Goal: Transaction & Acquisition: Purchase product/service

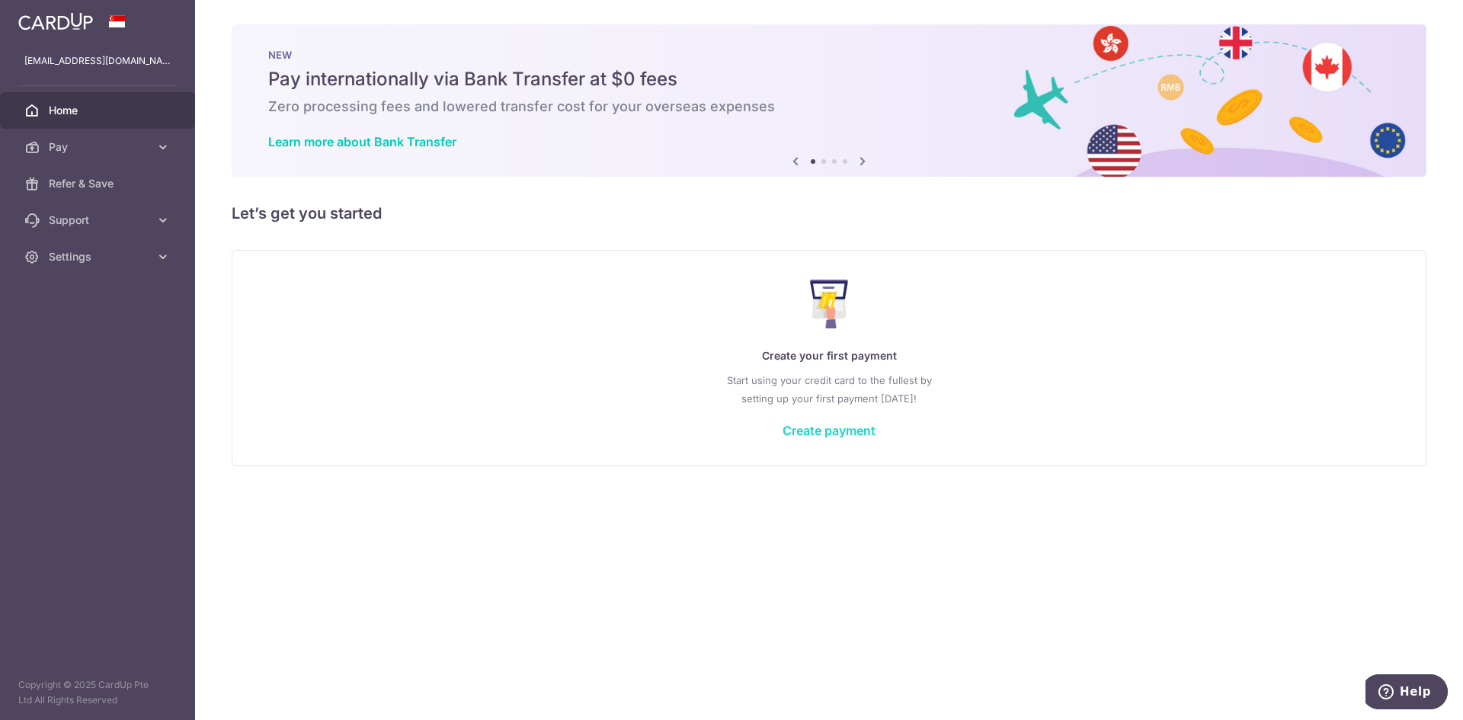
click at [801, 433] on link "Create payment" at bounding box center [829, 430] width 93 height 15
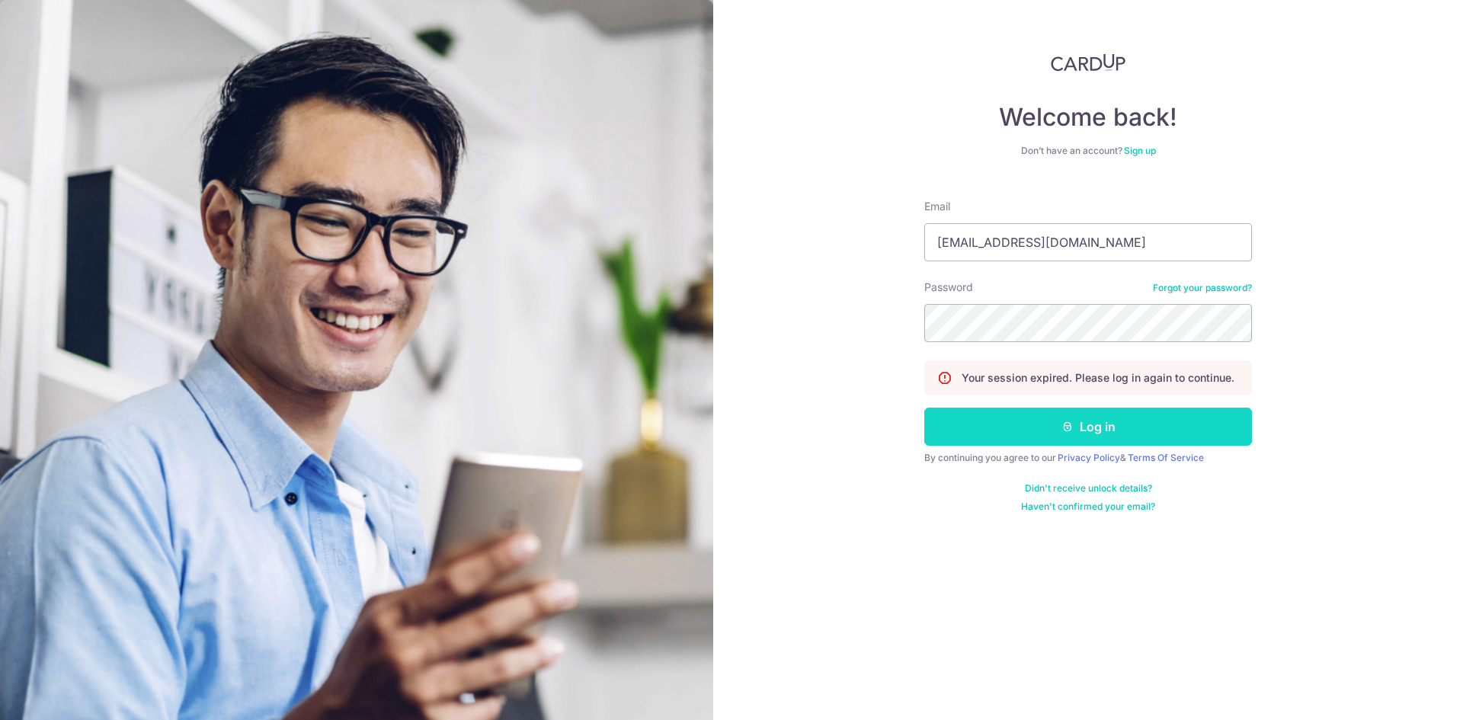
click at [1106, 425] on button "Log in" at bounding box center [1089, 427] width 328 height 38
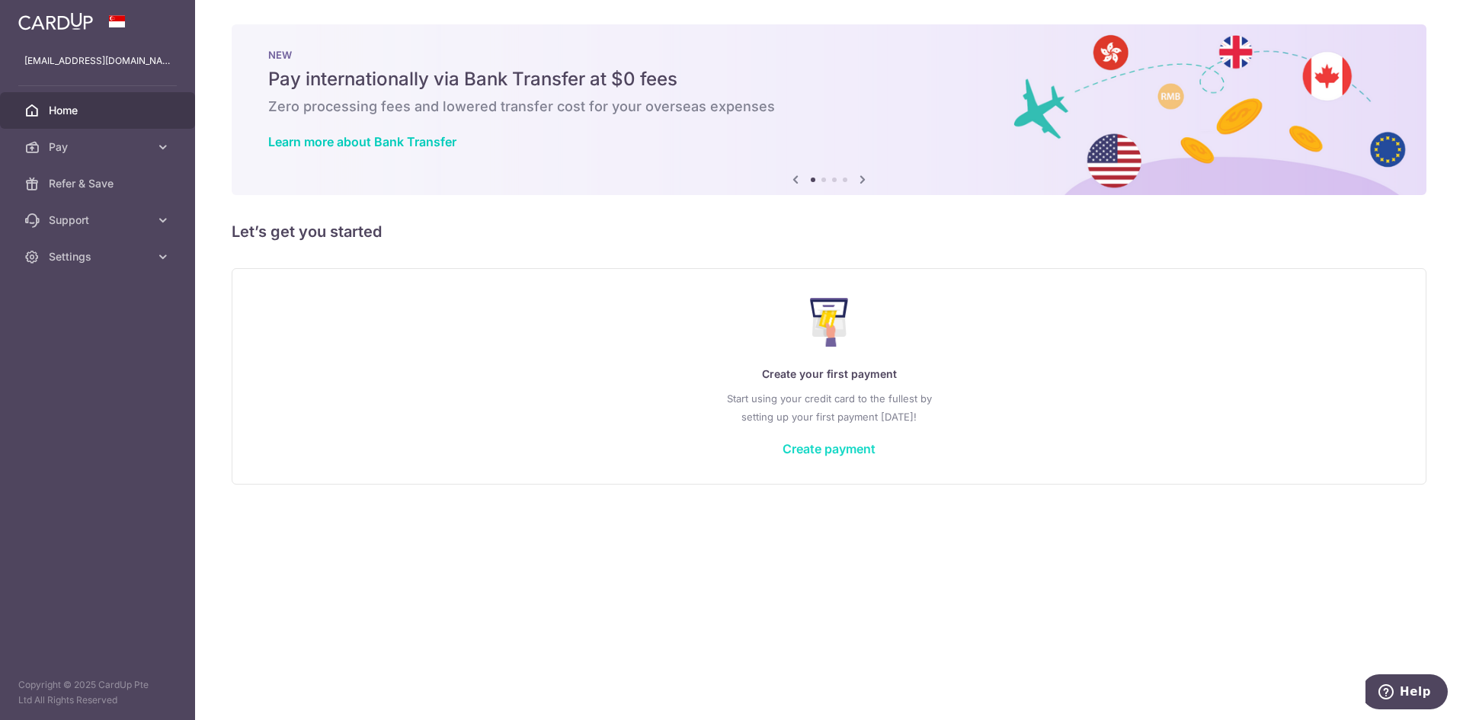
click at [811, 444] on link "Create payment" at bounding box center [829, 448] width 93 height 15
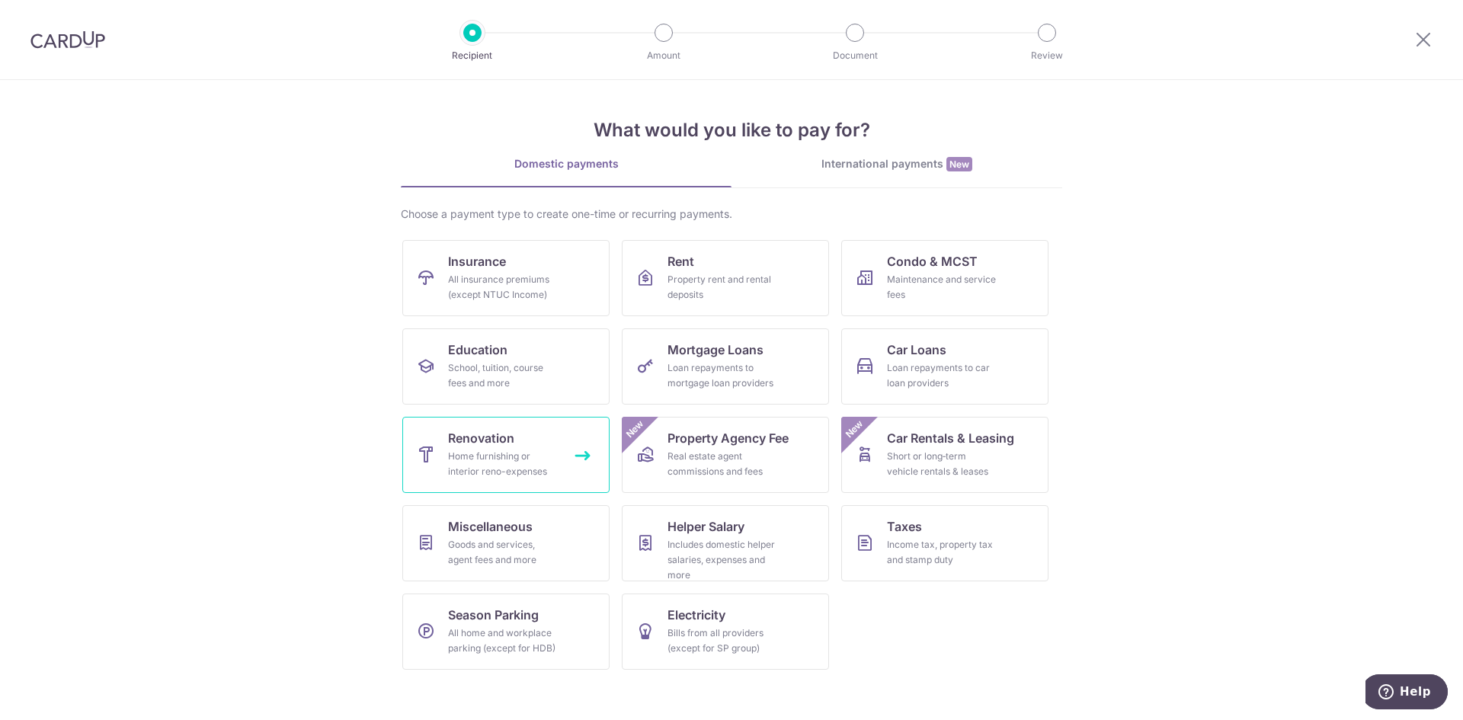
click at [526, 441] on link "Renovation Home furnishing or interior reno-expenses" at bounding box center [505, 455] width 207 height 76
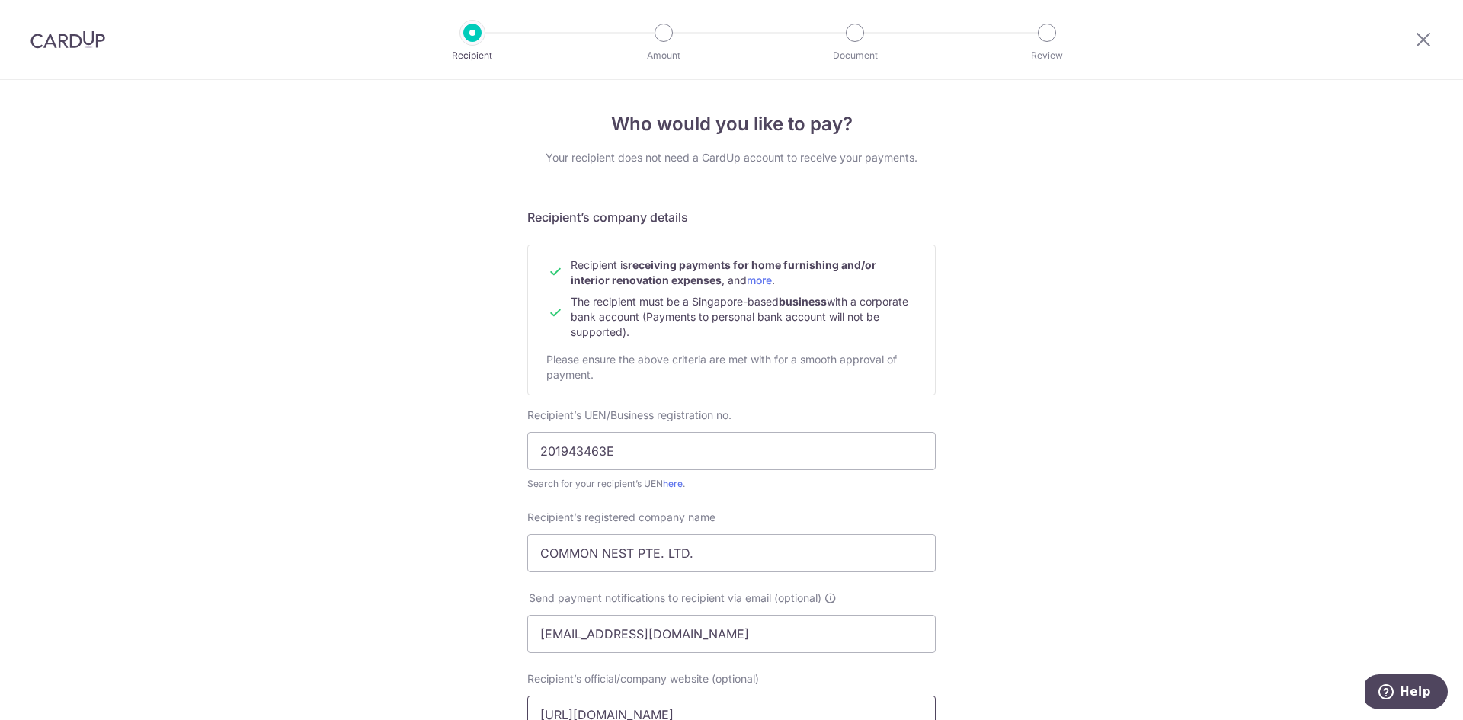
scroll to position [564, 0]
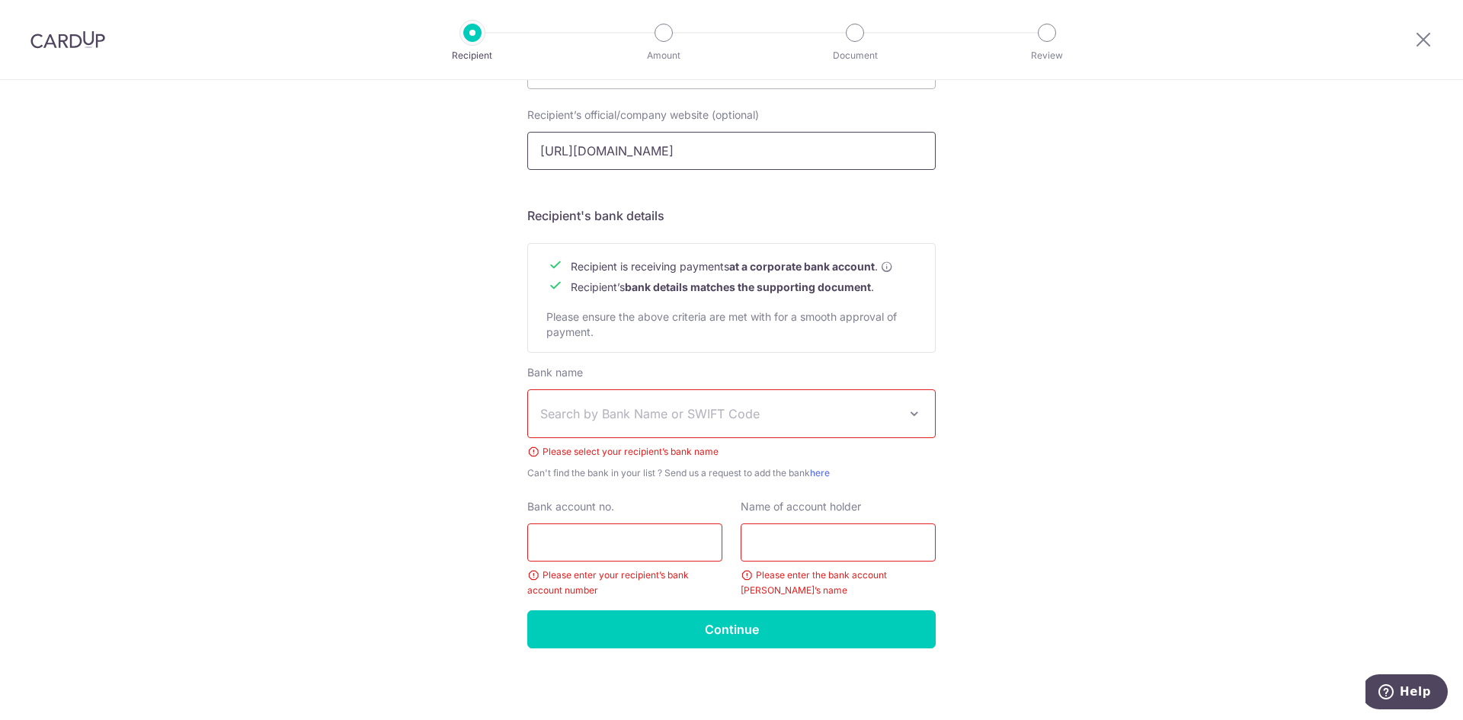
click at [635, 146] on input "[URL][DOMAIN_NAME]" at bounding box center [731, 151] width 409 height 38
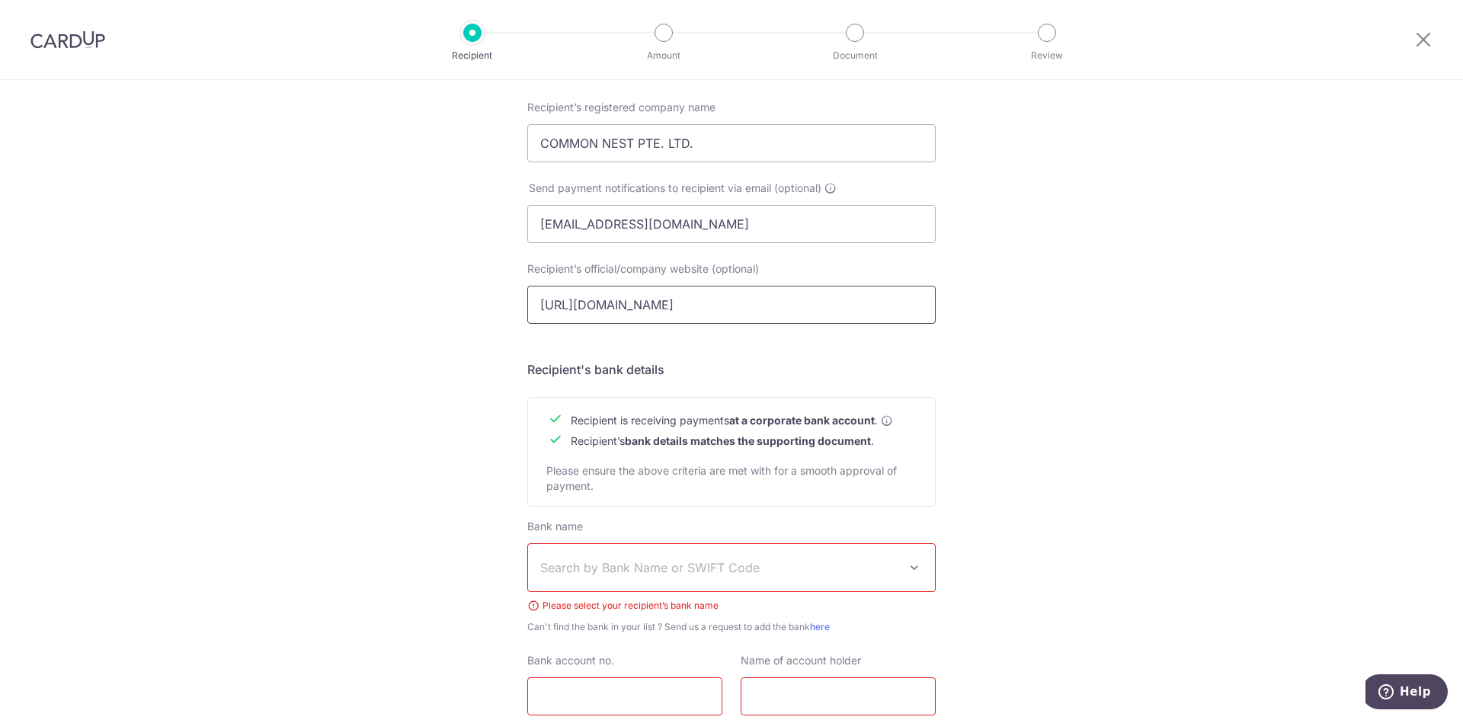
scroll to position [183, 0]
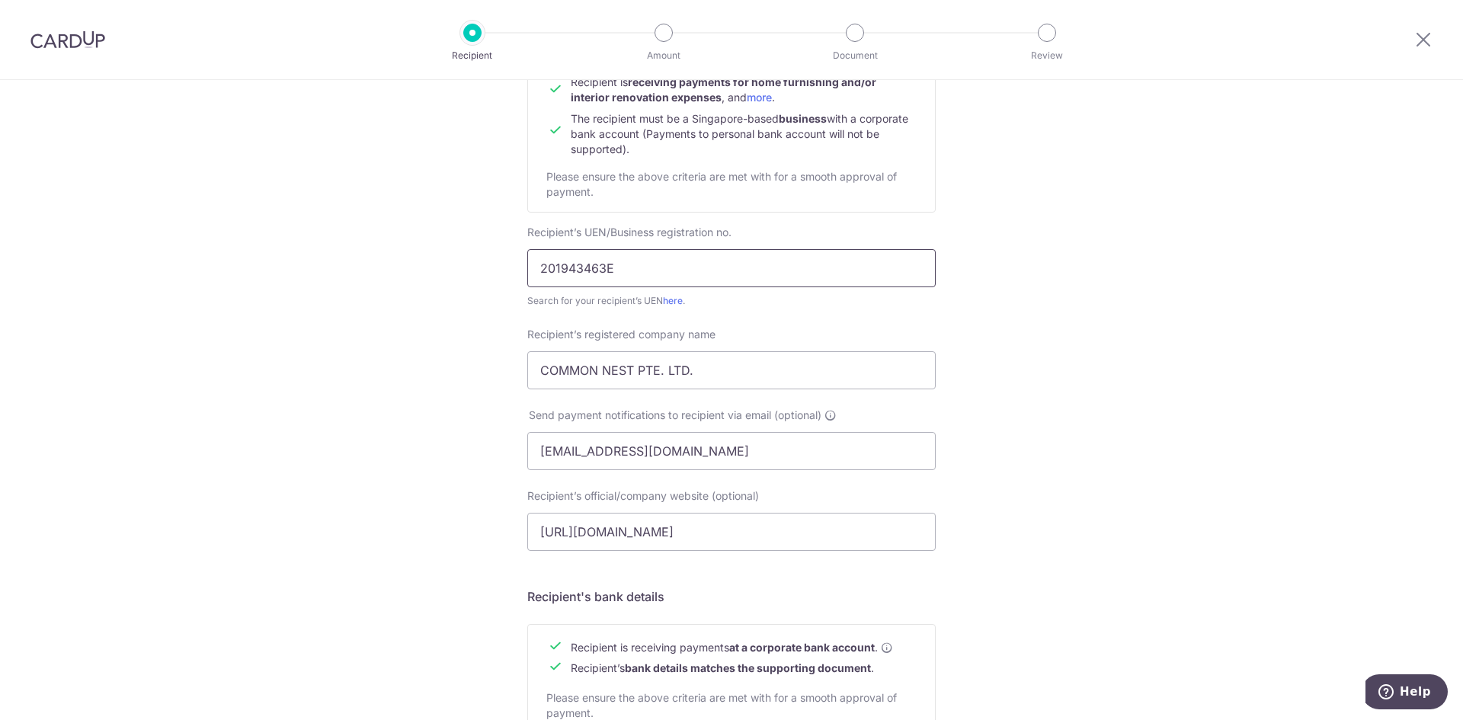
click at [628, 249] on input "201943463E" at bounding box center [731, 268] width 409 height 38
click at [678, 366] on input "COMMON NEST PTE. LTD." at bounding box center [731, 370] width 409 height 38
click at [811, 452] on input "hello@shioklighting.com" at bounding box center [731, 451] width 409 height 38
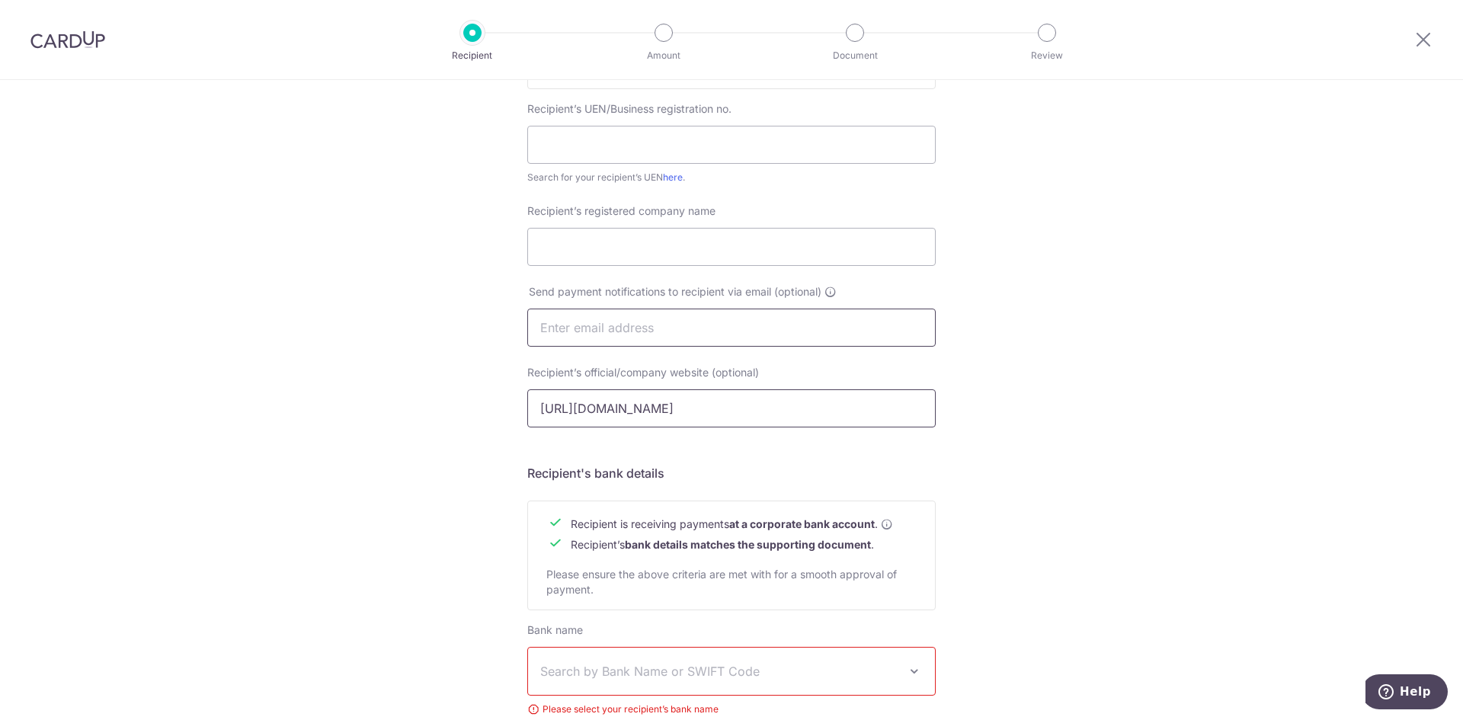
scroll to position [412, 0]
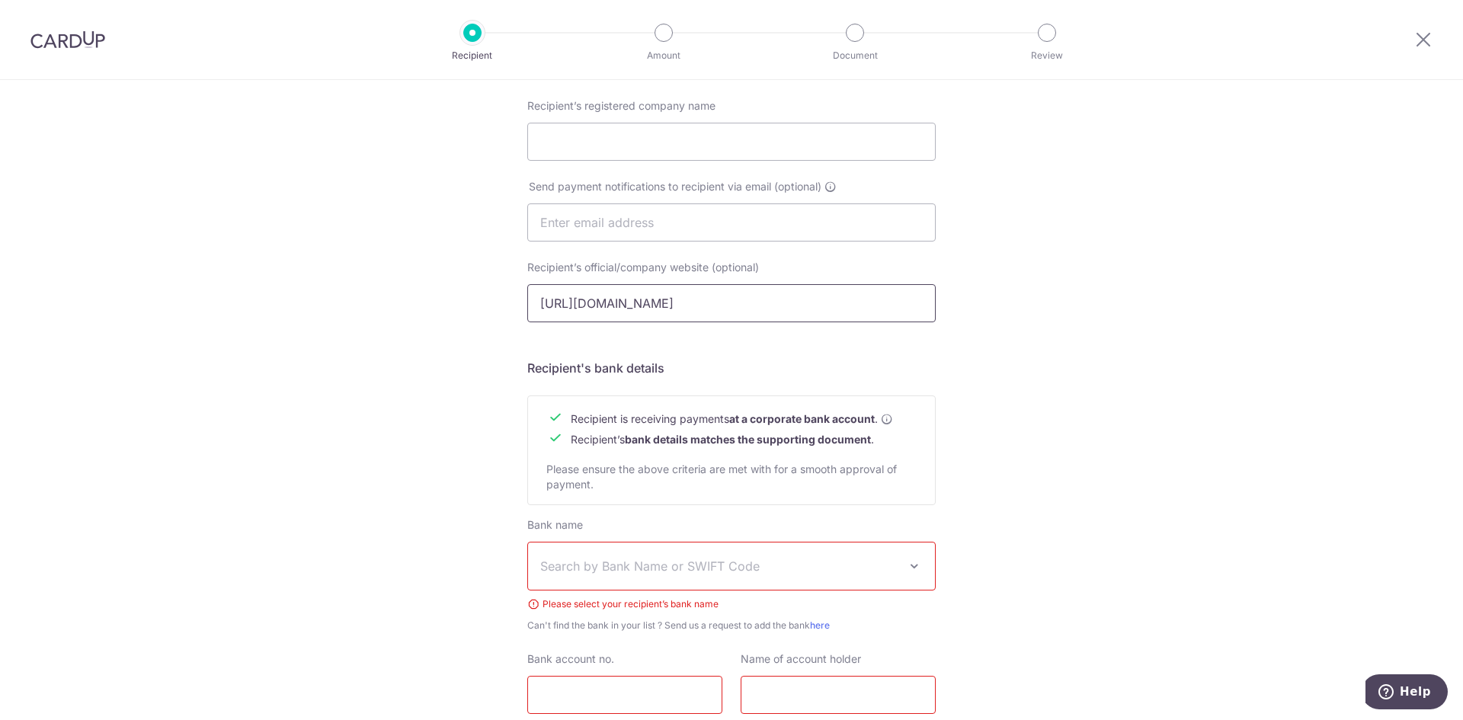
click at [672, 311] on input "https://www.shioklighting.com/" at bounding box center [731, 303] width 409 height 38
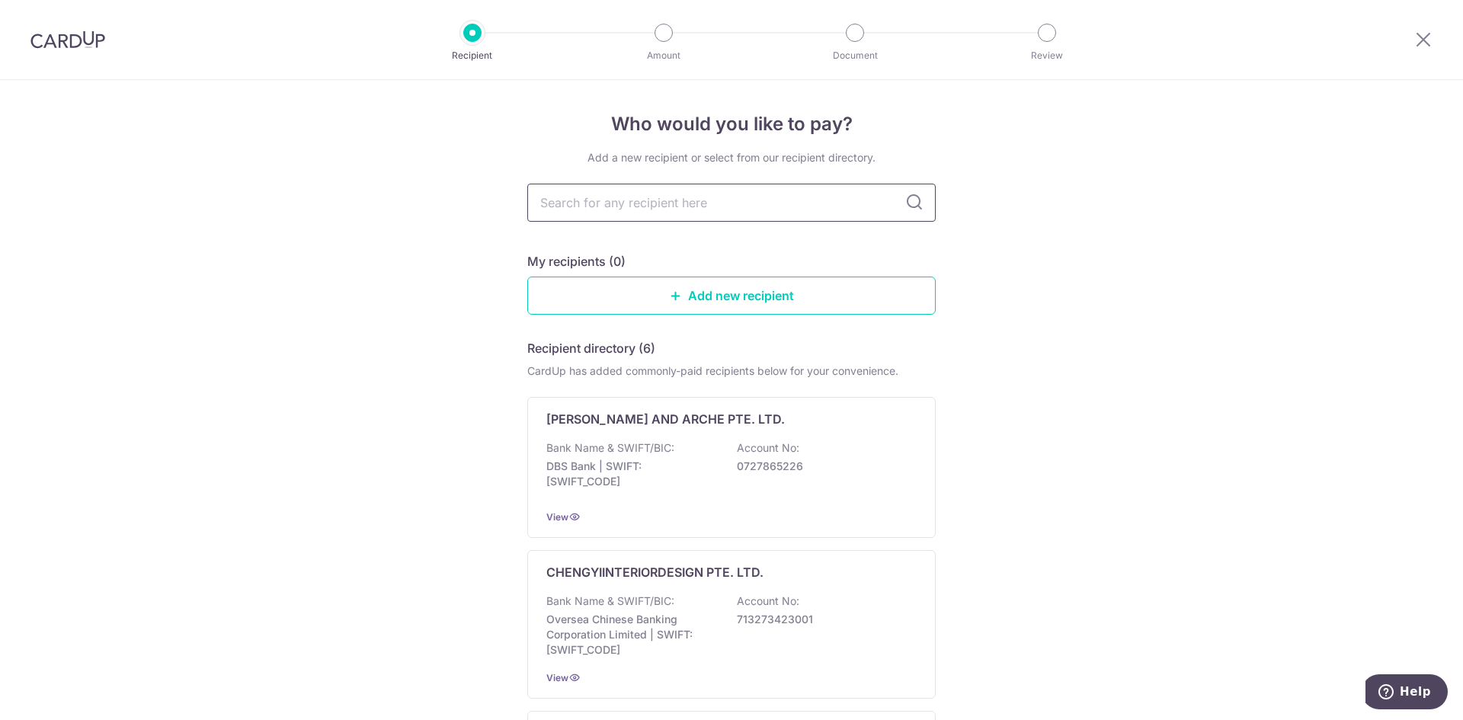
paste input "201943463E"
type input "201943463E"
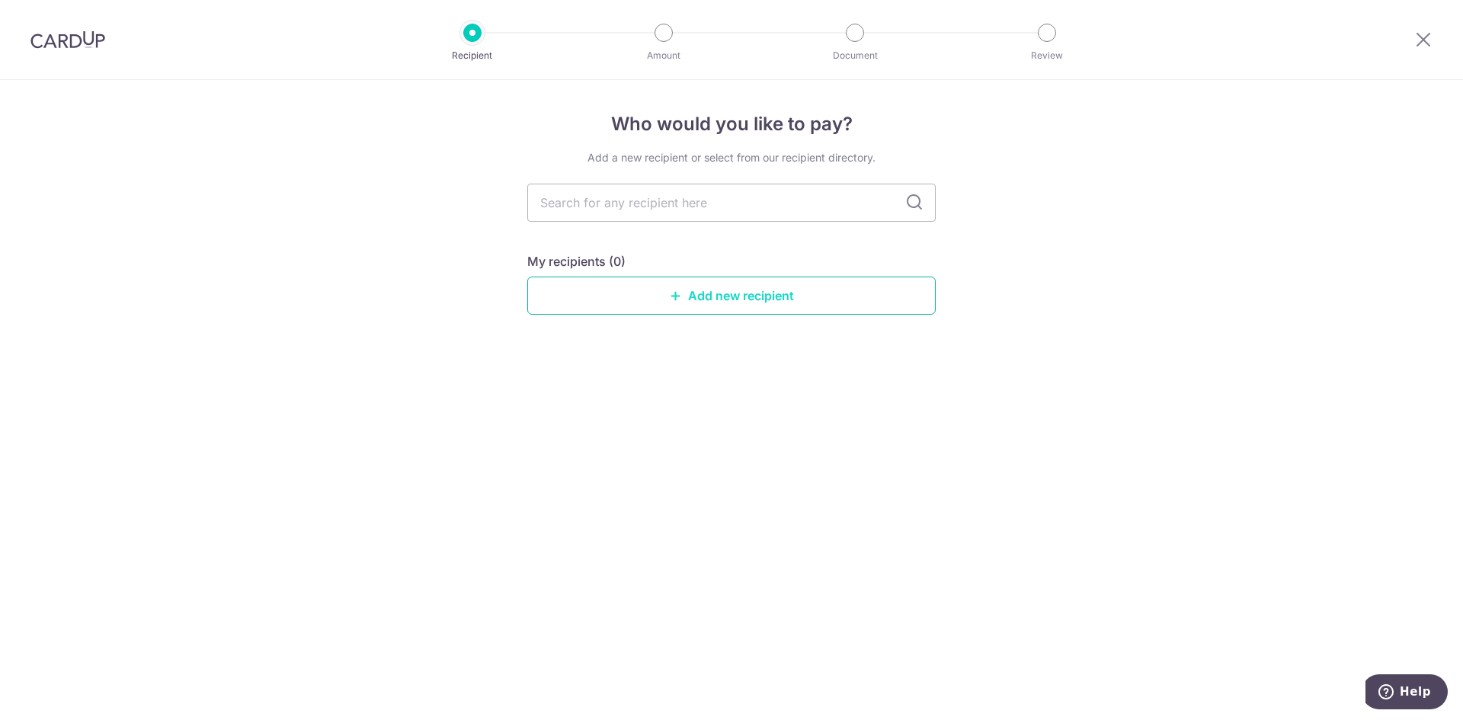
click at [826, 277] on link "Add new recipient" at bounding box center [731, 296] width 409 height 38
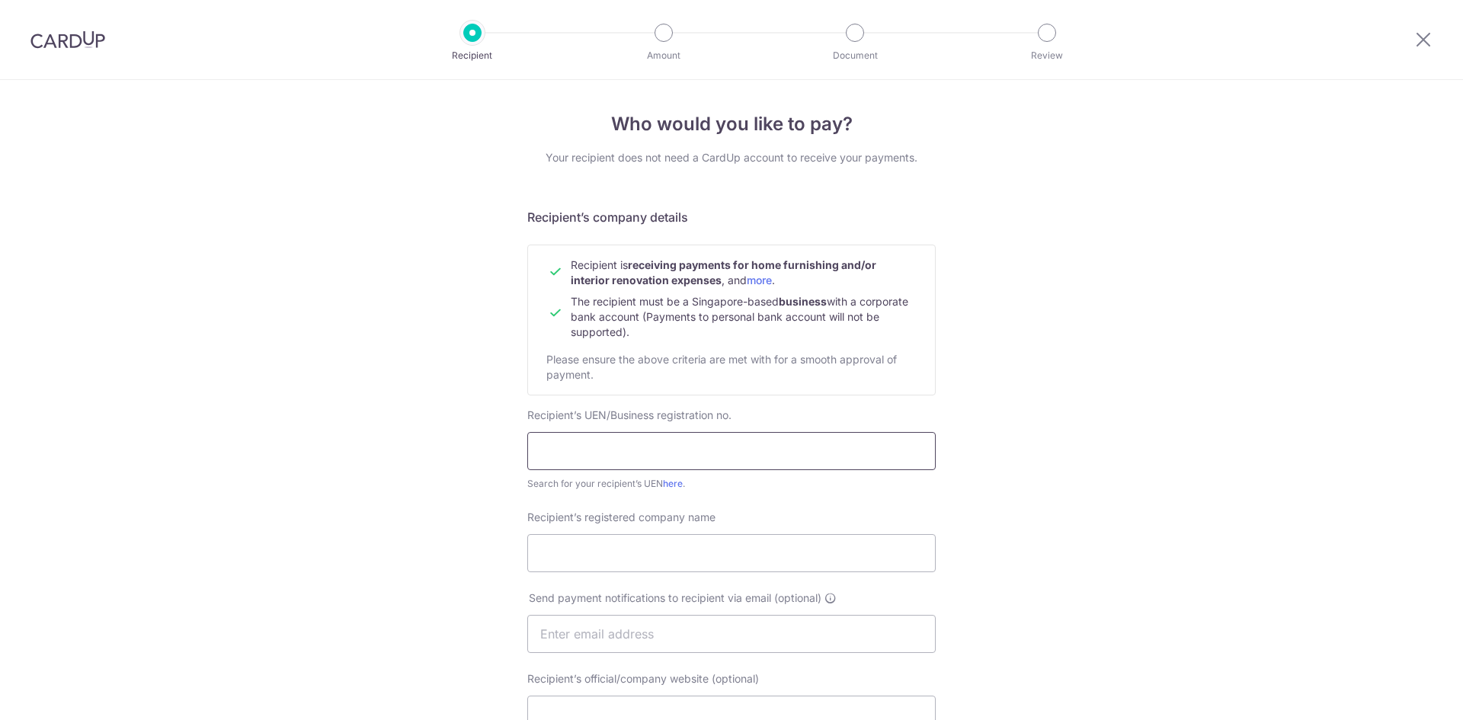
click at [678, 448] on input "text" at bounding box center [731, 451] width 409 height 38
paste input "201943463E"
type input "201943463E"
click at [649, 558] on input "Recipient’s registered company name" at bounding box center [731, 553] width 409 height 38
paste input "COMMON NEST PTE. LTD."
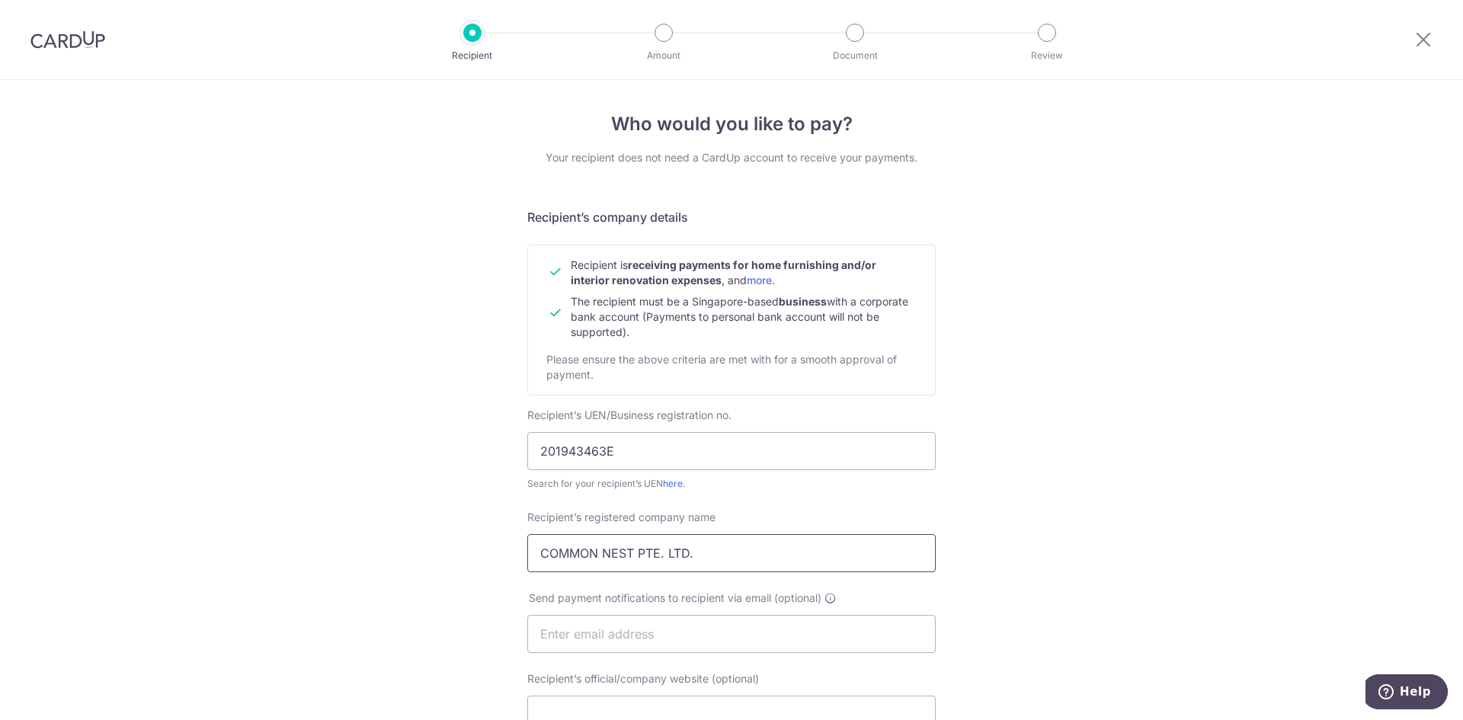
type input "COMMON NEST PTE. LTD."
click at [648, 638] on input "text" at bounding box center [731, 634] width 409 height 38
paste input "[EMAIL_ADDRESS][DOMAIN_NAME]"
type input "[EMAIL_ADDRESS][DOMAIN_NAME]"
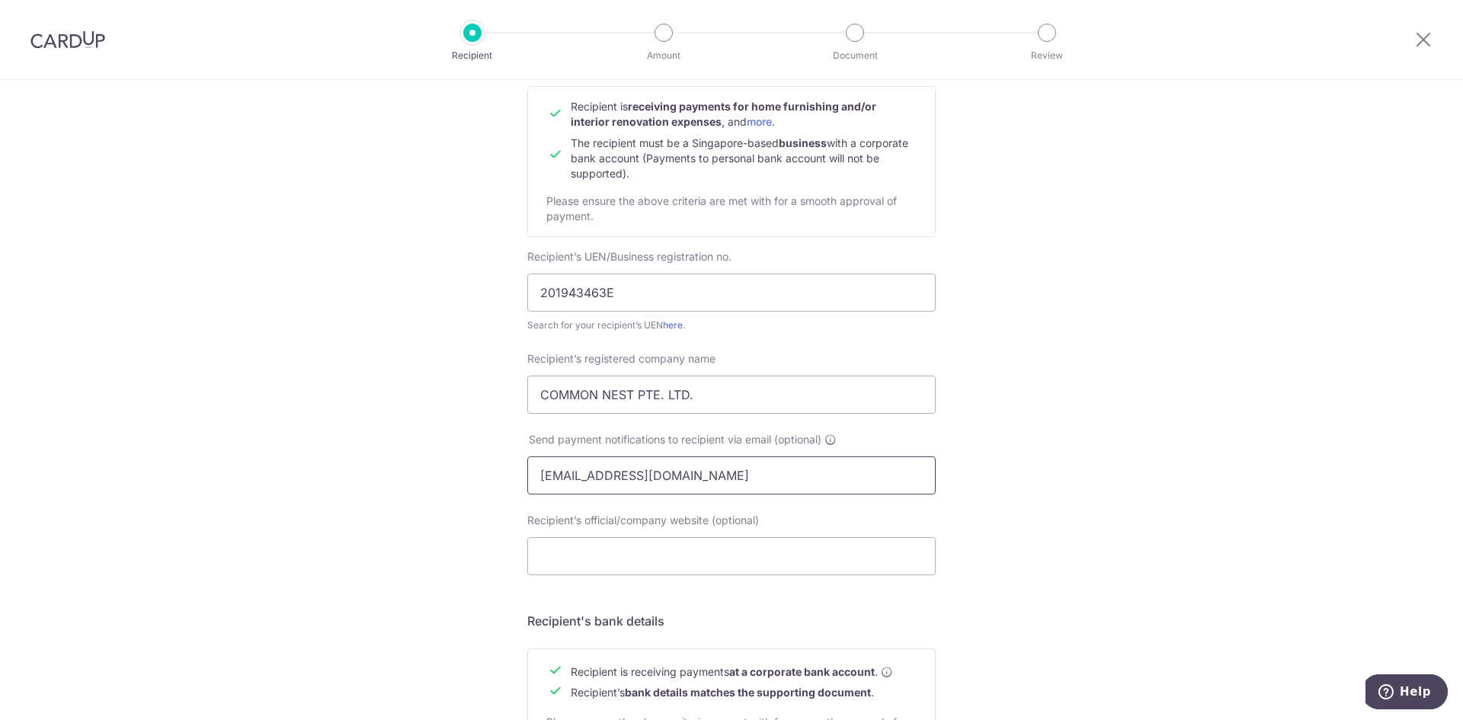
scroll to position [305, 0]
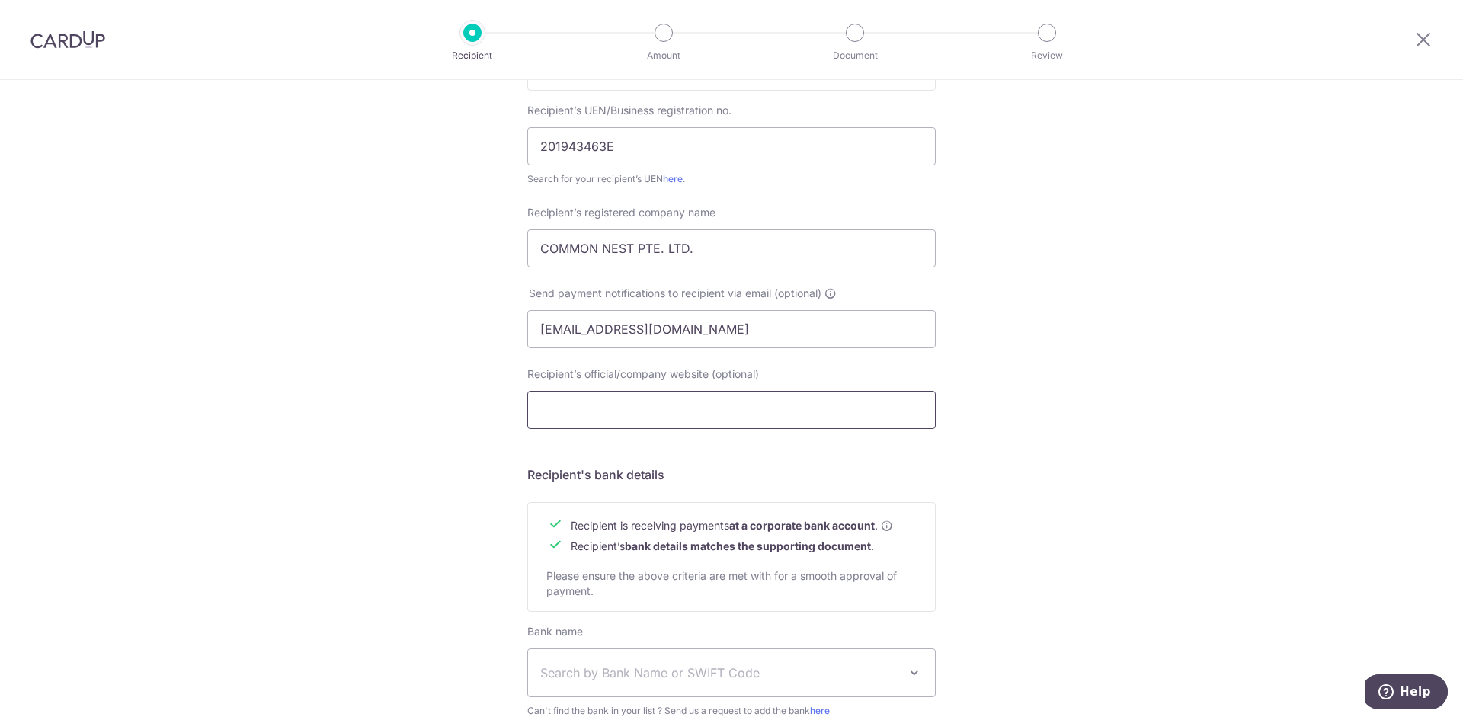
click at [644, 418] on input "Recipient’s official/company website (optional)" at bounding box center [731, 410] width 409 height 38
paste input "https://www.shioklighting.com/"
type input "https://www.shioklighting.com/"
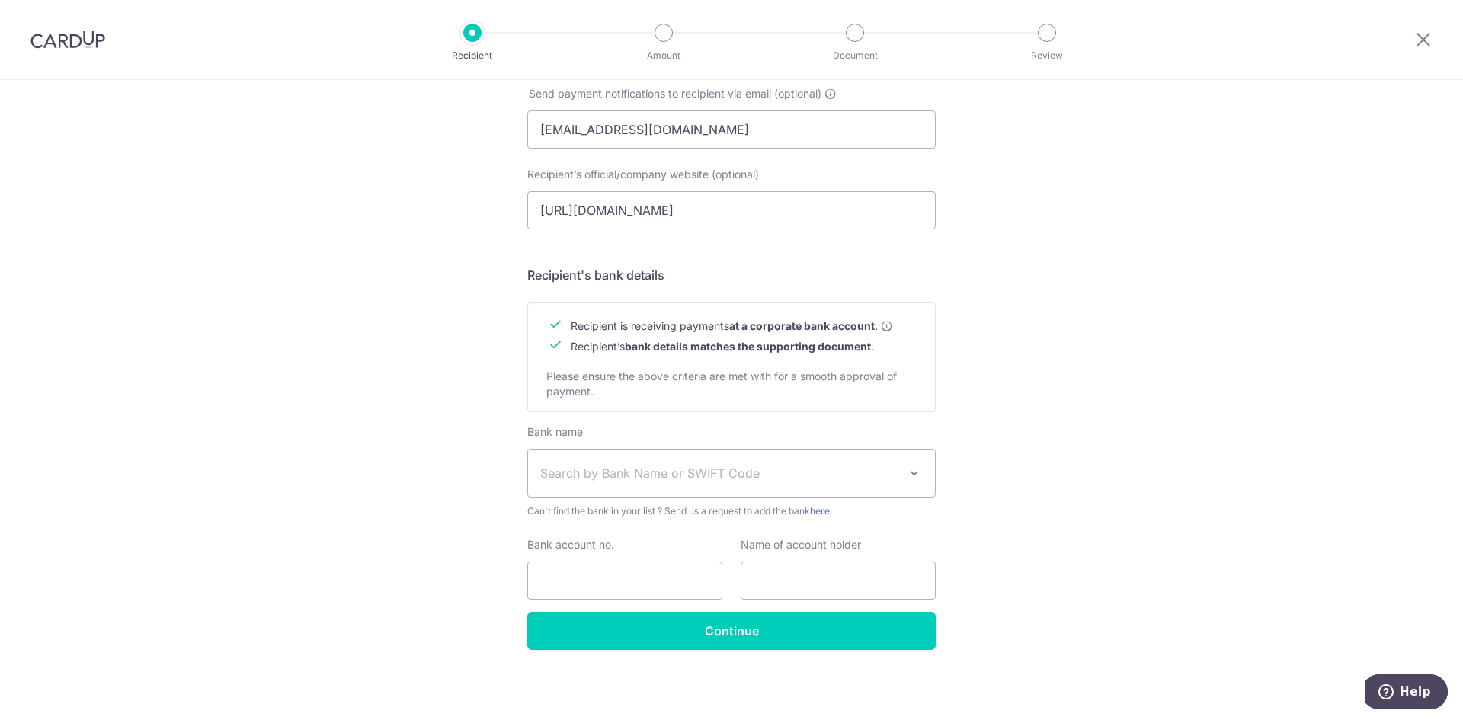
scroll to position [506, 0]
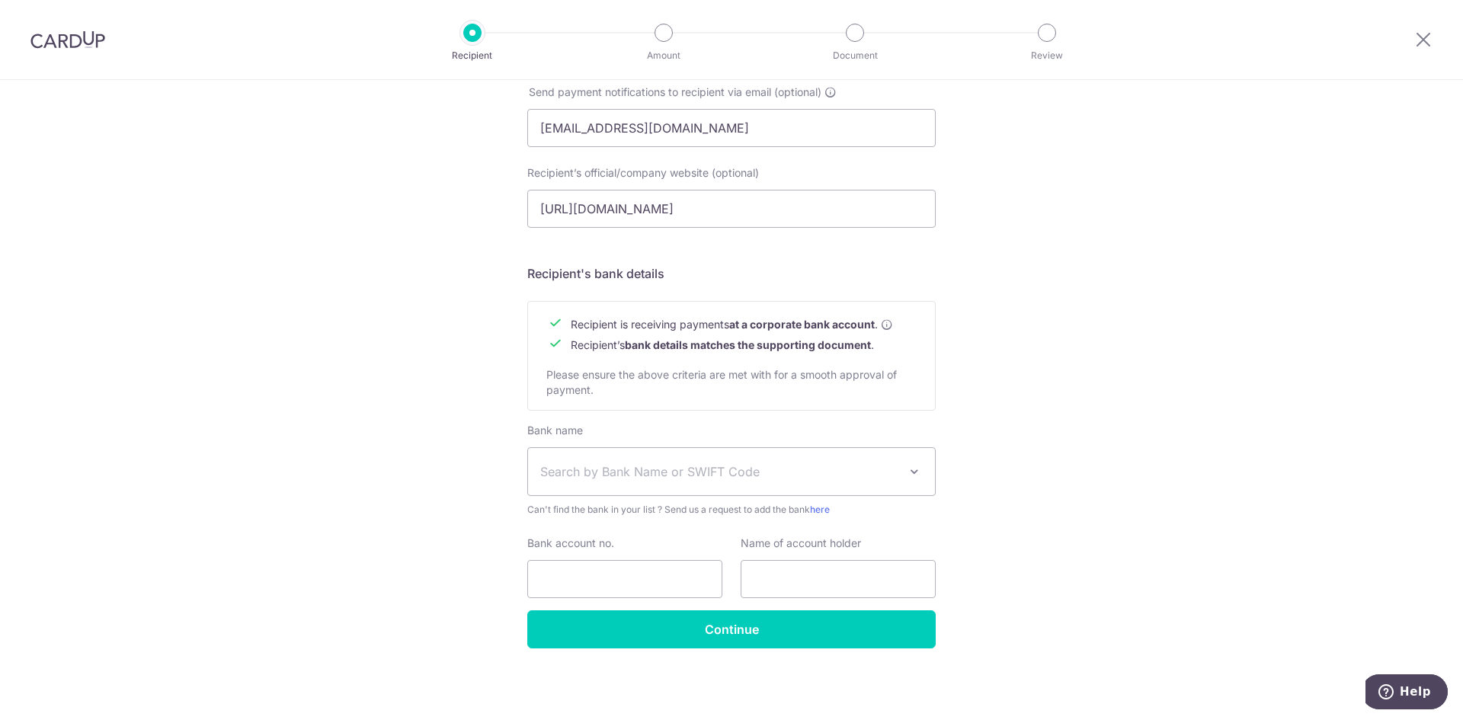
click at [602, 471] on span "Search by Bank Name or SWIFT Code" at bounding box center [719, 472] width 358 height 18
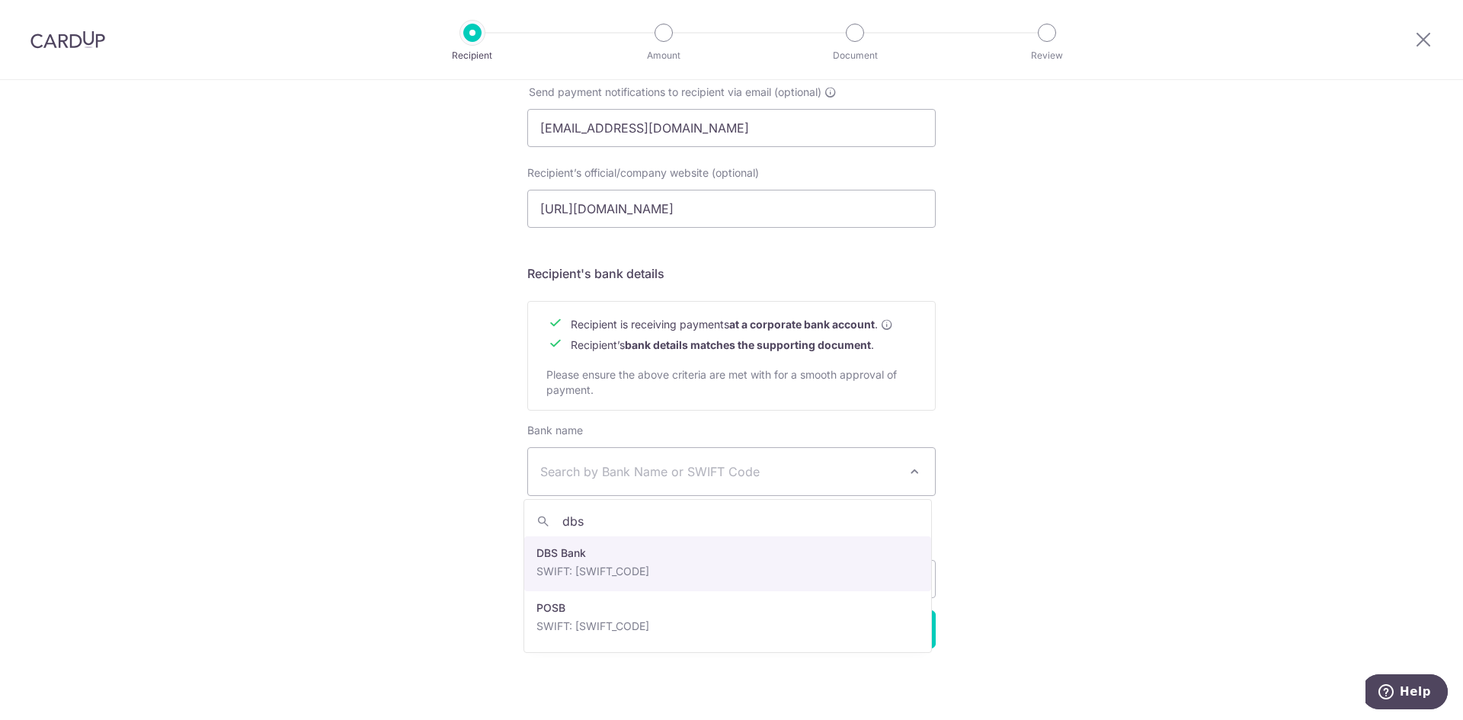
type input "dbs"
drag, startPoint x: 625, startPoint y: 564, endPoint x: 617, endPoint y: 601, distance: 38.3
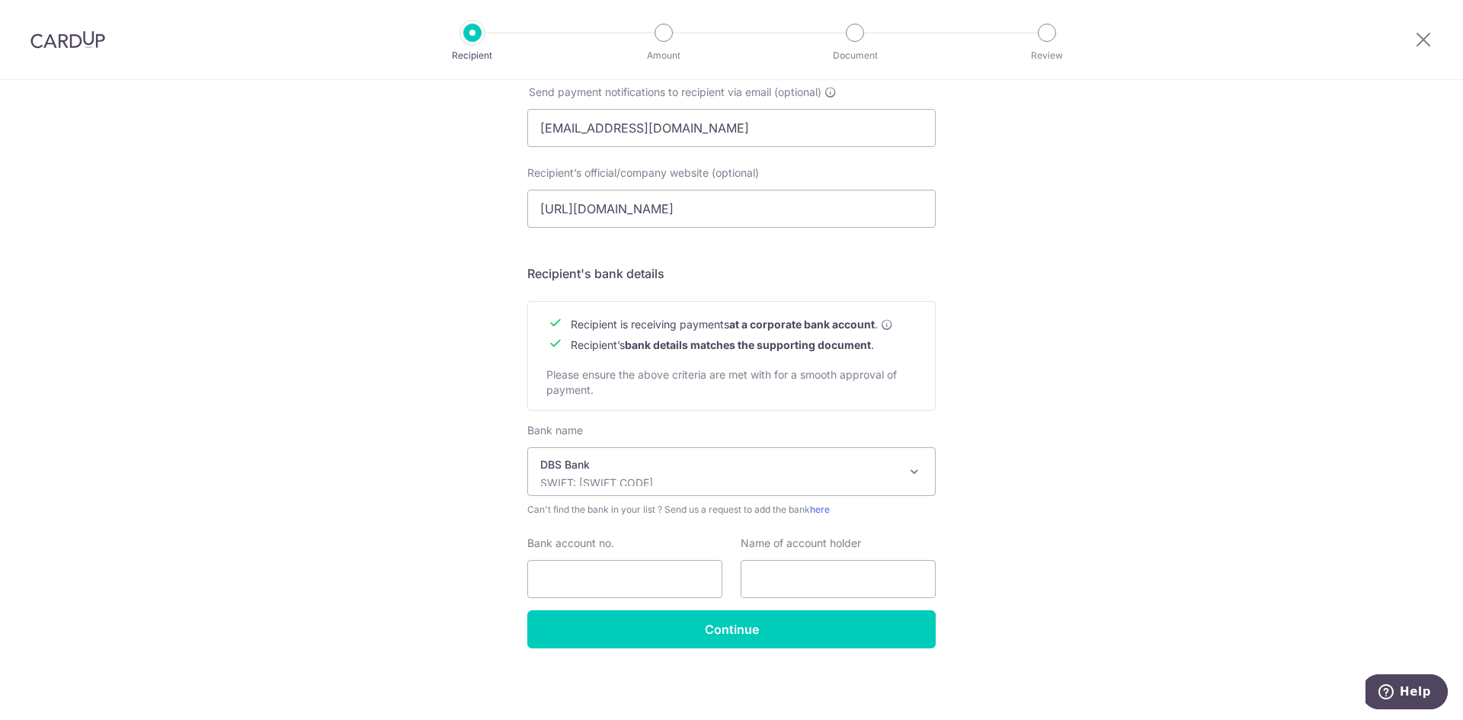
select select "6"
click at [607, 572] on input "Bank account no." at bounding box center [624, 579] width 195 height 38
paste input "Common Nest Pte Ltd"
type input "Common Nest Pte Ltd"
click at [750, 572] on input "text" at bounding box center [838, 579] width 195 height 38
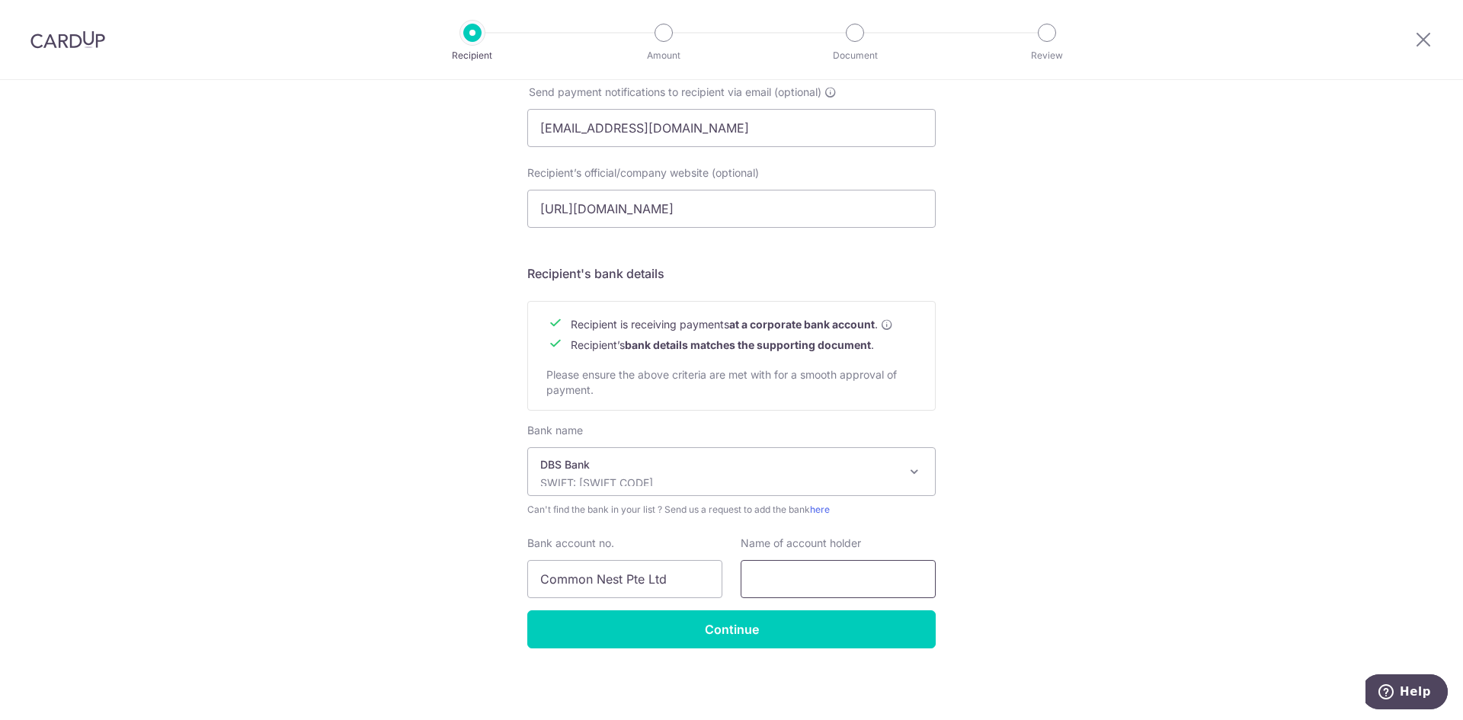
paste input "Common Nest Pte Ltd"
type input "Common Nest Pte Ltd"
click at [590, 578] on input "Common Nest Pte Ltd" at bounding box center [624, 579] width 195 height 38
paste input "0728384956"
type input "0728384956"
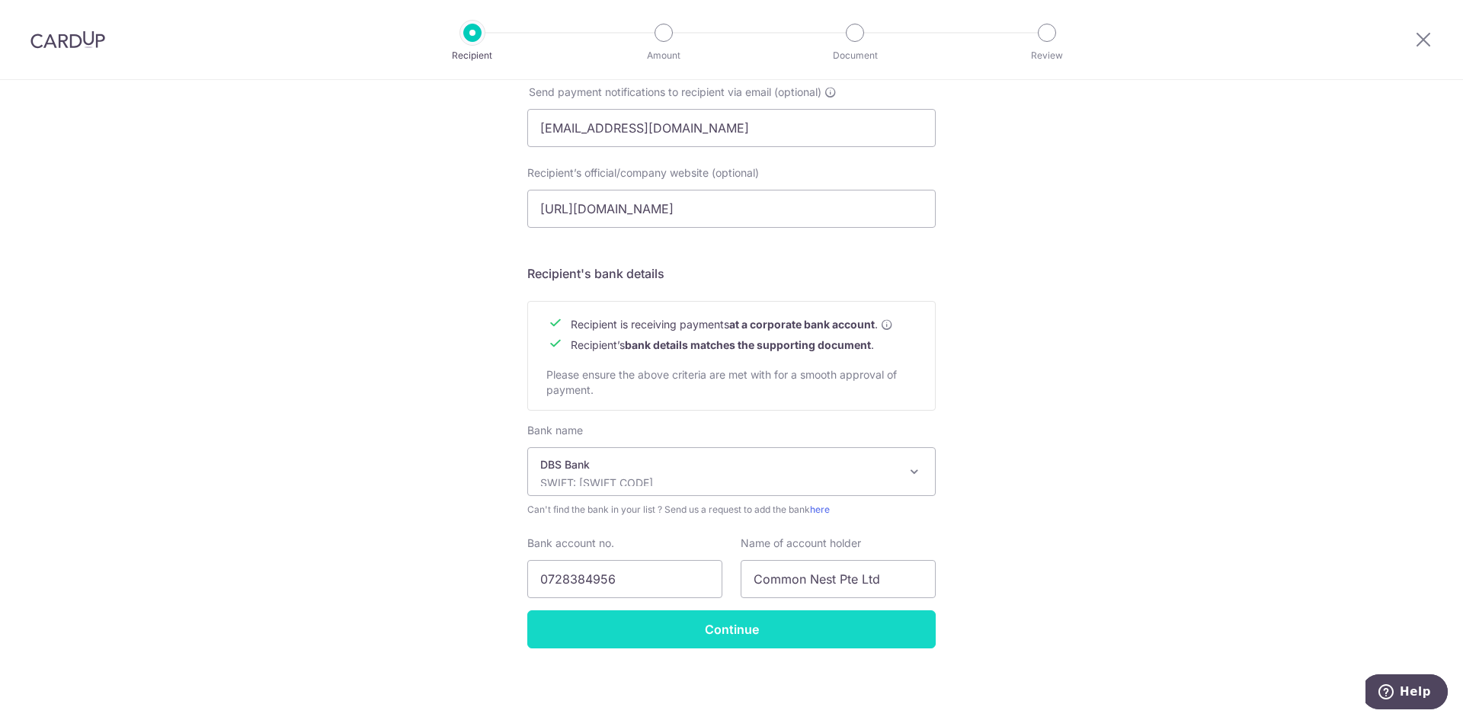
click at [710, 634] on input "Continue" at bounding box center [731, 630] width 409 height 38
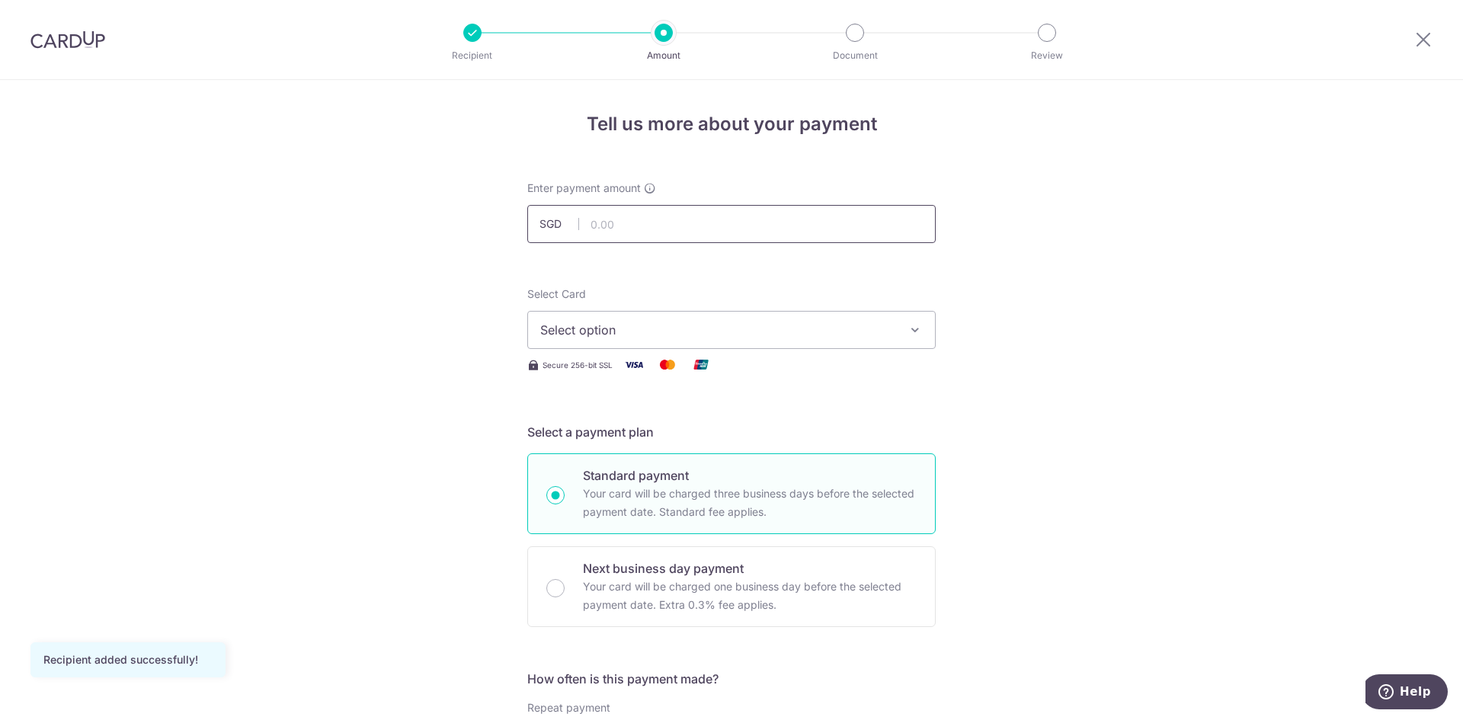
click at [677, 238] on input "text" at bounding box center [731, 224] width 409 height 38
type input "1,687.97"
click at [683, 307] on div "Select Card Select option Add credit card Your Cards **** 2642" at bounding box center [731, 318] width 409 height 63
click at [683, 320] on button "Select option" at bounding box center [731, 330] width 409 height 38
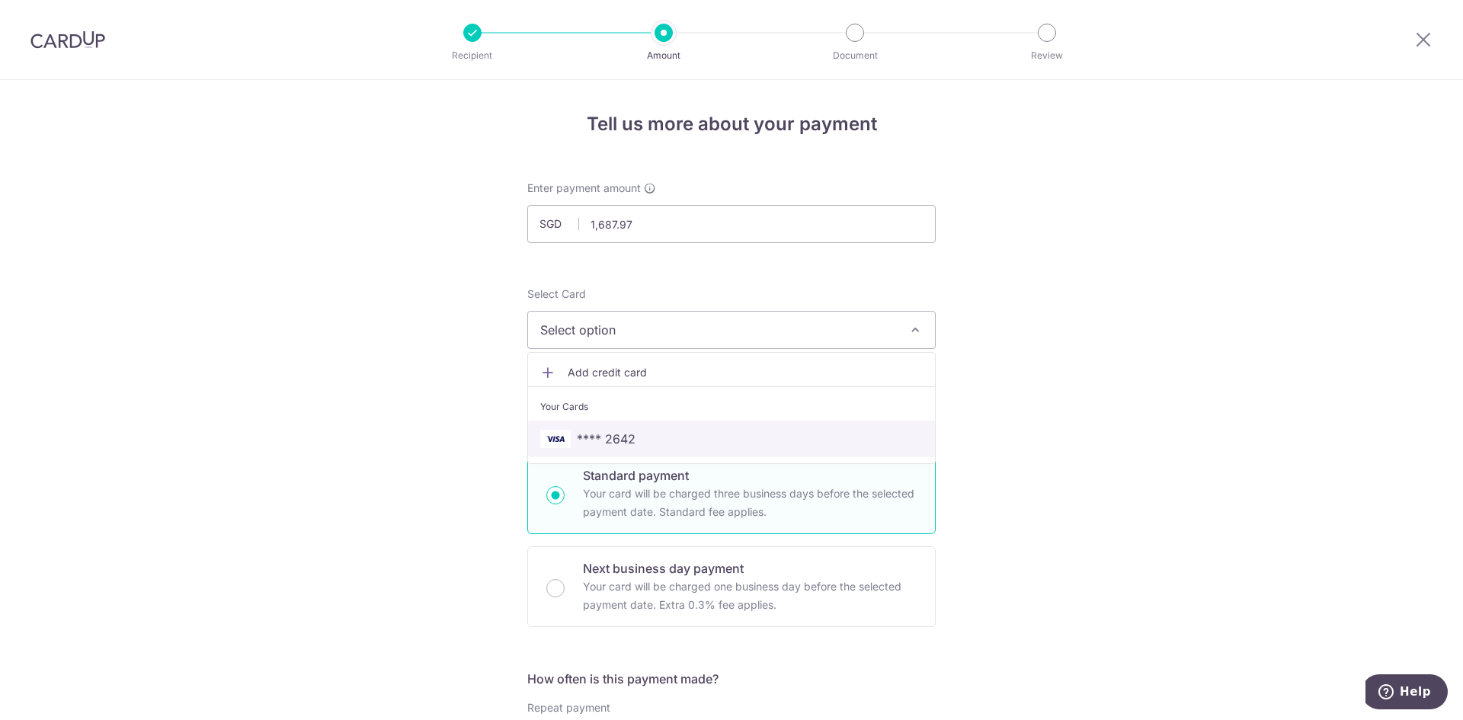
click at [686, 442] on span "**** 2642" at bounding box center [731, 439] width 383 height 18
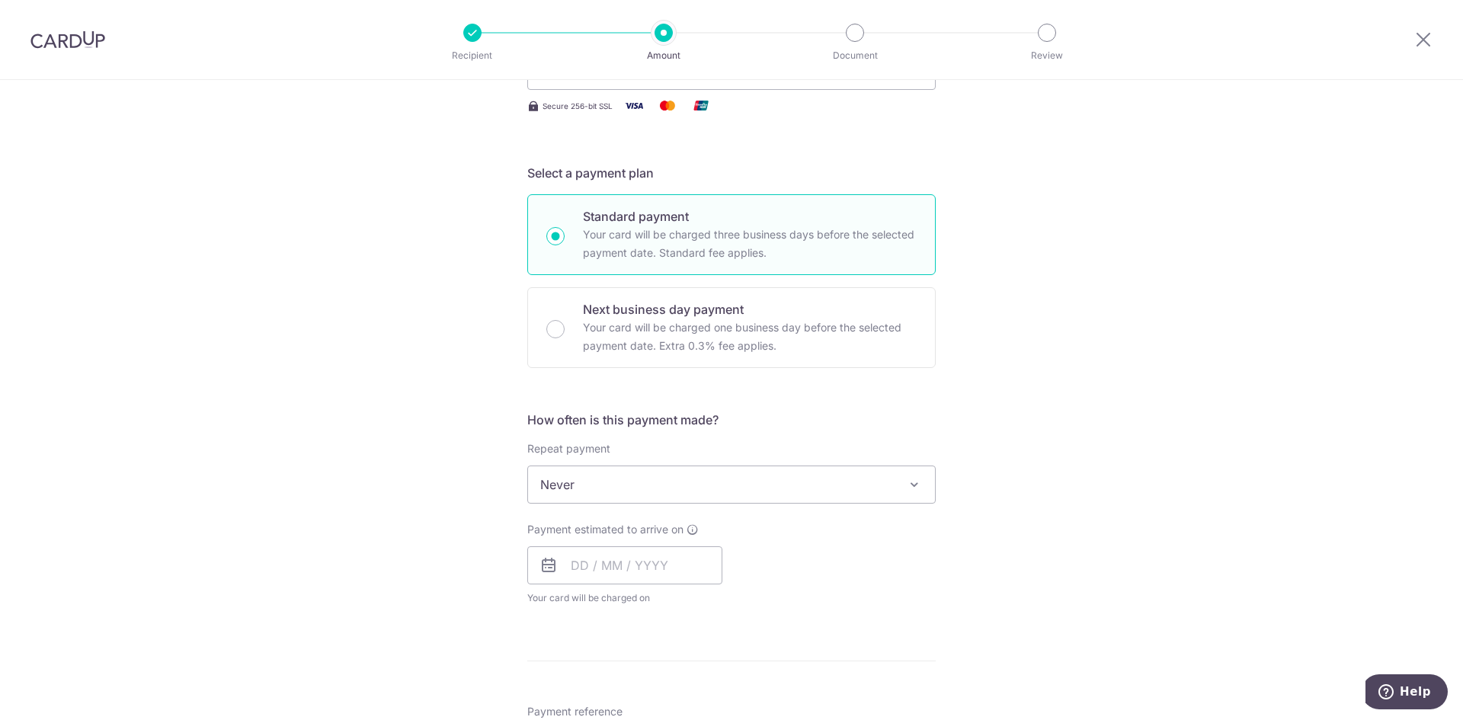
scroll to position [305, 0]
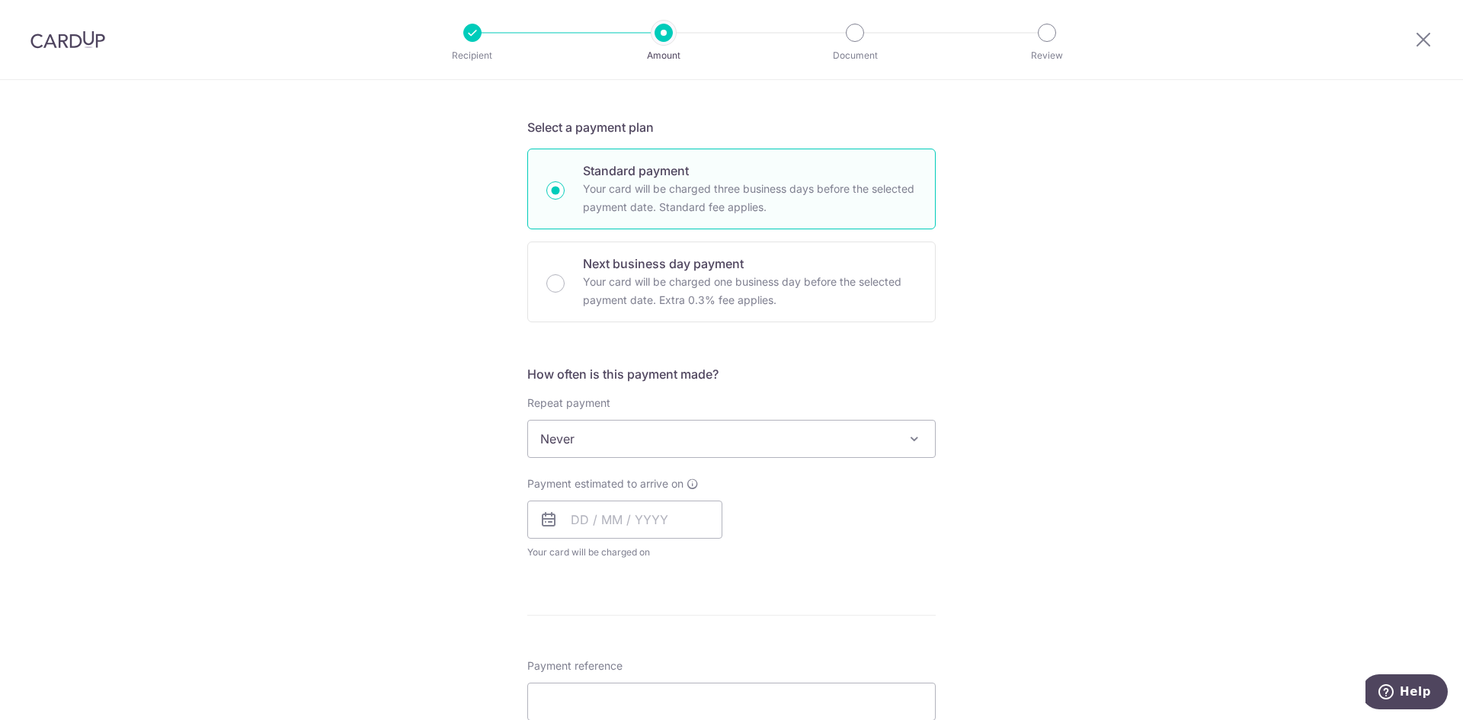
click at [633, 436] on span "Never" at bounding box center [731, 439] width 407 height 37
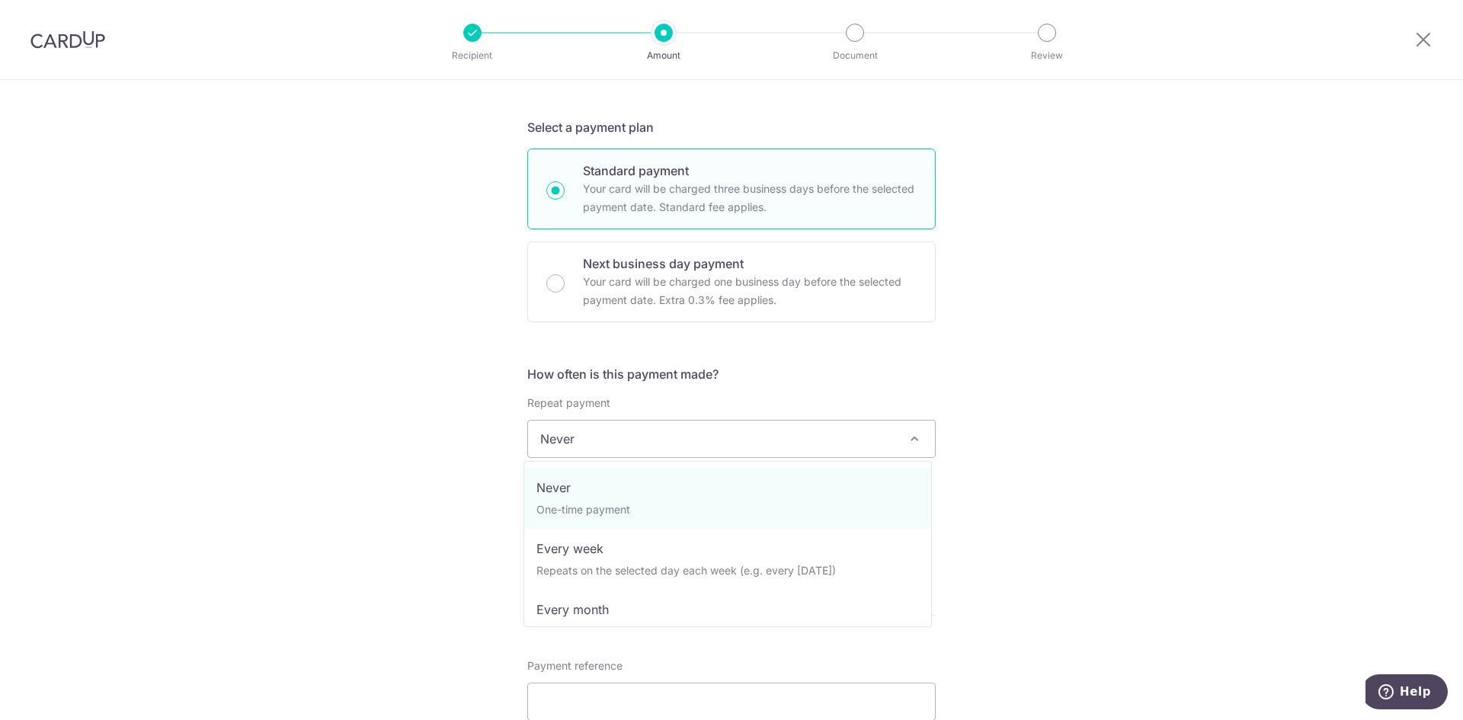
click at [633, 436] on span "Never" at bounding box center [731, 439] width 407 height 37
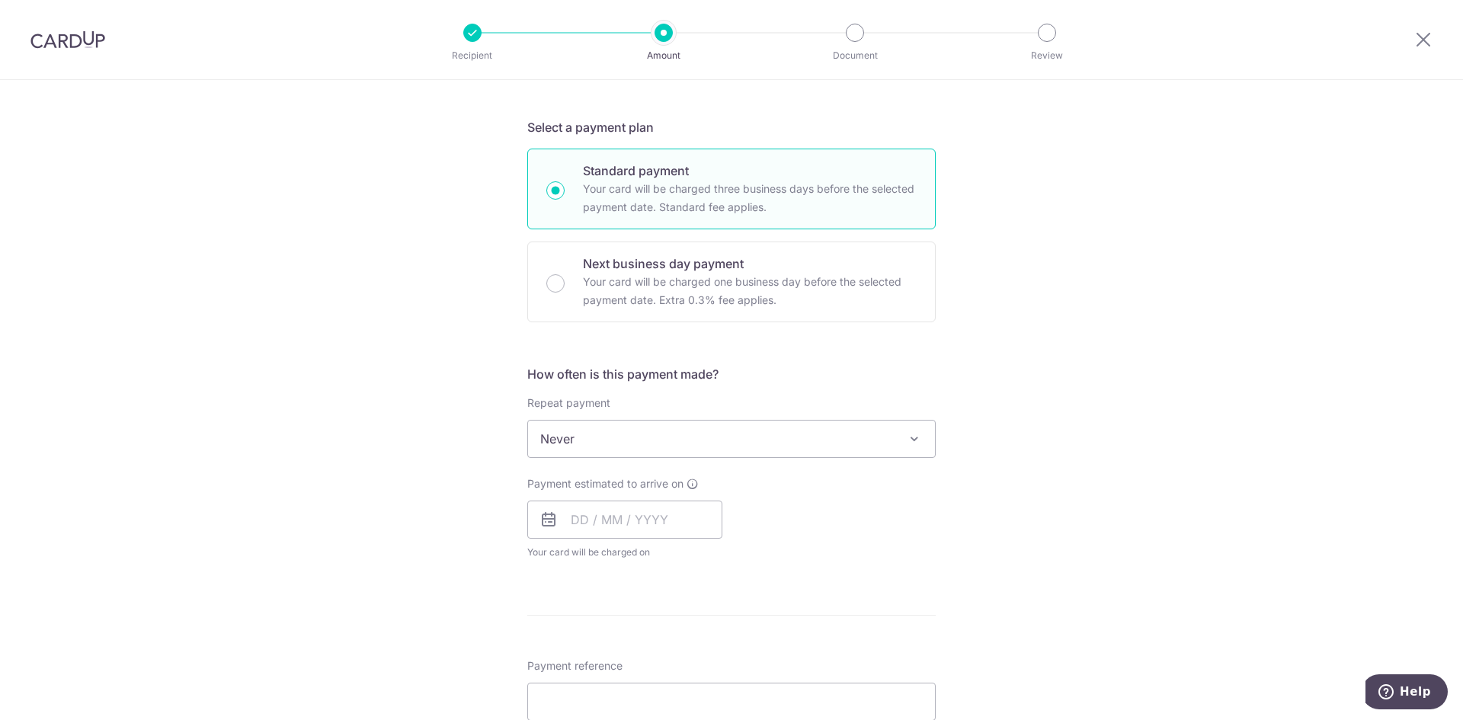
click at [633, 436] on span "Never" at bounding box center [731, 439] width 407 height 37
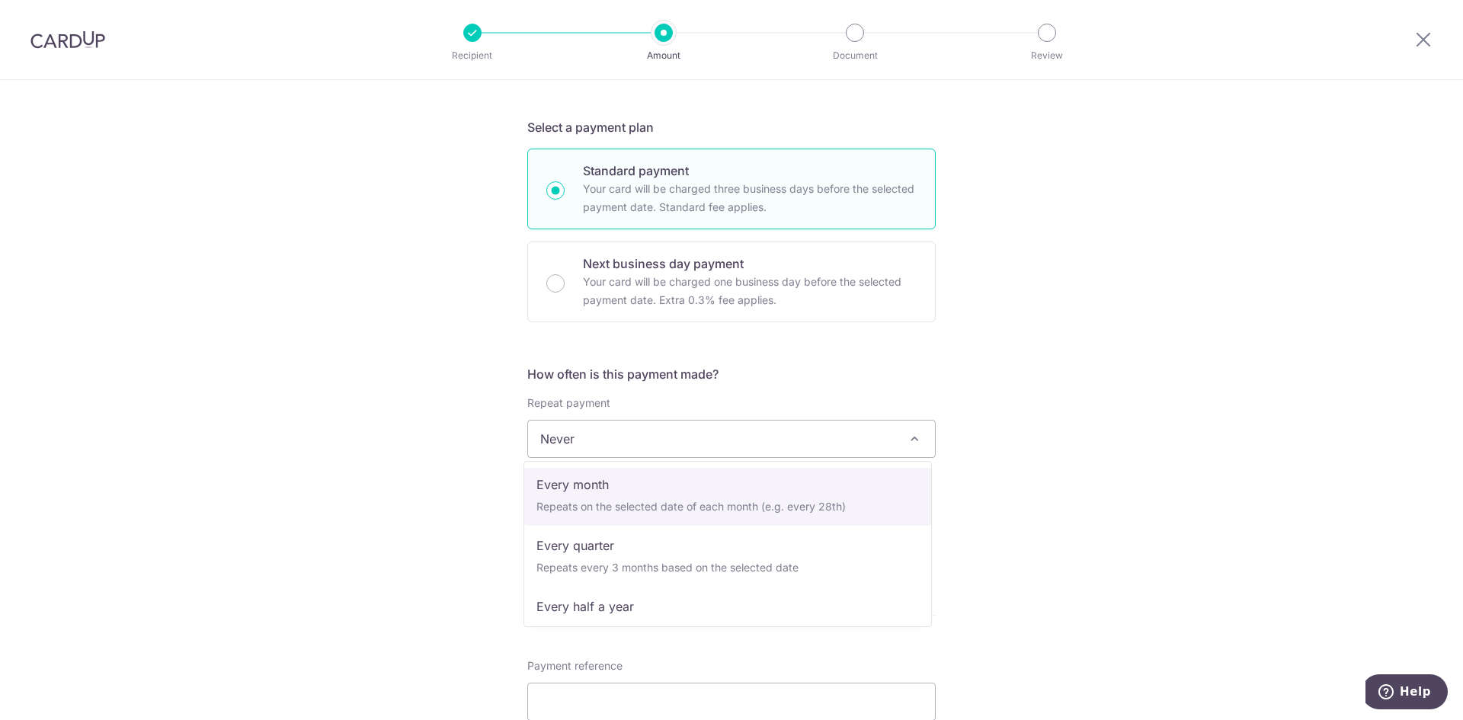
scroll to position [152, 0]
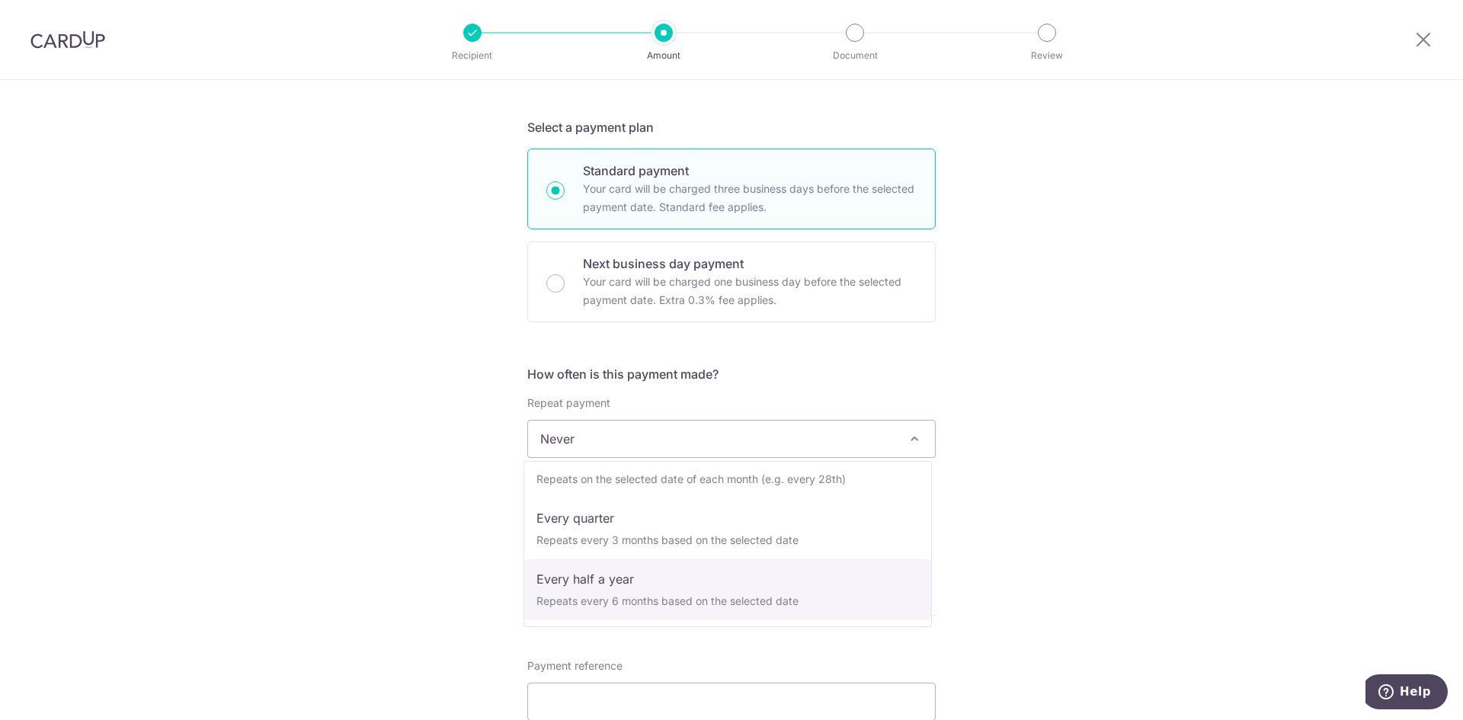
click at [1211, 569] on div "Tell us more about your payment Enter payment amount SGD 1,687.97 1687.97 Recip…" at bounding box center [731, 515] width 1463 height 1481
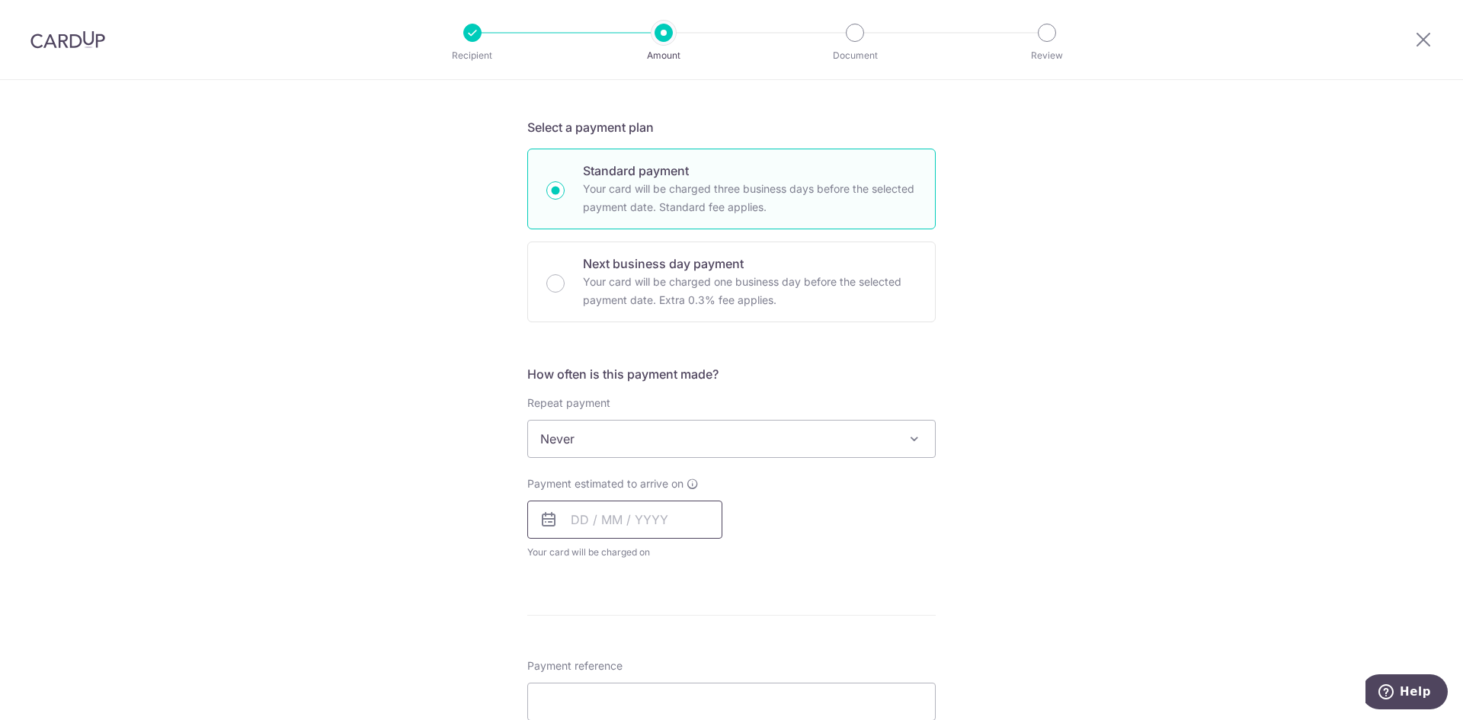
click at [660, 524] on input "text" at bounding box center [624, 520] width 195 height 38
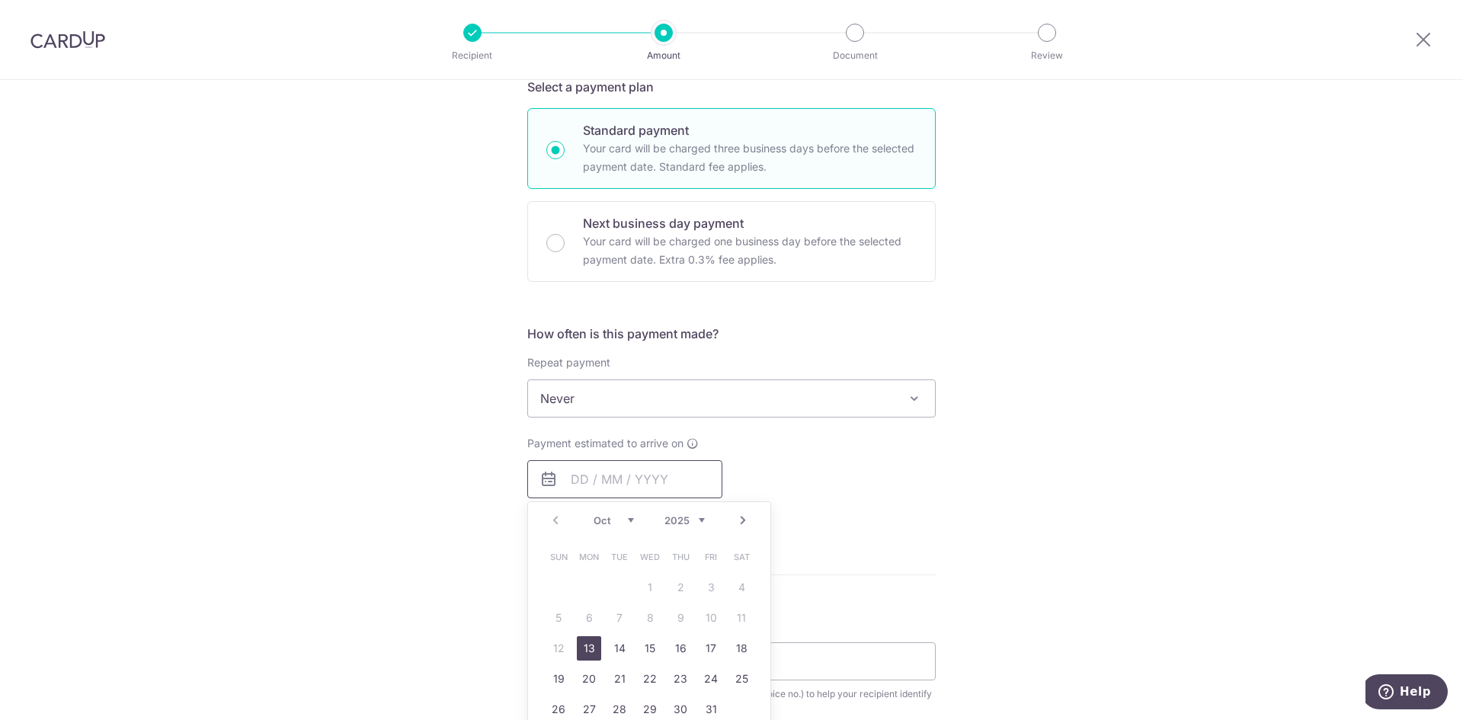
scroll to position [381, 0]
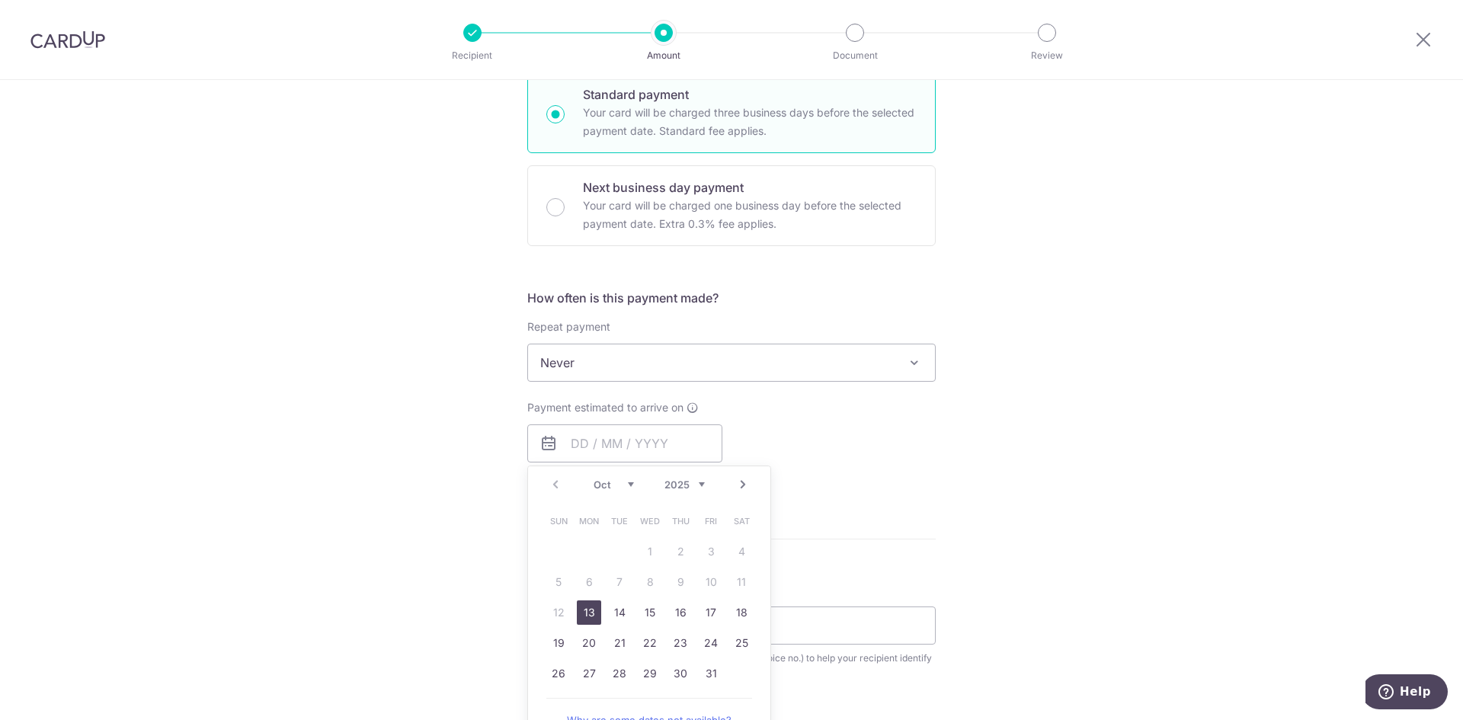
click at [590, 607] on link "13" at bounding box center [589, 613] width 24 height 24
type input "13/10/2025"
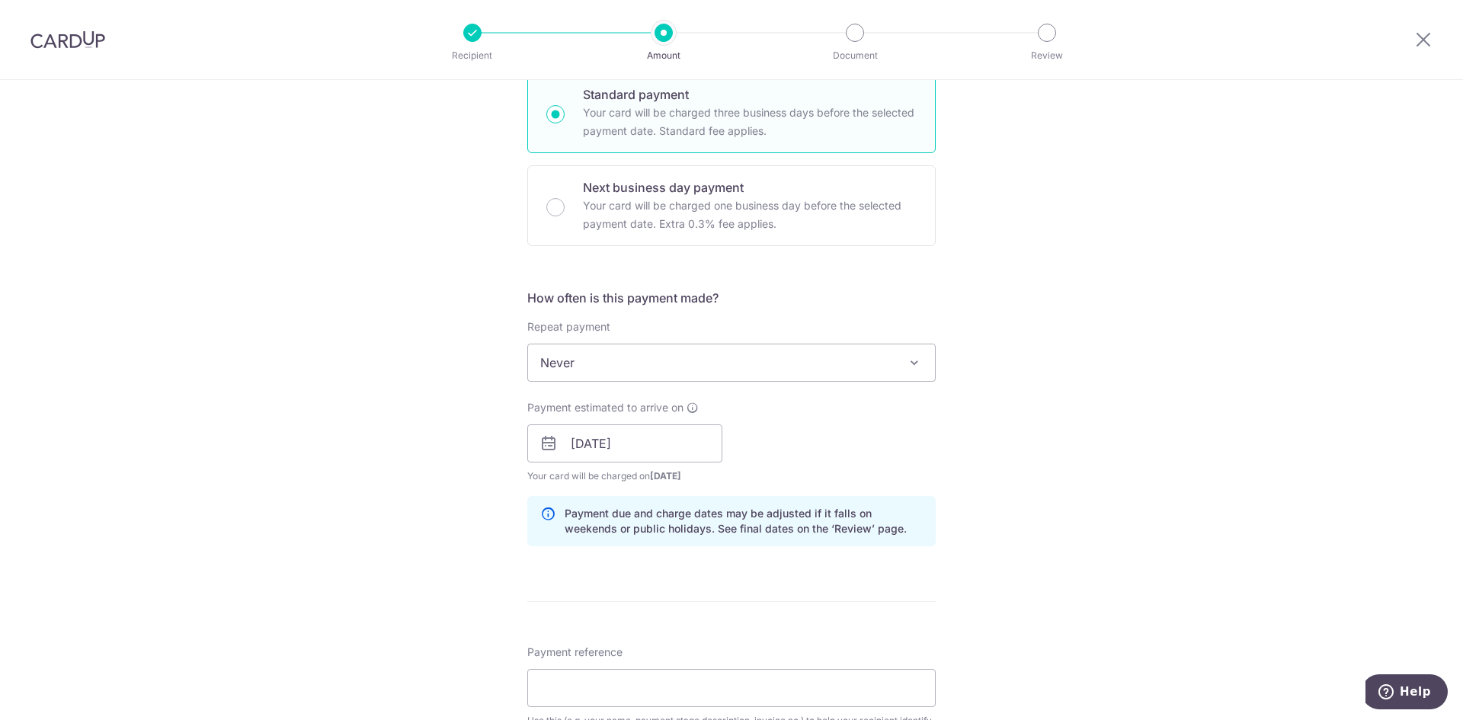
click at [967, 473] on div "Tell us more about your payment Enter payment amount SGD 1,687.97 1687.97 Recip…" at bounding box center [731, 471] width 1463 height 1544
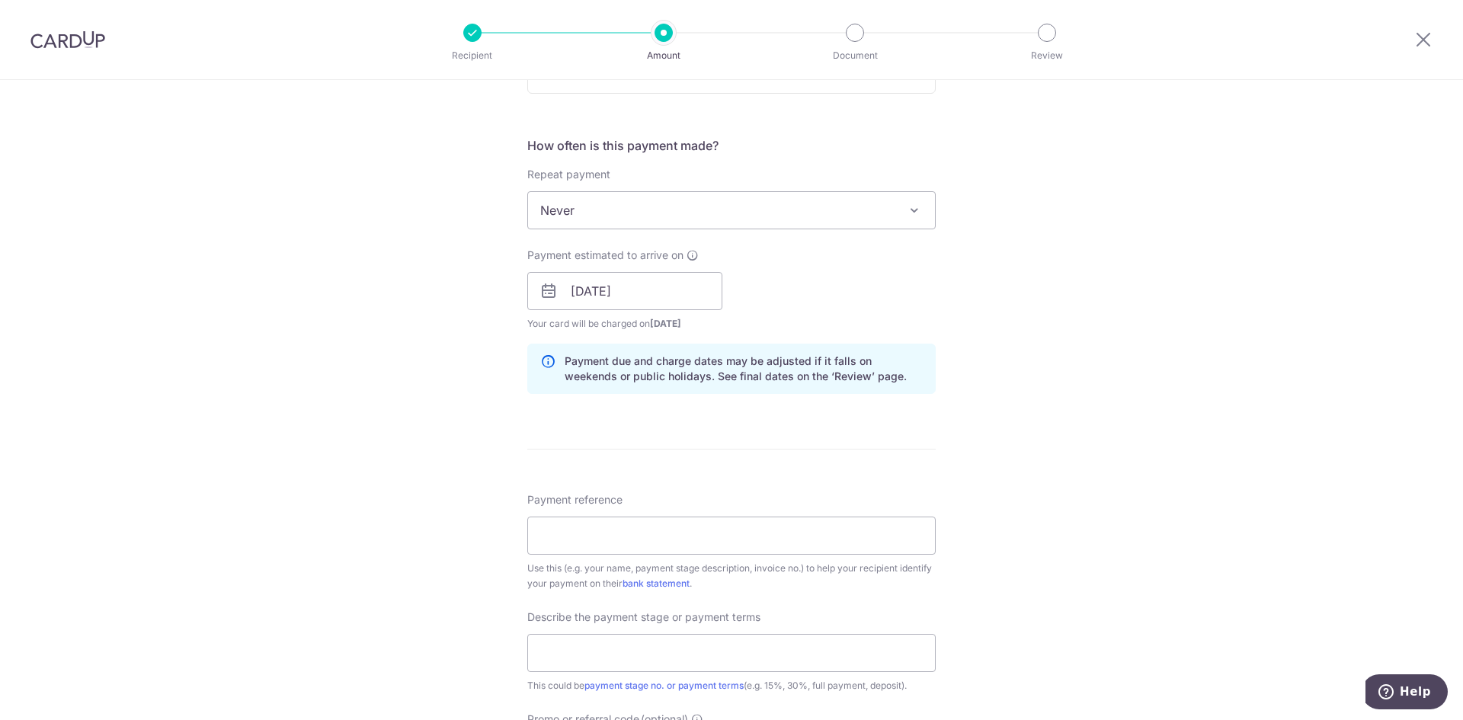
scroll to position [686, 0]
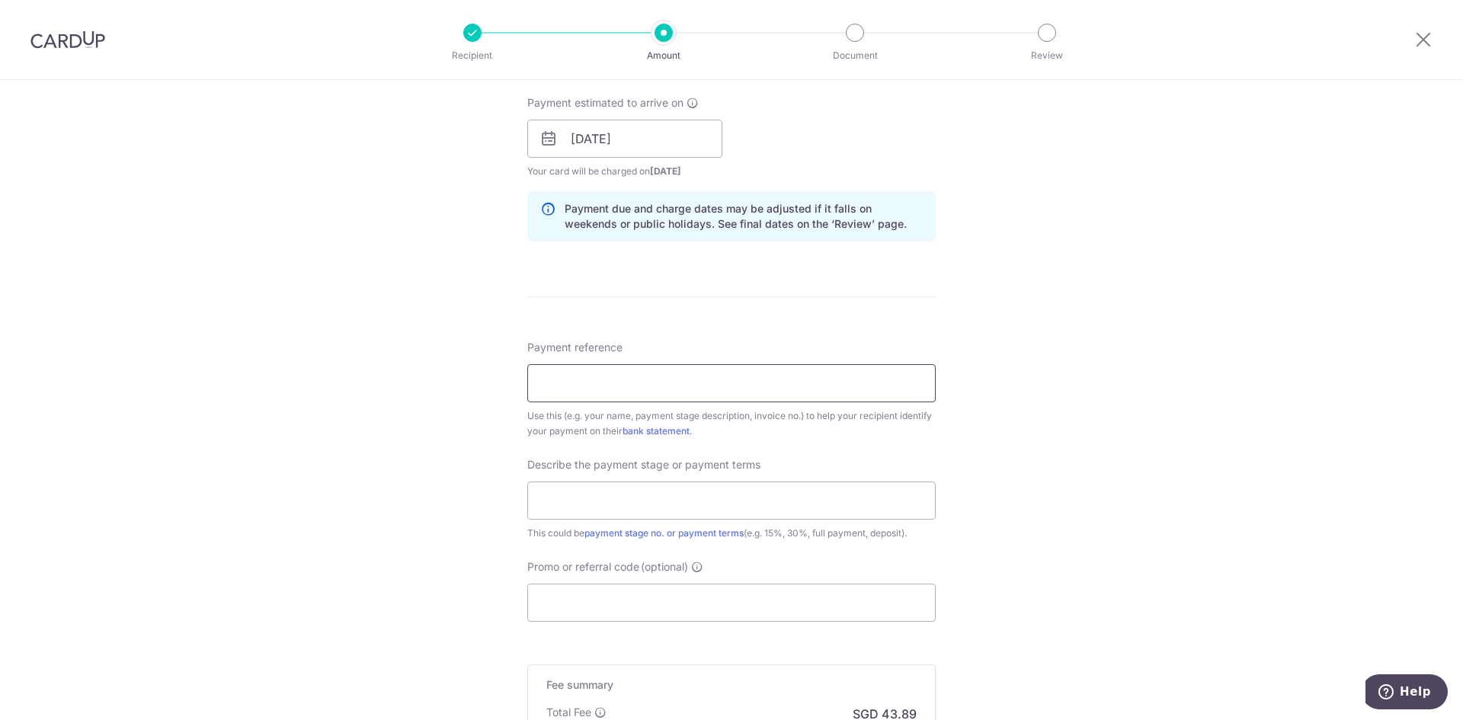
click at [741, 370] on input "Payment reference" at bounding box center [731, 383] width 409 height 38
drag, startPoint x: 780, startPoint y: 400, endPoint x: 780, endPoint y: 390, distance: 9.9
click at [780, 398] on input "Payment reference" at bounding box center [731, 383] width 409 height 38
type input "25_3158"
click at [812, 516] on input "text" at bounding box center [731, 501] width 409 height 38
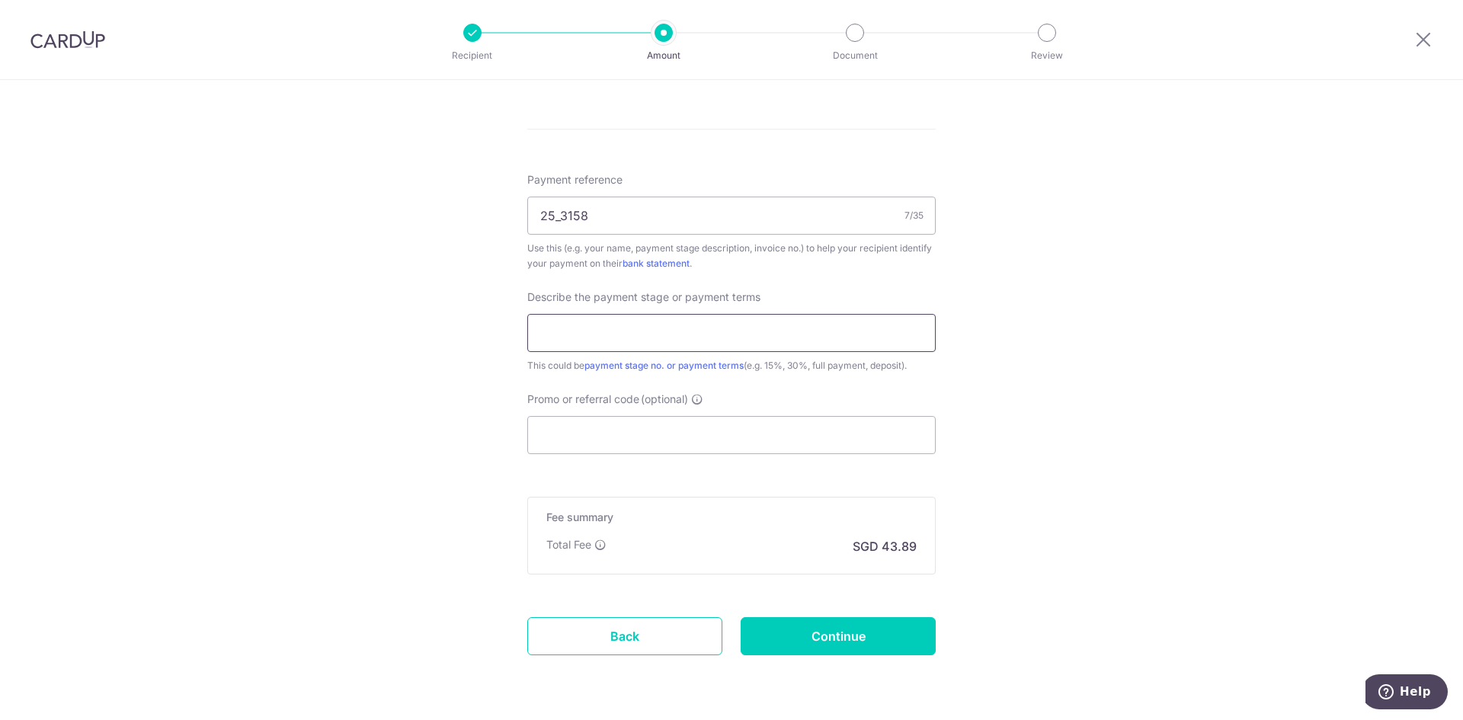
scroll to position [903, 0]
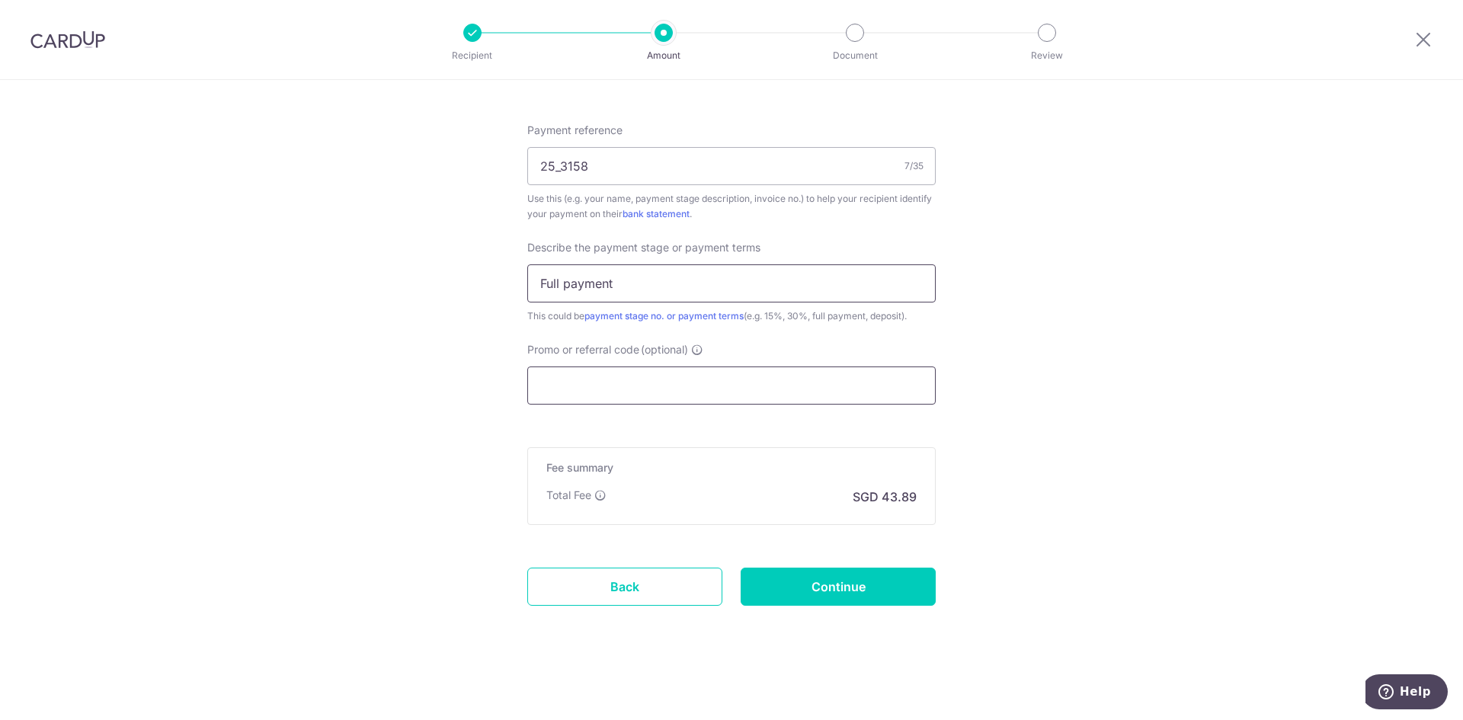
type input "Full payment"
click at [748, 383] on input "Promo or referral code (optional)" at bounding box center [731, 386] width 409 height 38
click at [695, 388] on input "Promo or referral code (optional)" at bounding box center [731, 386] width 409 height 38
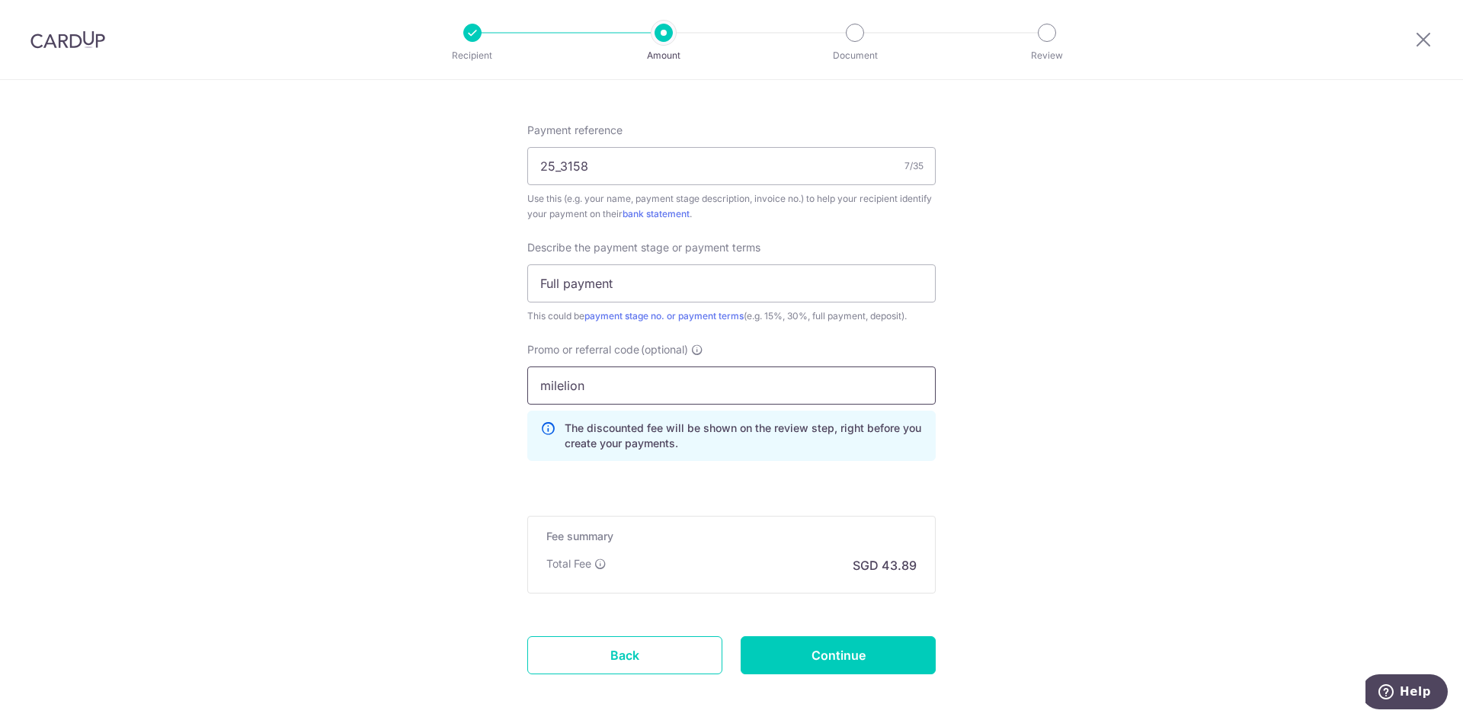
type input "milelion"
click at [723, 434] on p "The discounted fee will be shown on the review step, right before you create yo…" at bounding box center [744, 436] width 358 height 30
click at [828, 665] on input "Continue" at bounding box center [838, 655] width 195 height 38
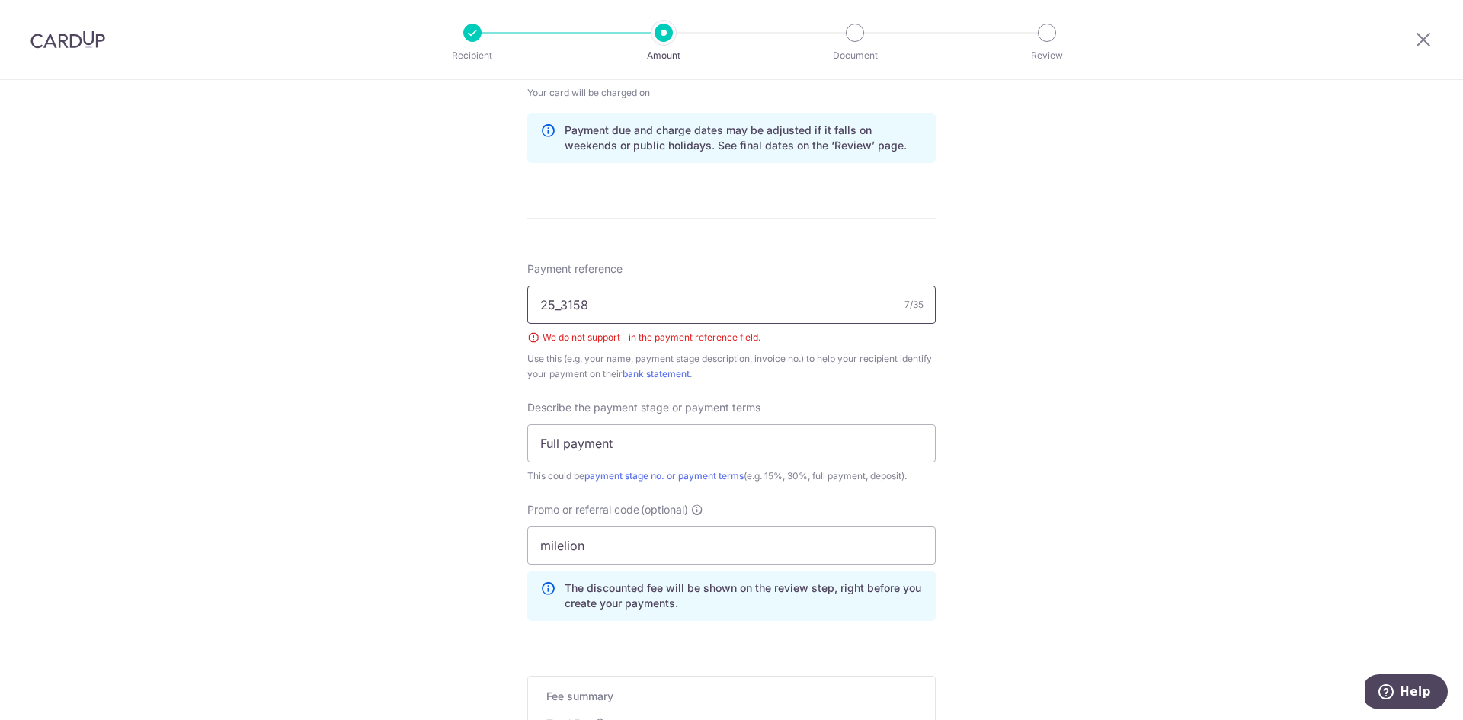
click at [574, 302] on input "25_3158" at bounding box center [731, 305] width 409 height 38
drag, startPoint x: 561, startPoint y: 303, endPoint x: 553, endPoint y: 303, distance: 8.4
click at [553, 303] on input "25_3158" at bounding box center [731, 305] width 409 height 38
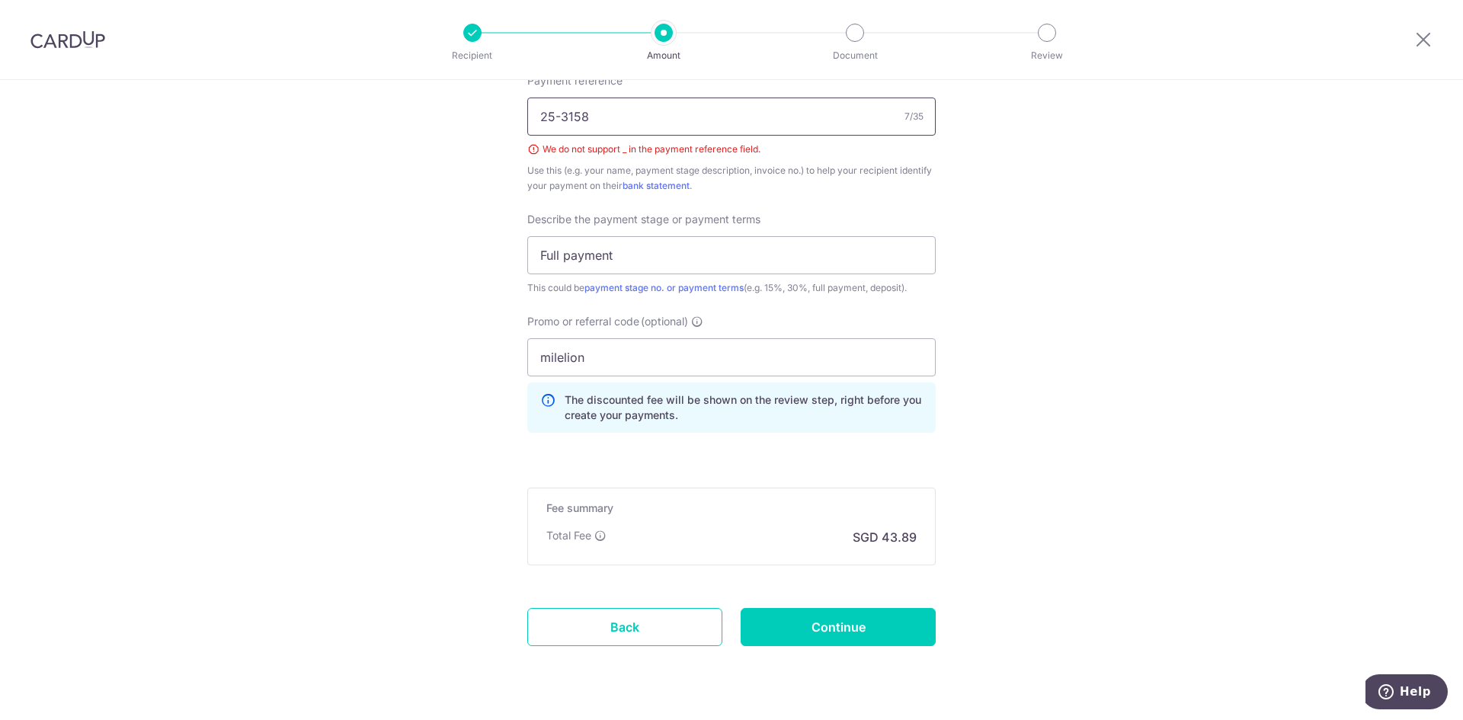
scroll to position [993, 0]
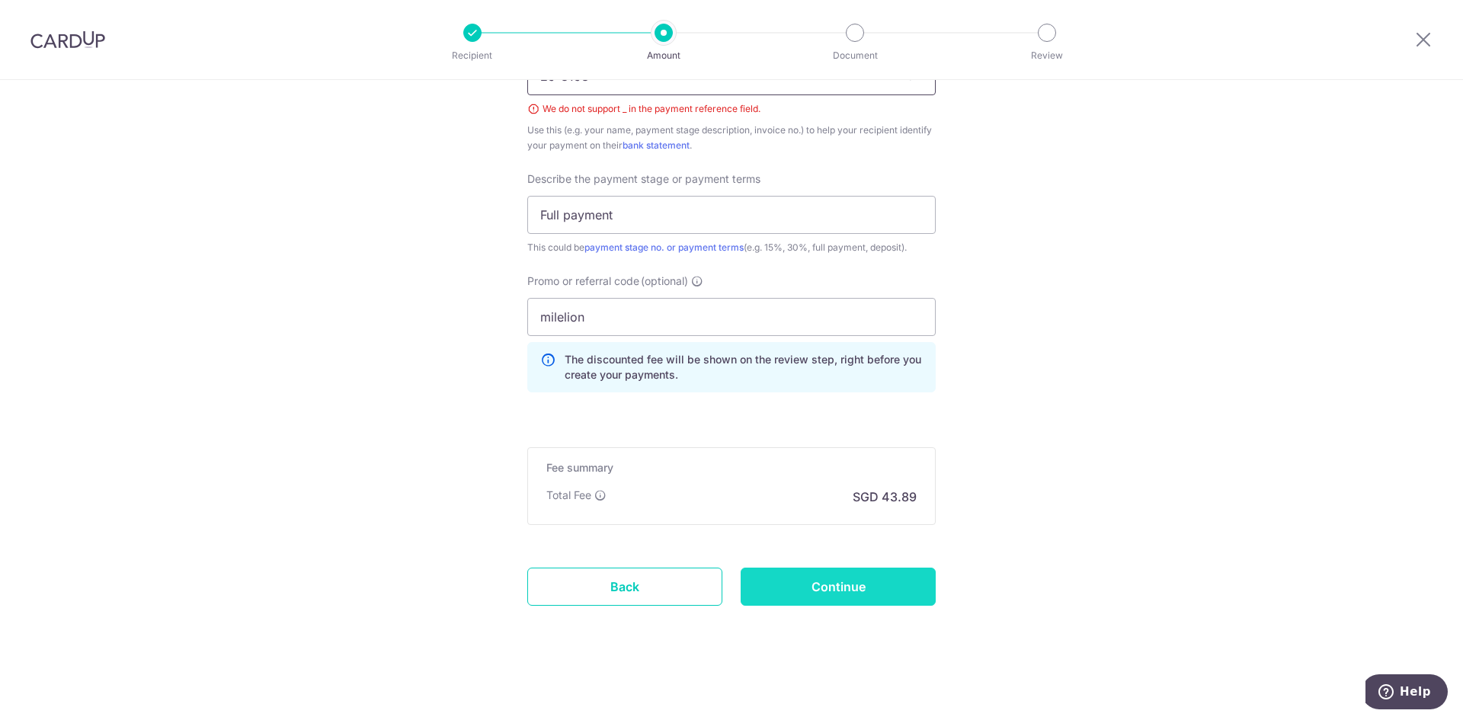
type input "25-3158"
click at [851, 604] on input "Continue" at bounding box center [838, 587] width 195 height 38
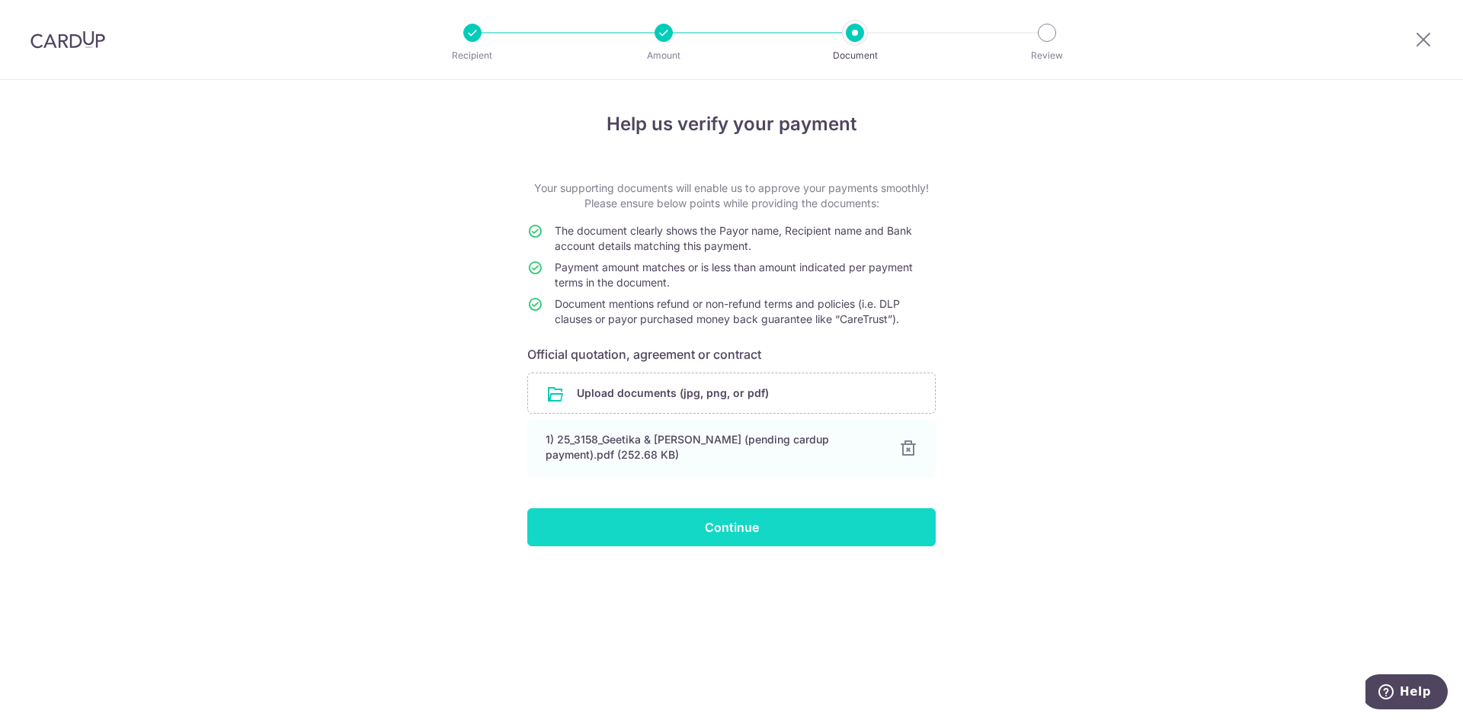
click at [702, 532] on input "Continue" at bounding box center [731, 527] width 409 height 38
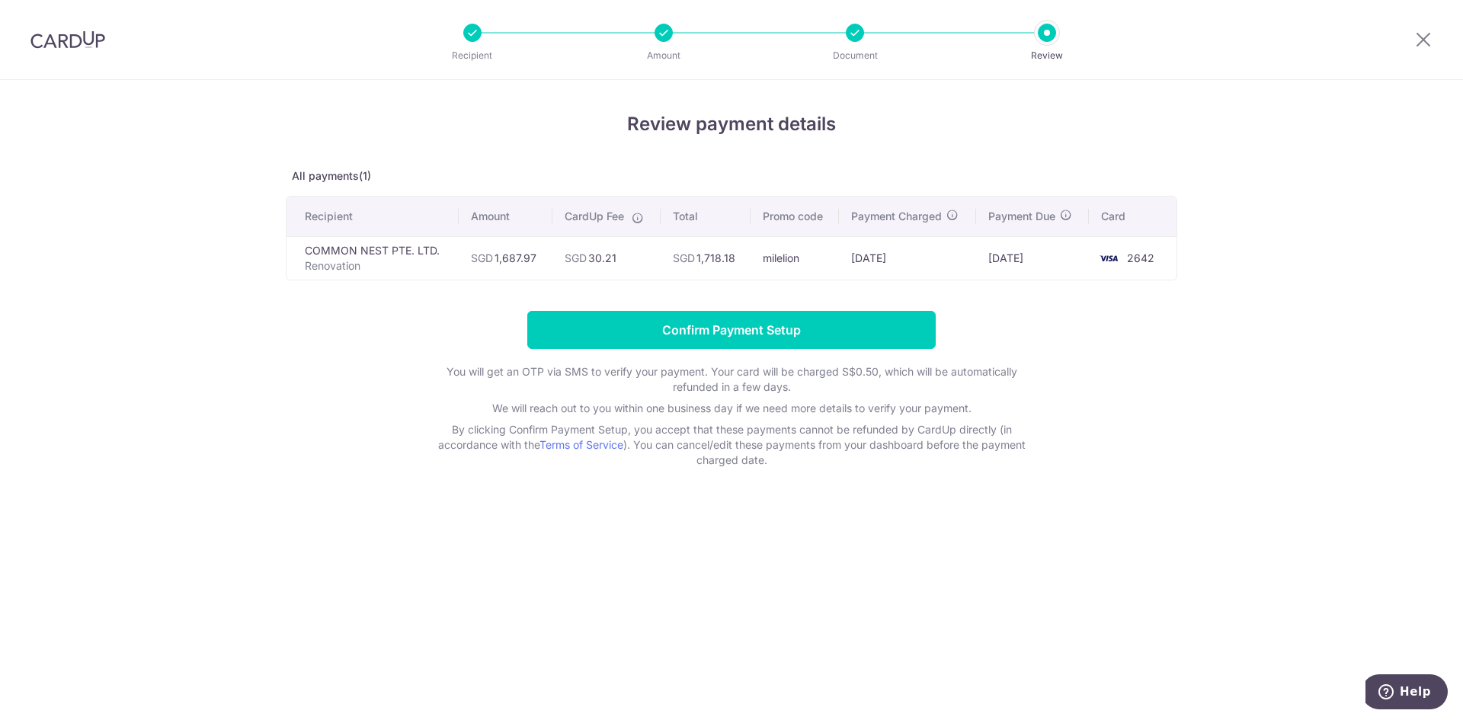
click at [1057, 263] on td "13/10/2025" at bounding box center [1032, 257] width 113 height 43
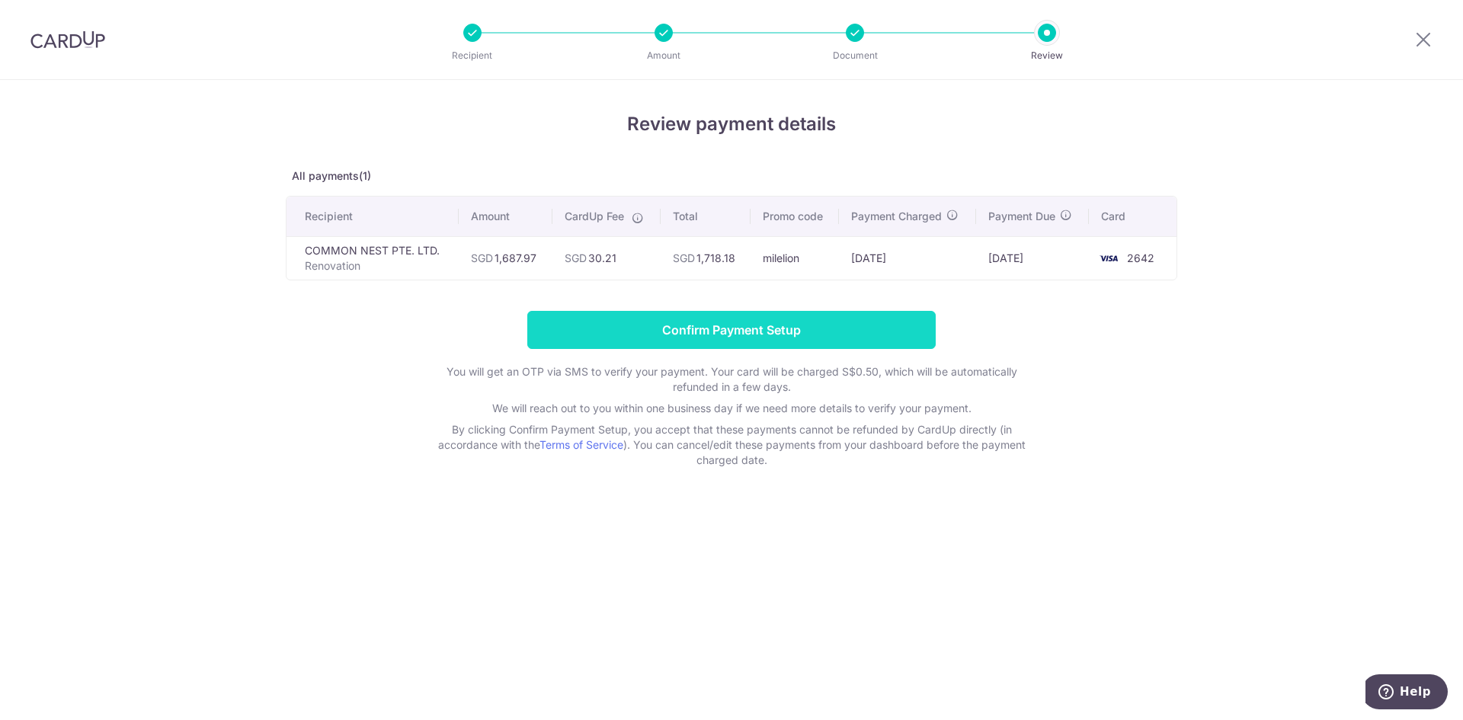
click at [764, 332] on input "Confirm Payment Setup" at bounding box center [731, 330] width 409 height 38
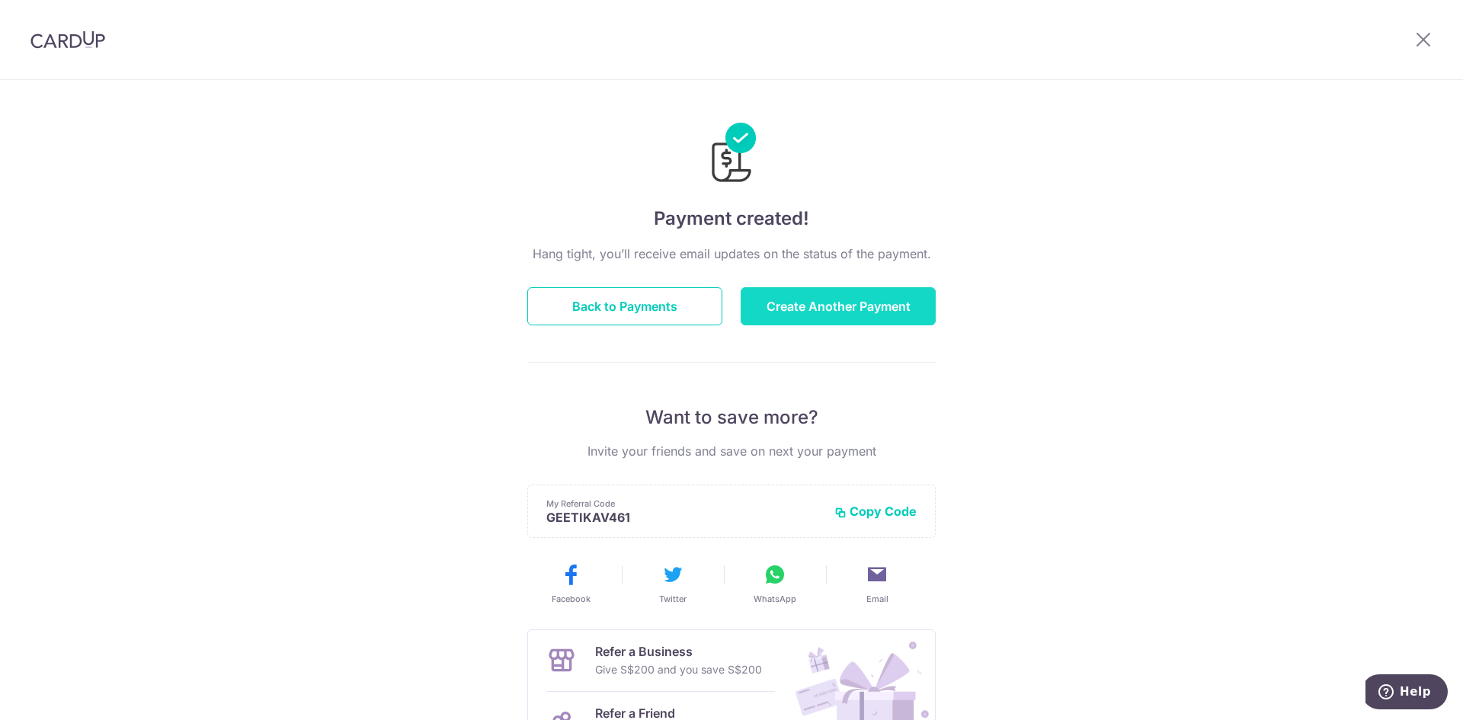
click at [819, 309] on button "Create Another Payment" at bounding box center [838, 306] width 195 height 38
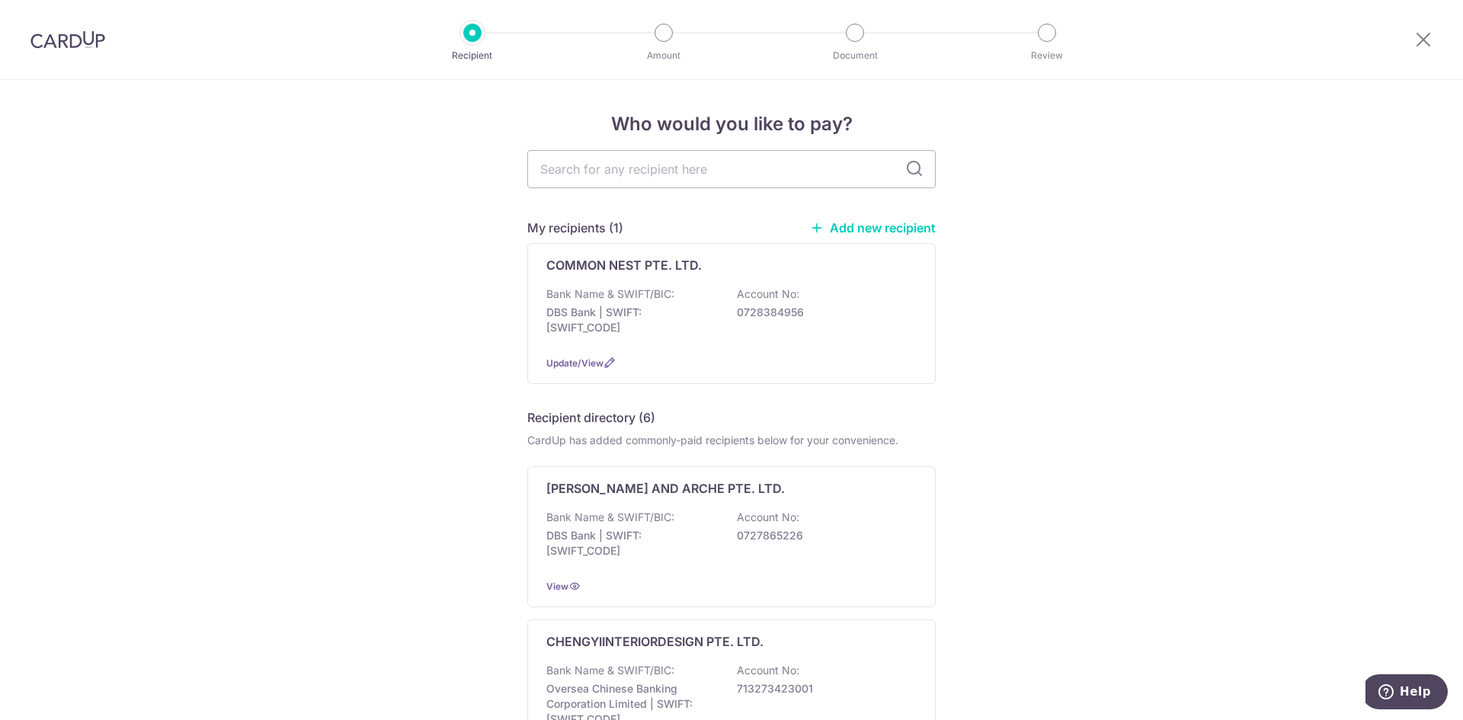
click at [893, 275] on div "COMMON NEST PTE. LTD. Bank Name & SWIFT/BIC: DBS Bank | SWIFT: [SWIFT_CODE] Acc…" at bounding box center [731, 313] width 409 height 141
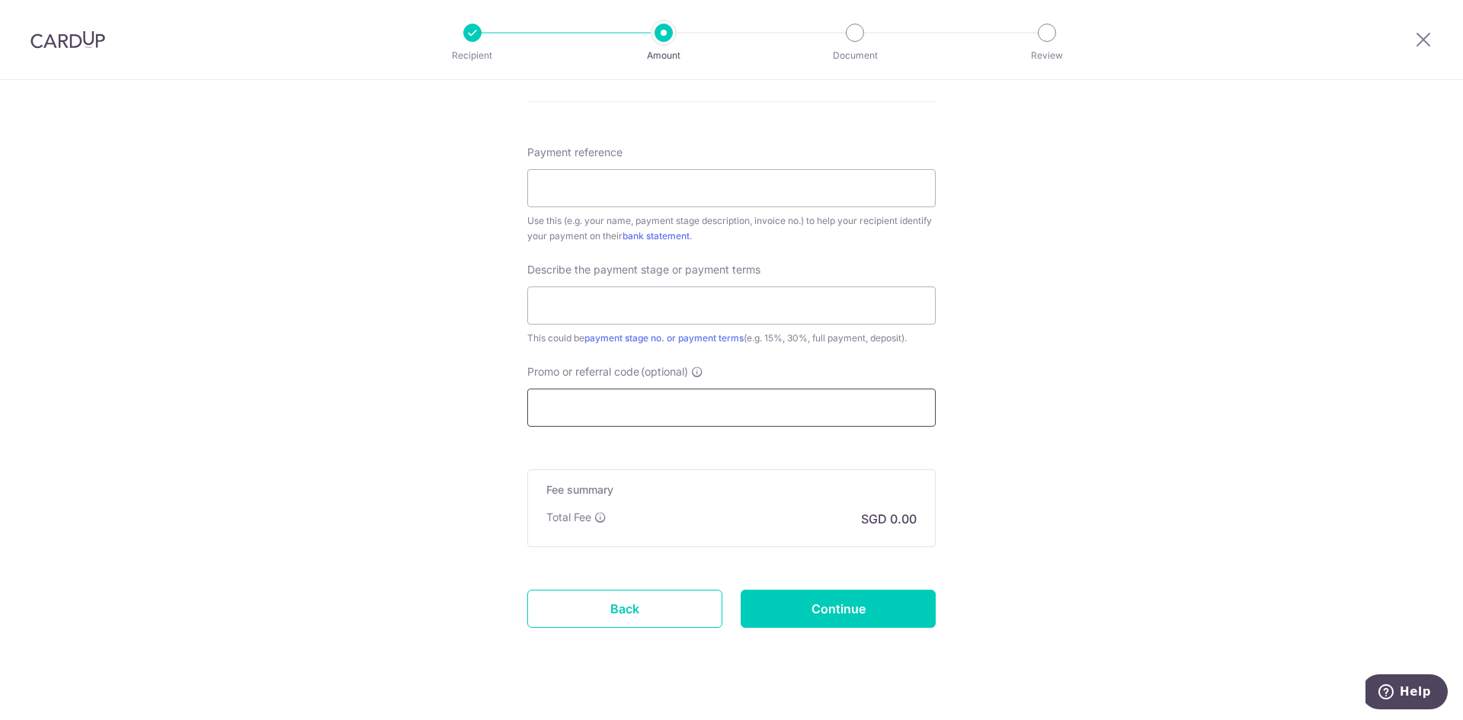
scroll to position [841, 0]
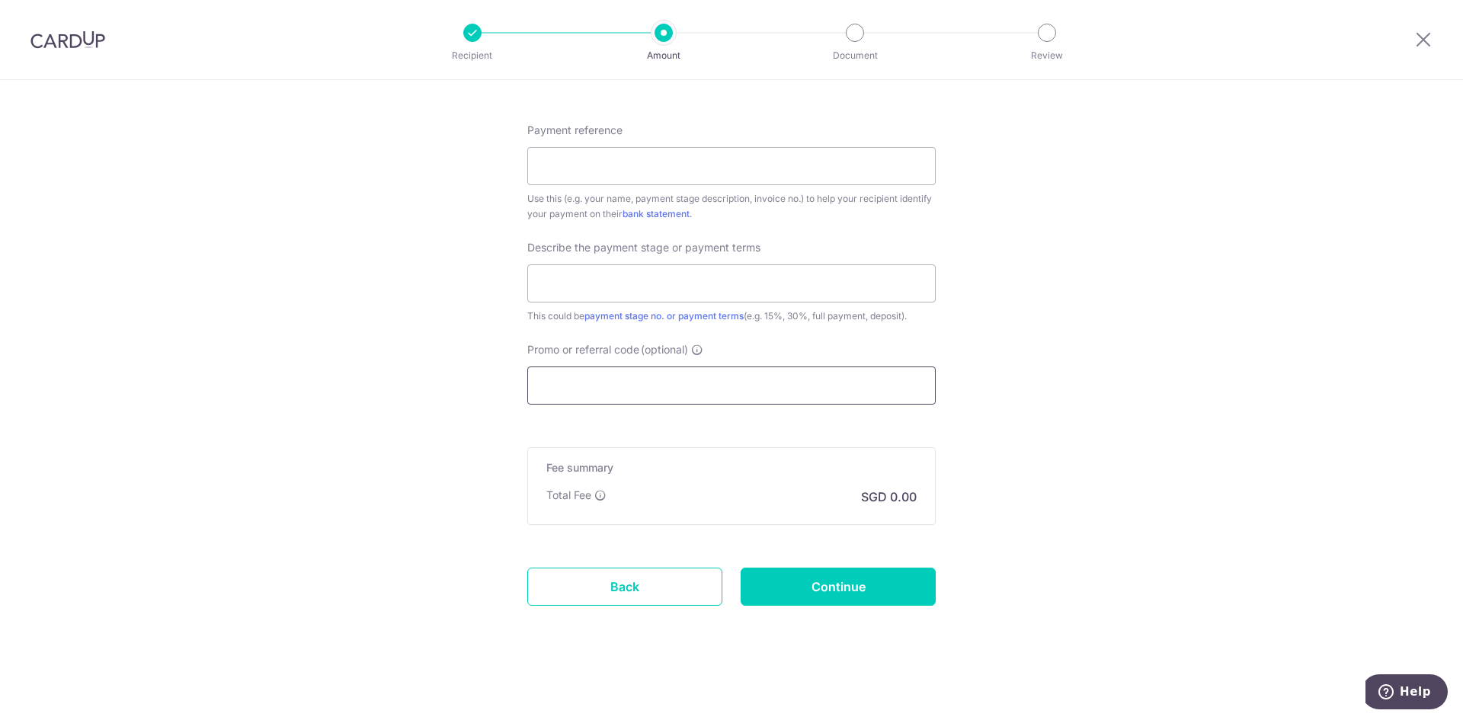
click at [674, 385] on input "Promo or referral code (optional)" at bounding box center [731, 386] width 409 height 38
paste input "JUANHONGY547"
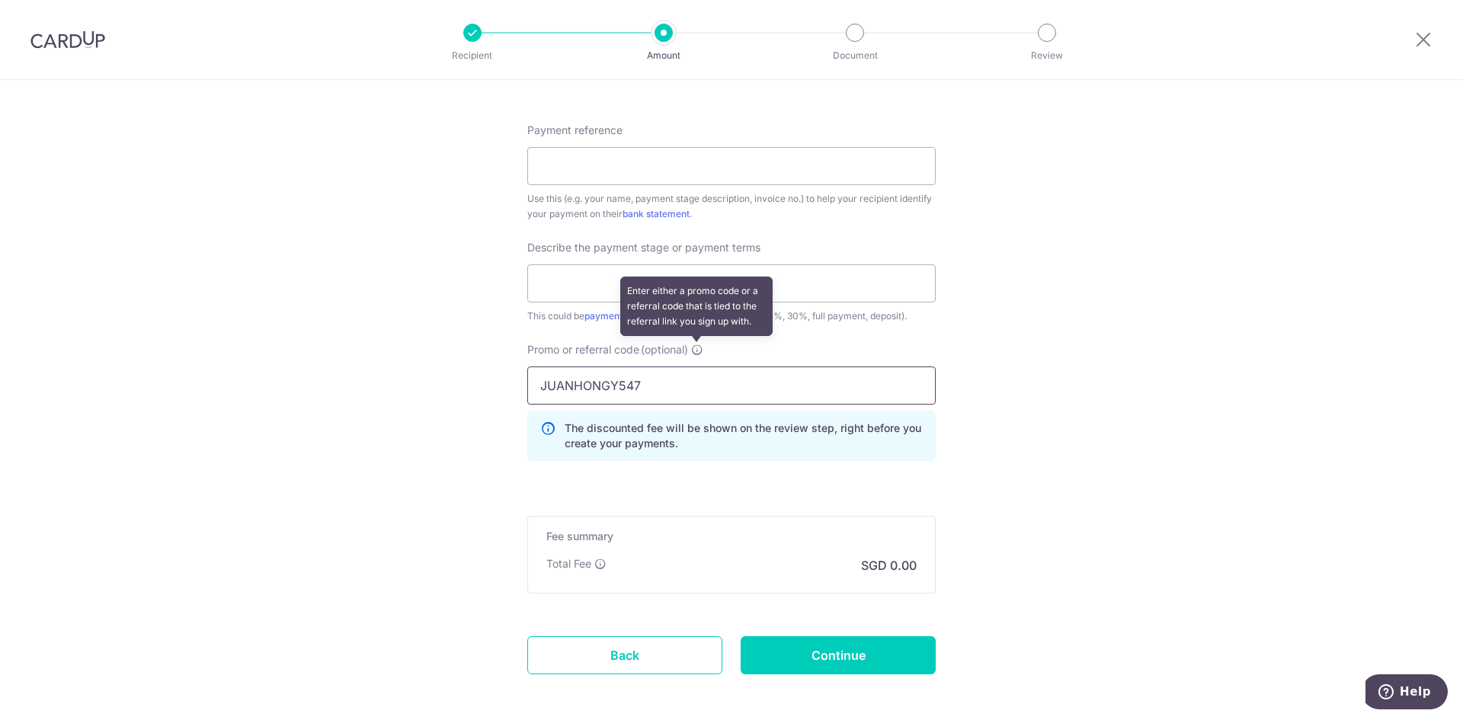
type input "JUANHONGY547"
click at [702, 346] on icon at bounding box center [697, 350] width 12 height 12
click at [702, 367] on input "JUANHONGY547" at bounding box center [731, 386] width 409 height 38
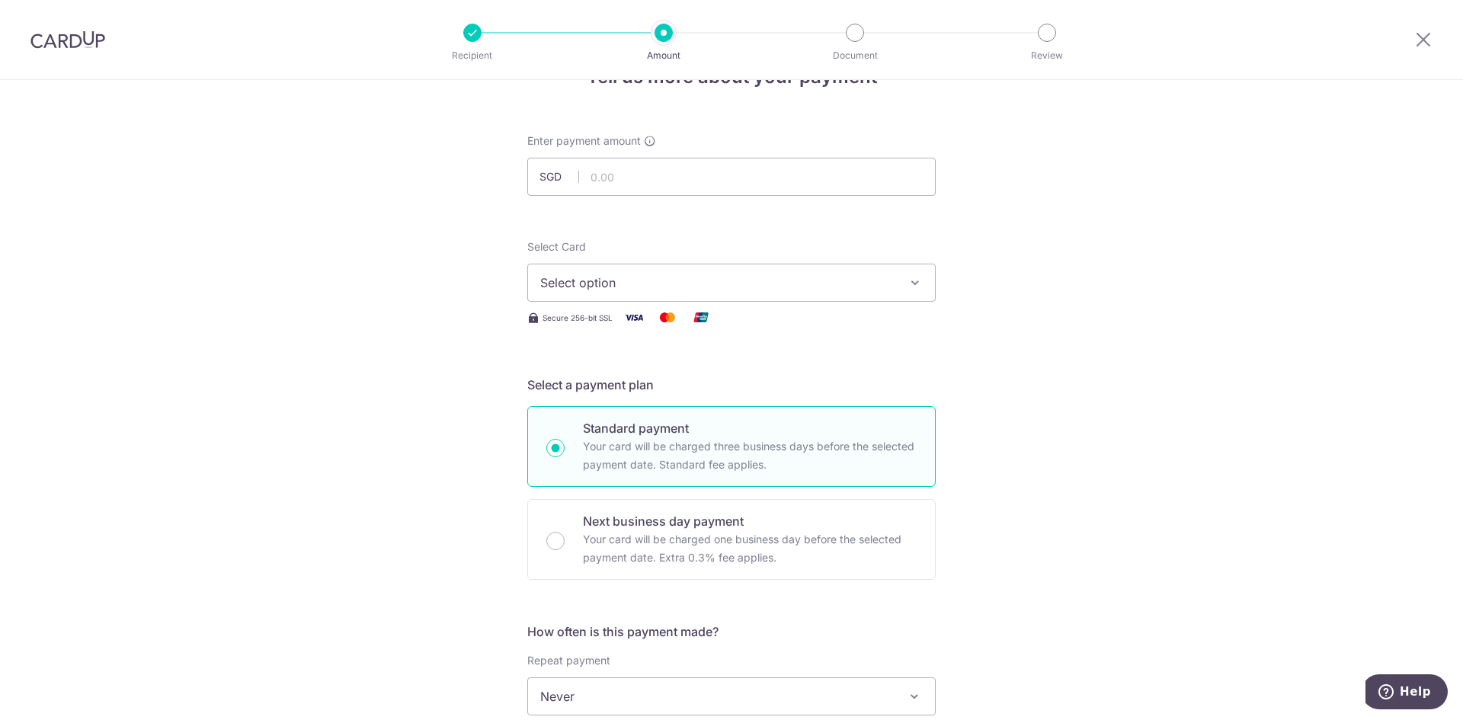
scroll to position [0, 0]
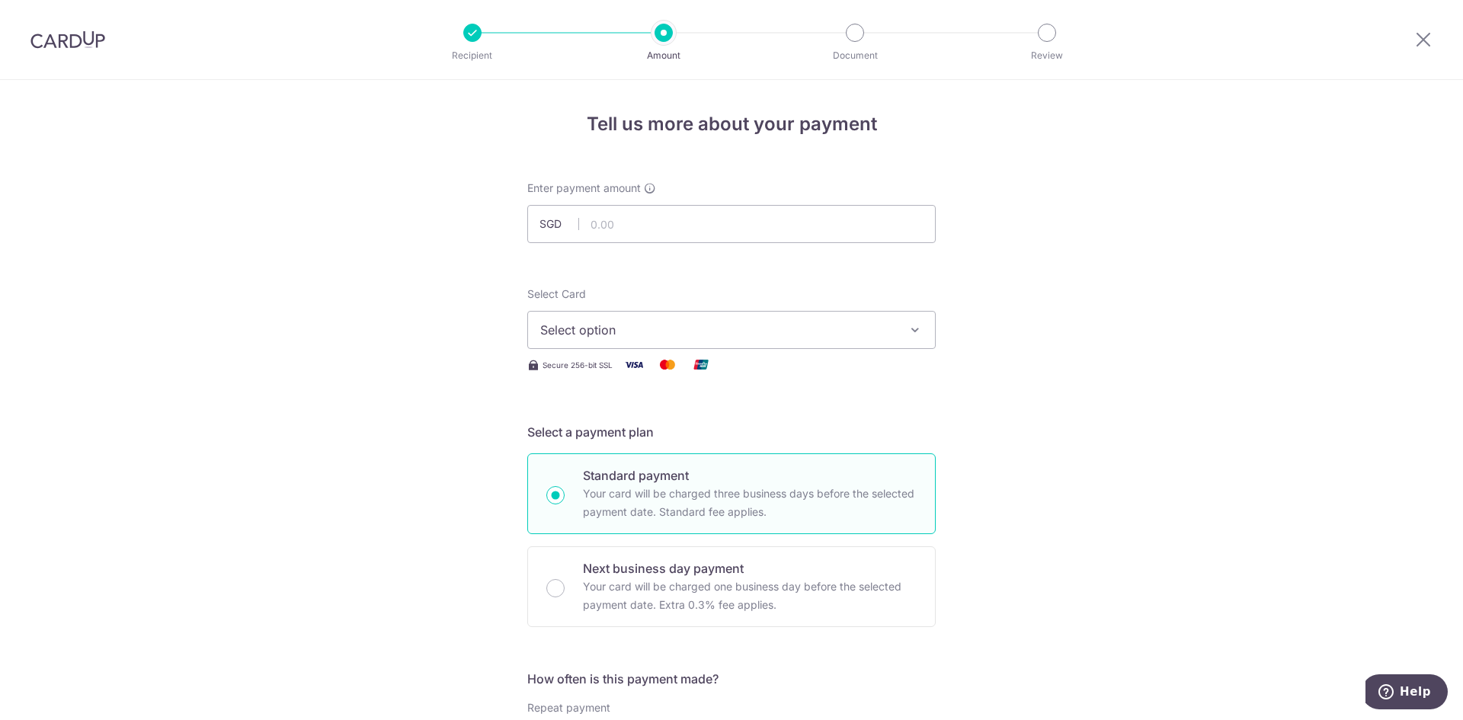
click at [662, 335] on span "Select option" at bounding box center [717, 330] width 355 height 18
click at [646, 433] on span "**** 2642" at bounding box center [731, 439] width 383 height 18
click at [609, 208] on input "text" at bounding box center [731, 224] width 409 height 38
type input "1.00"
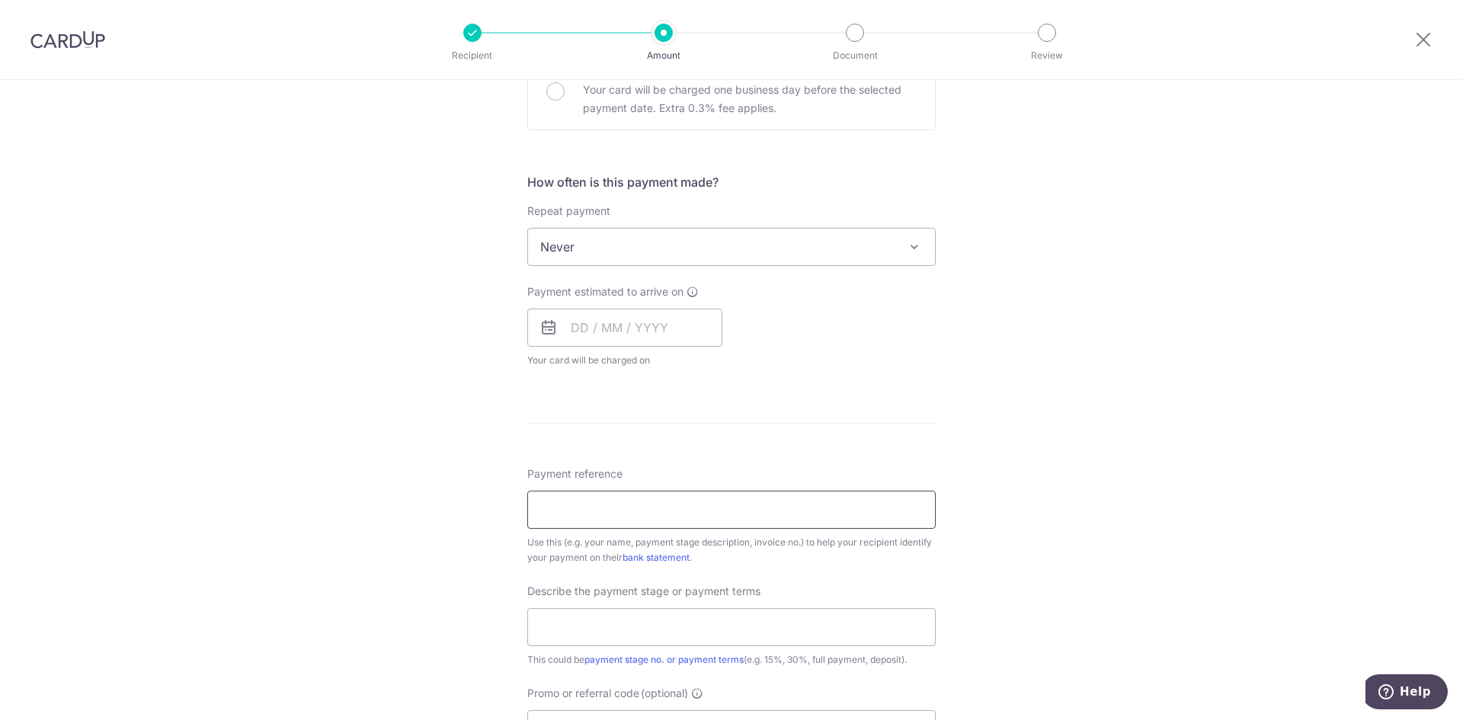
scroll to position [610, 0]
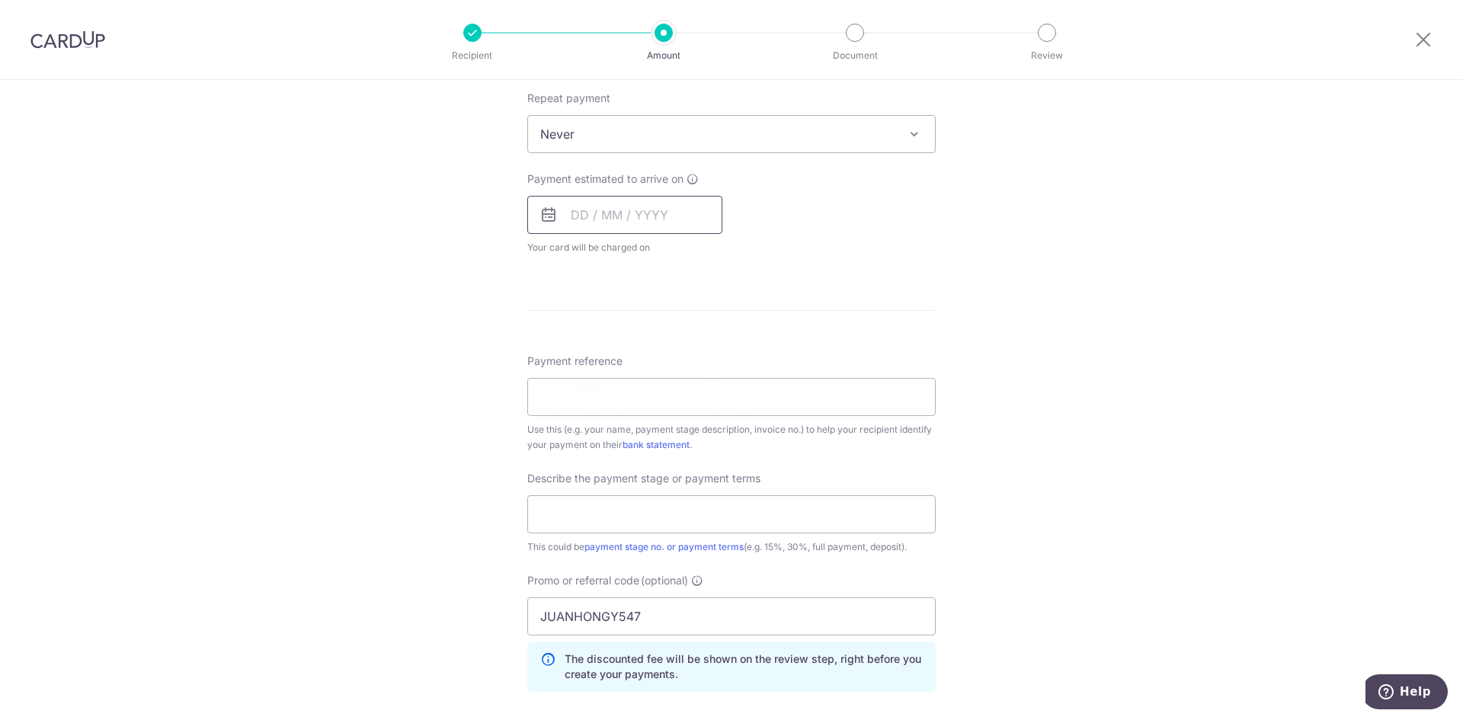
click at [668, 203] on input "text" at bounding box center [624, 215] width 195 height 38
click at [595, 379] on link "13" at bounding box center [589, 384] width 24 height 24
type input "[DATE]"
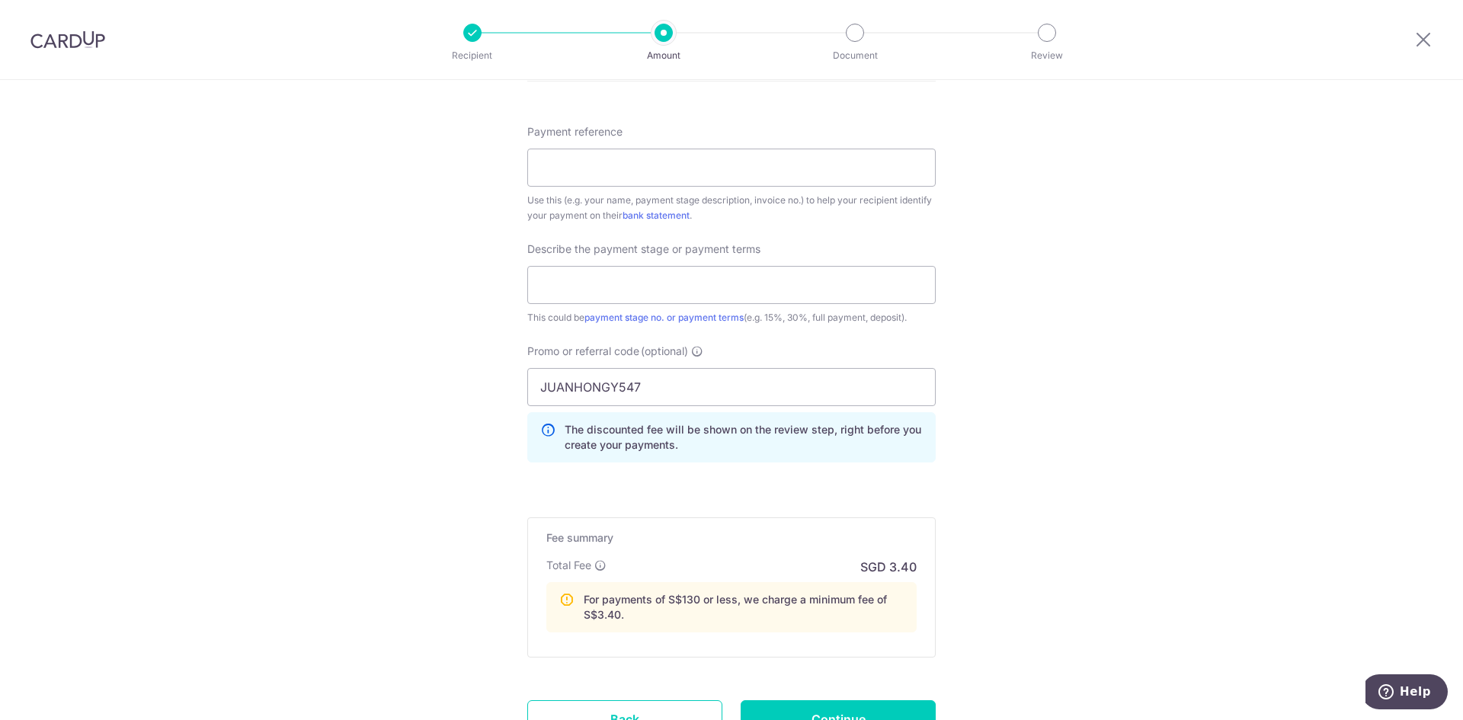
scroll to position [915, 0]
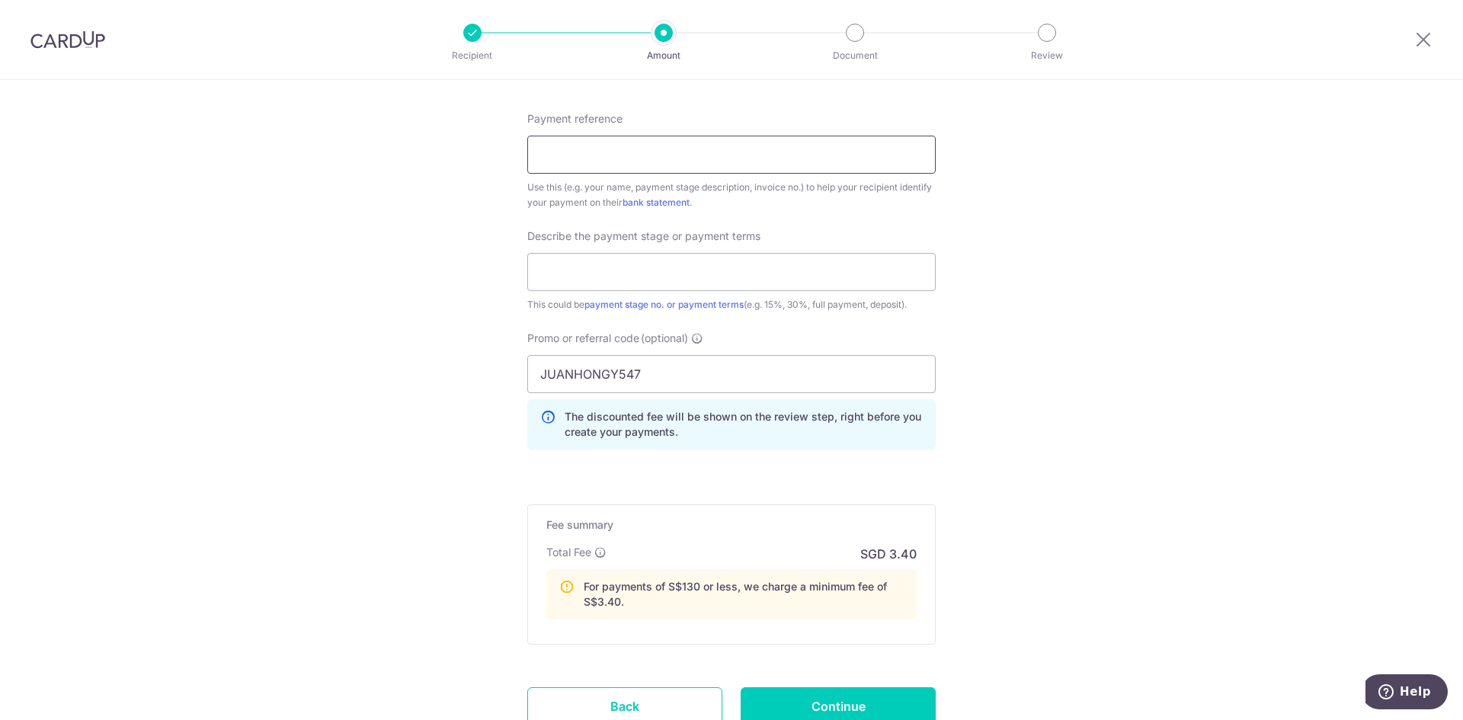
click at [622, 158] on input "Payment reference" at bounding box center [731, 155] width 409 height 38
click at [635, 143] on input "25_3158" at bounding box center [731, 155] width 409 height 38
type input "25-3158"
click at [650, 268] on input "text" at bounding box center [731, 272] width 409 height 38
type input "Full payment"
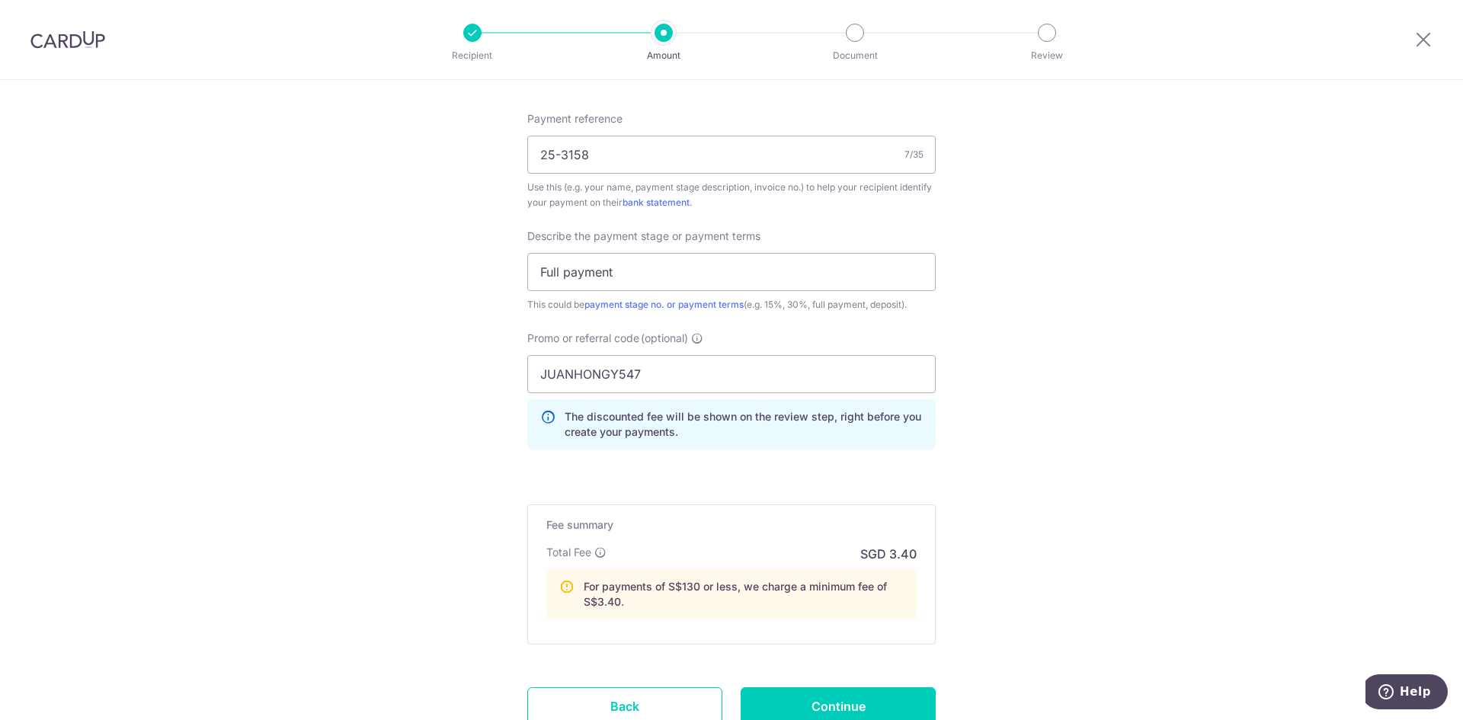
drag, startPoint x: 803, startPoint y: 507, endPoint x: 762, endPoint y: 471, distance: 54.0
click at [803, 507] on div "Fee summary Base fee Extend fee Next-day fee Total Fee SGD 3.40 For payments of…" at bounding box center [731, 575] width 409 height 140
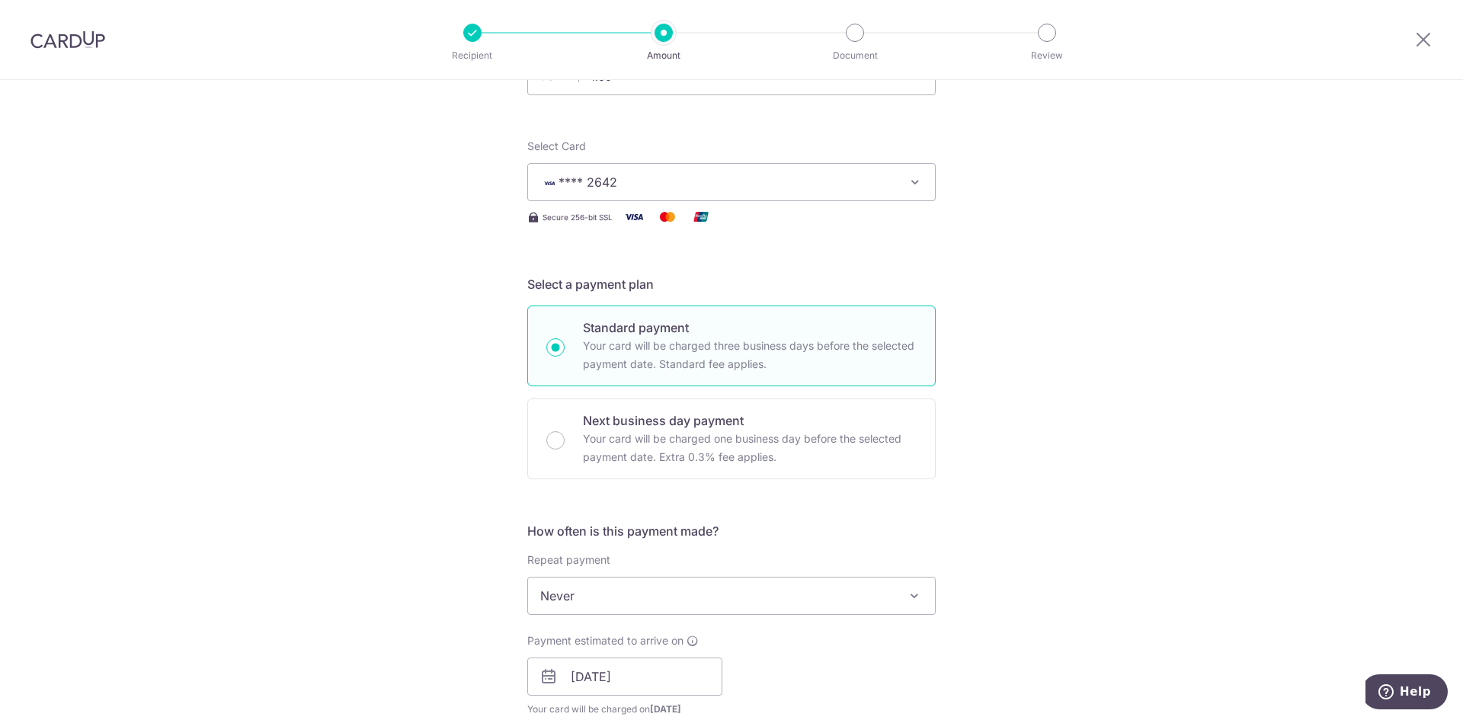
scroll to position [76, 0]
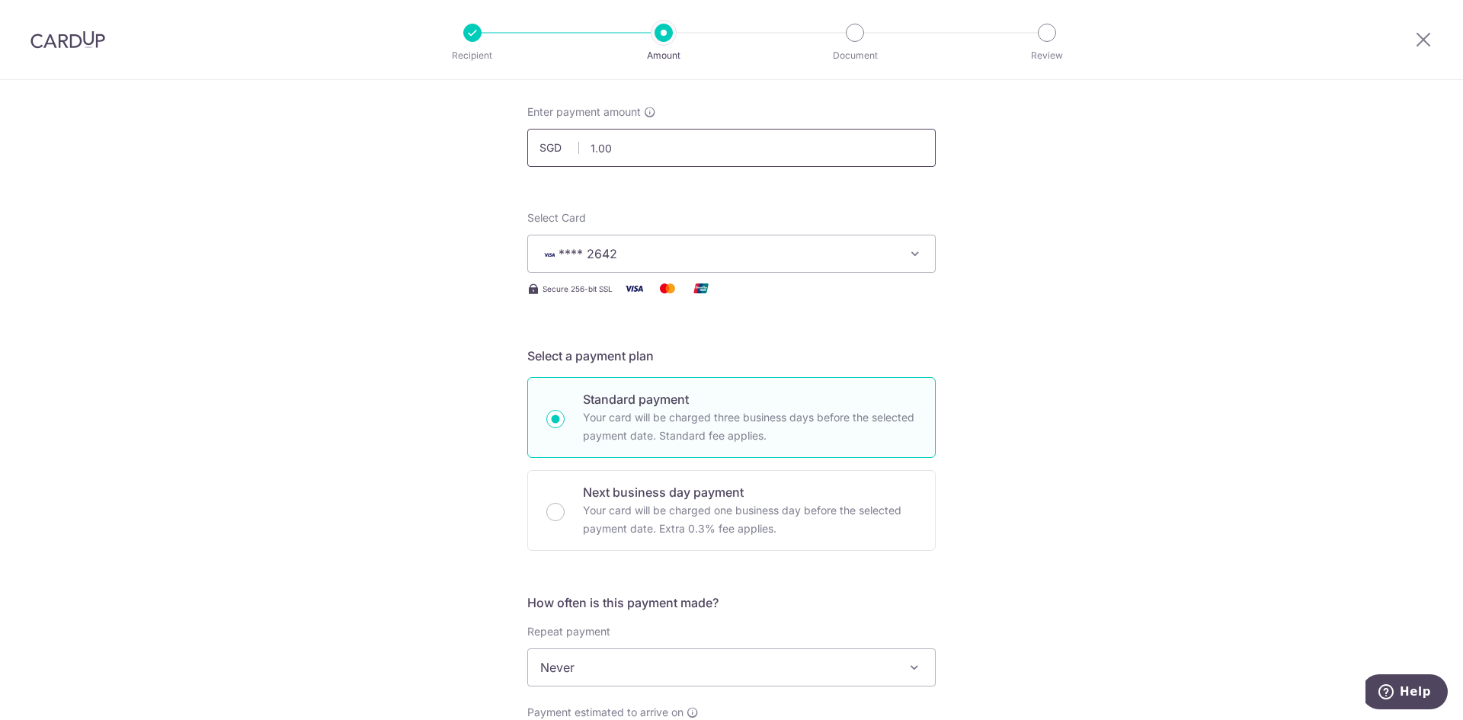
drag, startPoint x: 605, startPoint y: 147, endPoint x: 493, endPoint y: 139, distance: 112.3
type input "130.00"
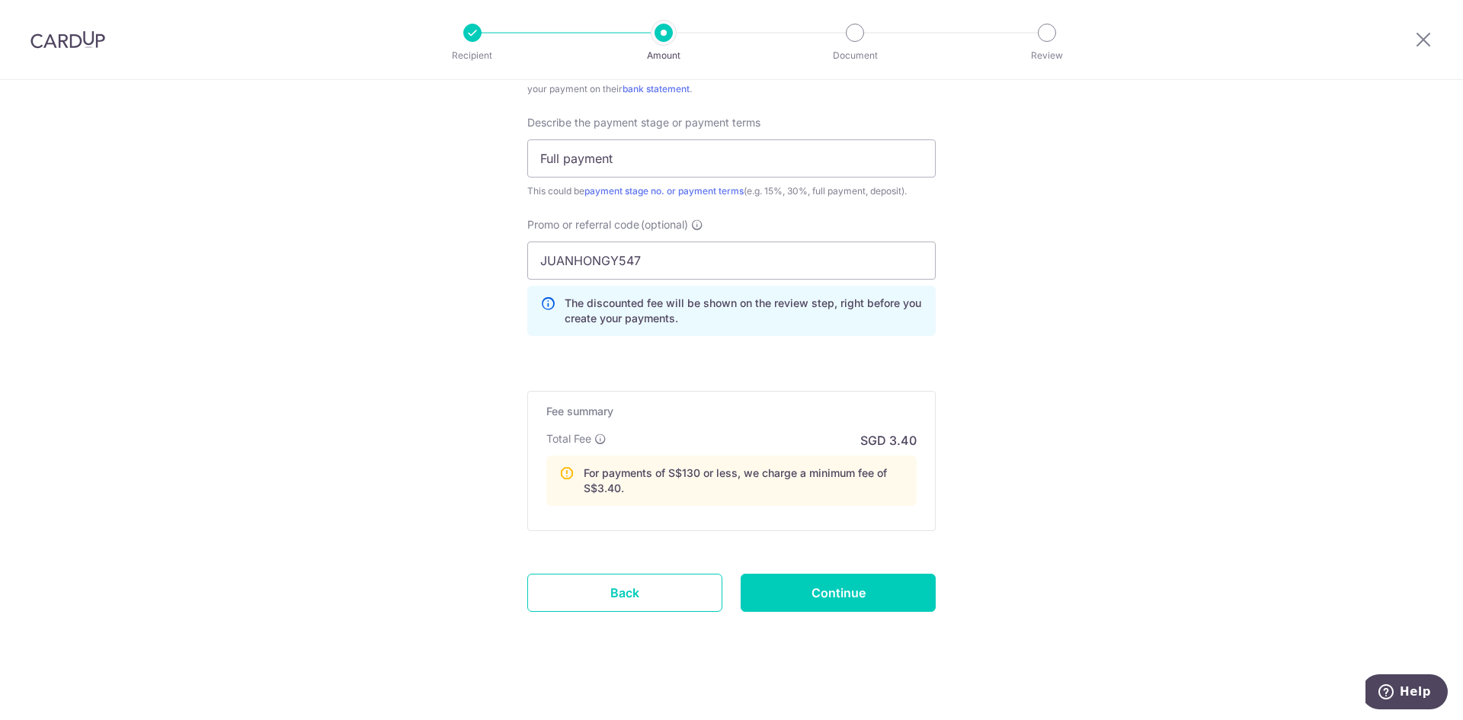
scroll to position [1034, 0]
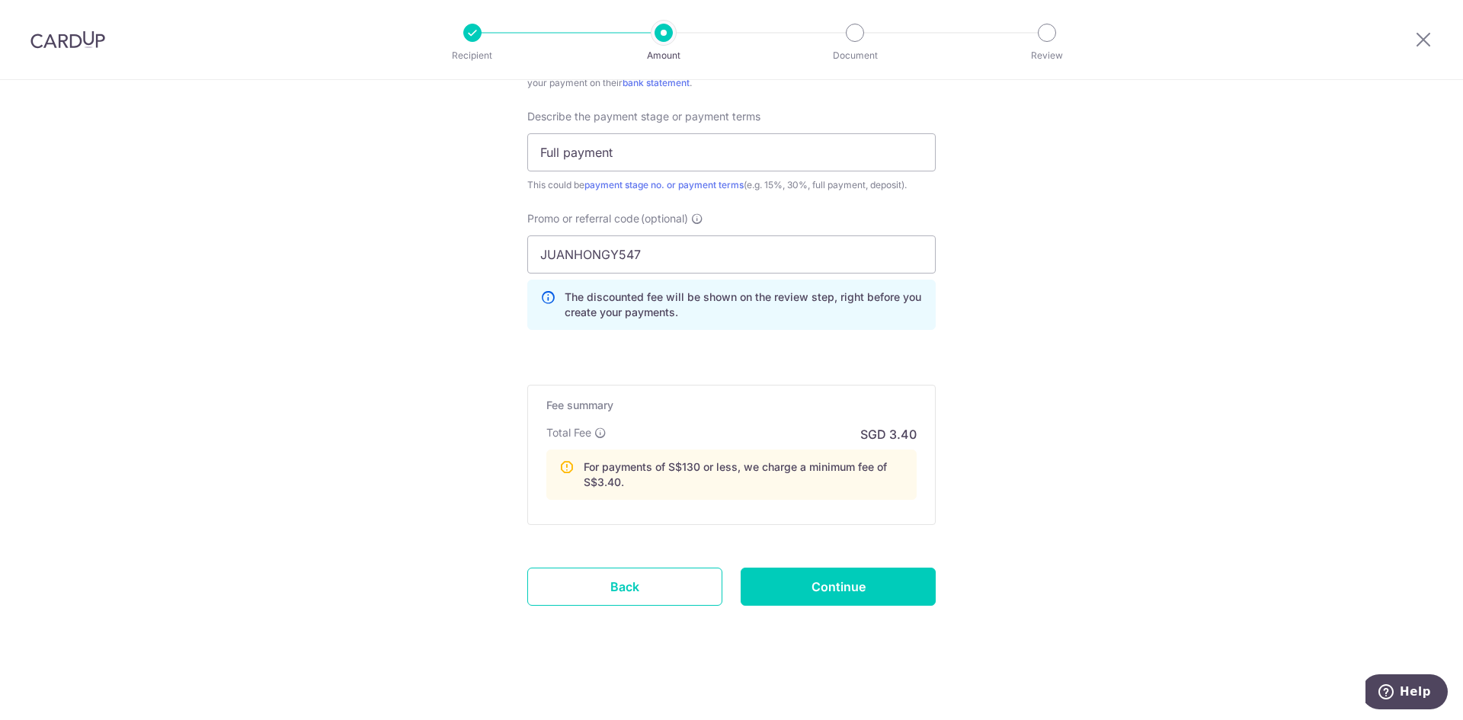
click at [835, 500] on div "Fee summary Base fee Extend fee Next-day fee Total Fee SGD 3.40 For payments of…" at bounding box center [731, 455] width 409 height 140
click at [829, 581] on input "Continue" at bounding box center [838, 587] width 195 height 38
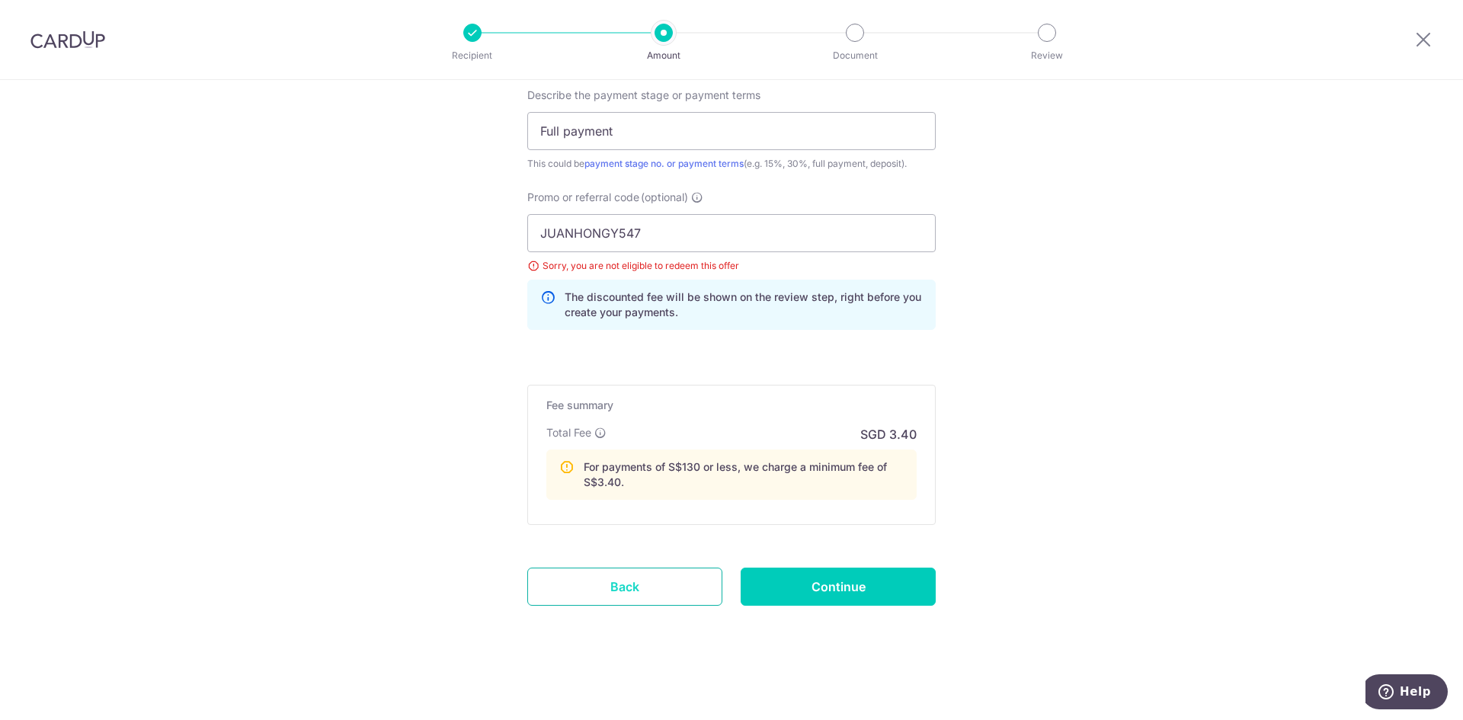
click at [633, 579] on link "Back" at bounding box center [624, 587] width 195 height 38
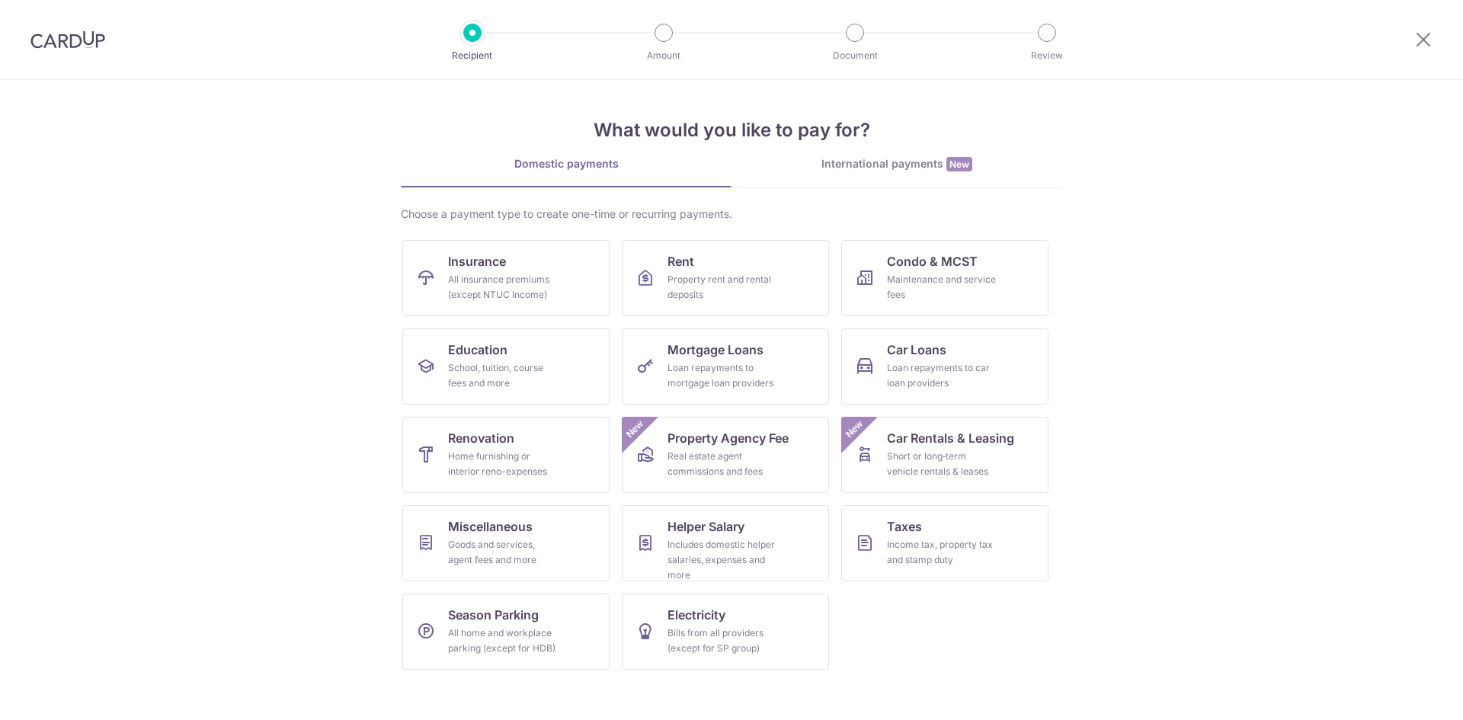
click at [83, 56] on div at bounding box center [68, 39] width 136 height 79
click at [83, 30] on img at bounding box center [67, 39] width 75 height 18
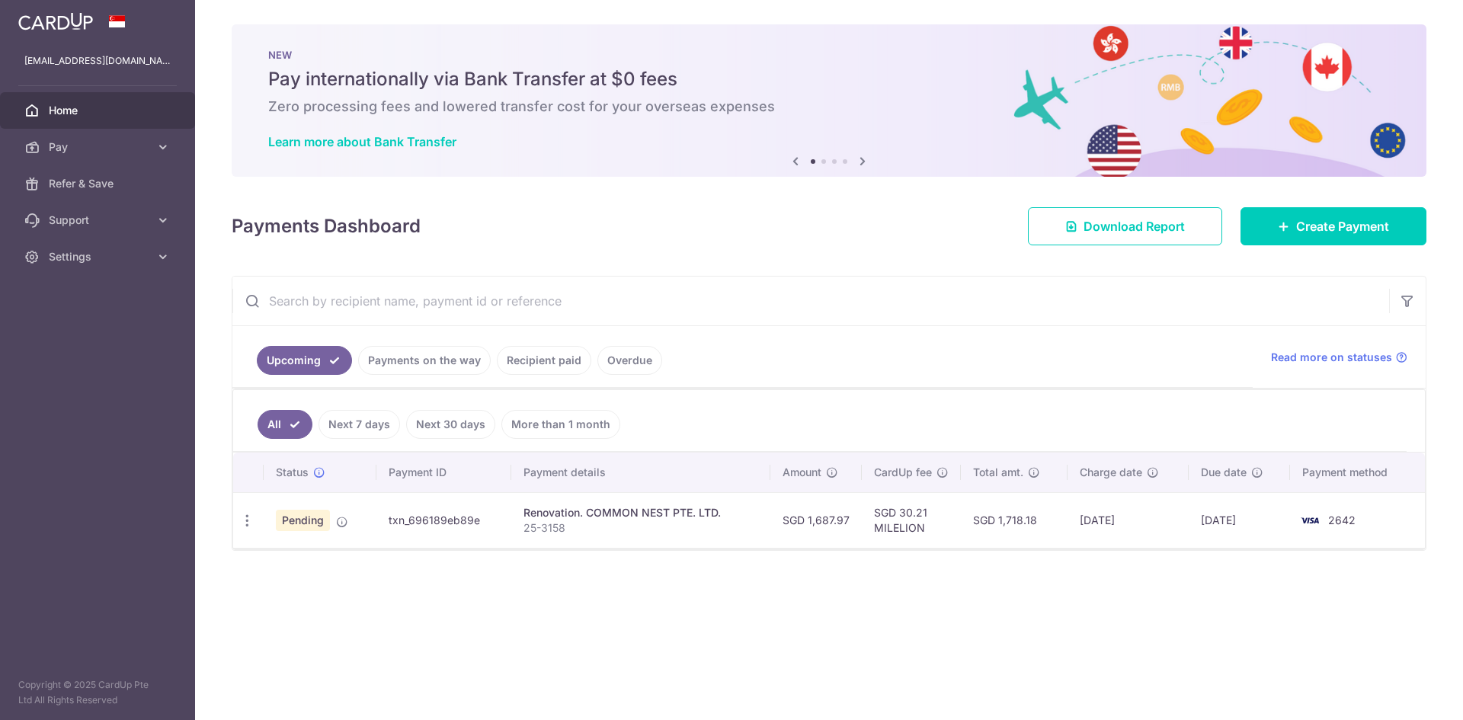
drag, startPoint x: 918, startPoint y: 515, endPoint x: 920, endPoint y: 528, distance: 13.0
click at [920, 528] on td "SGD 30.21 MILELION" at bounding box center [911, 520] width 99 height 56
click at [256, 518] on div "Update payment Cancel payment" at bounding box center [247, 521] width 28 height 28
click at [255, 518] on div "Update payment Cancel payment" at bounding box center [247, 521] width 28 height 28
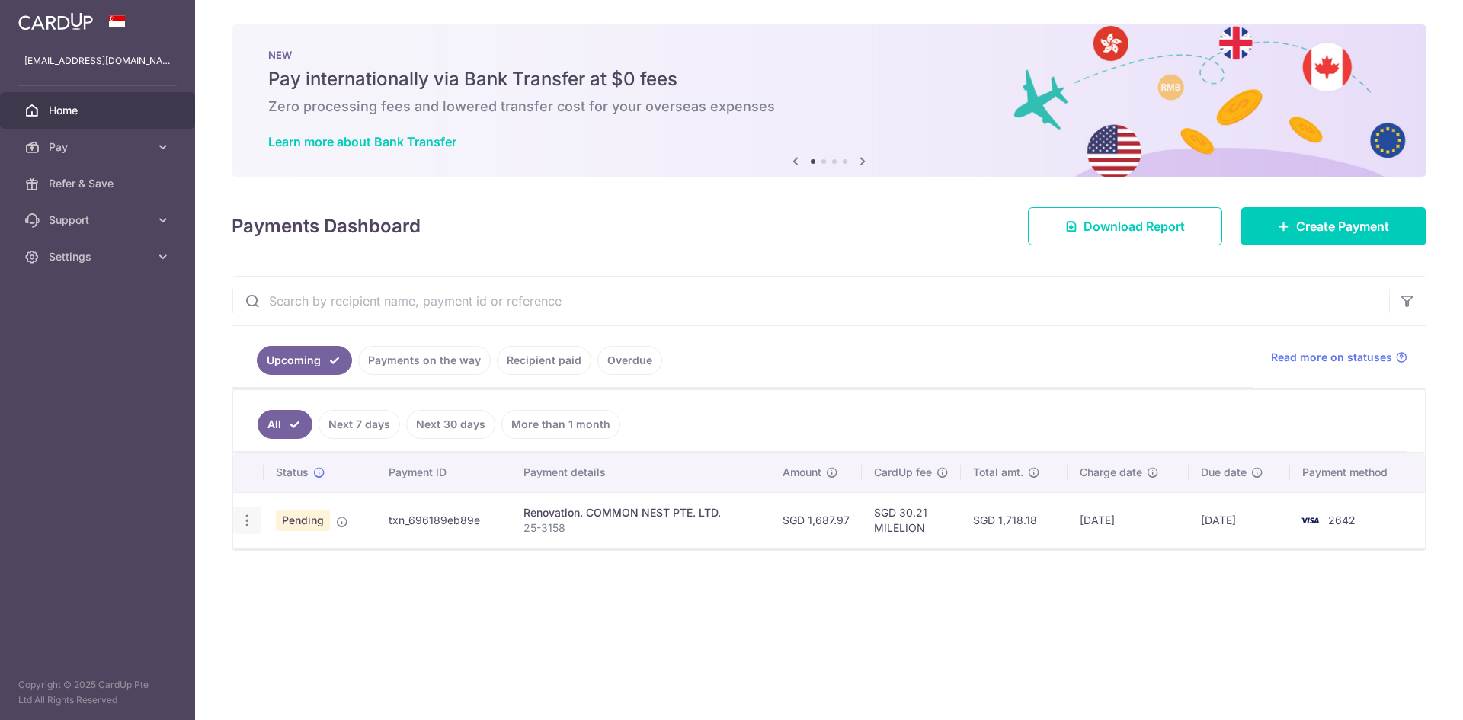
click at [239, 528] on div "Update payment Cancel payment" at bounding box center [247, 521] width 28 height 28
click at [289, 522] on span "Pending" at bounding box center [303, 520] width 54 height 21
click at [478, 527] on td "txn_696189eb89e" at bounding box center [444, 520] width 135 height 56
click at [309, 520] on span "Pending" at bounding box center [303, 520] width 54 height 21
click at [1336, 230] on span "Create Payment" at bounding box center [1343, 226] width 93 height 18
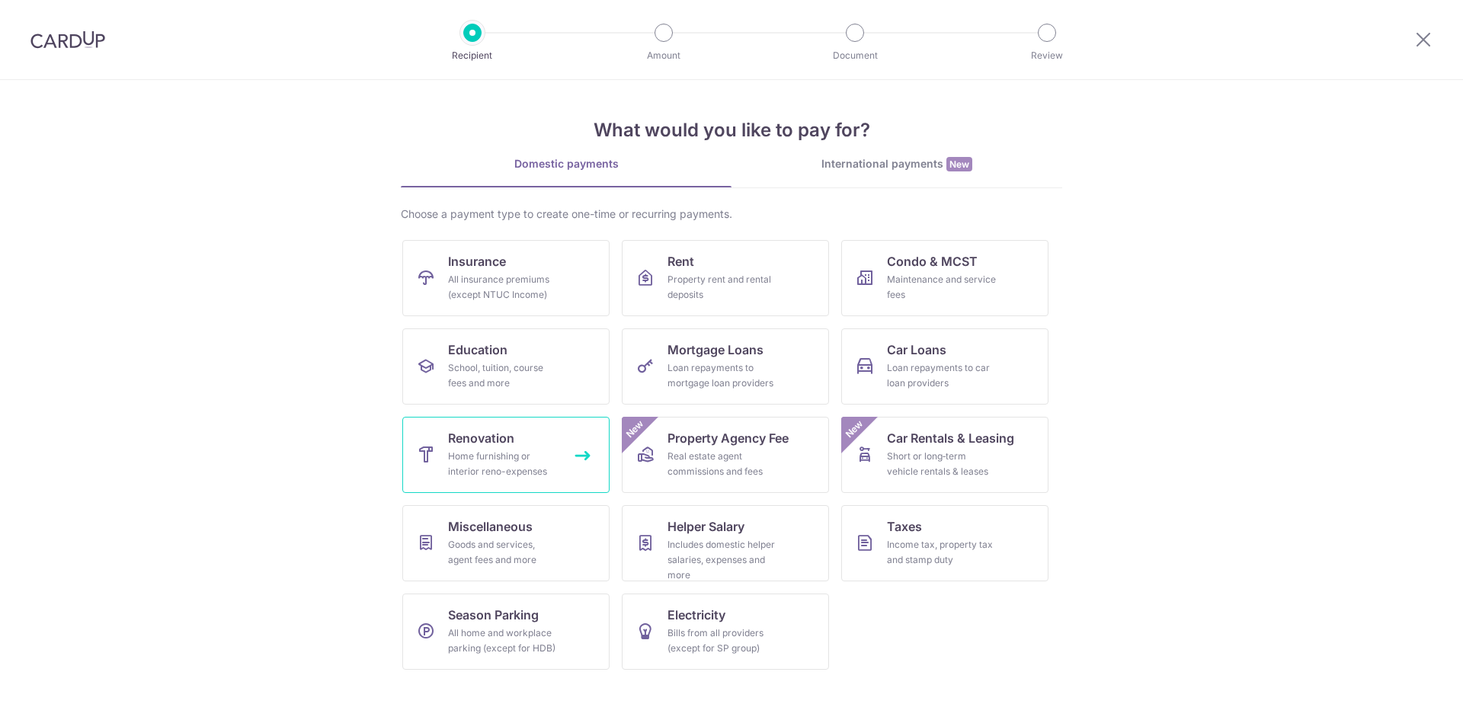
click at [484, 457] on div "Home furnishing or interior reno-expenses" at bounding box center [503, 464] width 110 height 30
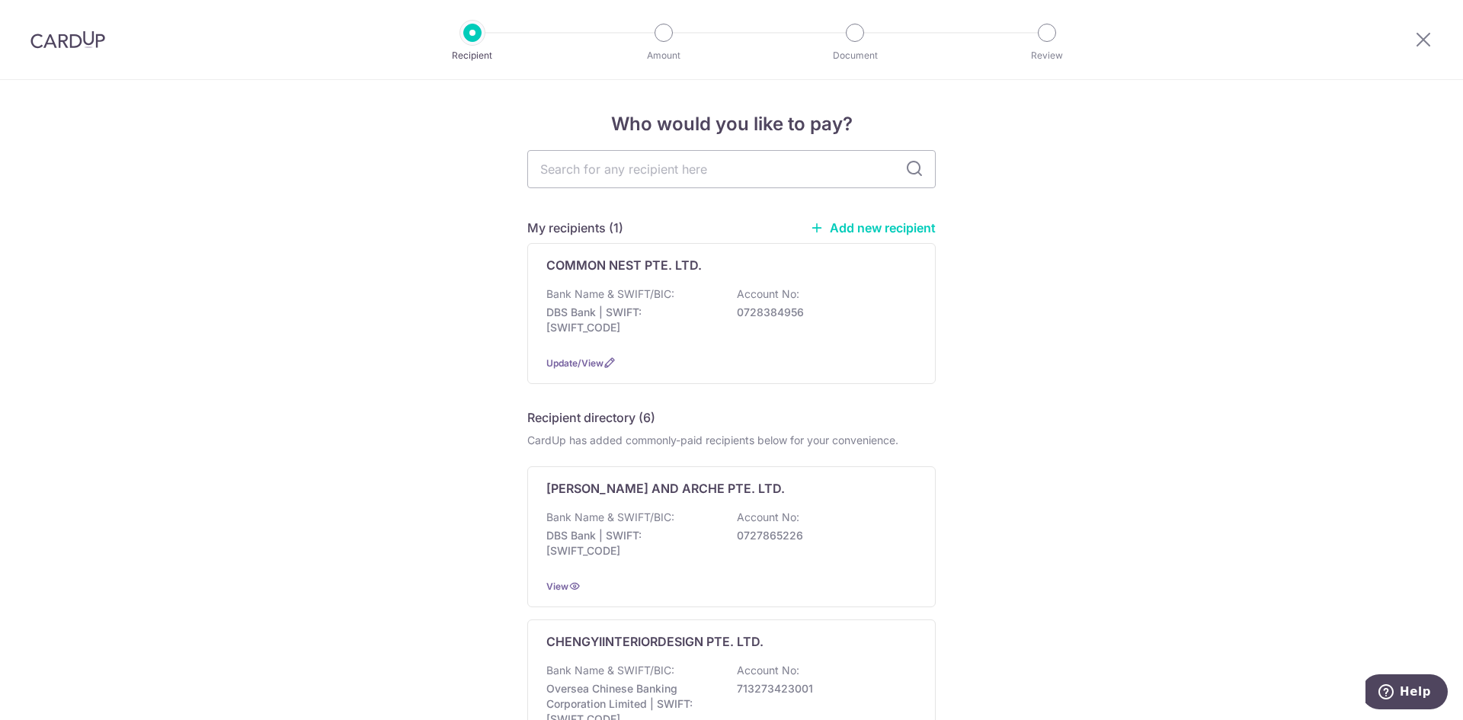
click at [70, 43] on img at bounding box center [67, 39] width 75 height 18
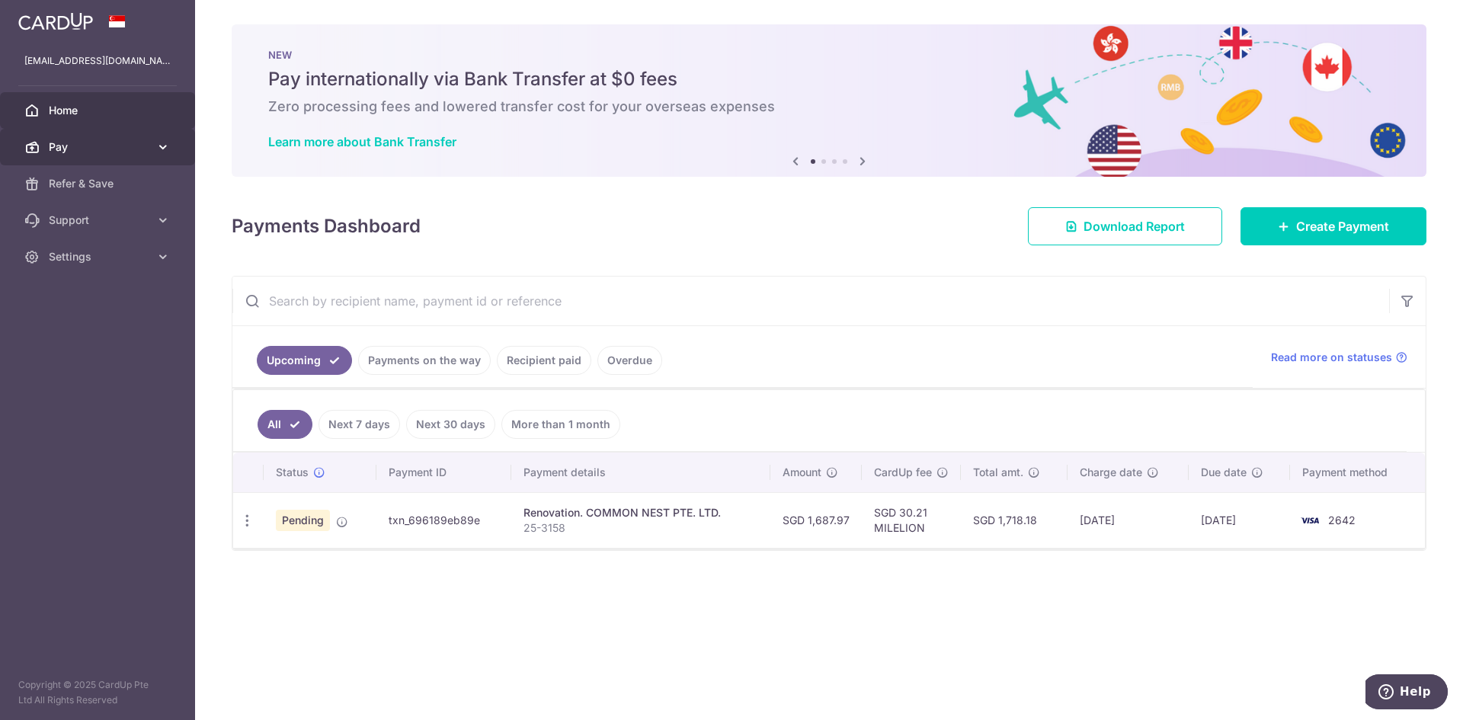
click at [91, 153] on span "Pay" at bounding box center [99, 146] width 101 height 15
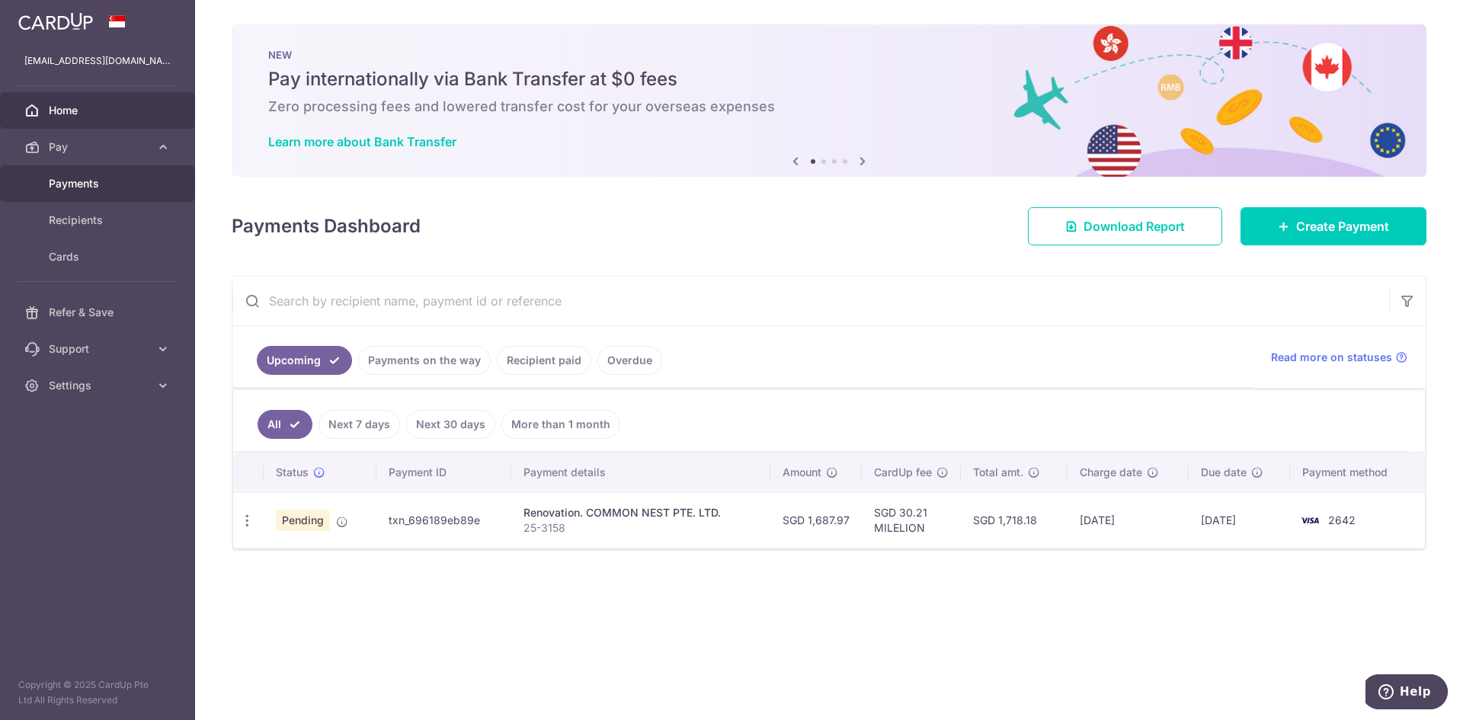
click at [82, 192] on link "Payments" at bounding box center [97, 183] width 195 height 37
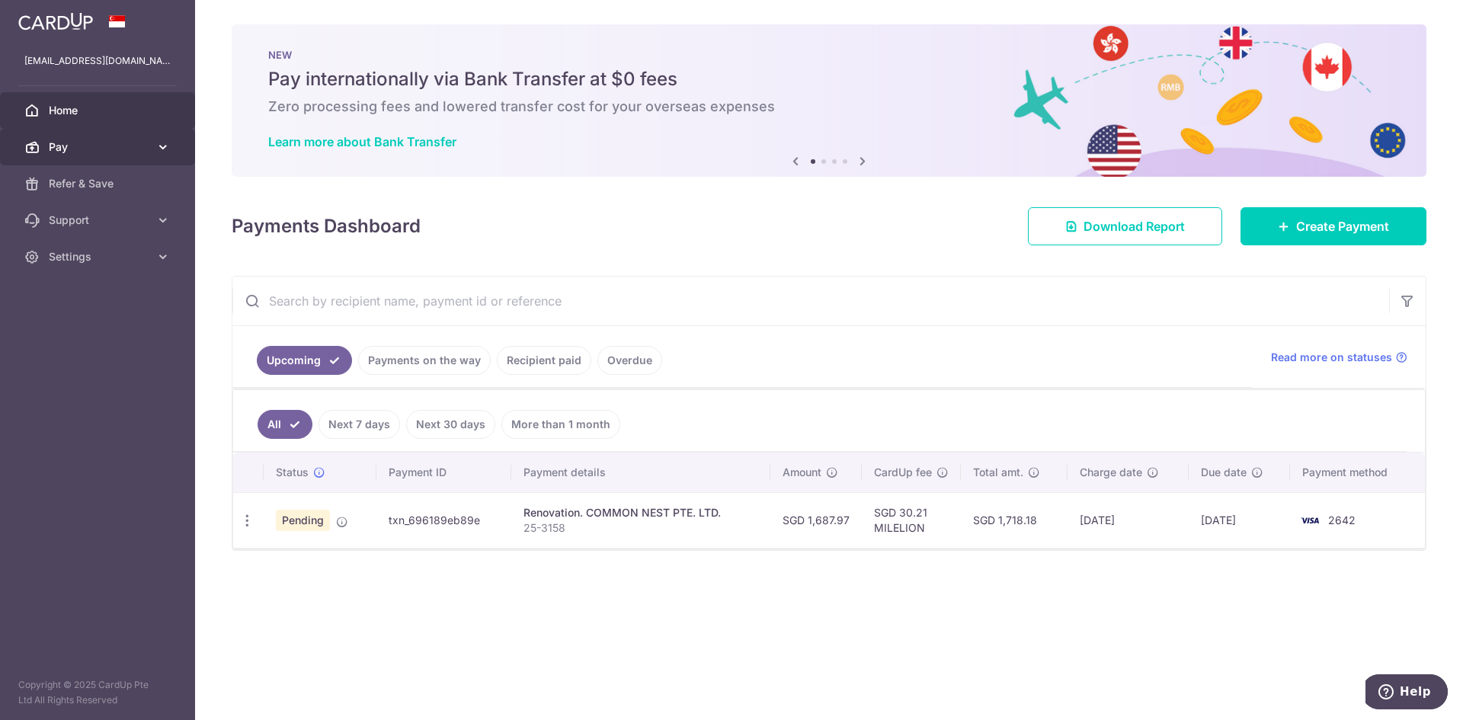
click at [100, 154] on span "Pay" at bounding box center [99, 146] width 101 height 15
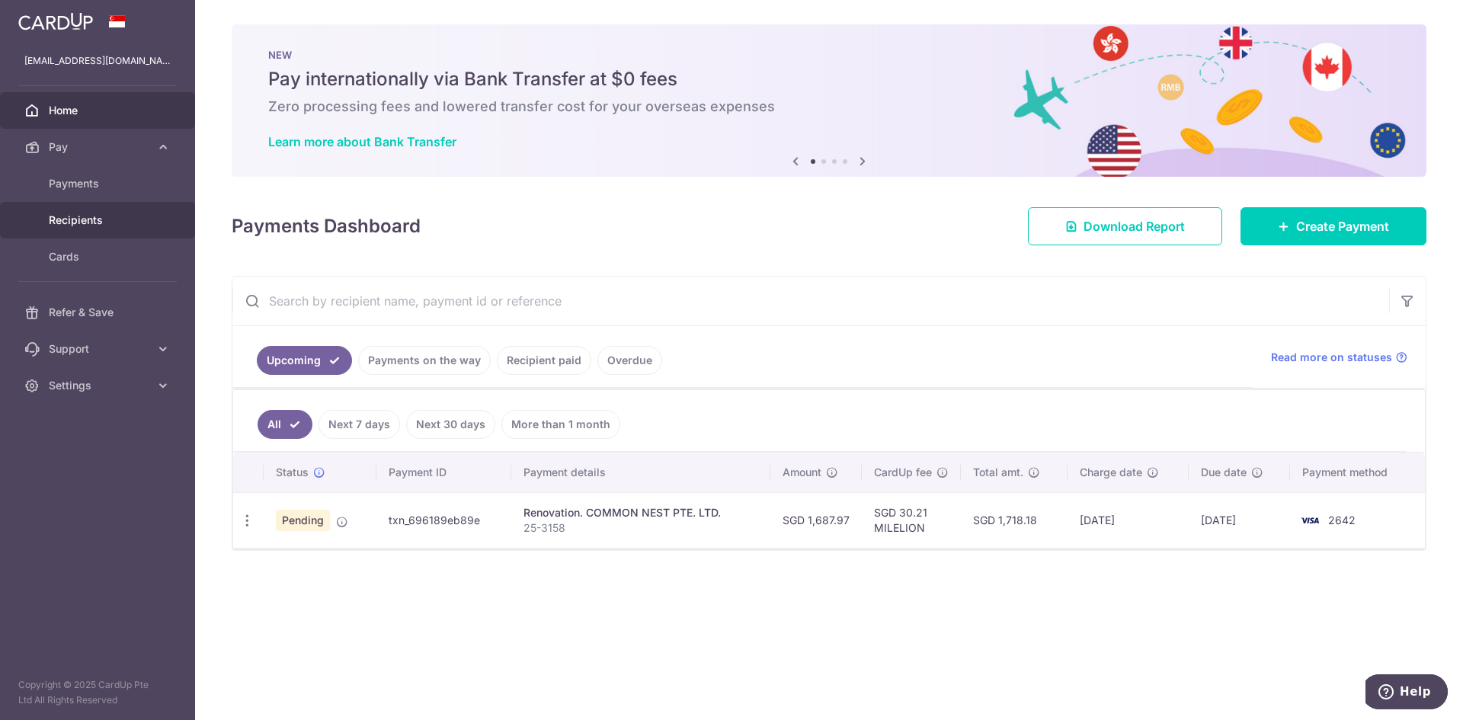
click at [98, 224] on span "Recipients" at bounding box center [99, 220] width 101 height 15
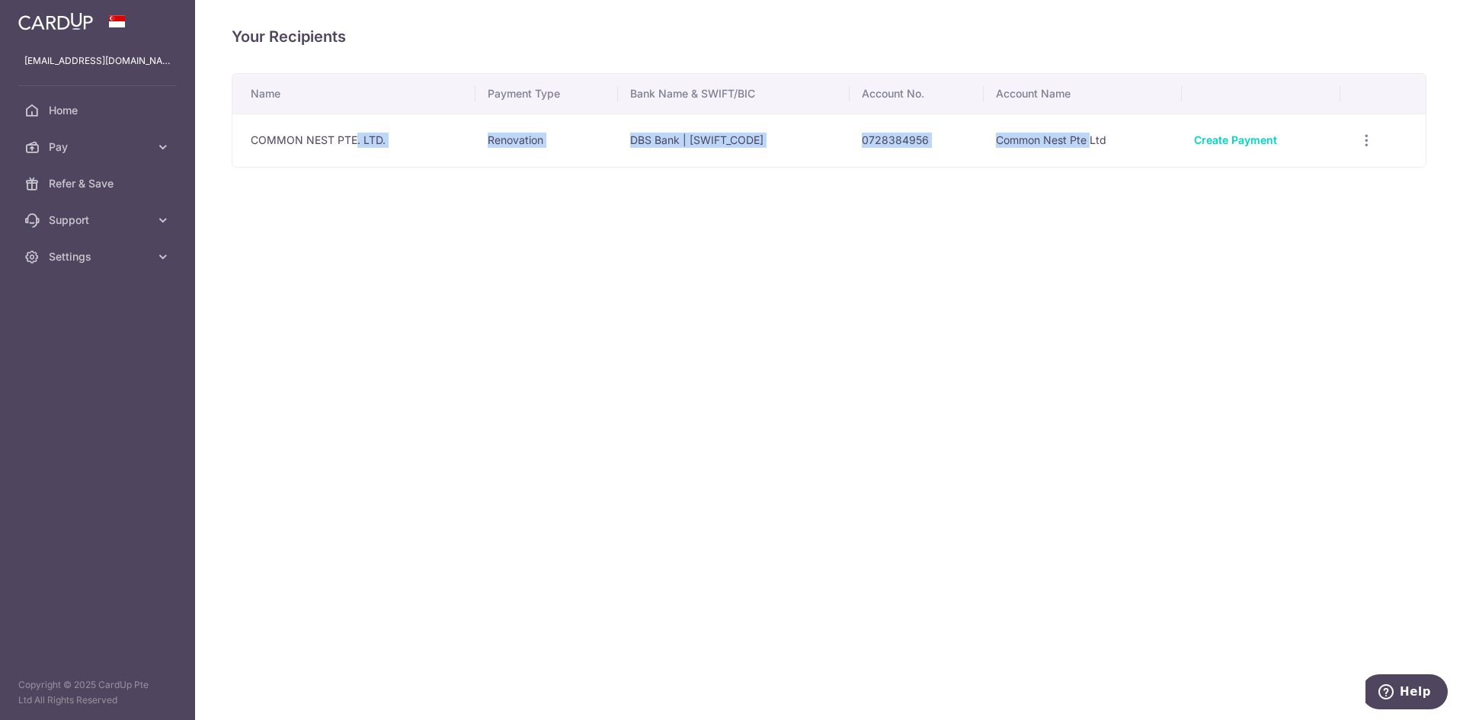
drag, startPoint x: 1096, startPoint y: 139, endPoint x: 357, endPoint y: 128, distance: 738.7
click at [357, 128] on tr "COMMON NEST PTE. LTD. Renovation DBS Bank | [SWIFT_CODE] 0728384956 Common Nest…" at bounding box center [829, 140] width 1194 height 53
click at [357, 128] on td "COMMON NEST PTE. LTD." at bounding box center [353, 140] width 243 height 53
click at [1380, 149] on div "View/Edit Linked Payments" at bounding box center [1367, 141] width 28 height 28
click at [1374, 149] on div "View/Edit Linked Payments" at bounding box center [1367, 141] width 28 height 28
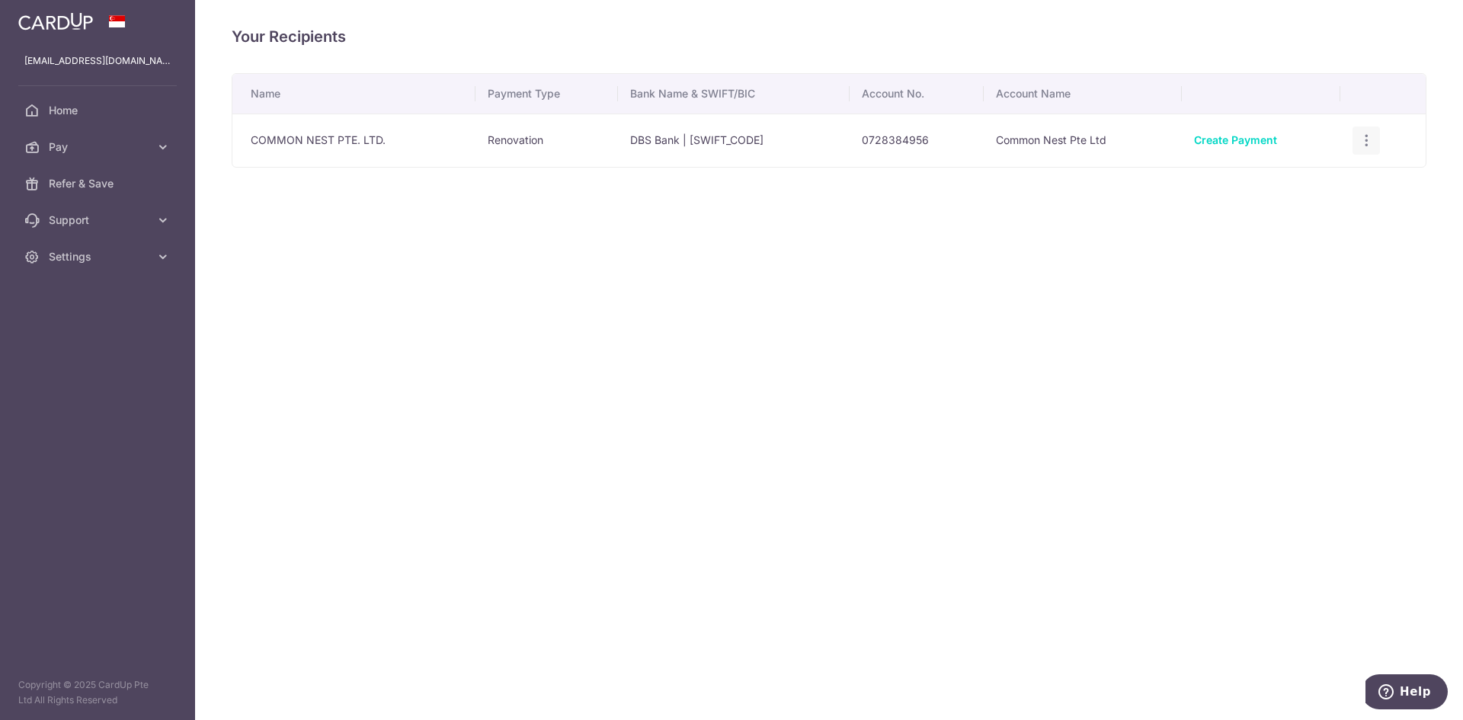
click at [1370, 144] on icon "button" at bounding box center [1367, 141] width 16 height 16
click at [1082, 281] on div "Your Recipients Name Payment Type Bank Name & SWIFT/BIC Account No. Account Nam…" at bounding box center [829, 360] width 1268 height 720
click at [110, 143] on span "Pay" at bounding box center [99, 146] width 101 height 15
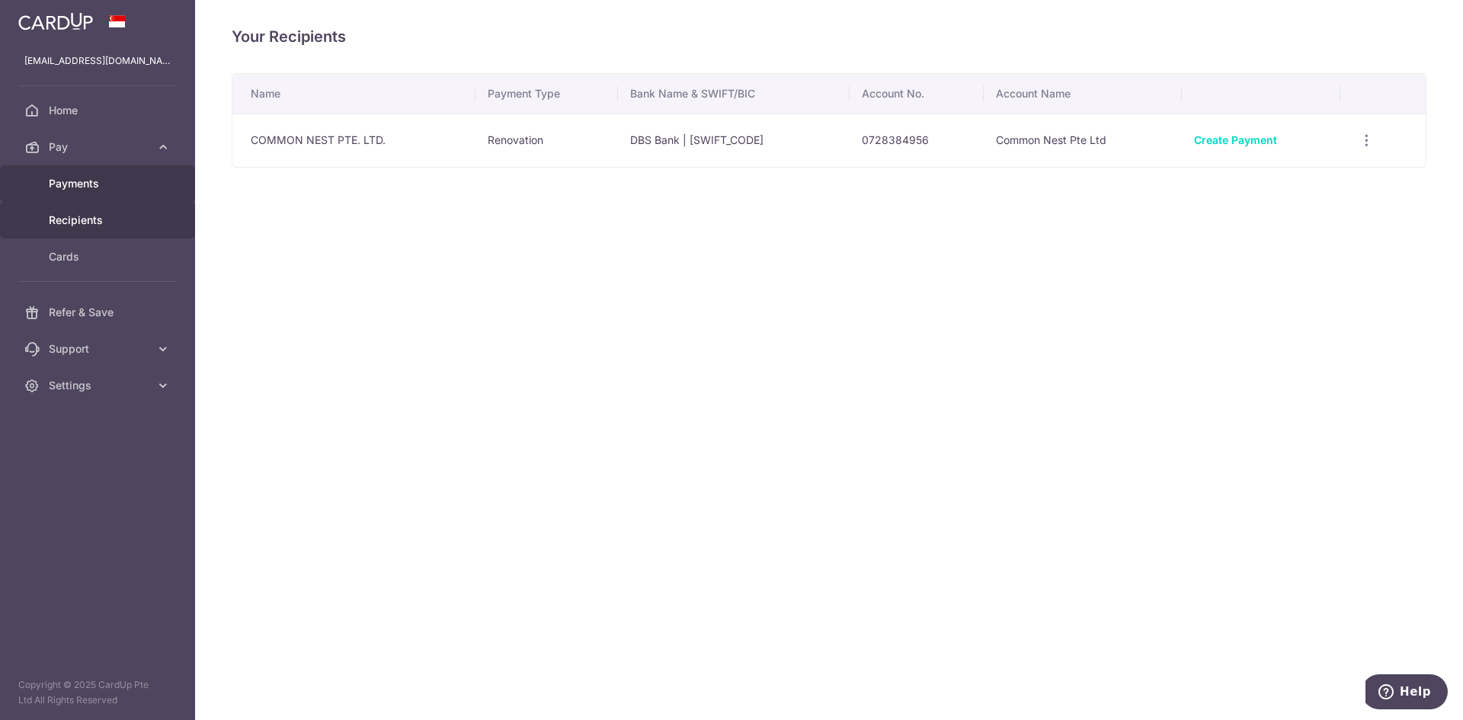
click at [92, 192] on link "Payments" at bounding box center [97, 183] width 195 height 37
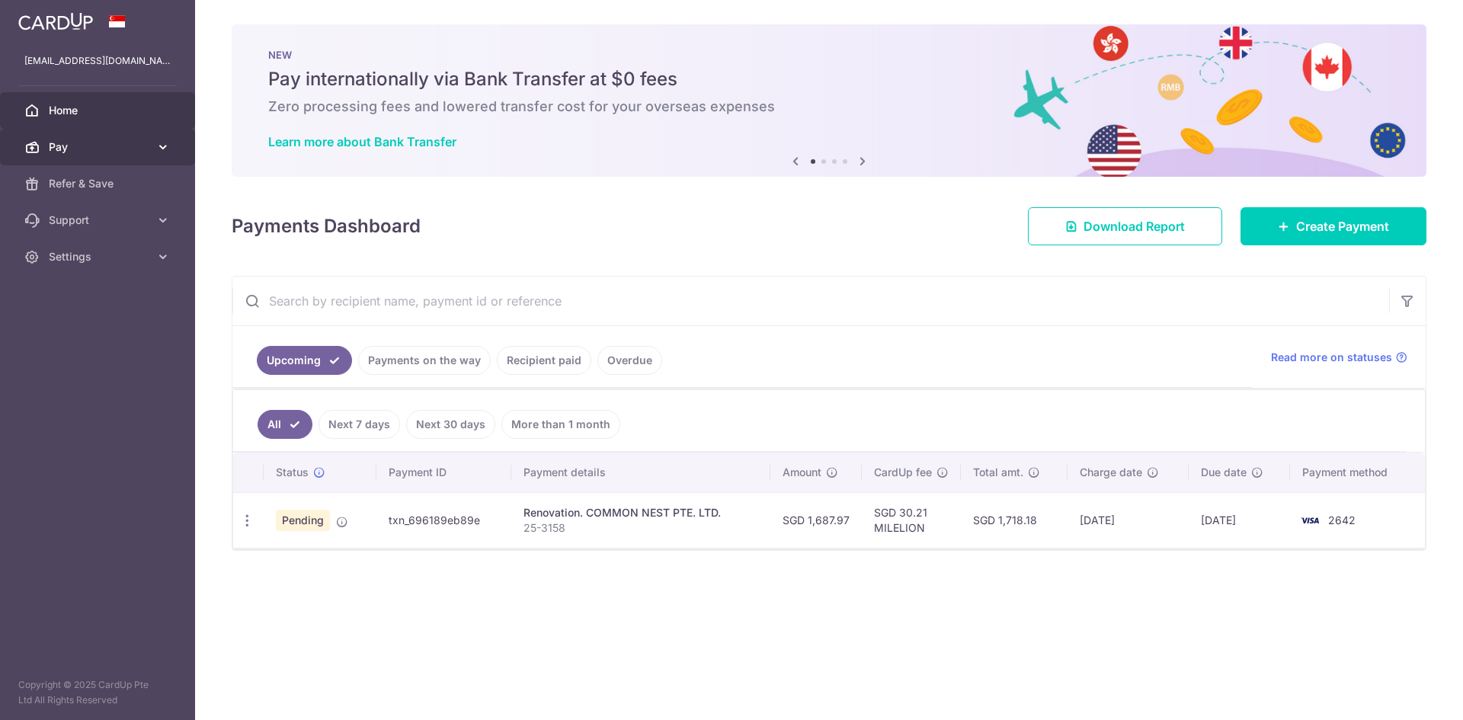
click at [78, 162] on link "Pay" at bounding box center [97, 147] width 195 height 37
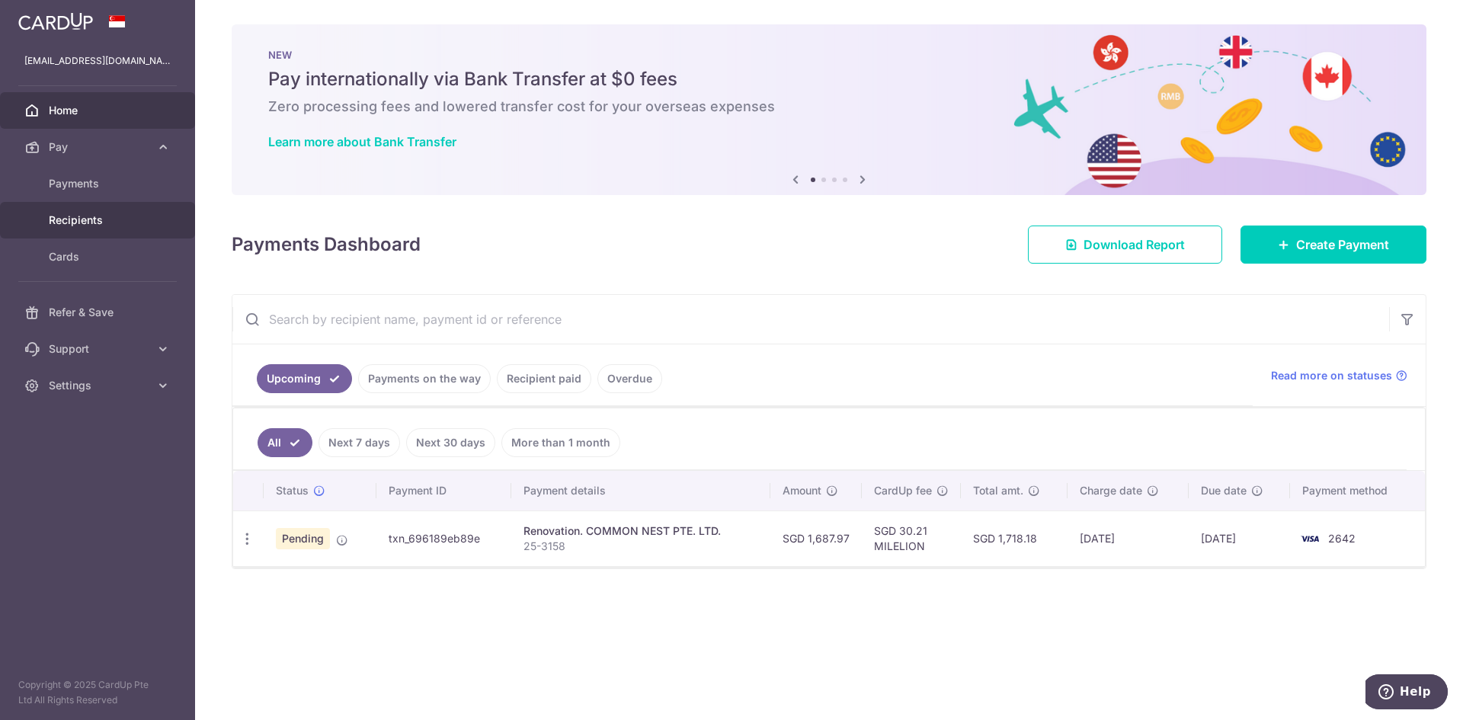
click at [85, 205] on link "Recipients" at bounding box center [97, 220] width 195 height 37
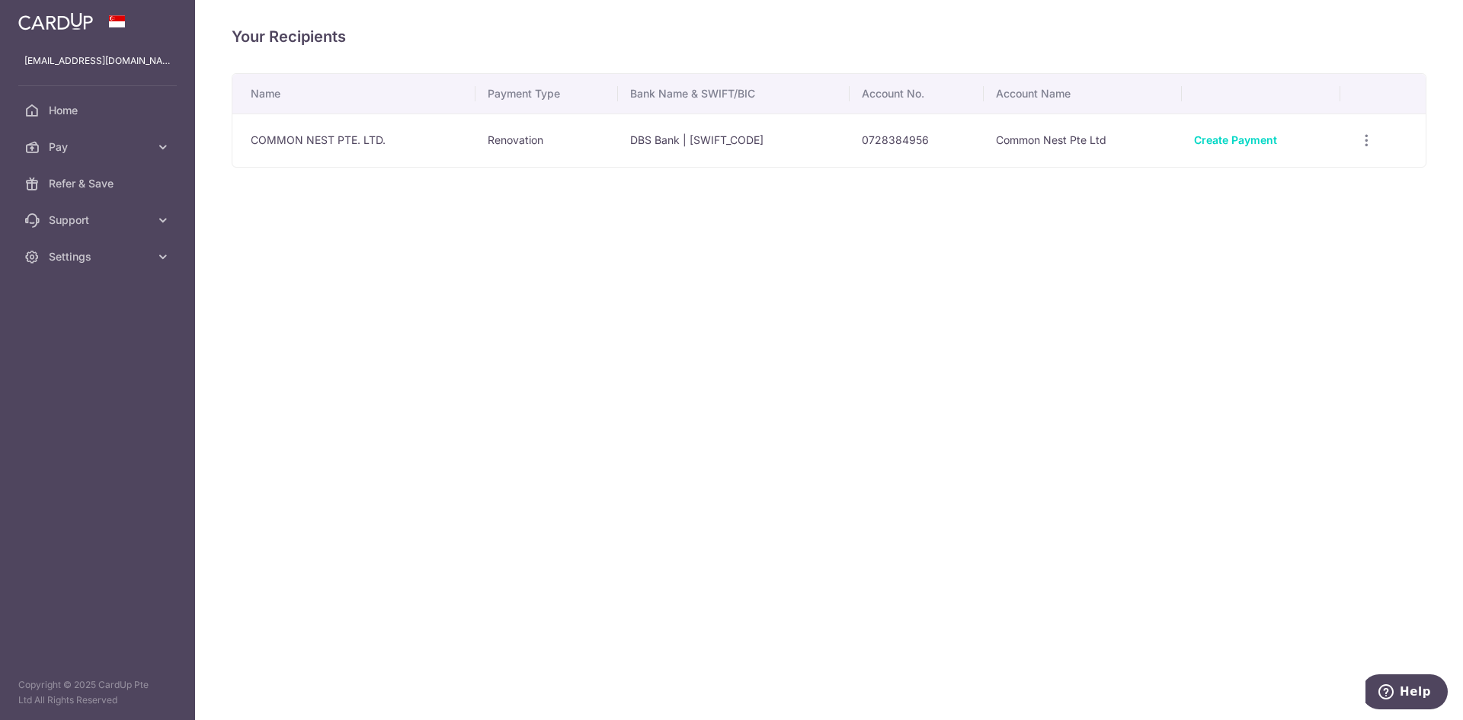
click at [1409, 687] on span "Help" at bounding box center [1415, 692] width 31 height 14
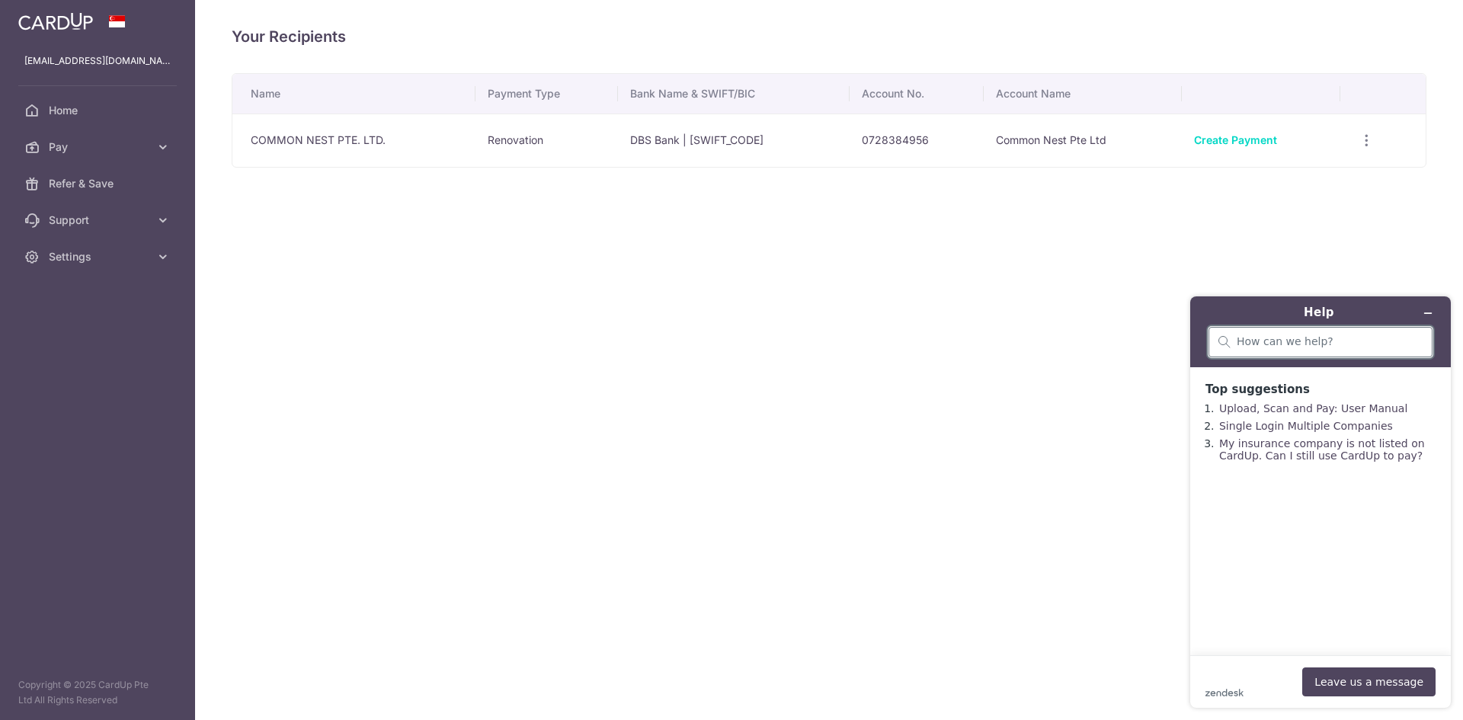
click at [1324, 339] on input "search" at bounding box center [1330, 342] width 186 height 14
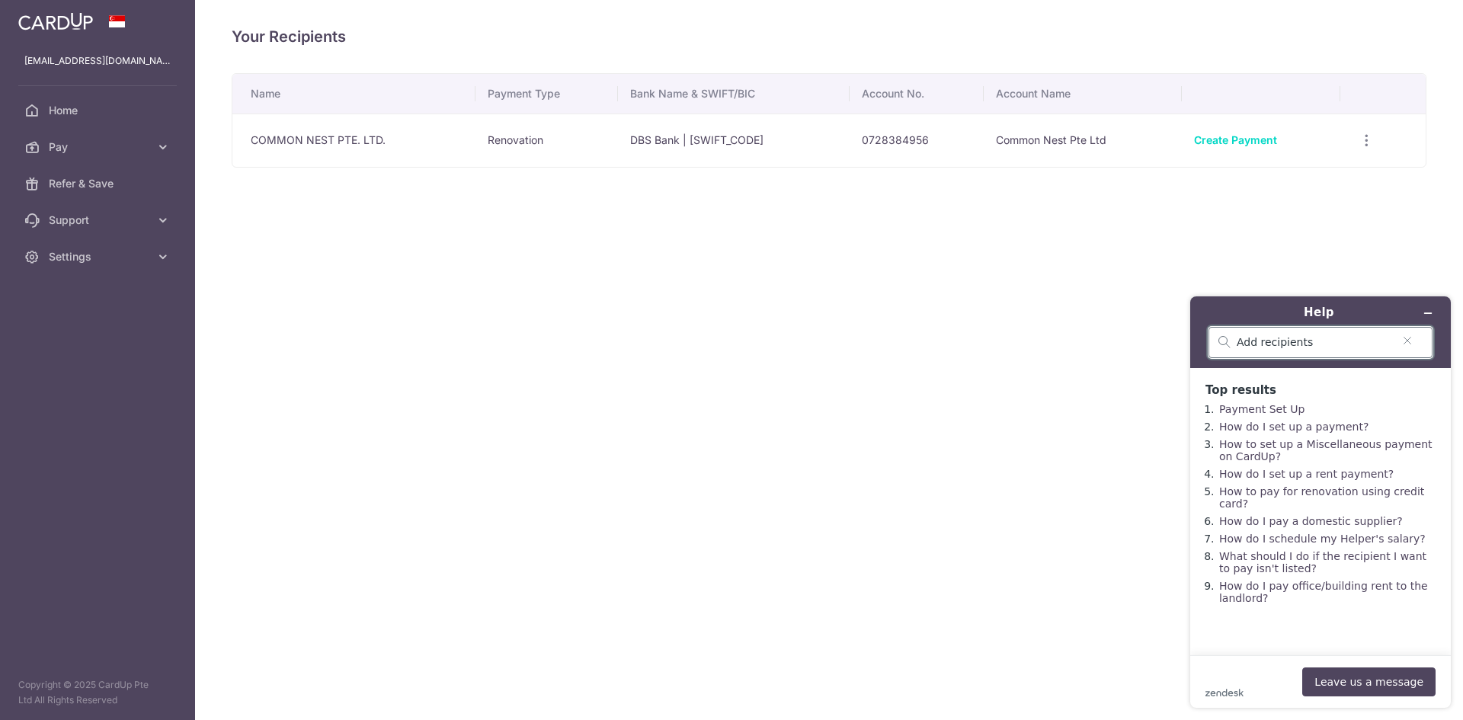
click at [1314, 345] on input "Add recipients" at bounding box center [1314, 343] width 155 height 14
click at [1337, 331] on div "Add recipients" at bounding box center [1321, 342] width 224 height 31
type input "Add recipients ahead of time"
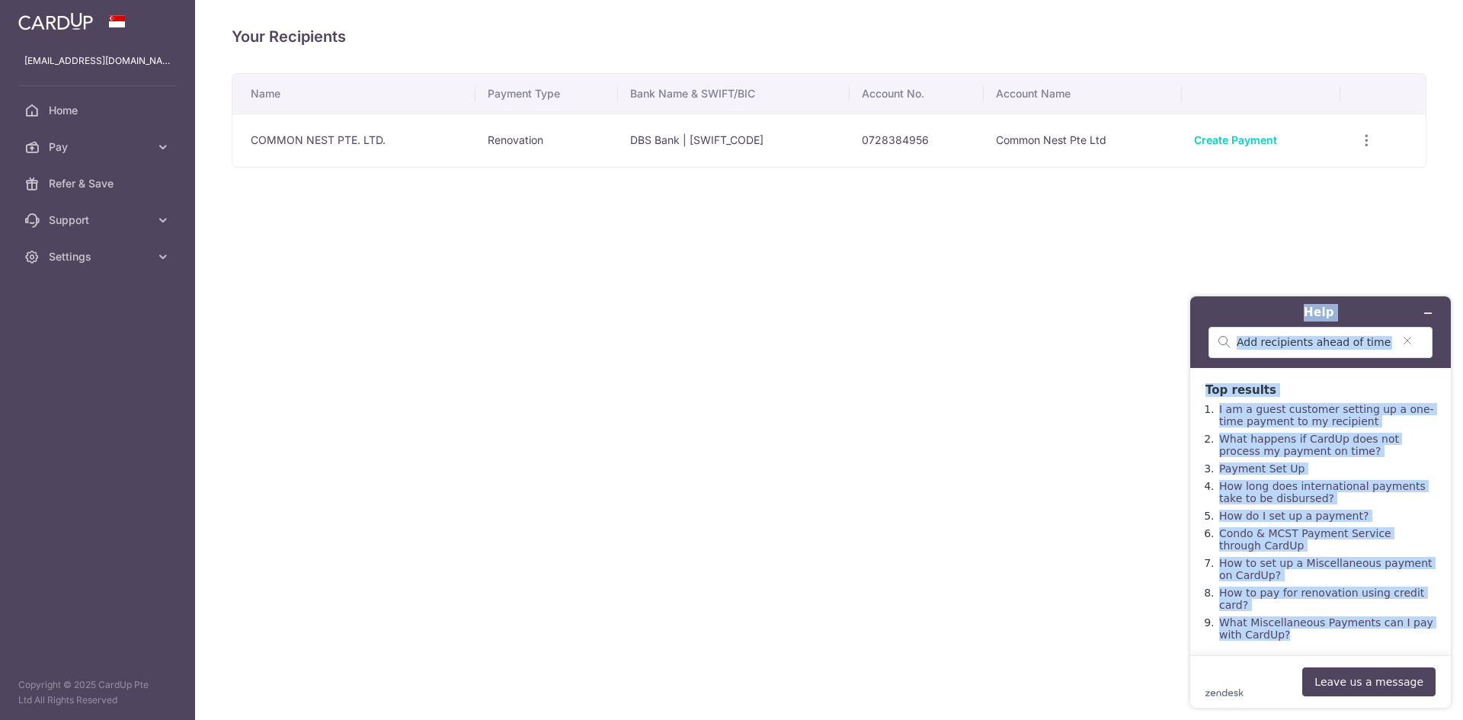
copy div "Help Top results I am a guest customer setting up a one-time payment to my reci…"
click at [1306, 341] on input "Add recipients ahead of time" at bounding box center [1314, 343] width 155 height 14
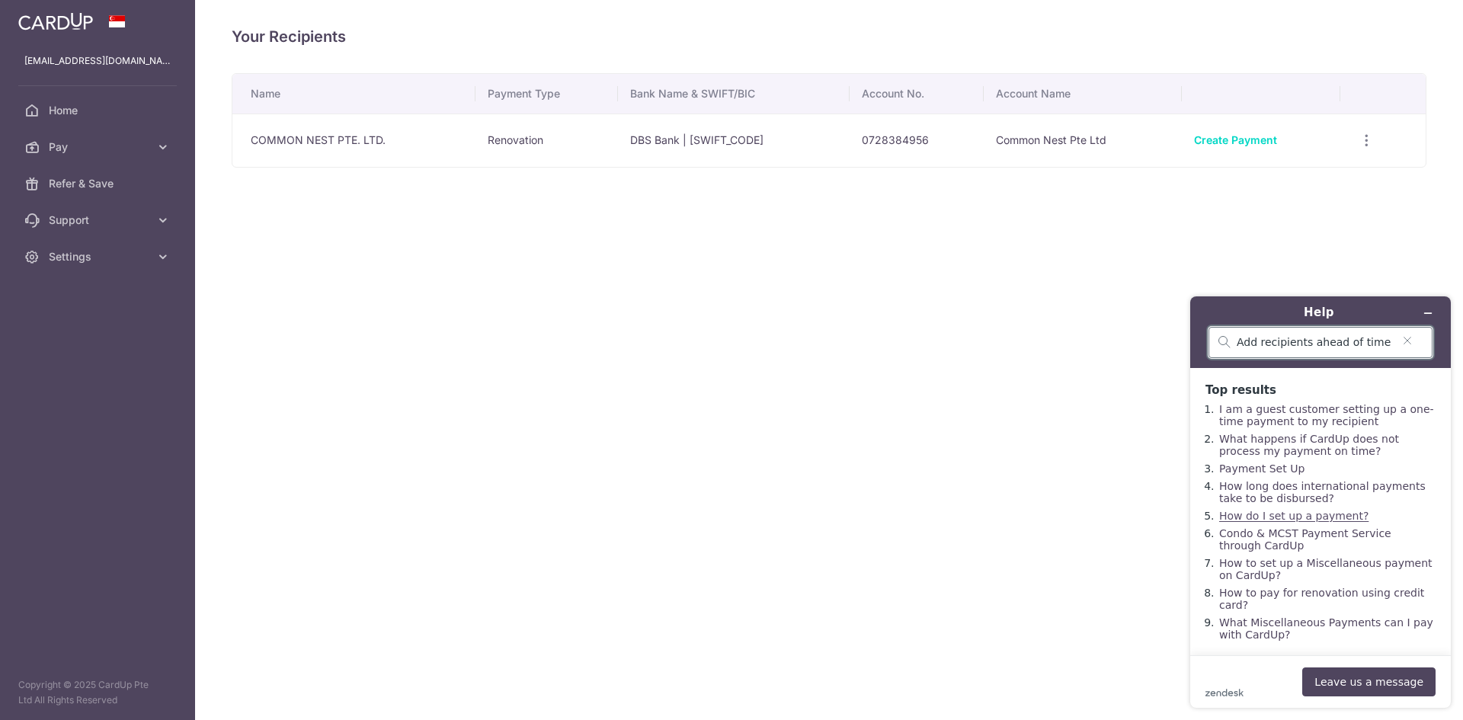
scroll to position [24, 0]
click at [171, 149] on link "Pay" at bounding box center [97, 147] width 195 height 37
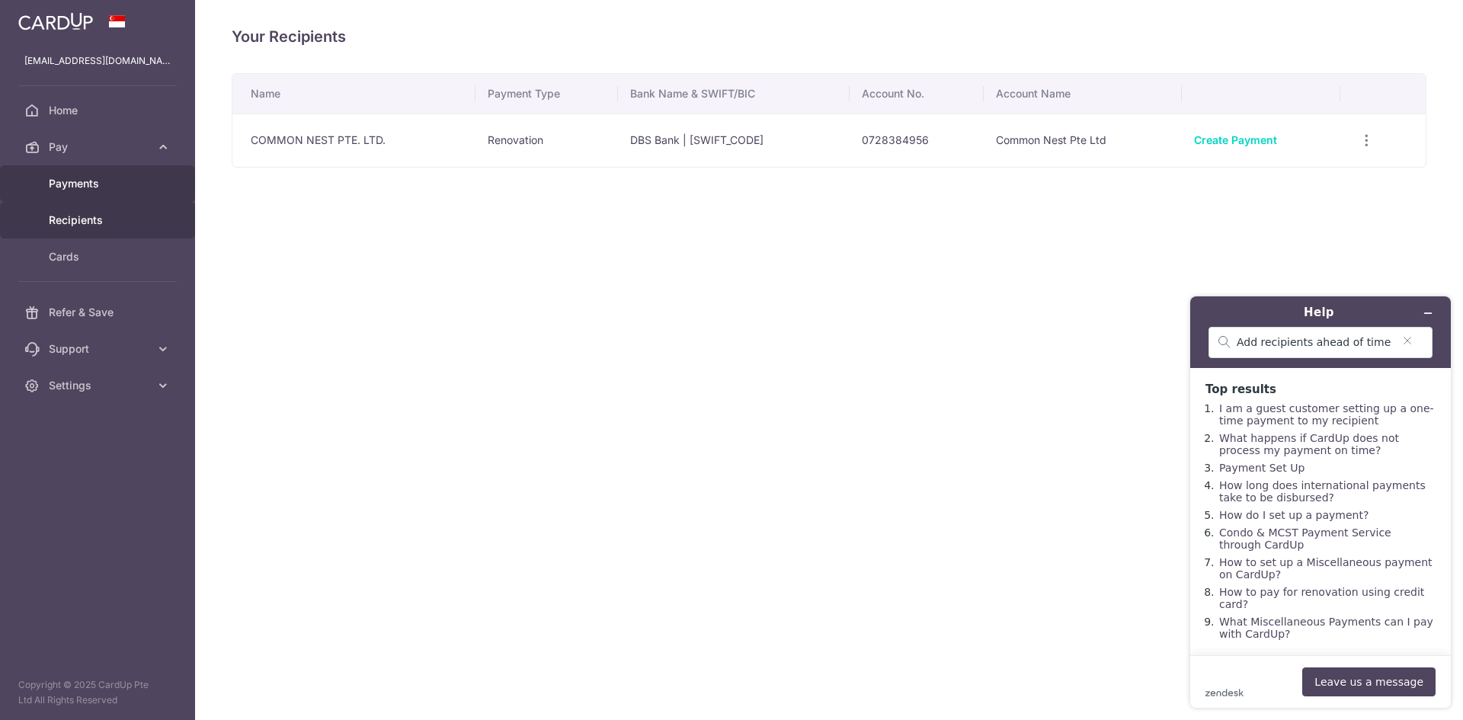
click at [104, 184] on span "Payments" at bounding box center [99, 183] width 101 height 15
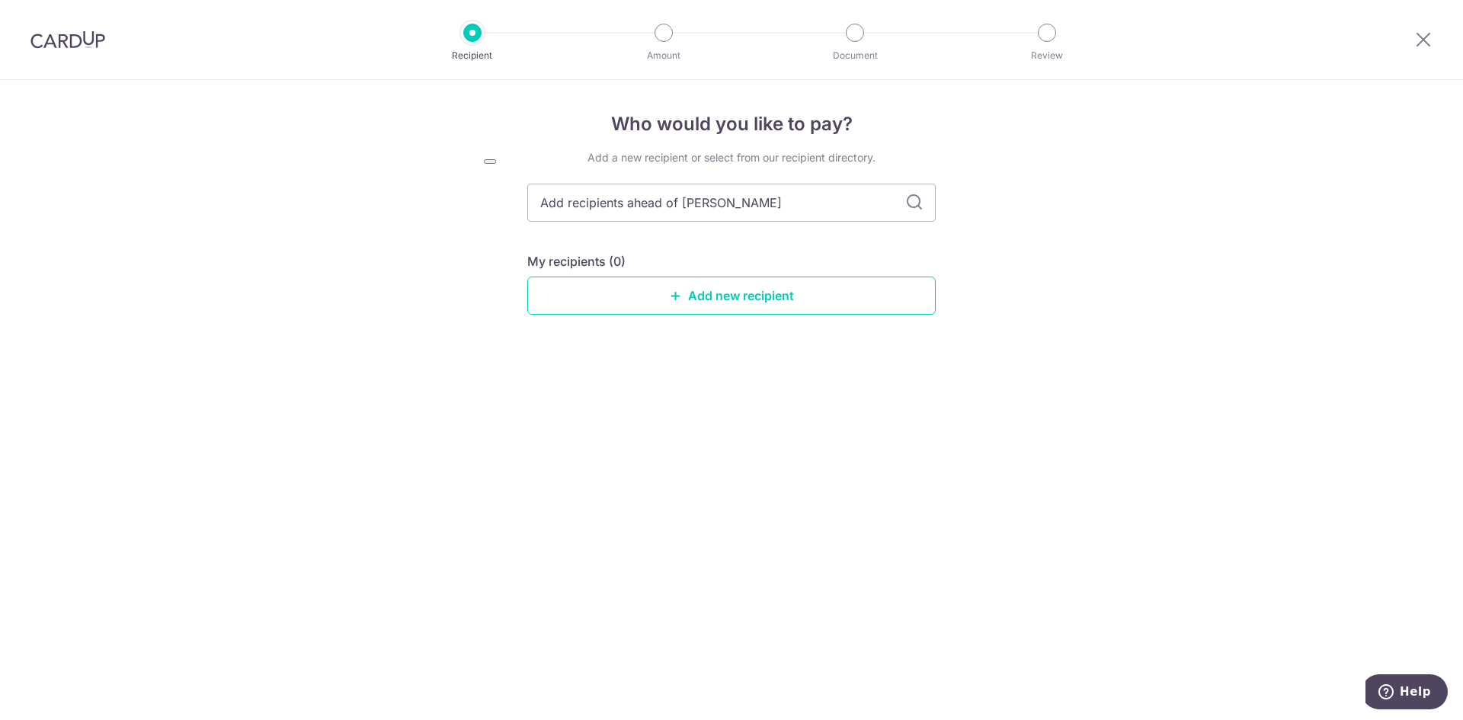
type input "Add recipients ahead of ti"
type input "Add recipients ahead of"
click at [623, 218] on input "Add recipients ahead of" at bounding box center [731, 203] width 409 height 38
click at [757, 213] on input "Add recipients ahead of" at bounding box center [731, 203] width 409 height 38
paste input "PFE TECHNOLOGIES"
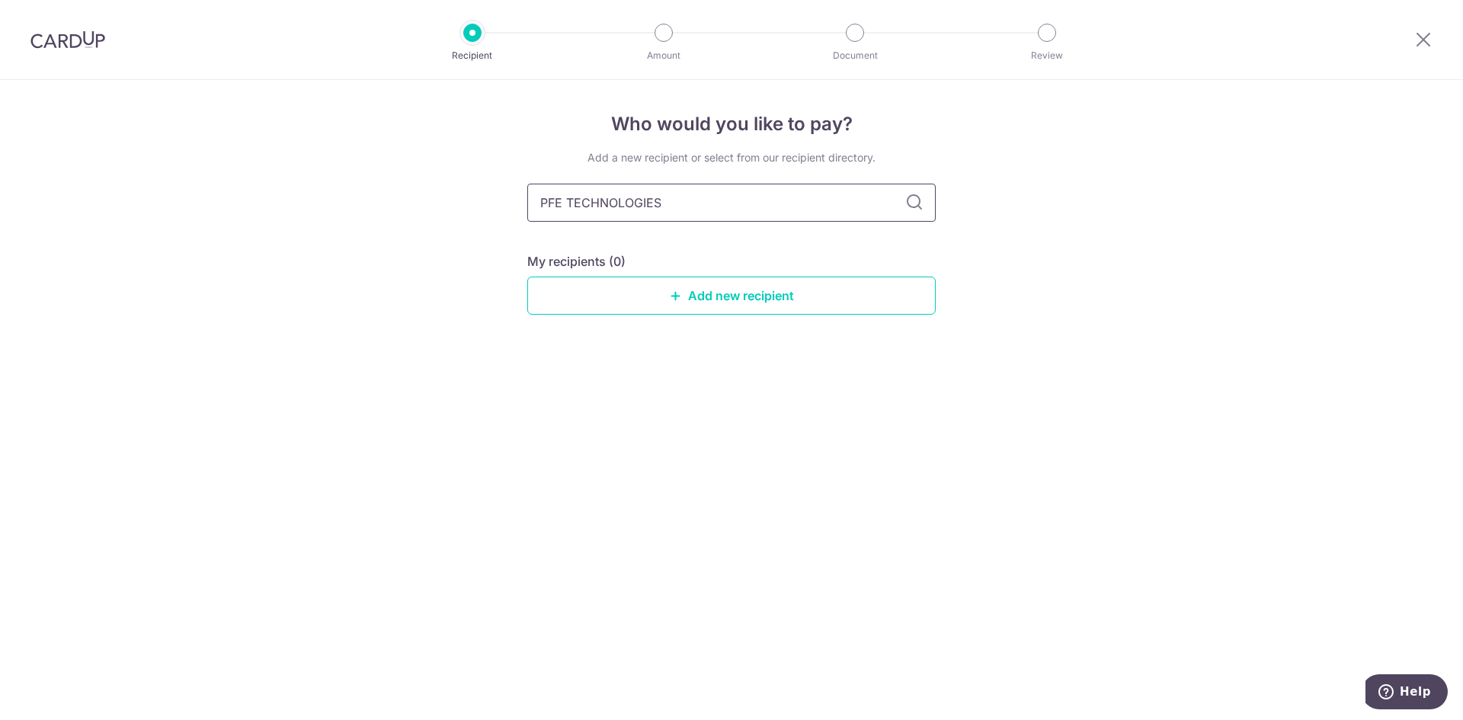
type input "PFE TECHNOLOGIES"
click at [1096, 221] on div "Who would you like to pay? Add a new recipient or select from our recipient dir…" at bounding box center [731, 400] width 1463 height 640
click at [907, 199] on icon at bounding box center [915, 203] width 18 height 18
click at [915, 204] on icon at bounding box center [915, 203] width 18 height 18
click at [775, 217] on input "PFE TECHNOLOGIES" at bounding box center [731, 203] width 409 height 38
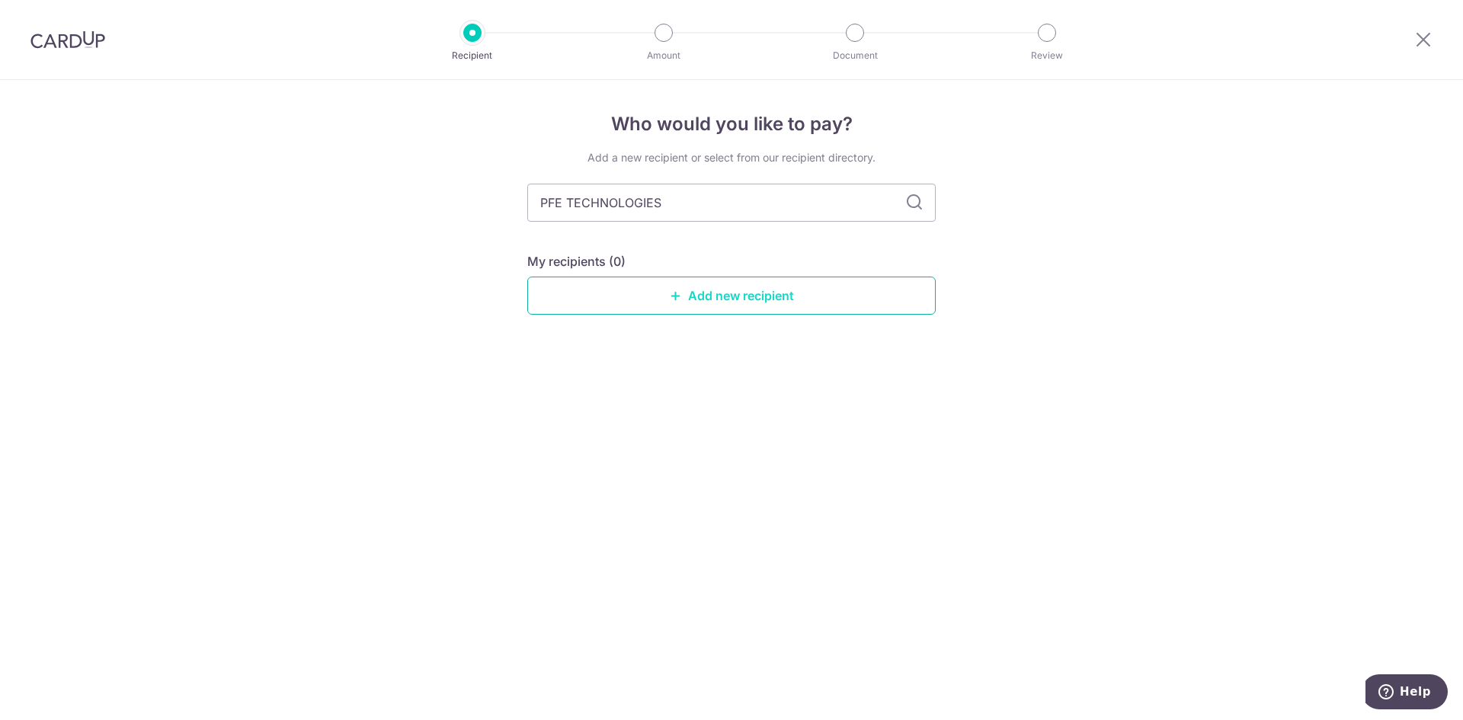
click at [765, 306] on link "Add new recipient" at bounding box center [731, 296] width 409 height 38
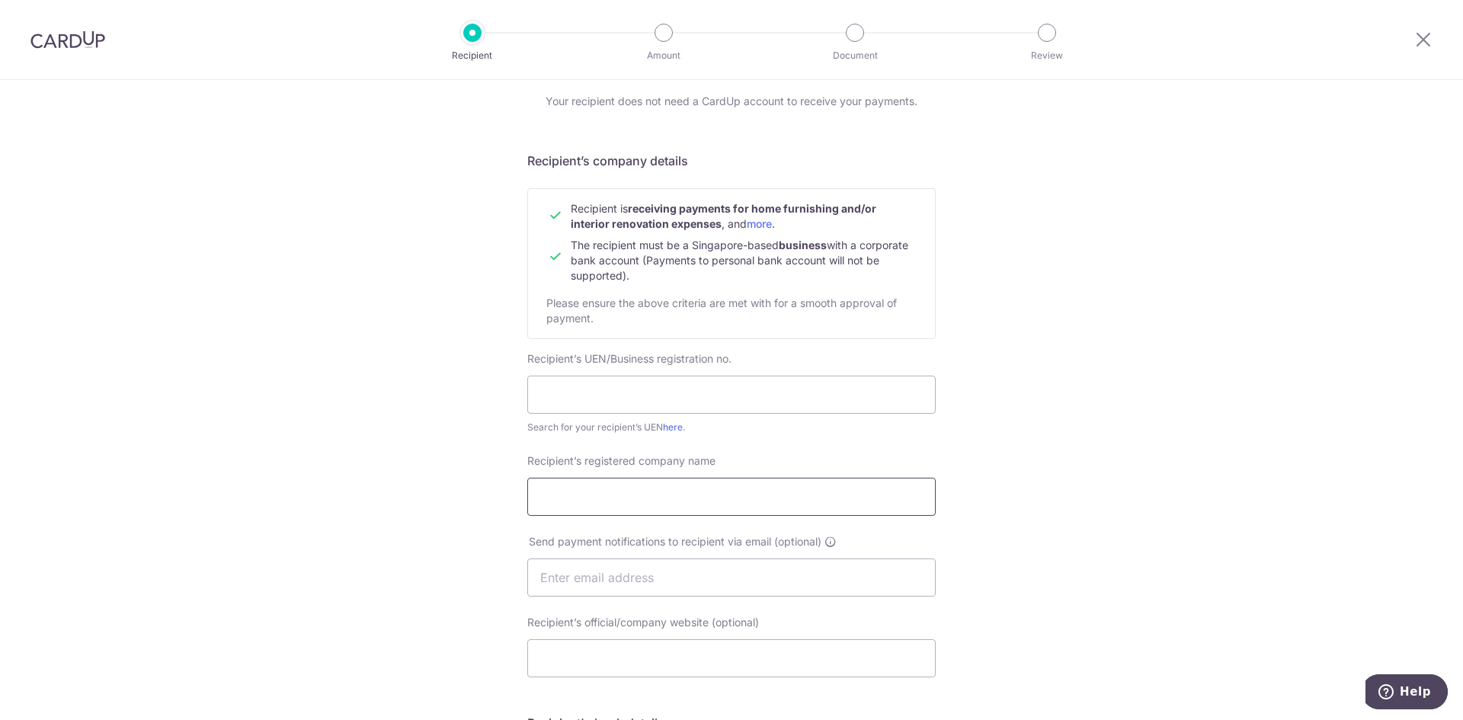
scroll to position [49, 0]
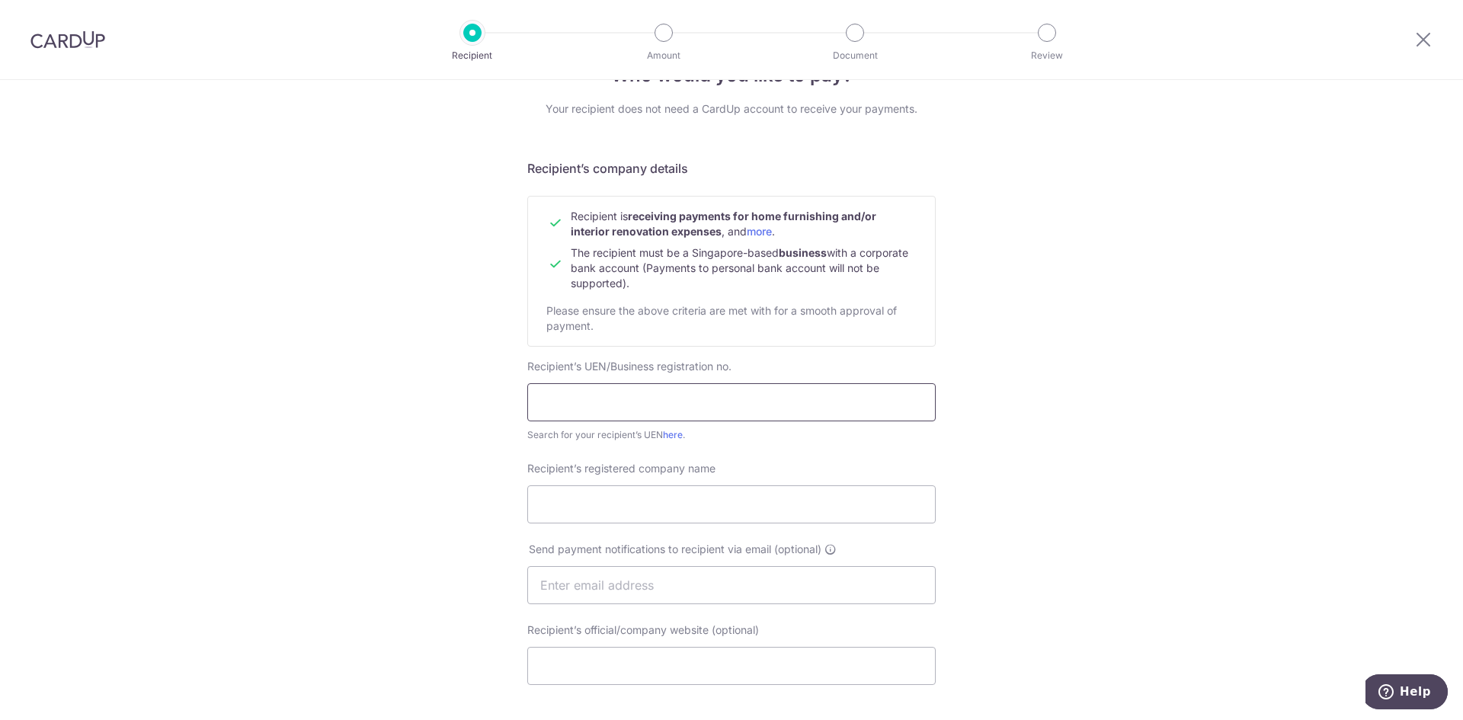
click at [713, 404] on input "text" at bounding box center [731, 402] width 409 height 38
click at [928, 450] on form "Recipient’s company details Recipient is receiving payments for home furnishing…" at bounding box center [731, 632] width 409 height 947
click at [681, 428] on div "Search for your recipient’s UEN here ." at bounding box center [731, 435] width 409 height 15
click at [677, 432] on link "here" at bounding box center [673, 434] width 20 height 11
click at [644, 390] on input "text" at bounding box center [731, 402] width 409 height 38
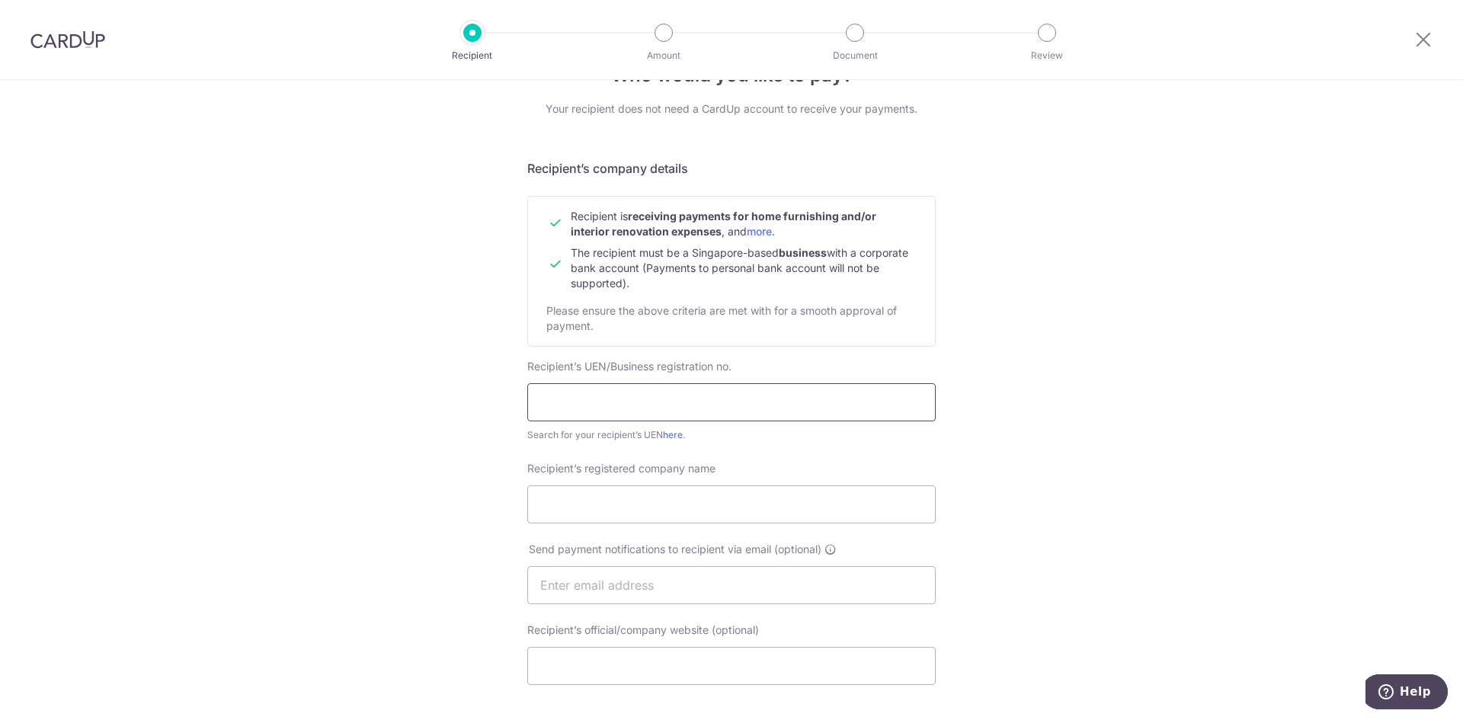
paste input "197800448W"
type input "197800448W"
click at [707, 501] on input "Recipient’s registered company name" at bounding box center [731, 505] width 409 height 38
click at [534, 507] on input "Recipient’s registered company name" at bounding box center [731, 505] width 409 height 38
paste input "PERENNATOR ([GEOGRAPHIC_DATA]) PRIVATE LIMITED"
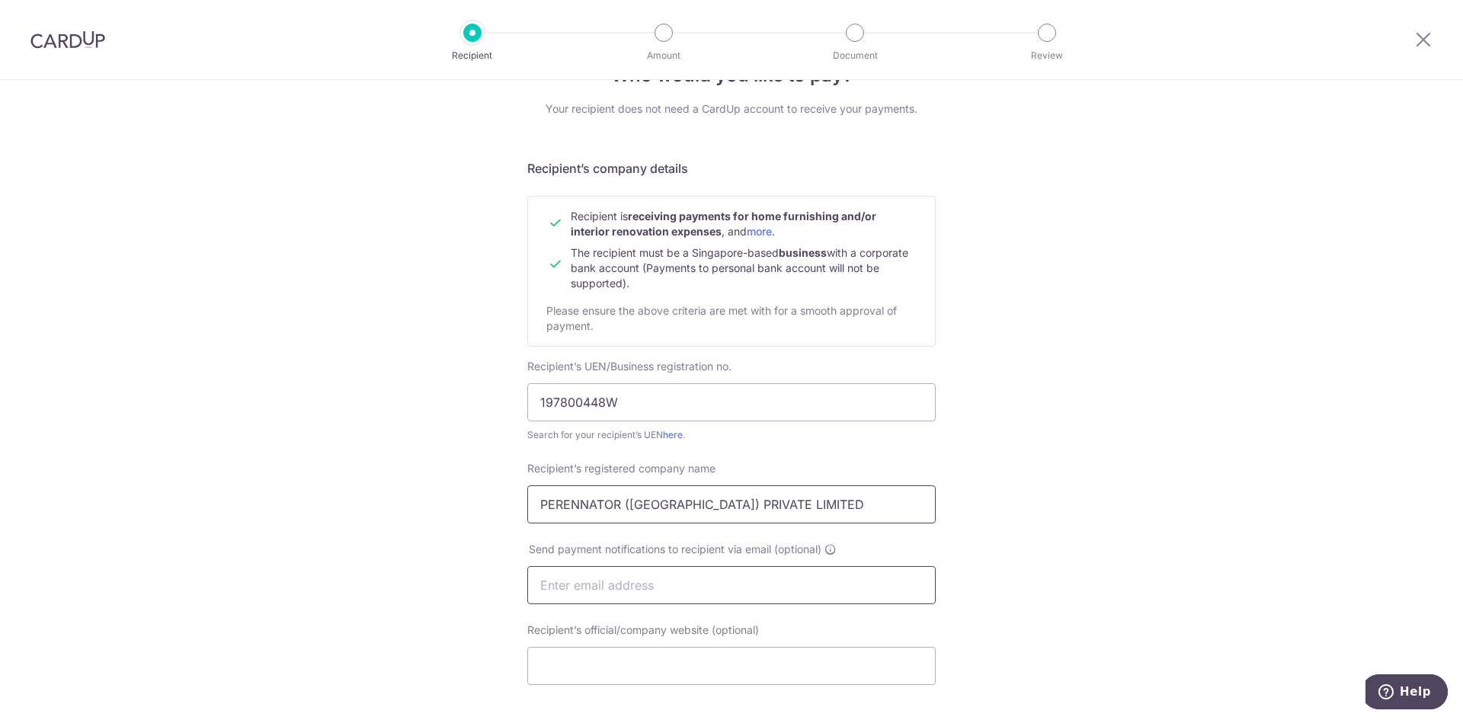
type input "PERENNATOR ([GEOGRAPHIC_DATA]) PRIVATE LIMITED"
click at [857, 568] on input "text" at bounding box center [731, 585] width 409 height 38
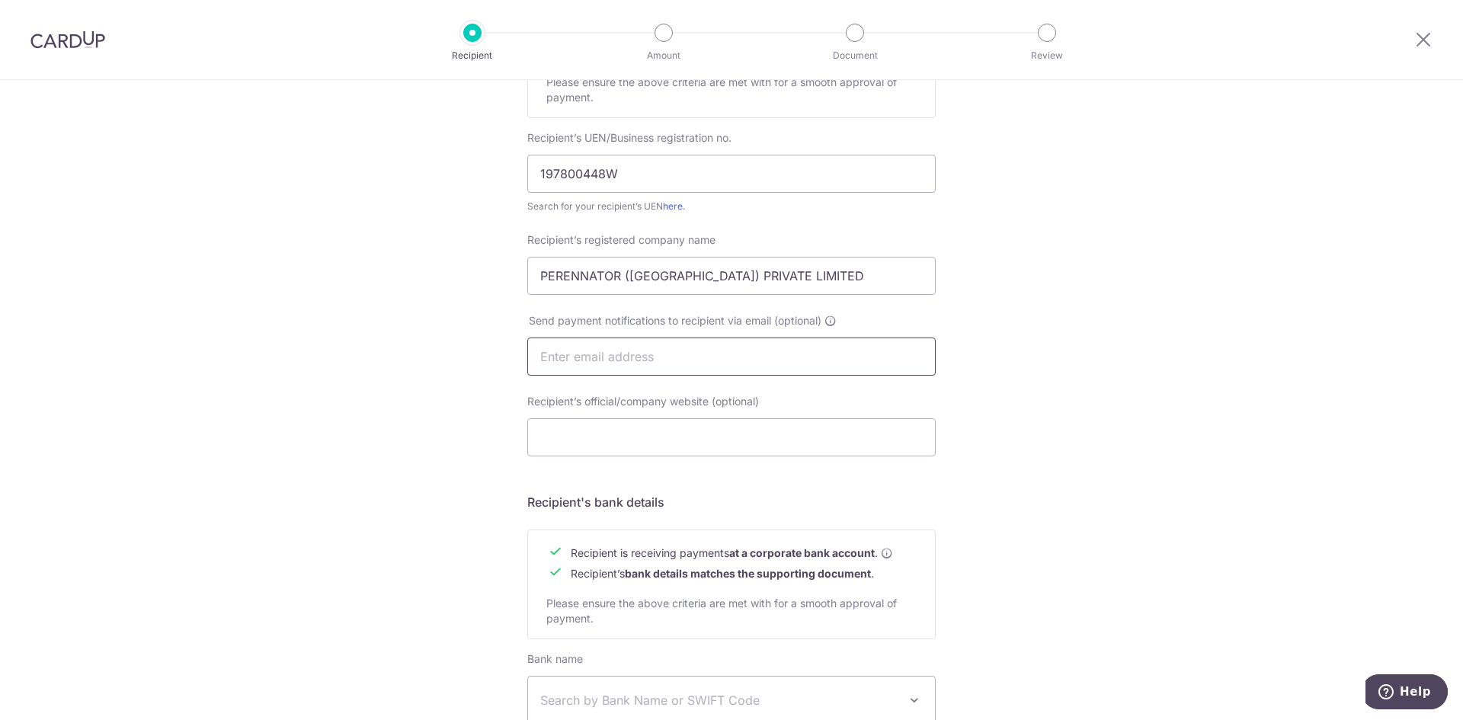
click at [633, 357] on input "text" at bounding box center [731, 357] width 409 height 38
paste input "[EMAIL_ADDRESS][DOMAIN_NAME]"
type input "[EMAIL_ADDRESS][DOMAIN_NAME]"
click at [1217, 414] on div "Who would you like to pay? Your recipient does not need a CardUp account to rec…" at bounding box center [731, 376] width 1463 height 1146
drag, startPoint x: 621, startPoint y: 416, endPoint x: 624, endPoint y: 427, distance: 11.1
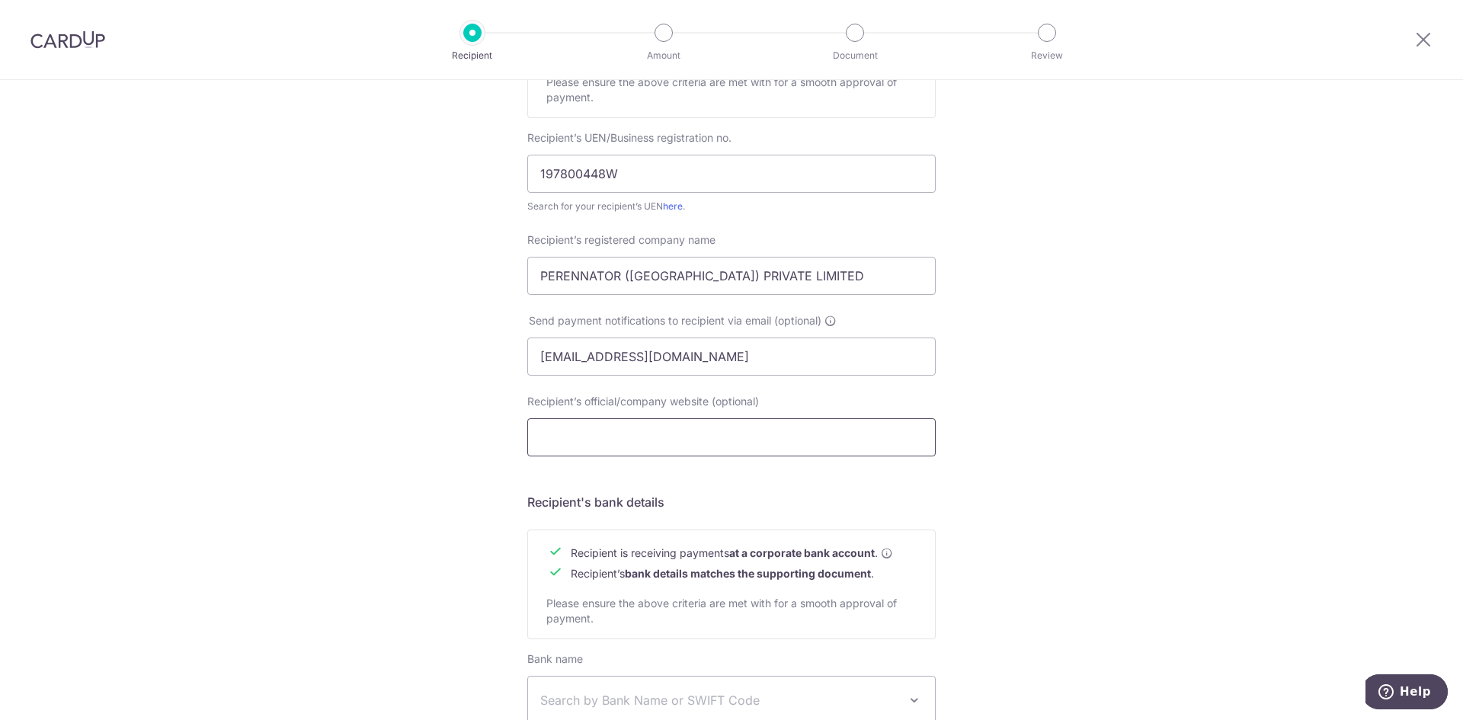
click at [623, 418] on div "Recipient’s official/company website (optional)" at bounding box center [731, 425] width 409 height 63
click at [624, 427] on input "Recipient’s official/company website (optional)" at bounding box center [731, 437] width 409 height 38
paste input "h o m e s m a r t . s g"
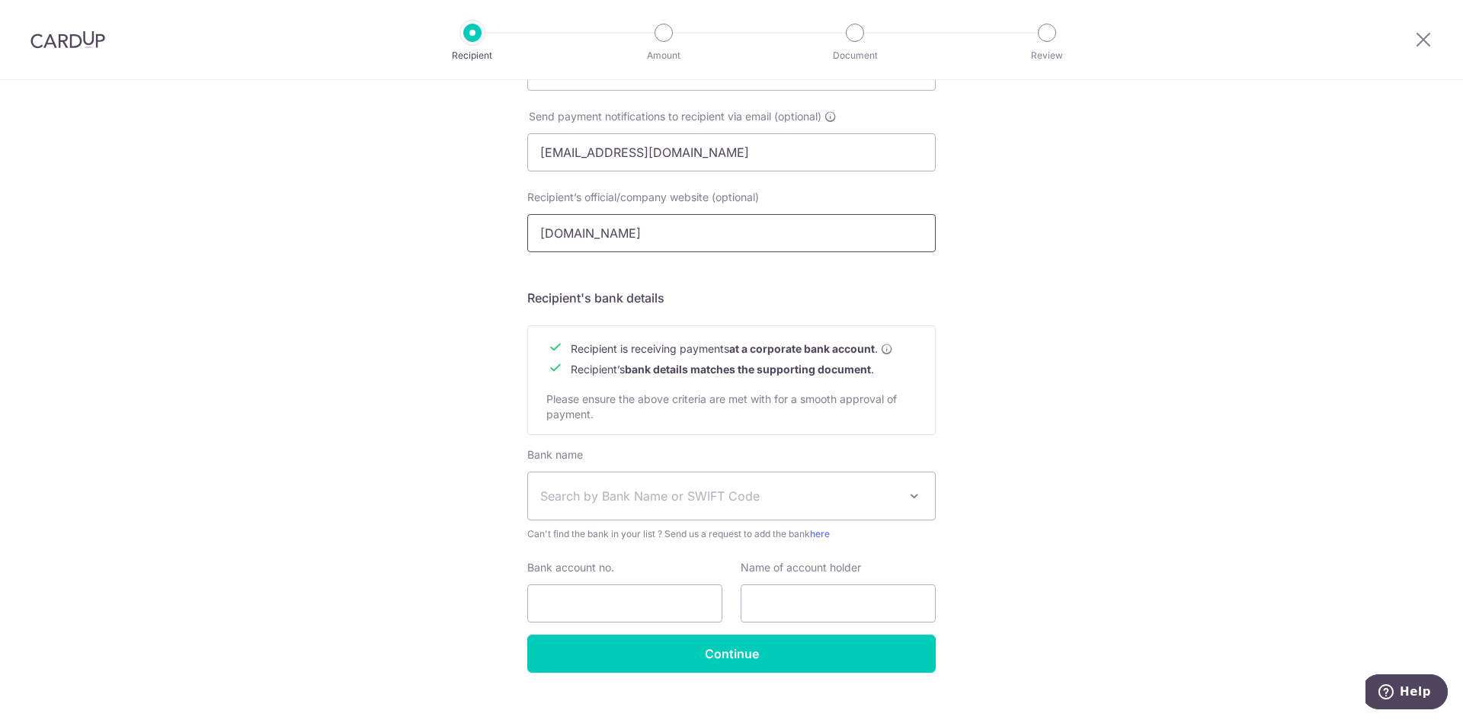
scroll to position [506, 0]
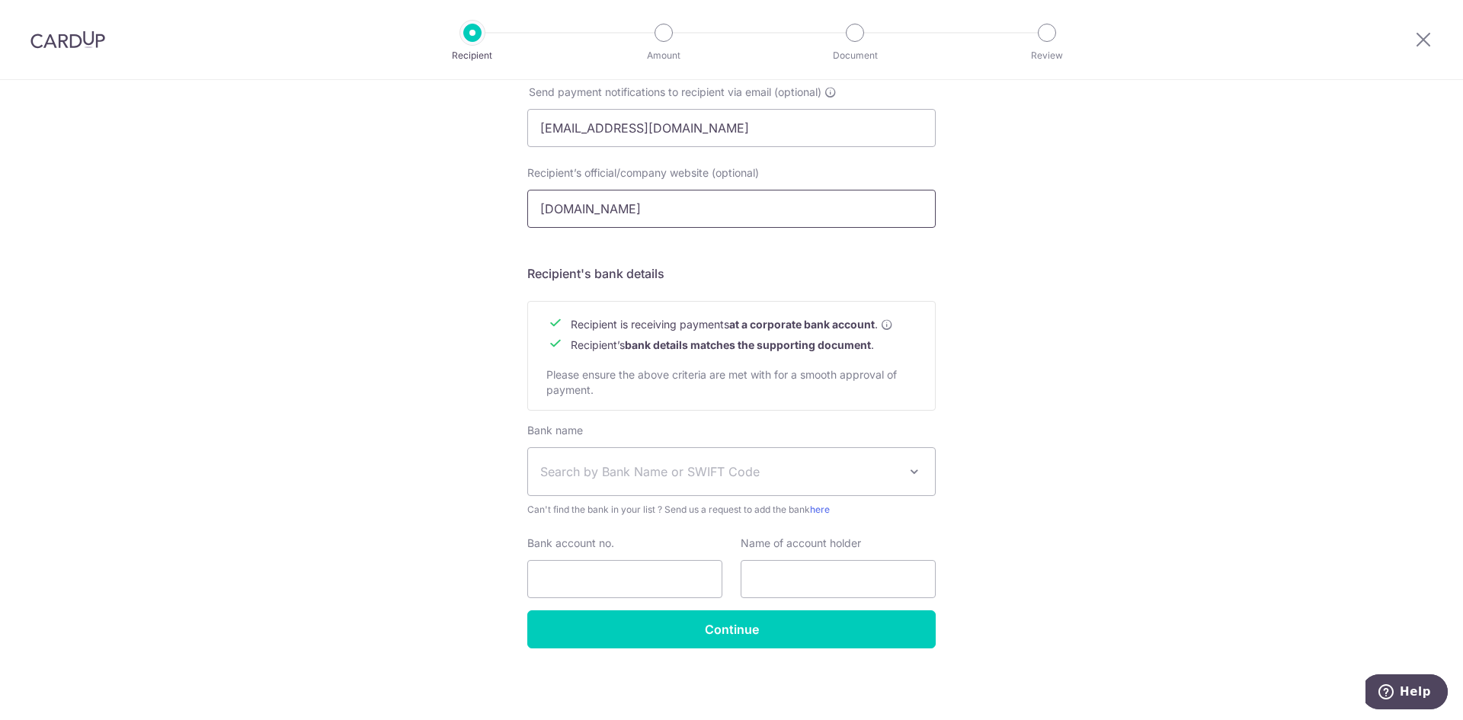
type input "homesmart.sg"
drag, startPoint x: 509, startPoint y: 584, endPoint x: 518, endPoint y: 583, distance: 8.4
click at [509, 584] on div "Who would you like to pay? Your recipient does not need a CardUp account to rec…" at bounding box center [731, 147] width 1463 height 1146
click at [588, 575] on input "Bank account no." at bounding box center [624, 579] width 195 height 38
click at [840, 584] on input "text" at bounding box center [838, 579] width 195 height 38
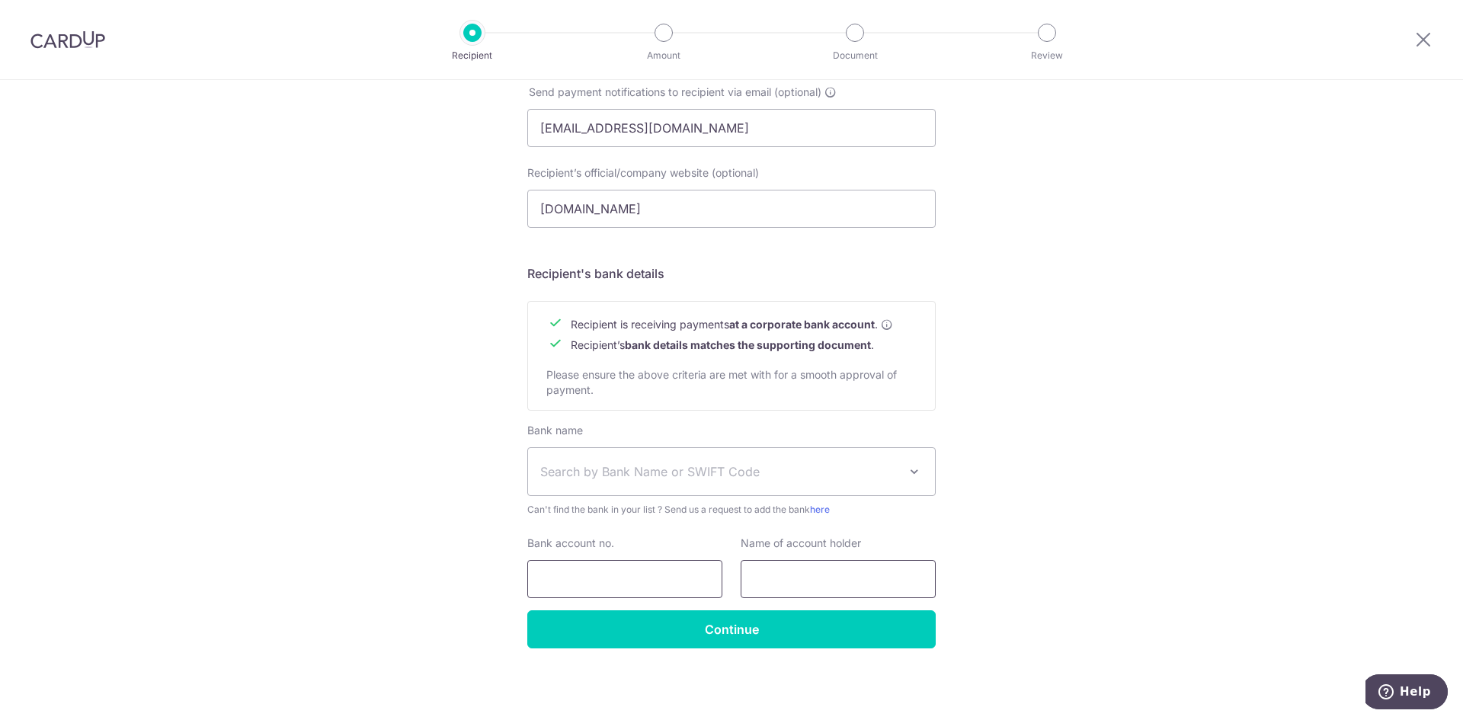
paste input "197800448W"
type input "197800448W"
click at [659, 578] on input "Bank account no." at bounding box center [624, 579] width 195 height 38
paste input "197800448W"
type input "197800448W"
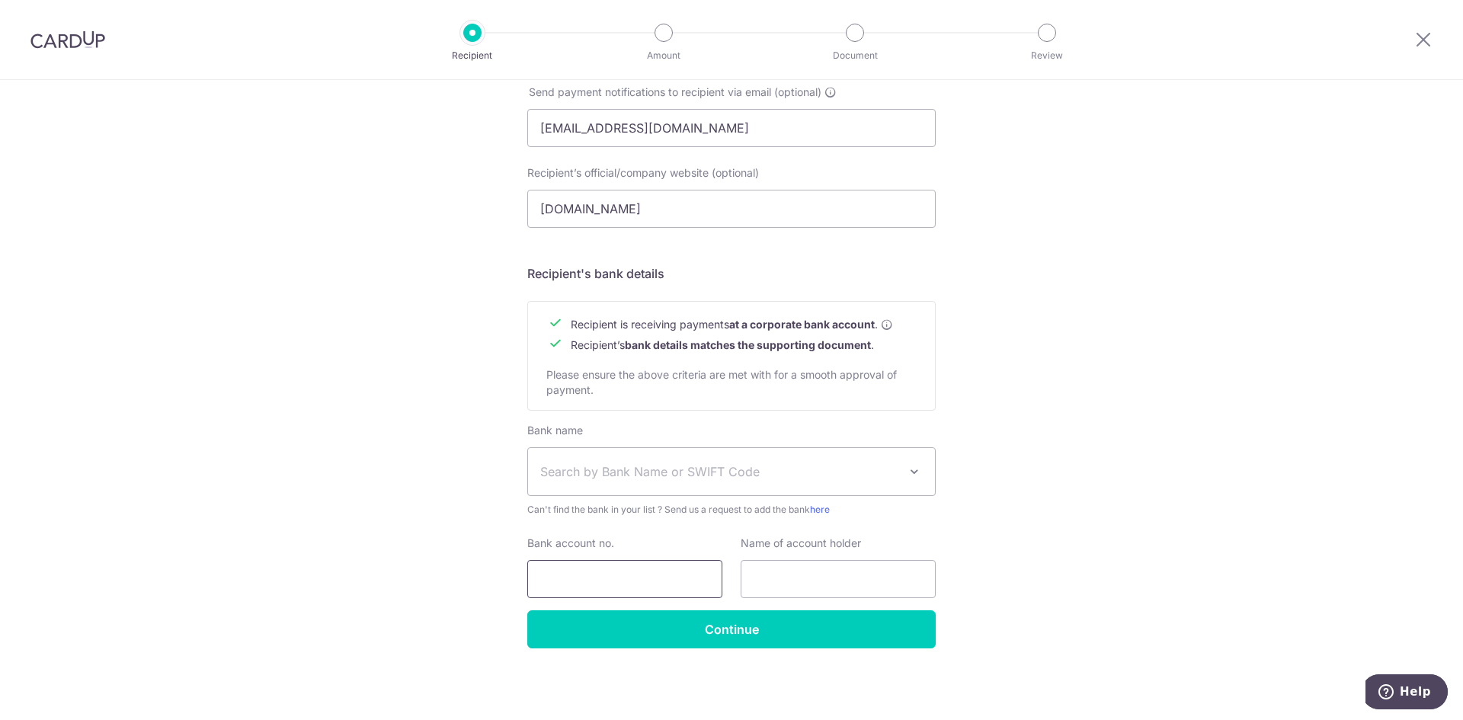
drag, startPoint x: 613, startPoint y: 575, endPoint x: 615, endPoint y: 565, distance: 10.9
click at [613, 575] on input "Bank account no." at bounding box center [624, 579] width 195 height 38
paste input "002-003450-6"
type input "002-003450-6"
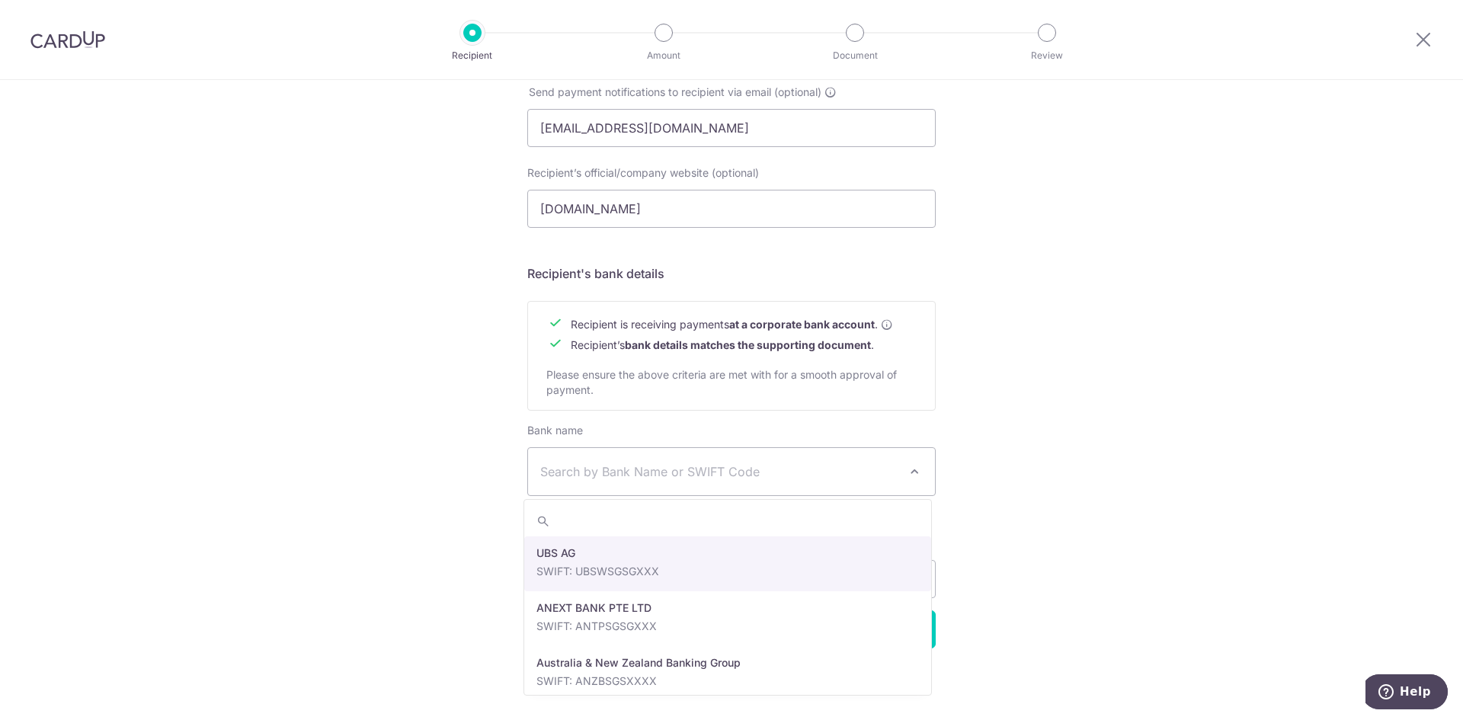
click at [676, 473] on span "Search by Bank Name or SWIFT Code" at bounding box center [719, 472] width 358 height 18
type input "dbs"
select select "6"
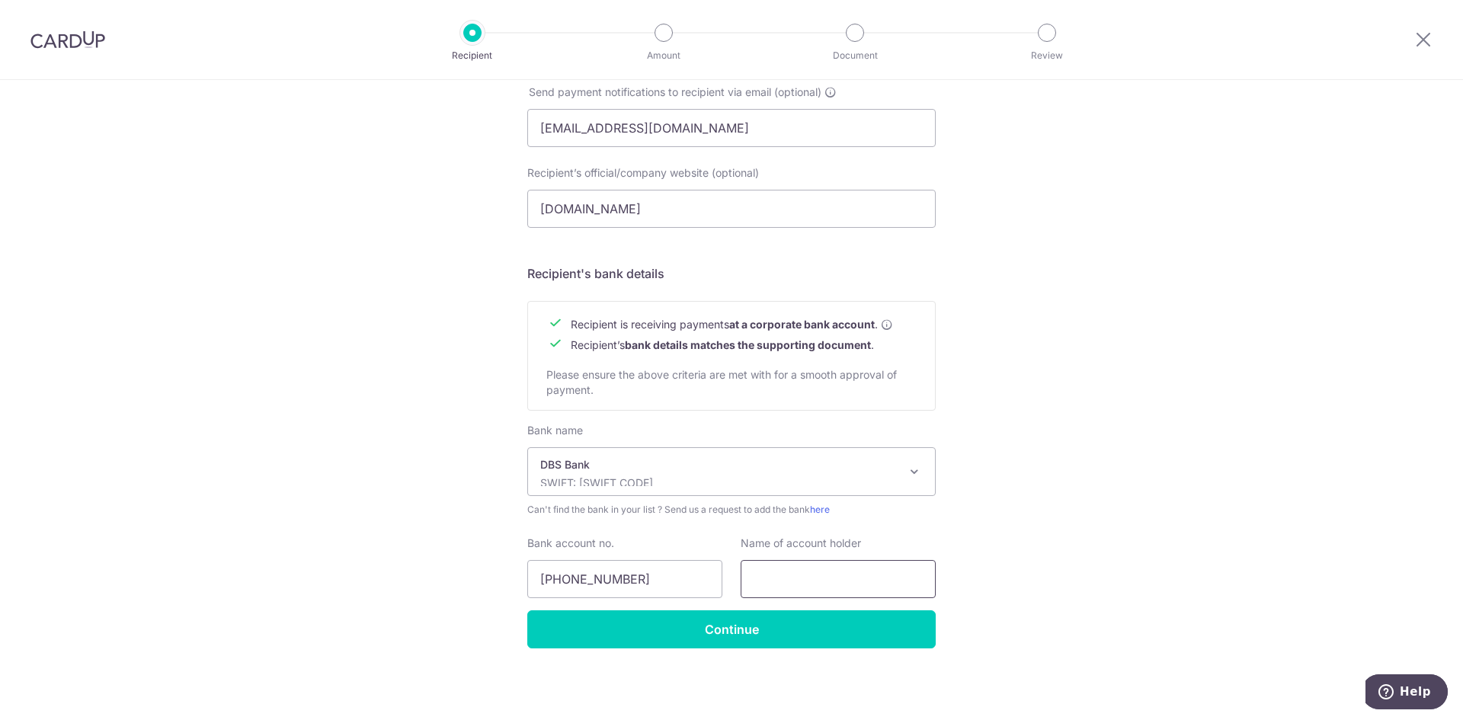
click at [861, 584] on input "text" at bounding box center [838, 579] width 195 height 38
paste input "PFE Technologies Pte Ltd"
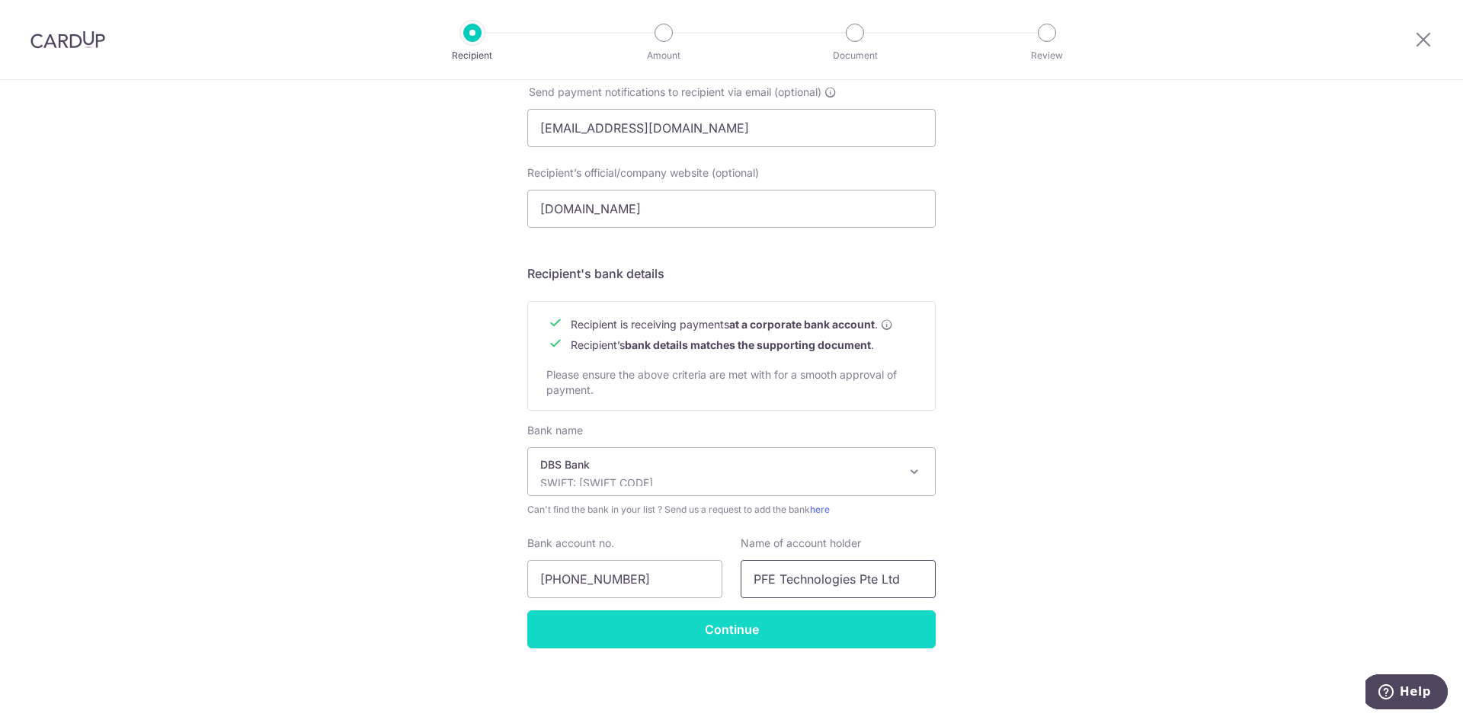
type input "PFE Technologies Pte Ltd"
click at [678, 624] on input "Continue" at bounding box center [731, 630] width 409 height 38
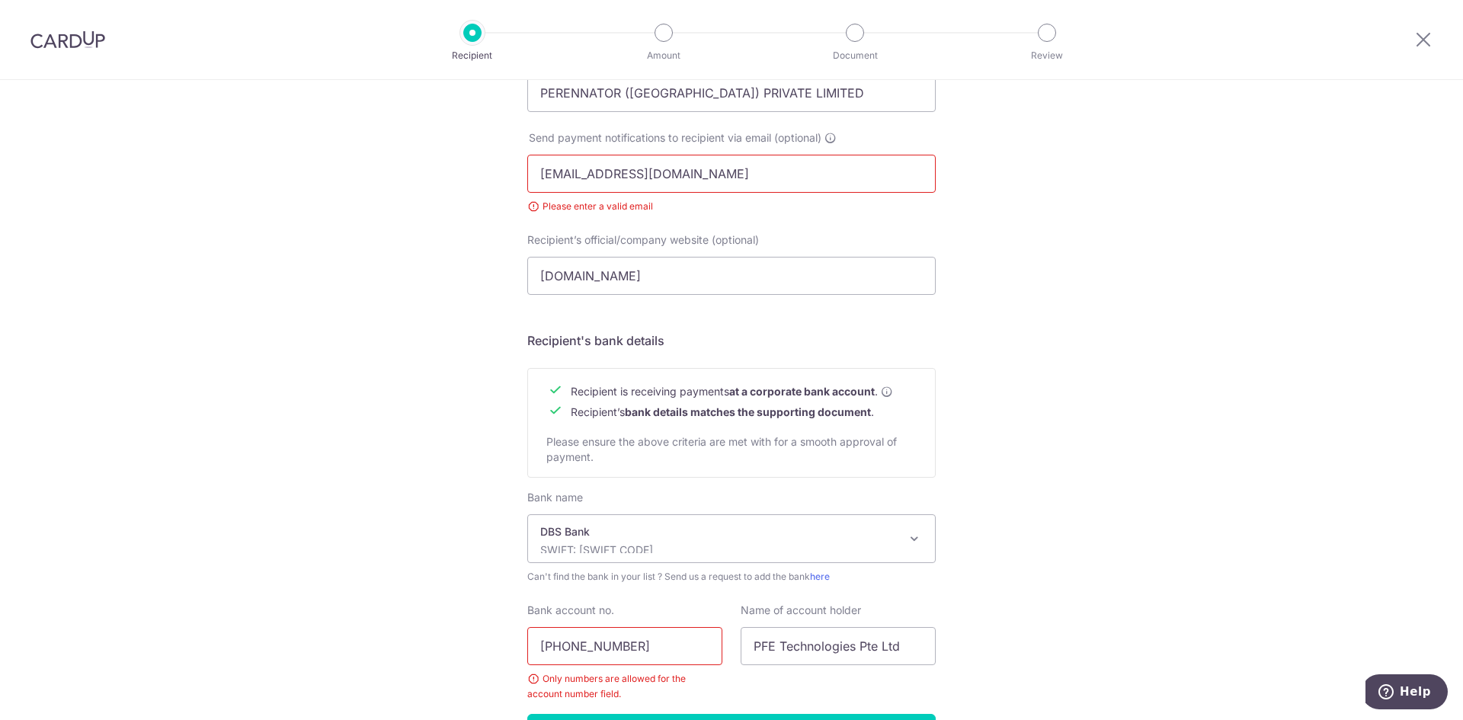
scroll to position [488, 0]
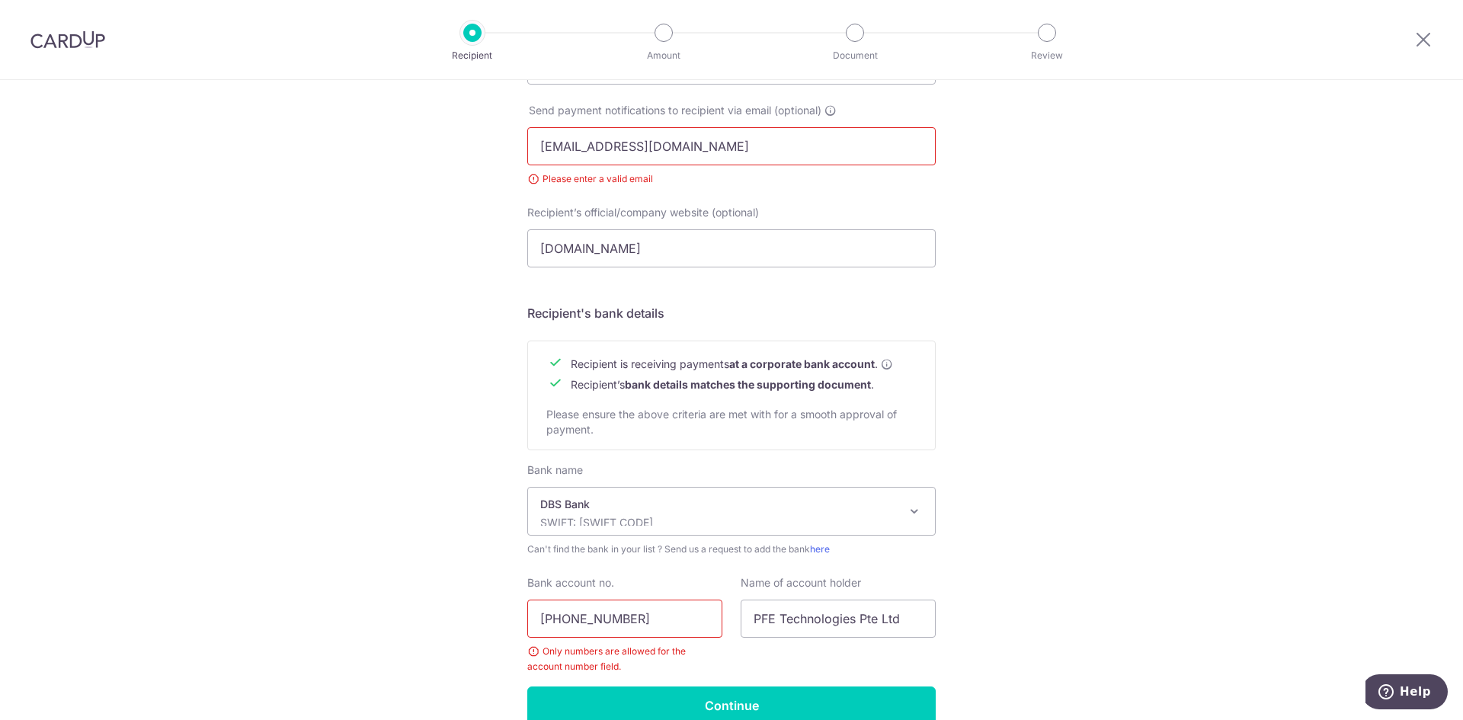
click at [614, 614] on input "[PHONE_NUMBER]" at bounding box center [624, 619] width 195 height 38
click at [569, 616] on input "002-0034506" at bounding box center [624, 619] width 195 height 38
click at [566, 615] on input "002-0034506" at bounding box center [624, 619] width 195 height 38
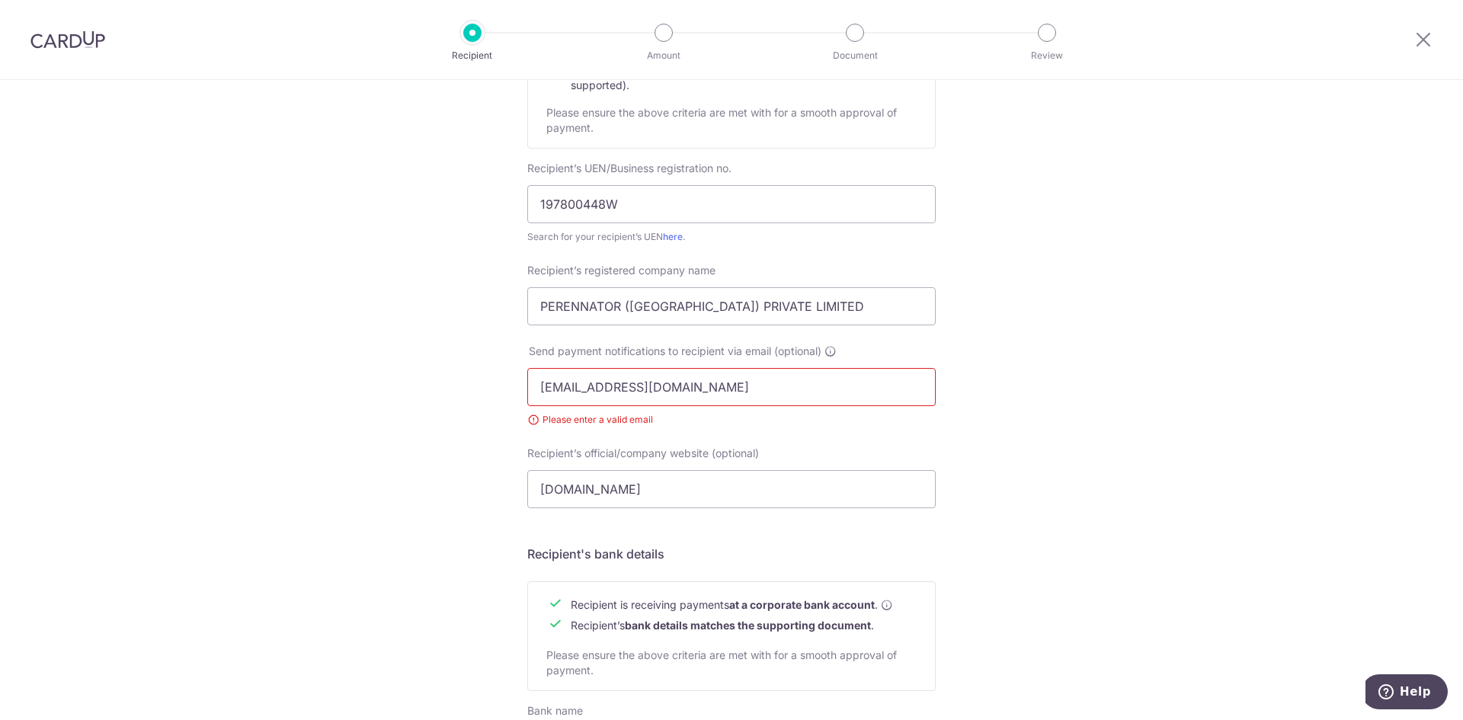
scroll to position [0, 0]
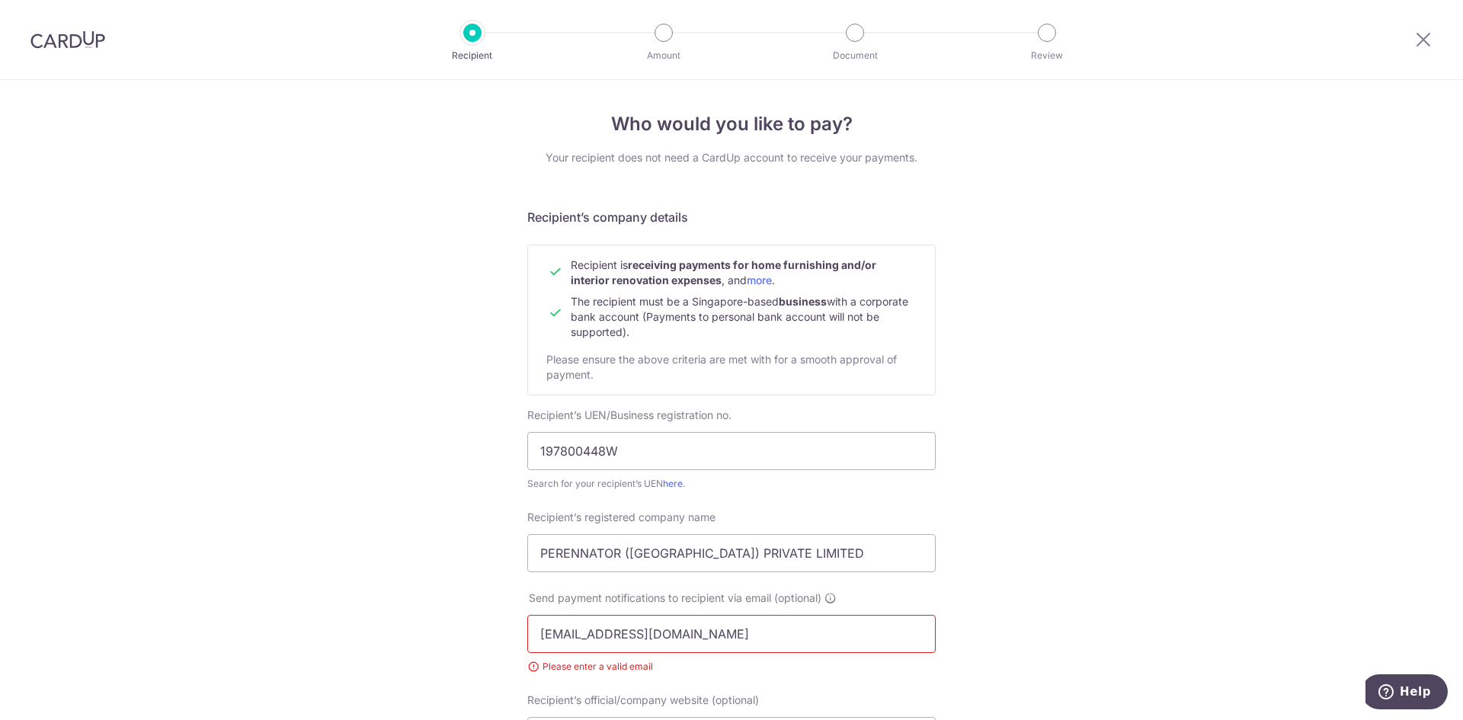
type input "0020034506"
click at [559, 652] on input "[EMAIL_ADDRESS][DOMAIN_NAME]" at bounding box center [731, 634] width 409 height 38
drag, startPoint x: 540, startPoint y: 640, endPoint x: 492, endPoint y: 633, distance: 47.8
click at [492, 633] on div "Who would you like to pay? Your recipient does not need a CardUp account to rec…" at bounding box center [731, 682] width 1463 height 1204
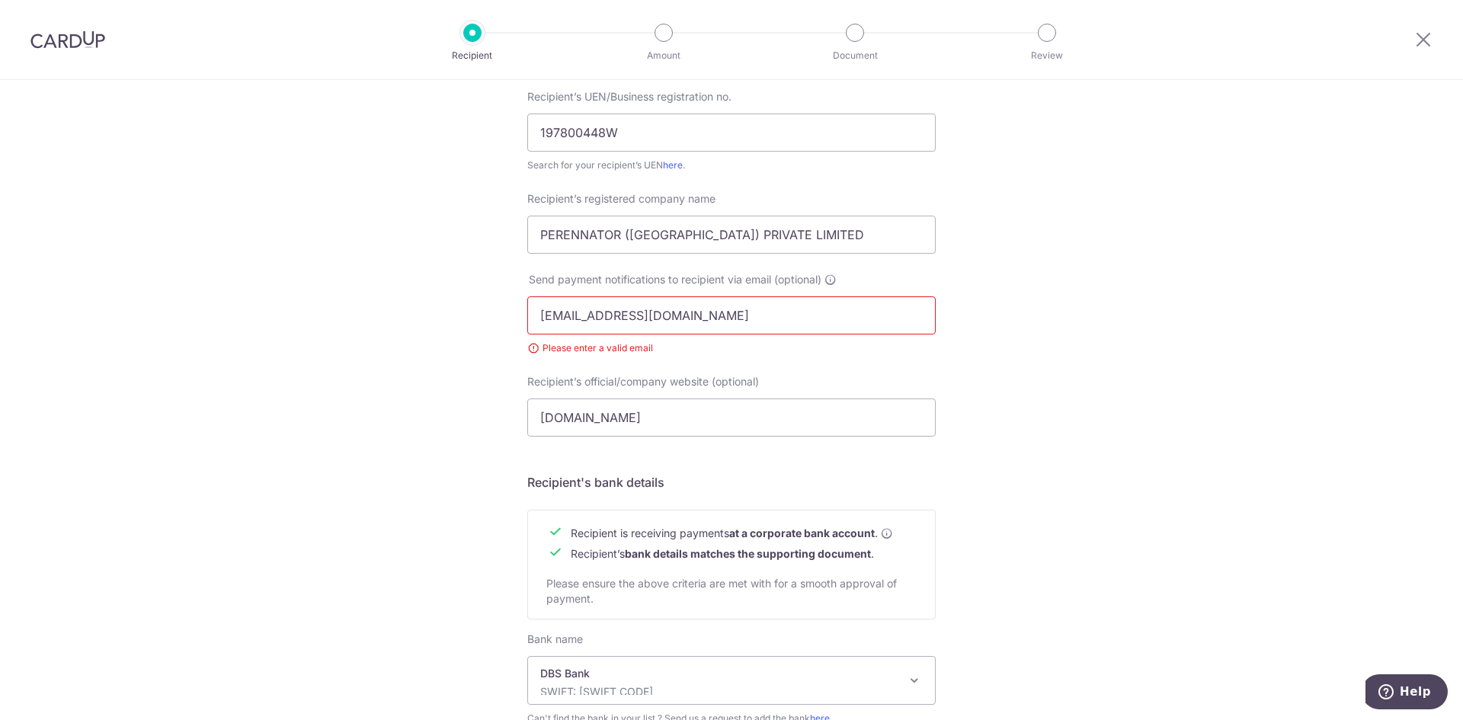
scroll to position [564, 0]
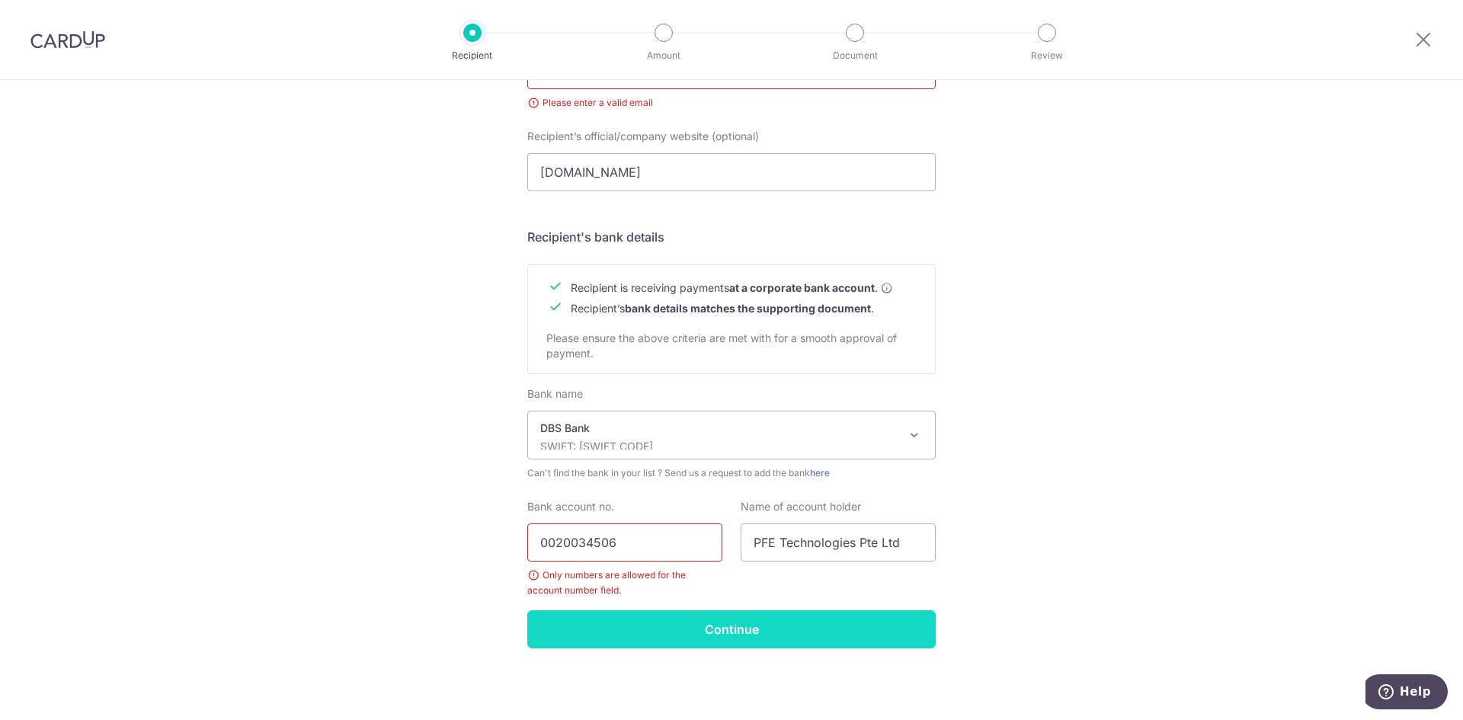
type input "[EMAIL_ADDRESS][DOMAIN_NAME]"
click at [776, 624] on input "Continue" at bounding box center [731, 630] width 409 height 38
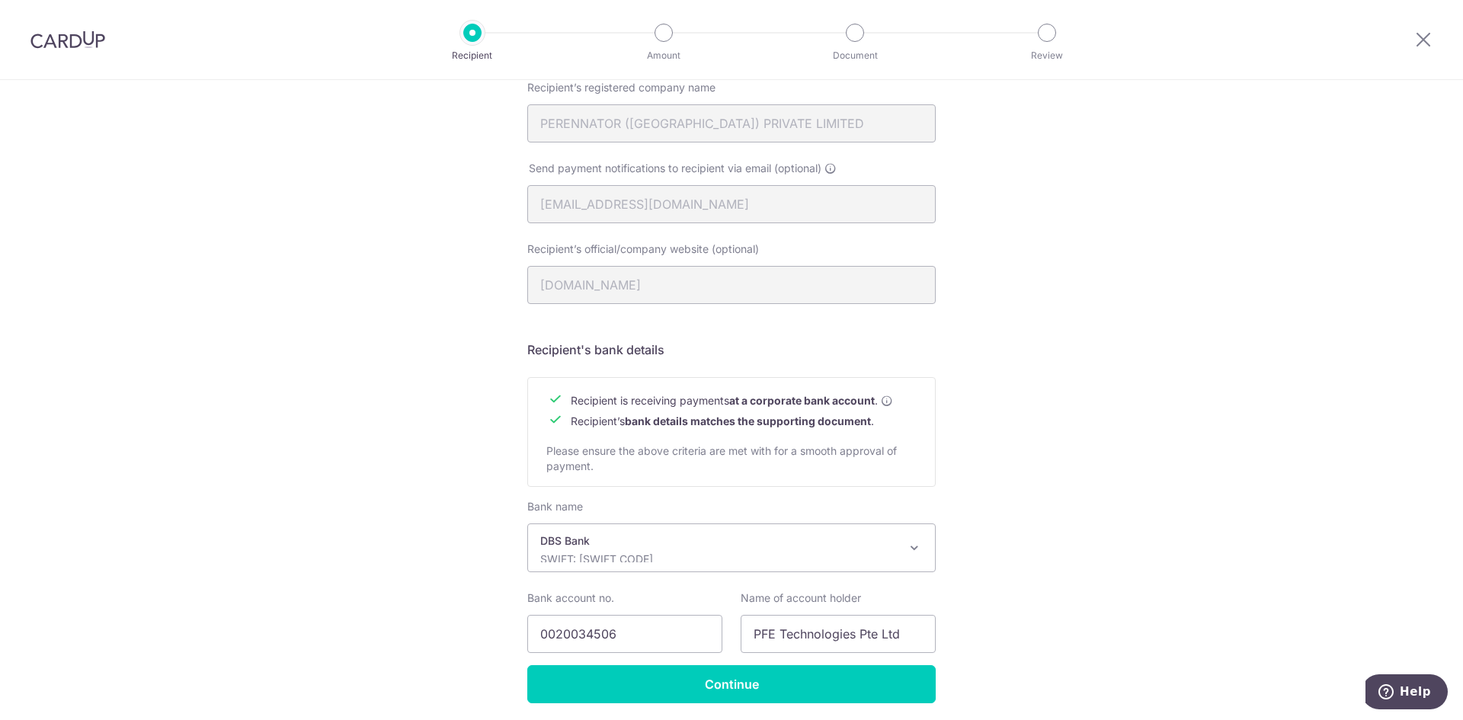
scroll to position [457, 0]
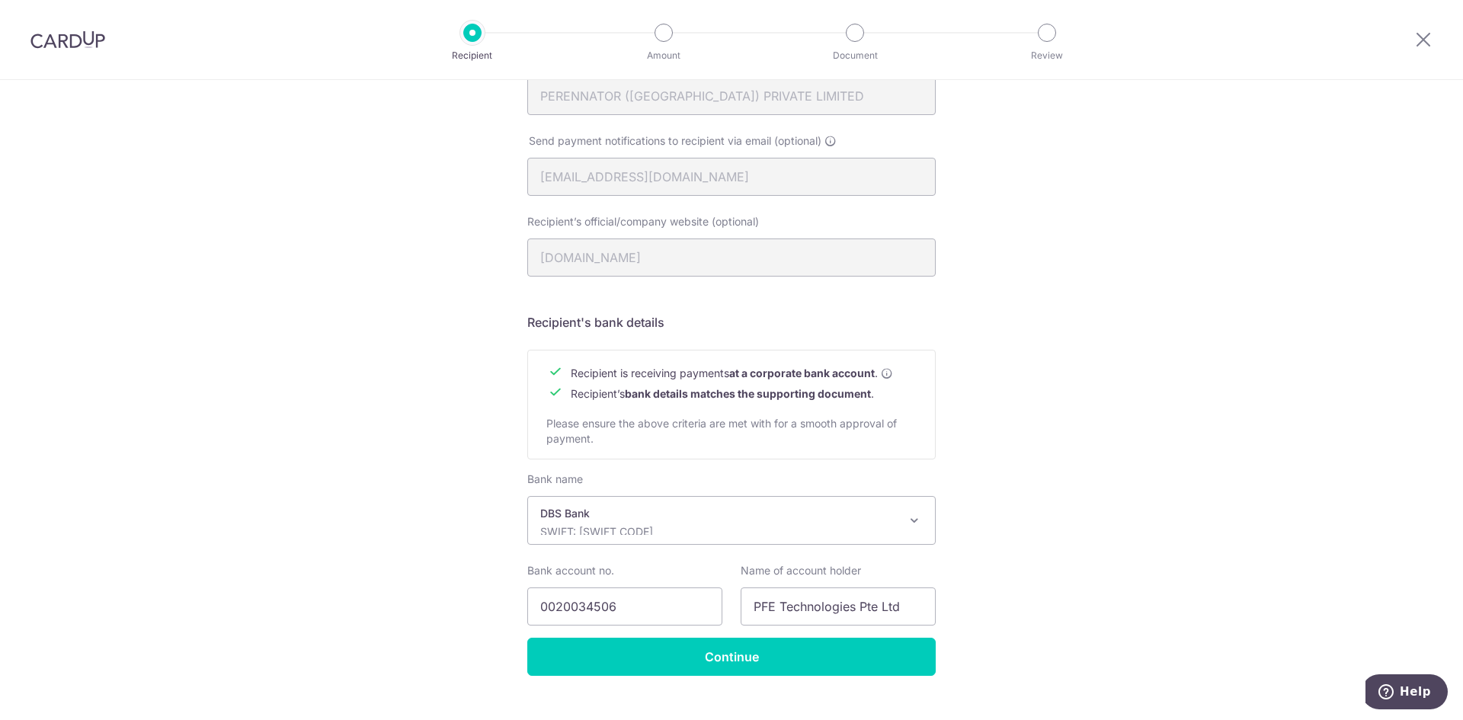
click at [112, 53] on div at bounding box center [68, 39] width 136 height 79
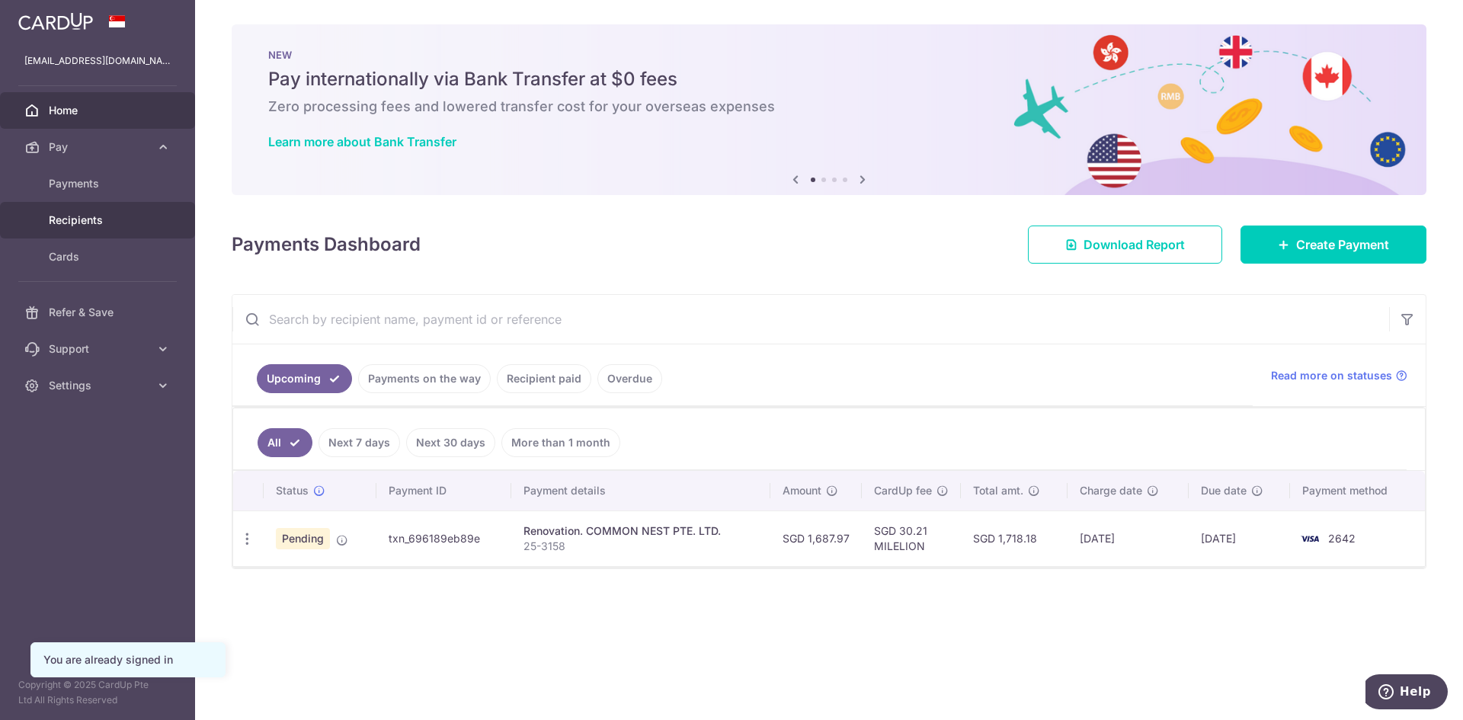
click at [111, 226] on span "Recipients" at bounding box center [99, 220] width 101 height 15
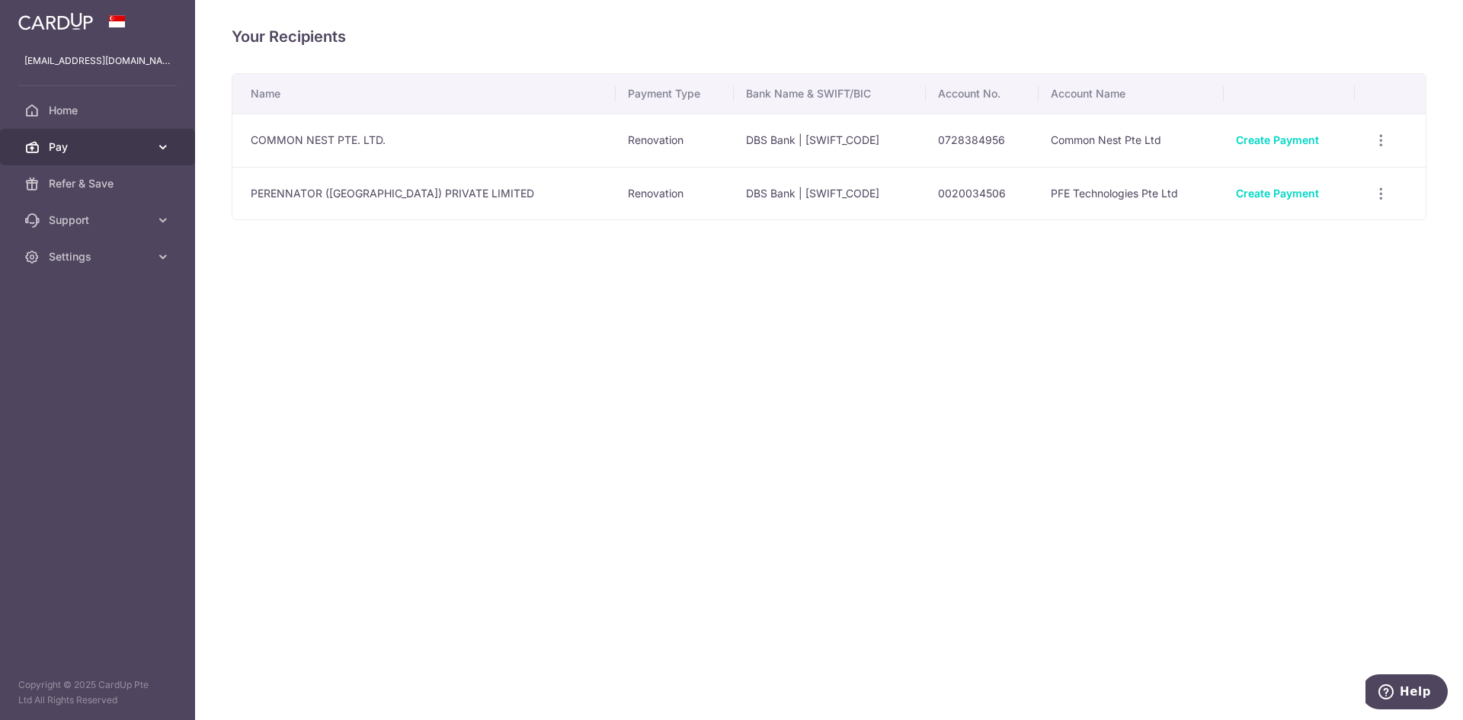
click at [115, 152] on span "Pay" at bounding box center [99, 146] width 101 height 15
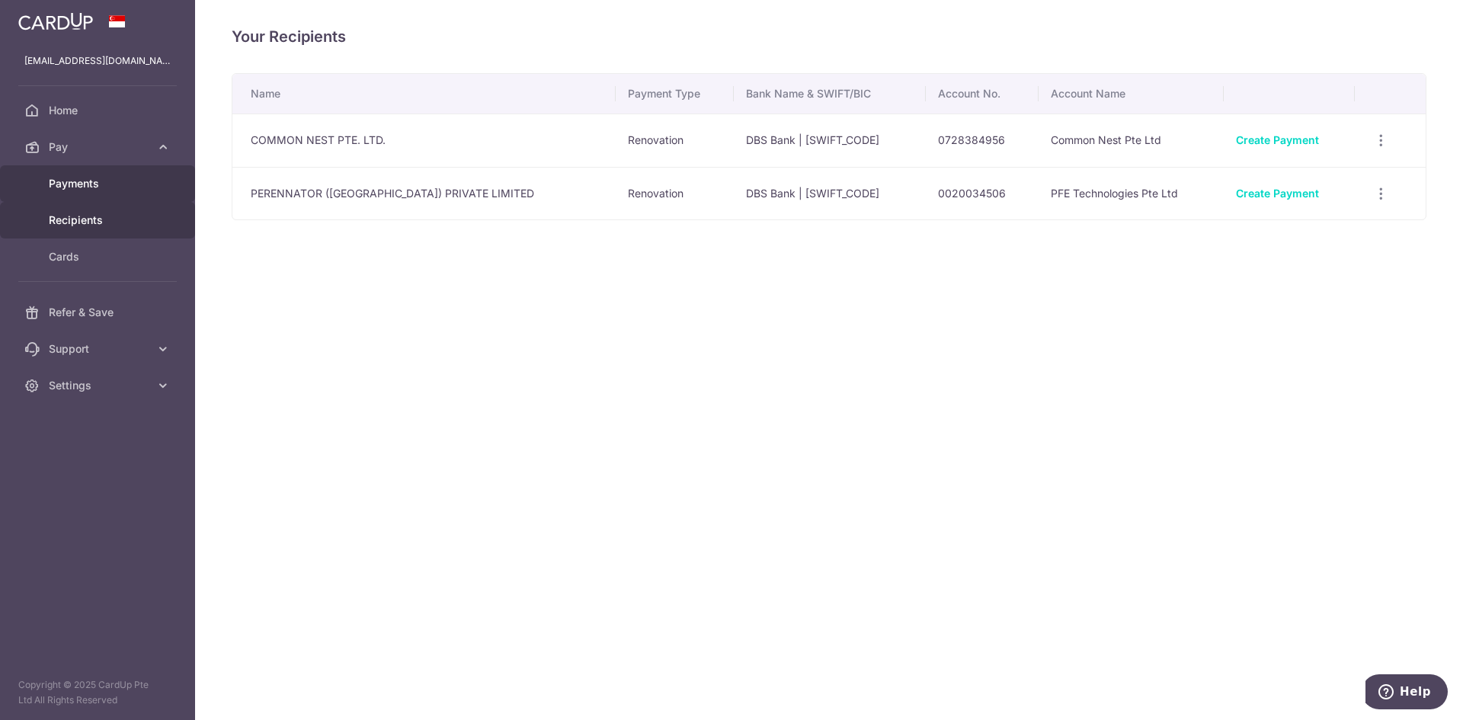
click at [102, 189] on span "Payments" at bounding box center [99, 183] width 101 height 15
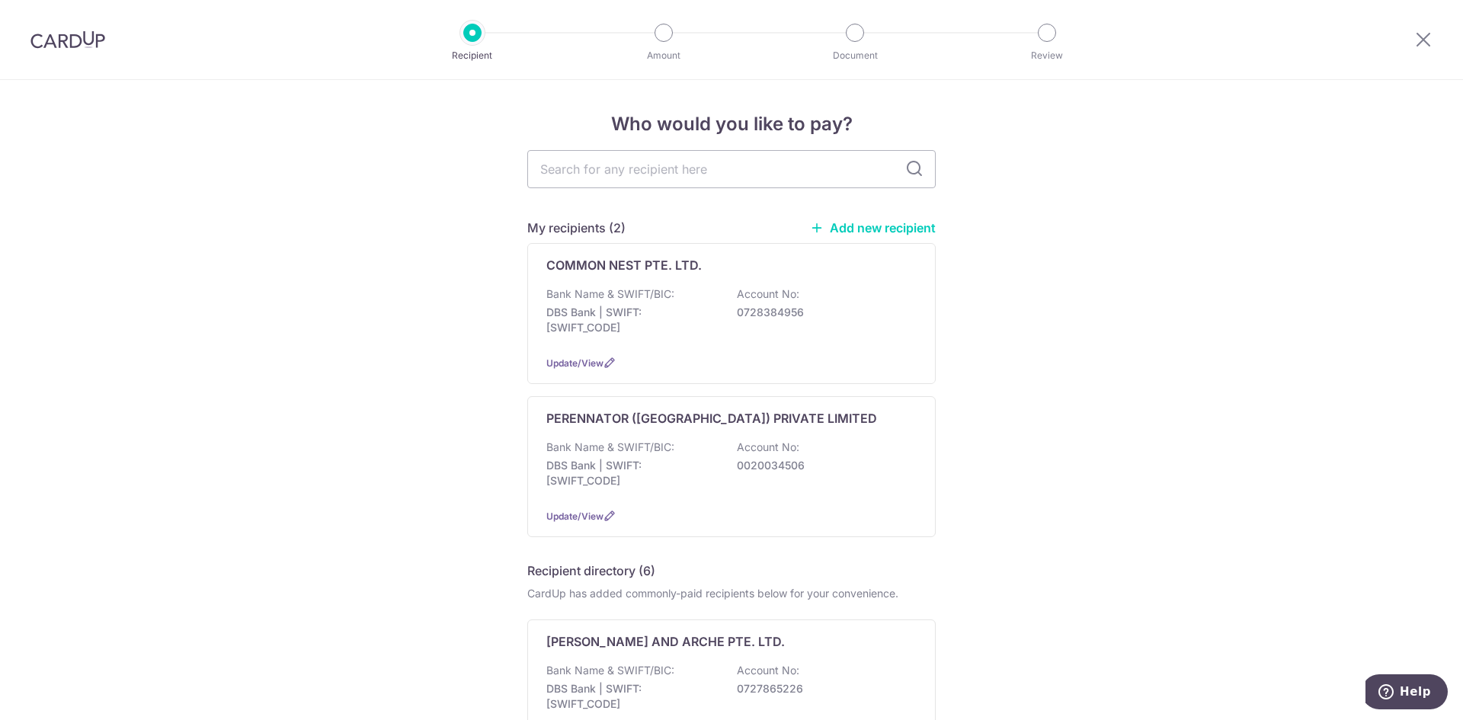
click at [838, 223] on link "Add new recipient" at bounding box center [873, 227] width 126 height 15
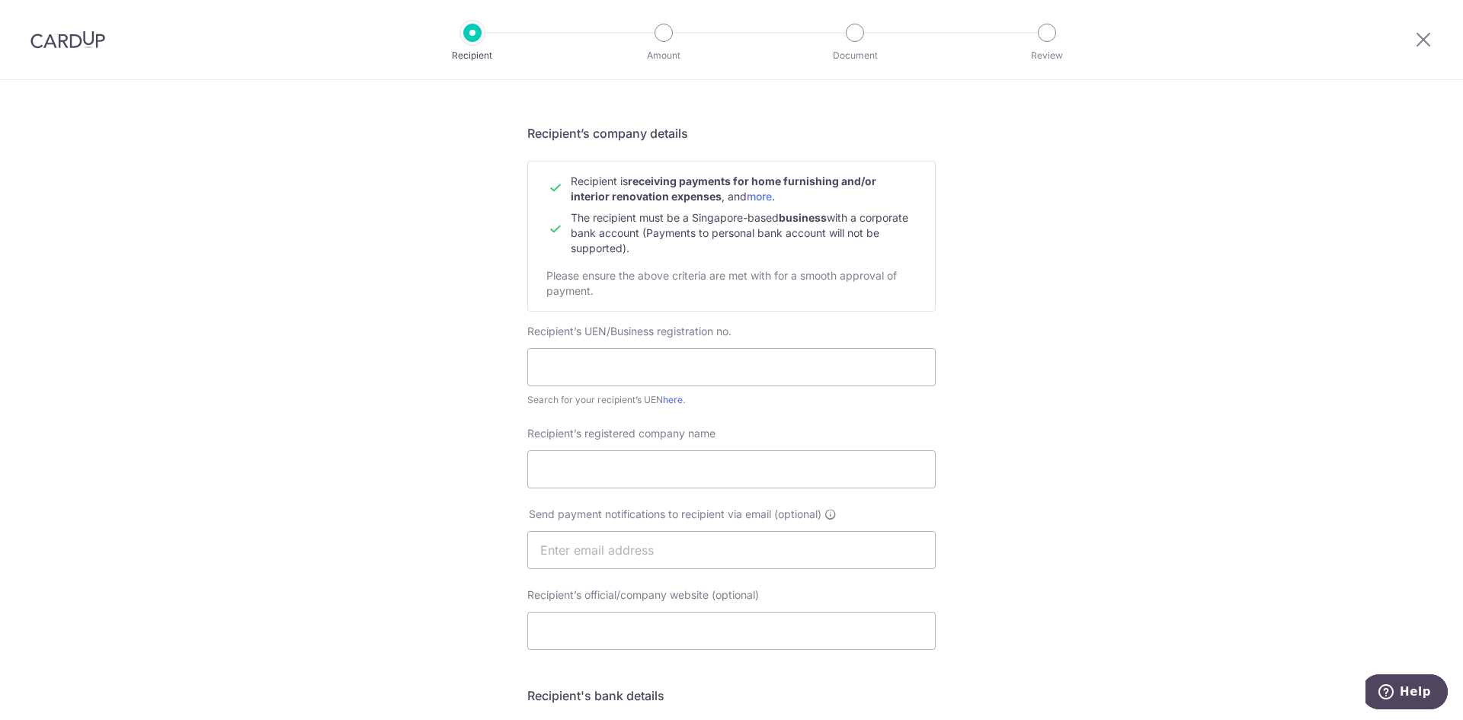
scroll to position [229, 0]
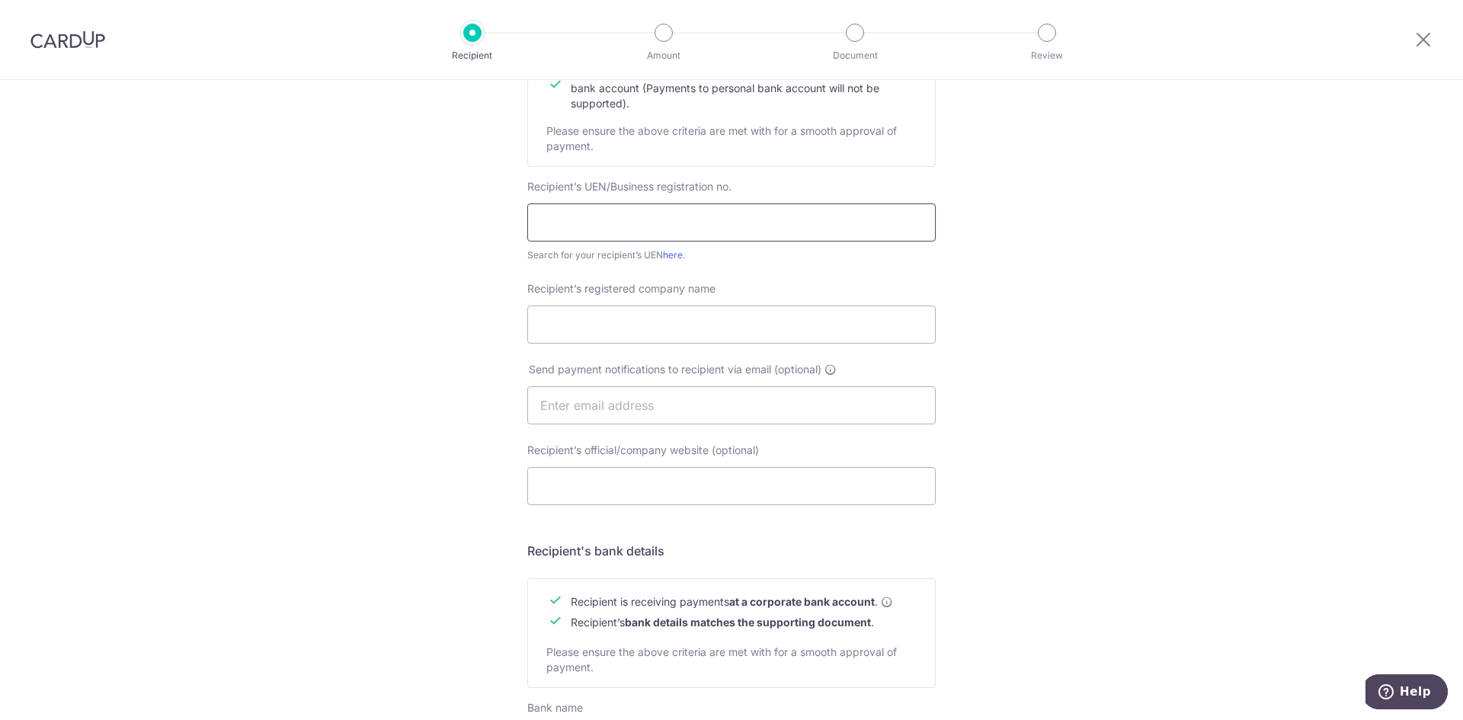
click at [771, 222] on input "text" at bounding box center [731, 223] width 409 height 38
paste input "53382158D"
type input "53382158D"
click at [674, 329] on input "Recipient’s registered company name" at bounding box center [731, 325] width 409 height 38
paste input "DRAPES STUDIO"
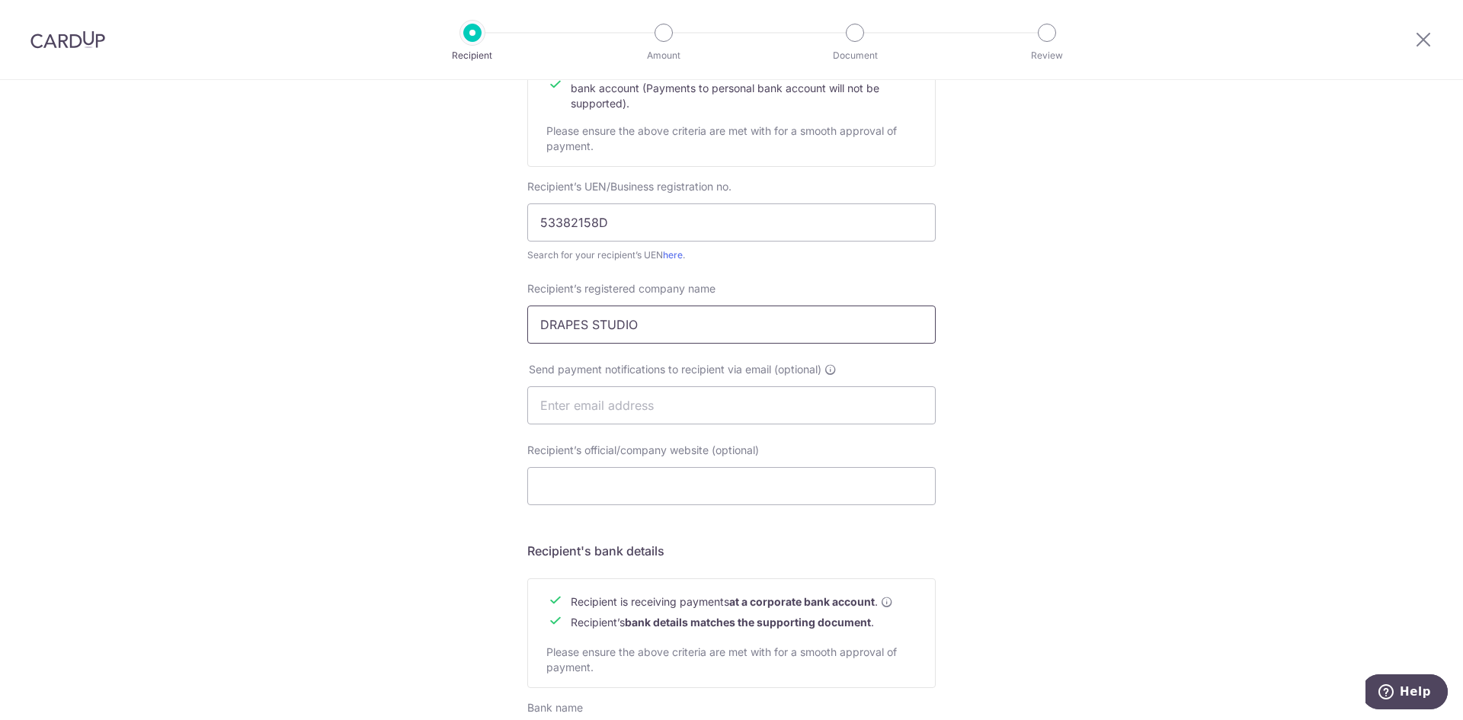
type input "DRAPES STUDIO"
click at [1130, 335] on div "Who would you like to pay? Your recipient does not need a CardUp account to rec…" at bounding box center [731, 424] width 1463 height 1146
click at [816, 394] on input "text" at bounding box center [731, 405] width 409 height 38
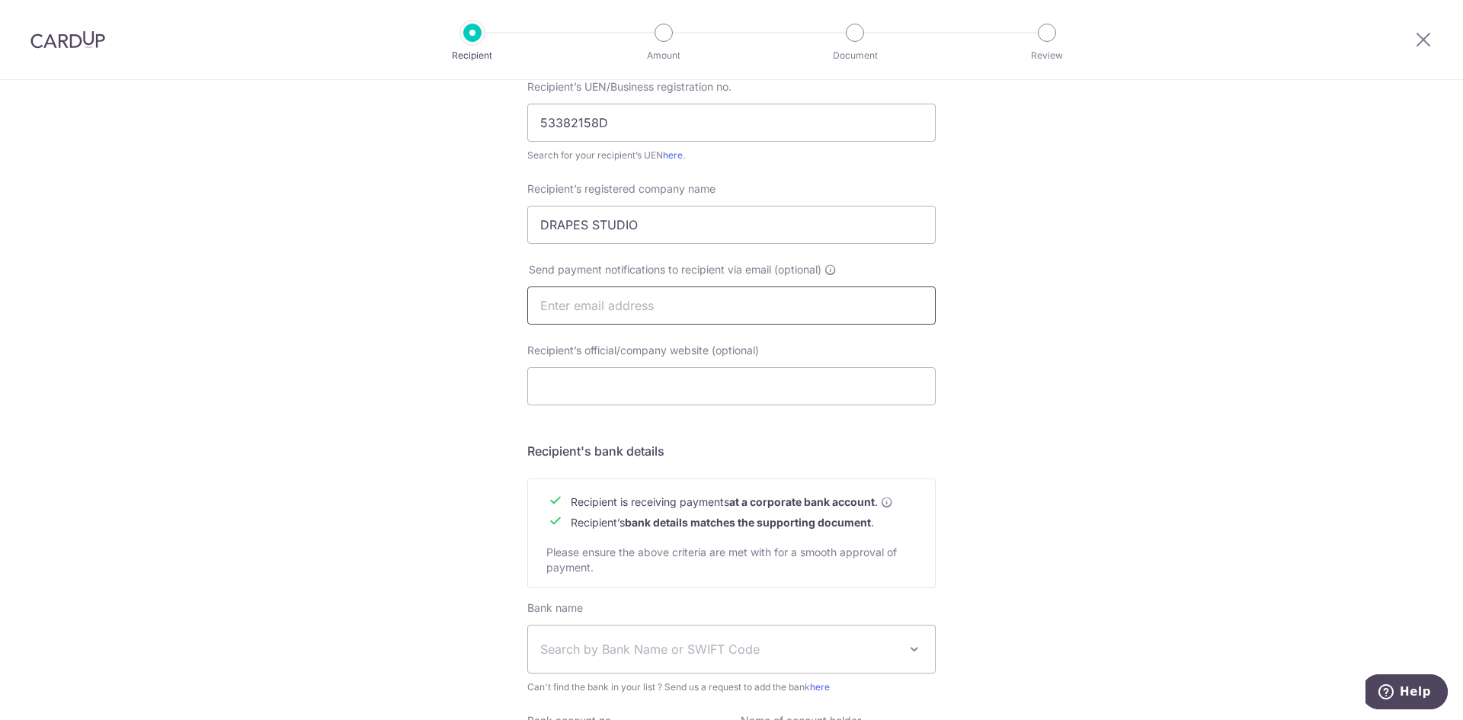
scroll to position [506, 0]
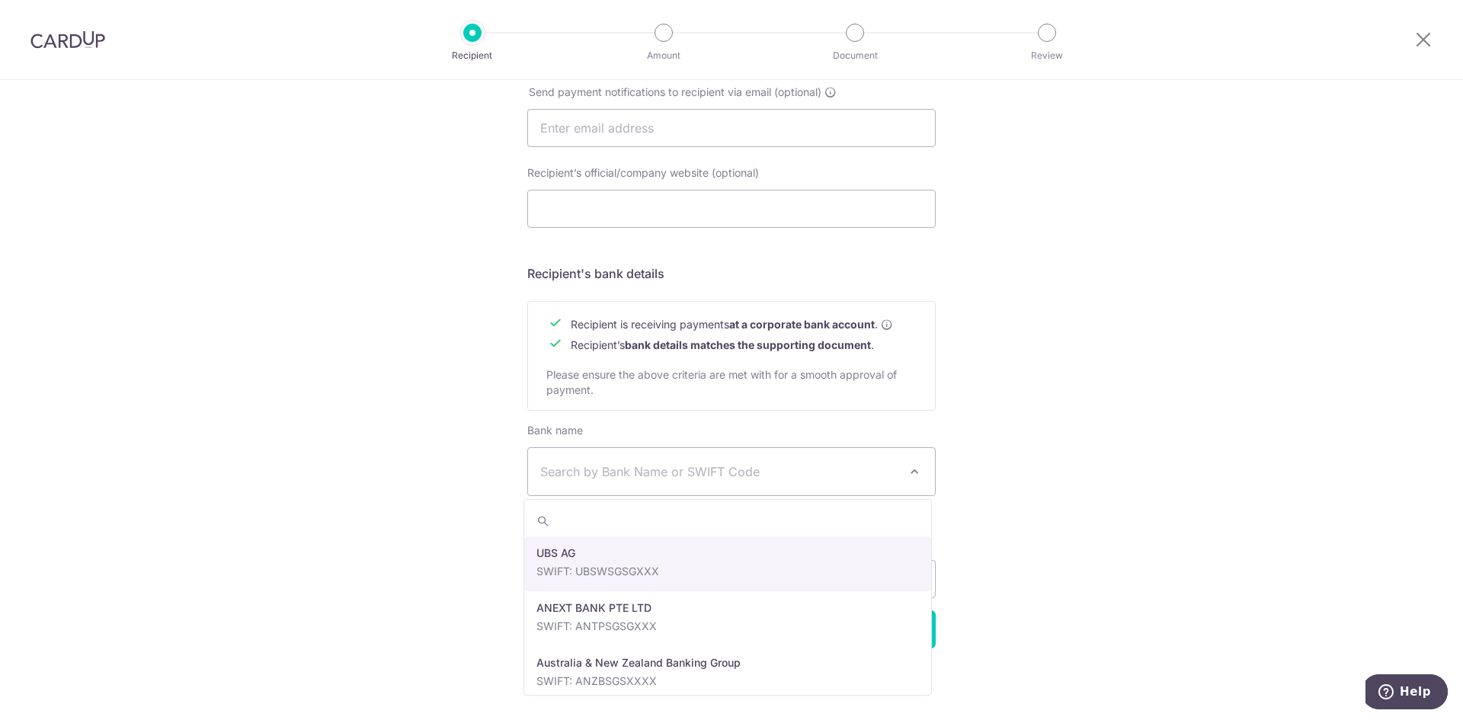
click at [646, 479] on span "Search by Bank Name or SWIFT Code" at bounding box center [719, 472] width 358 height 18
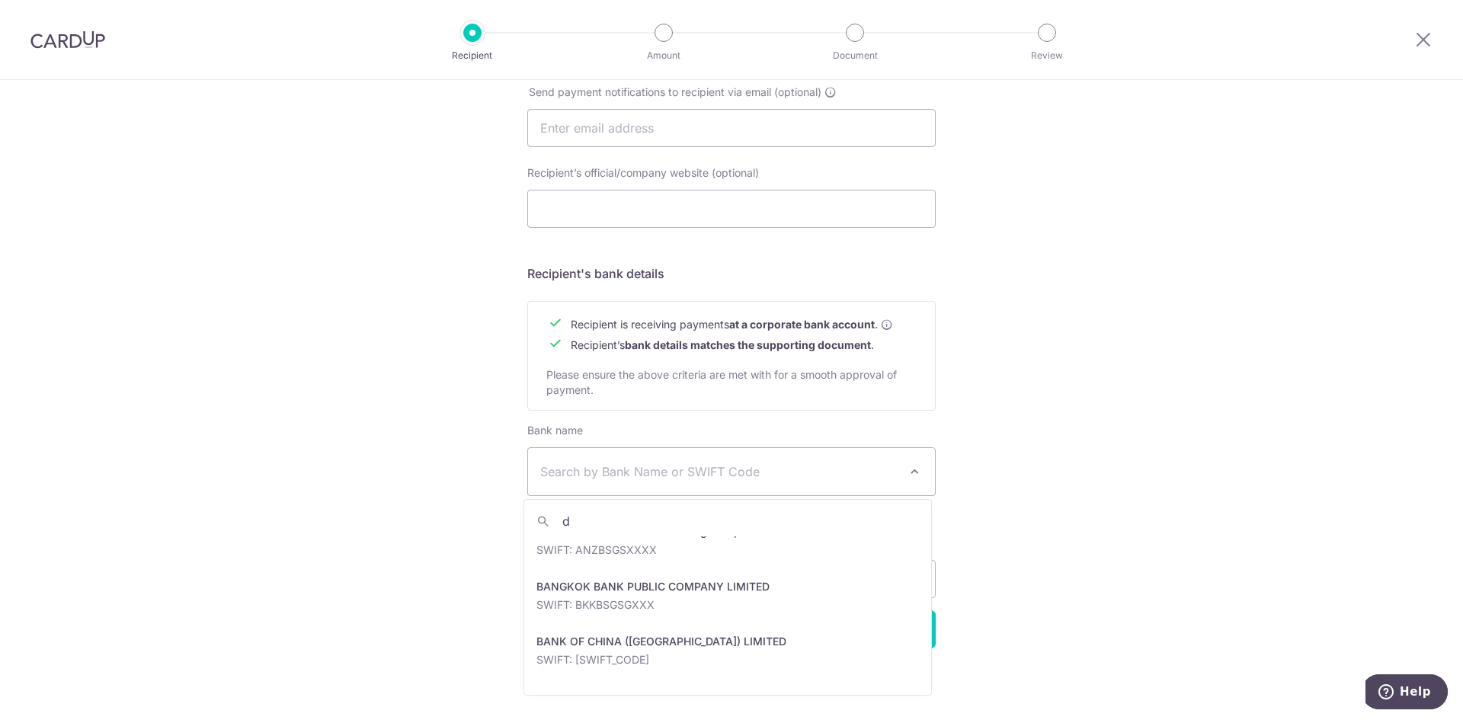
scroll to position [0, 0]
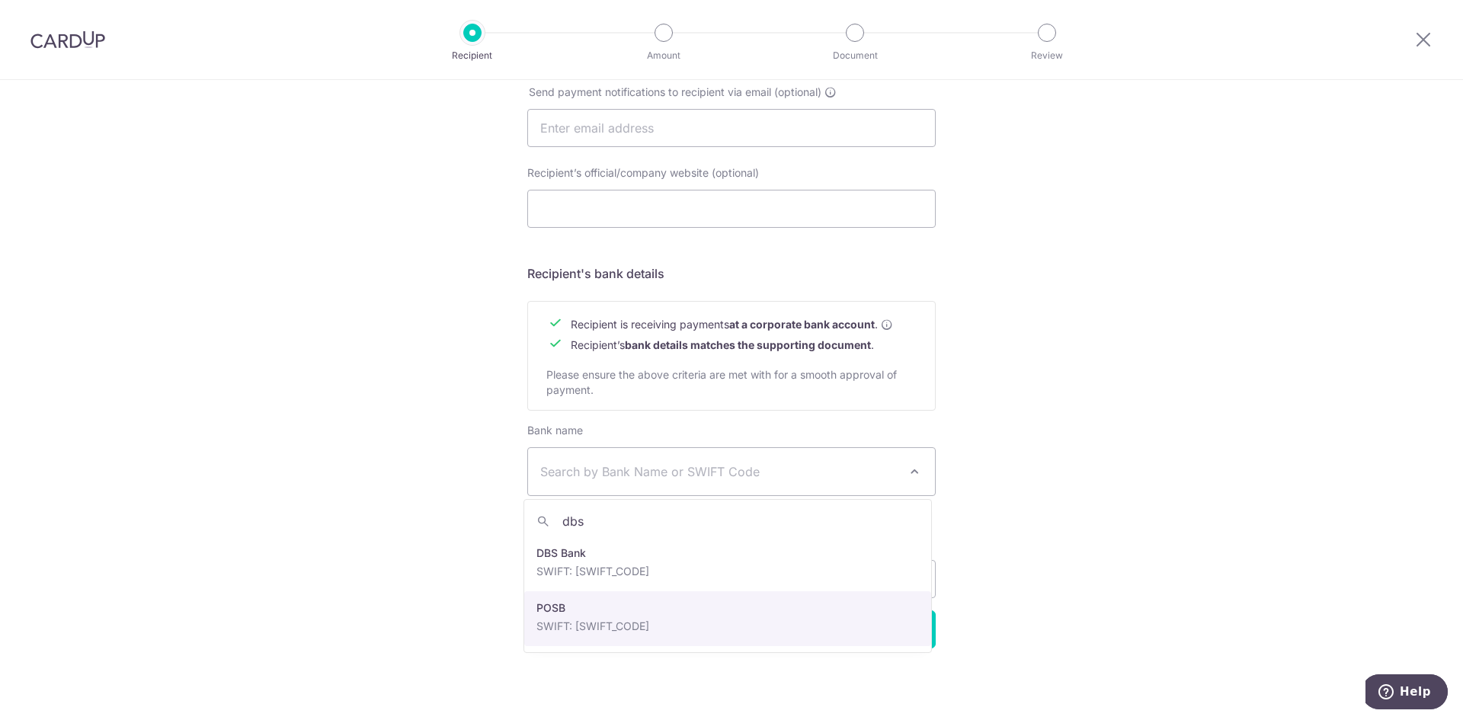
type input "dbs"
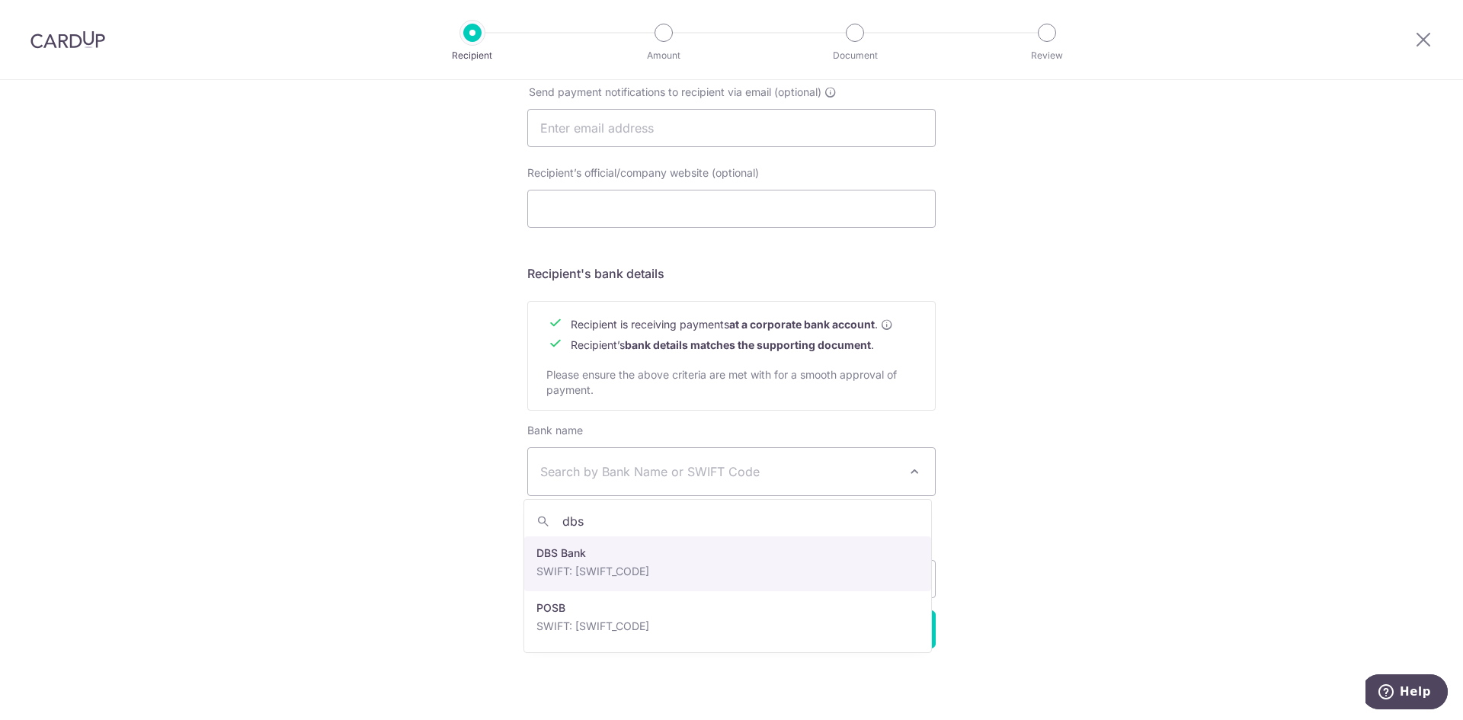
select select "6"
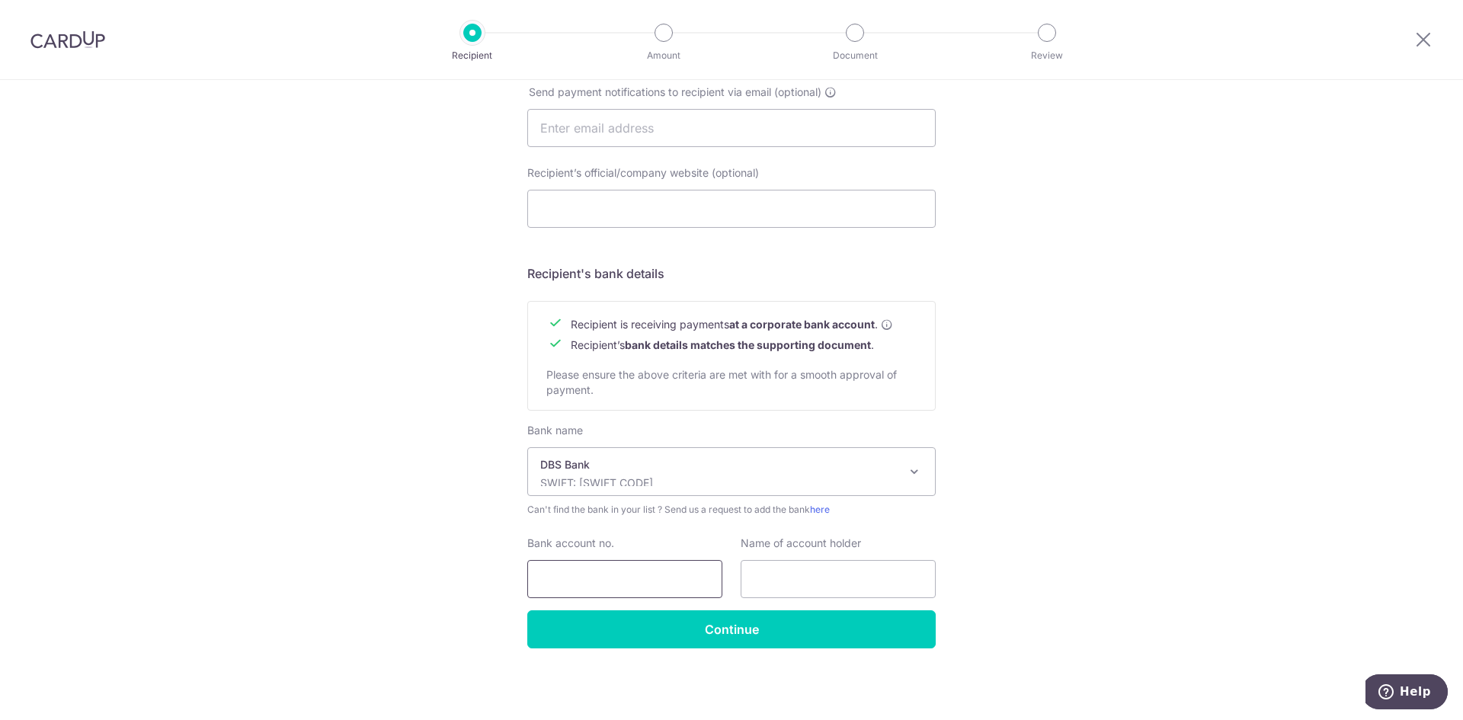
click at [625, 578] on input "Bank account no." at bounding box center [624, 579] width 195 height 38
paste input "DRAPES STUDIO"
type input "DRAPES STUDIO"
click at [822, 584] on input "text" at bounding box center [838, 579] width 195 height 38
paste input "DRAPES STUDIO"
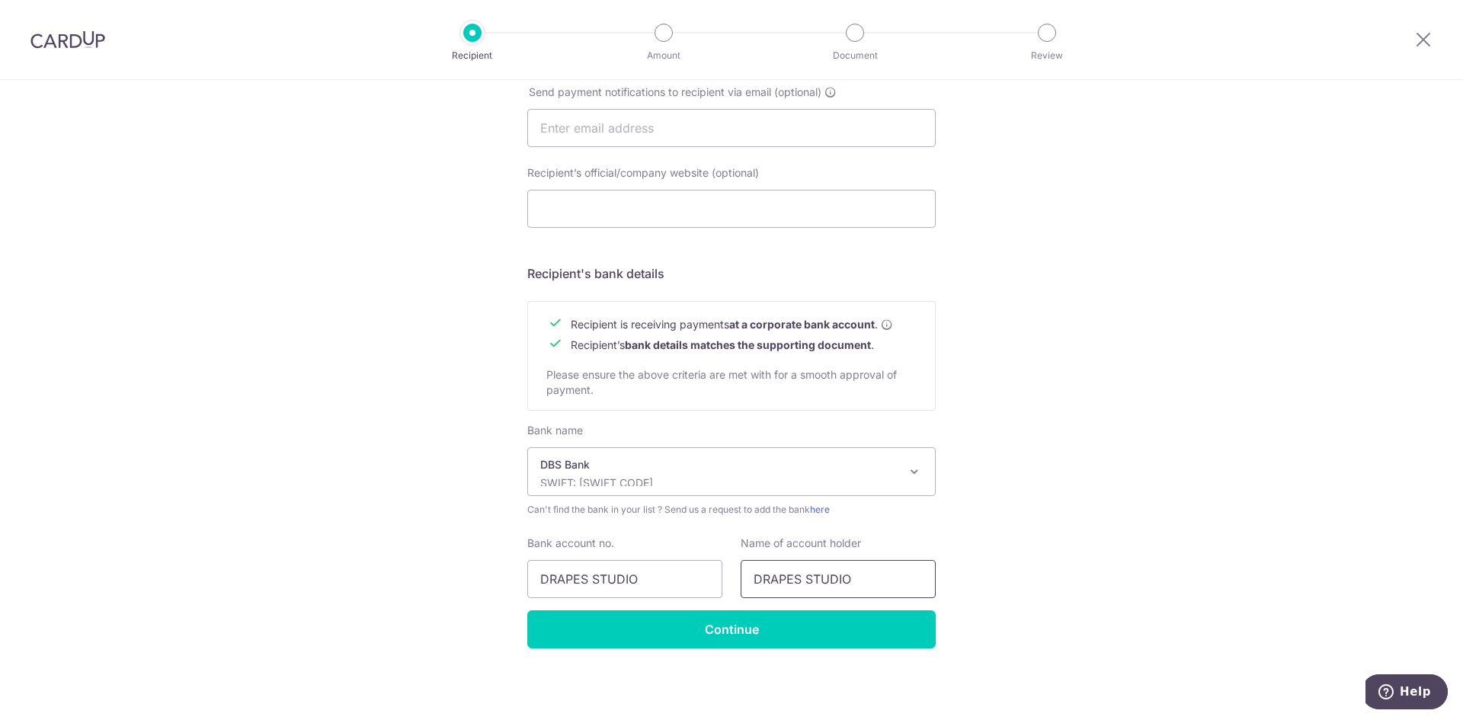
type input "DRAPES STUDIO"
click at [598, 591] on input "DRAPES STUDIO" at bounding box center [624, 579] width 195 height 38
paste input "072-6745-287"
click at [567, 575] on input "072-6745-287" at bounding box center [624, 579] width 195 height 38
click at [562, 580] on input "072-6745-287" at bounding box center [624, 579] width 195 height 38
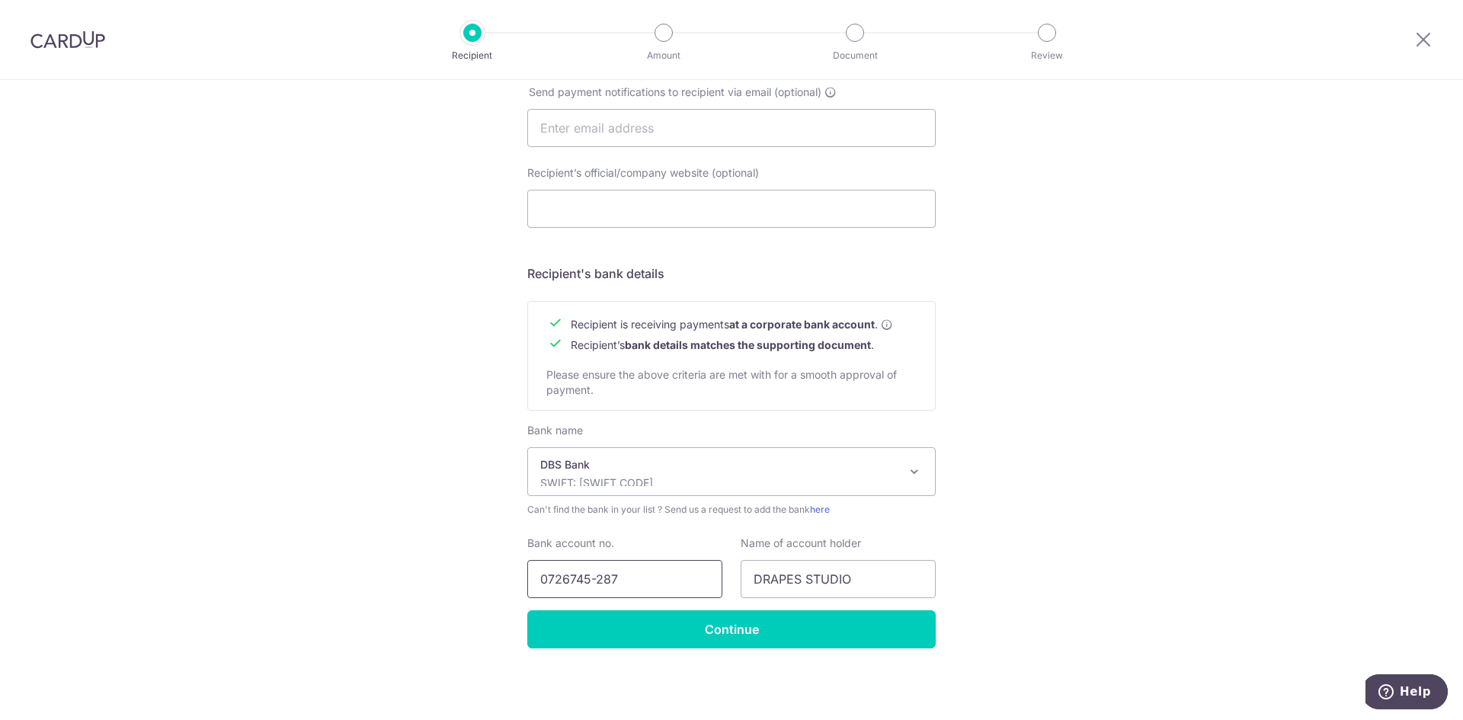
click at [595, 576] on input "0726745-287" at bounding box center [624, 579] width 195 height 38
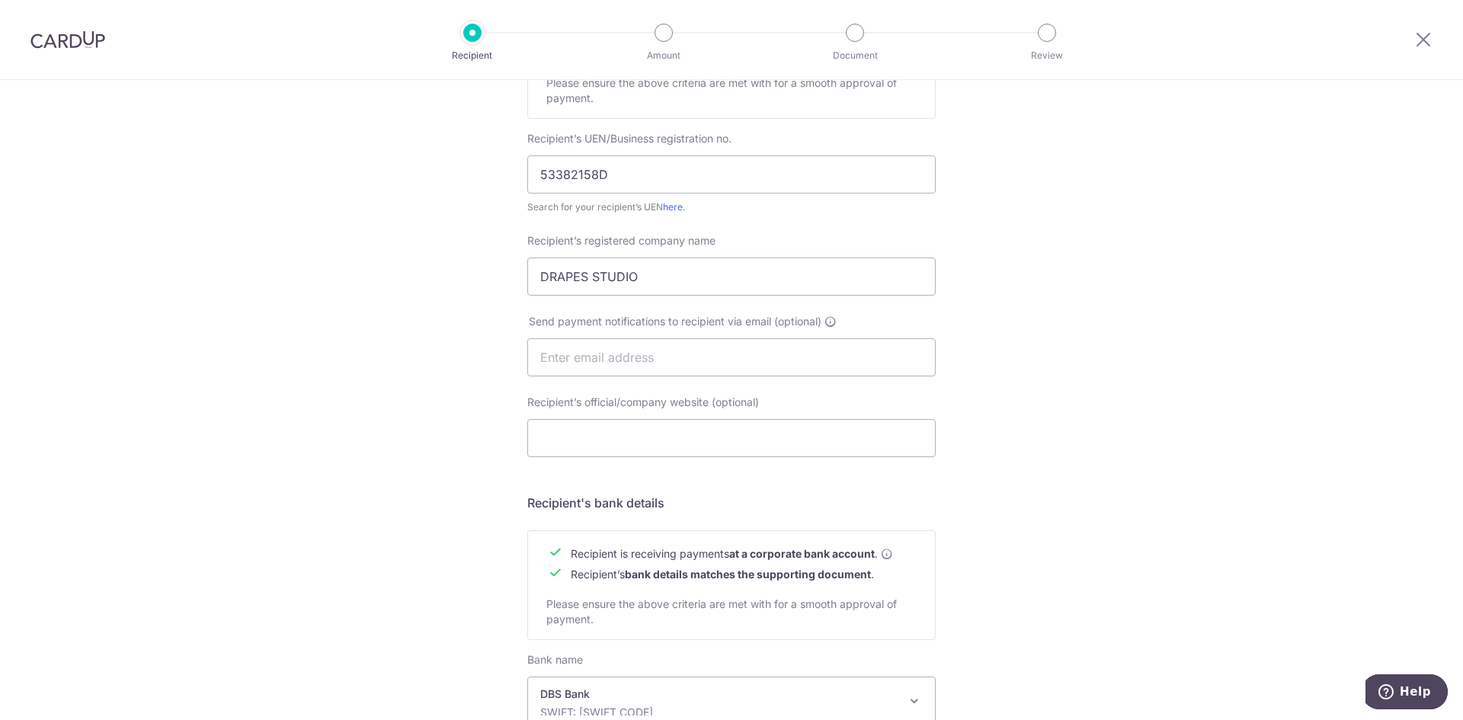
scroll to position [277, 0]
type input "0726745287"
click at [746, 283] on input "DRAPES STUDIO" at bounding box center [731, 276] width 409 height 38
click at [668, 466] on div "Recipient’s official/company website (optional) Telephone" at bounding box center [731, 434] width 427 height 81
click at [668, 447] on input "Recipient’s official/company website (optional)" at bounding box center [731, 437] width 409 height 38
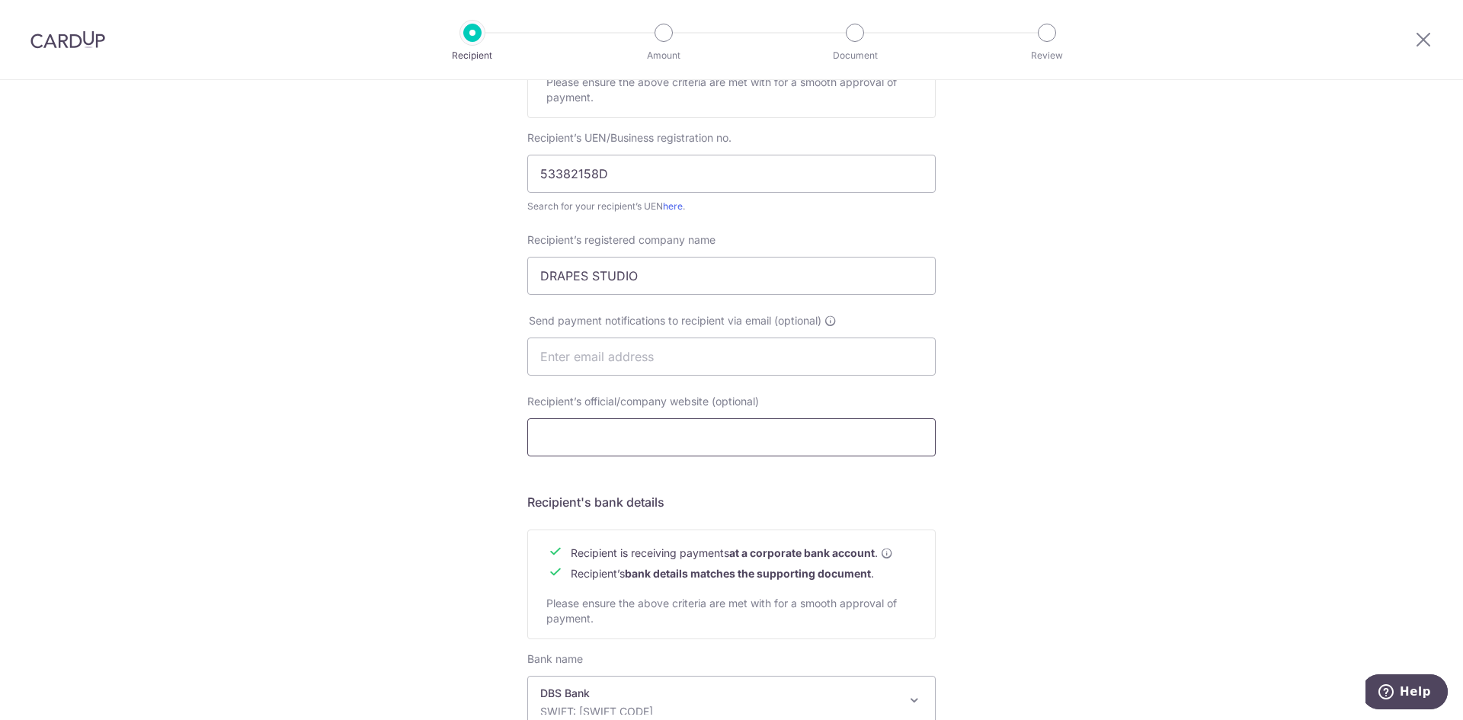
paste input "https://linktr.ee/drapesstudio?fbclid=PAZXh0bgNhZW0CMTEAAad9ANYrxagfFqaB_2y9TsS…"
type input "https://linktr.ee/drapesstudio?fbclid=PAZXh0bgNhZW0CMTEAAad9ANYrxagfFqaB_2y9TsS…"
drag, startPoint x: 633, startPoint y: 437, endPoint x: 297, endPoint y: 431, distance: 336.9
click at [297, 431] on div "Who would you like to pay? Your recipient does not need a CardUp account to rec…" at bounding box center [731, 376] width 1463 height 1146
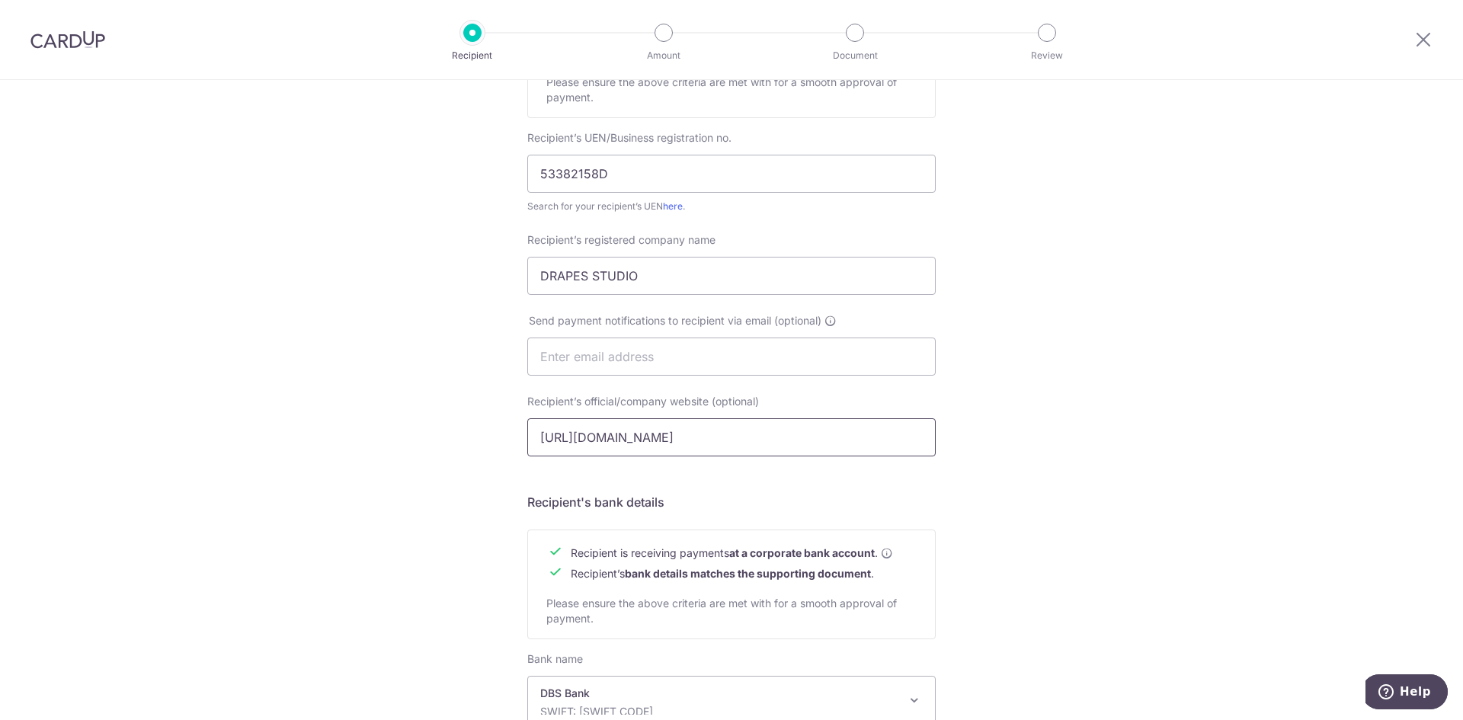
click at [689, 431] on input "https://linktr.ee/drapesstudio?fbclid=PAZXh0bgNhZW0CMTEAAad9ANYrxagfFqaB_2y9TsS…" at bounding box center [731, 437] width 409 height 38
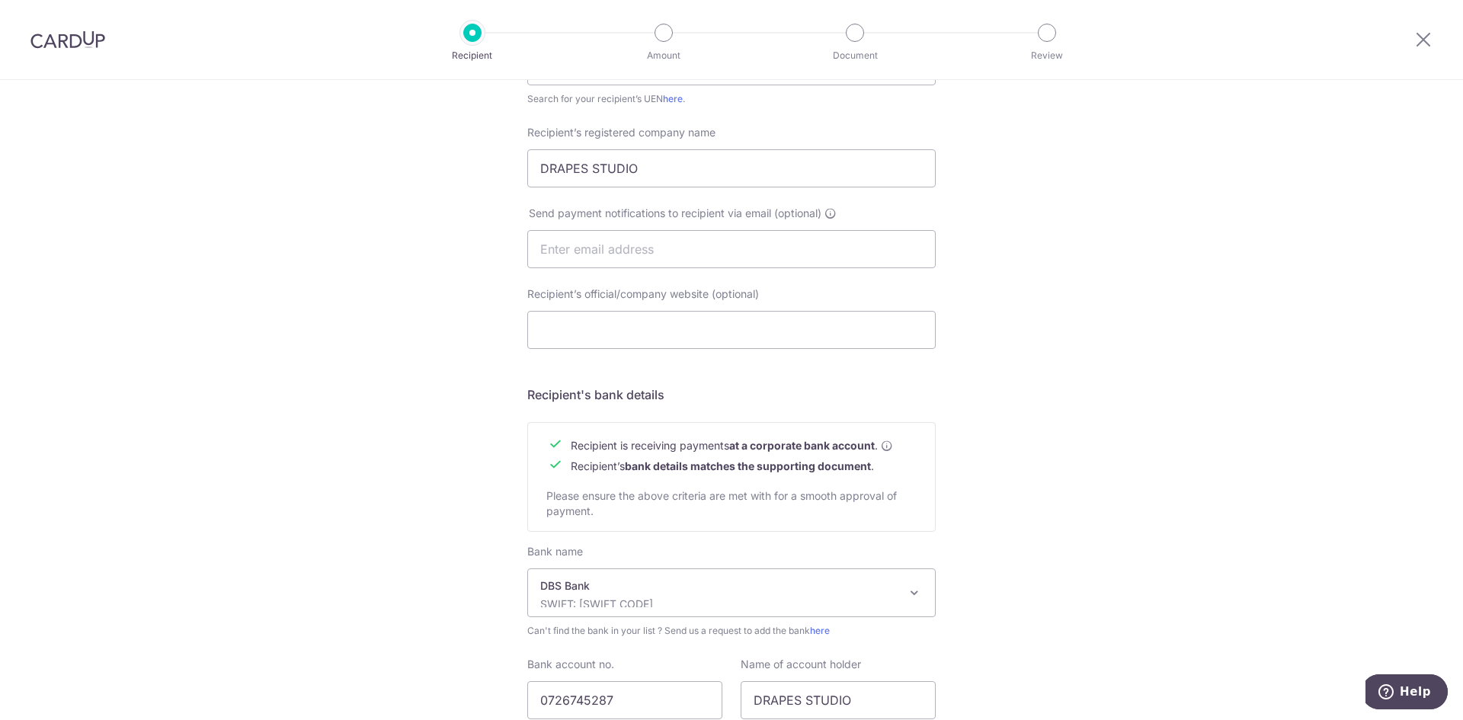
scroll to position [506, 0]
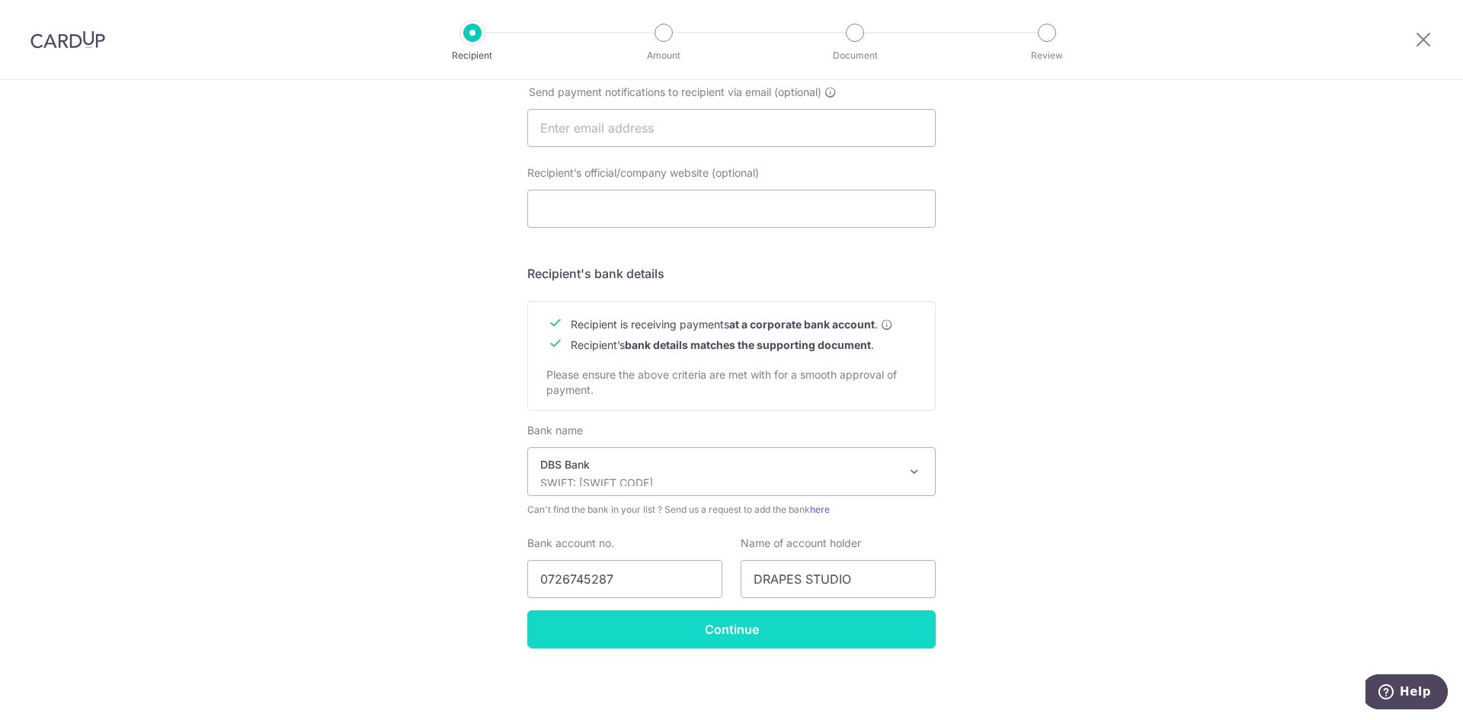
click at [697, 633] on input "Continue" at bounding box center [731, 630] width 409 height 38
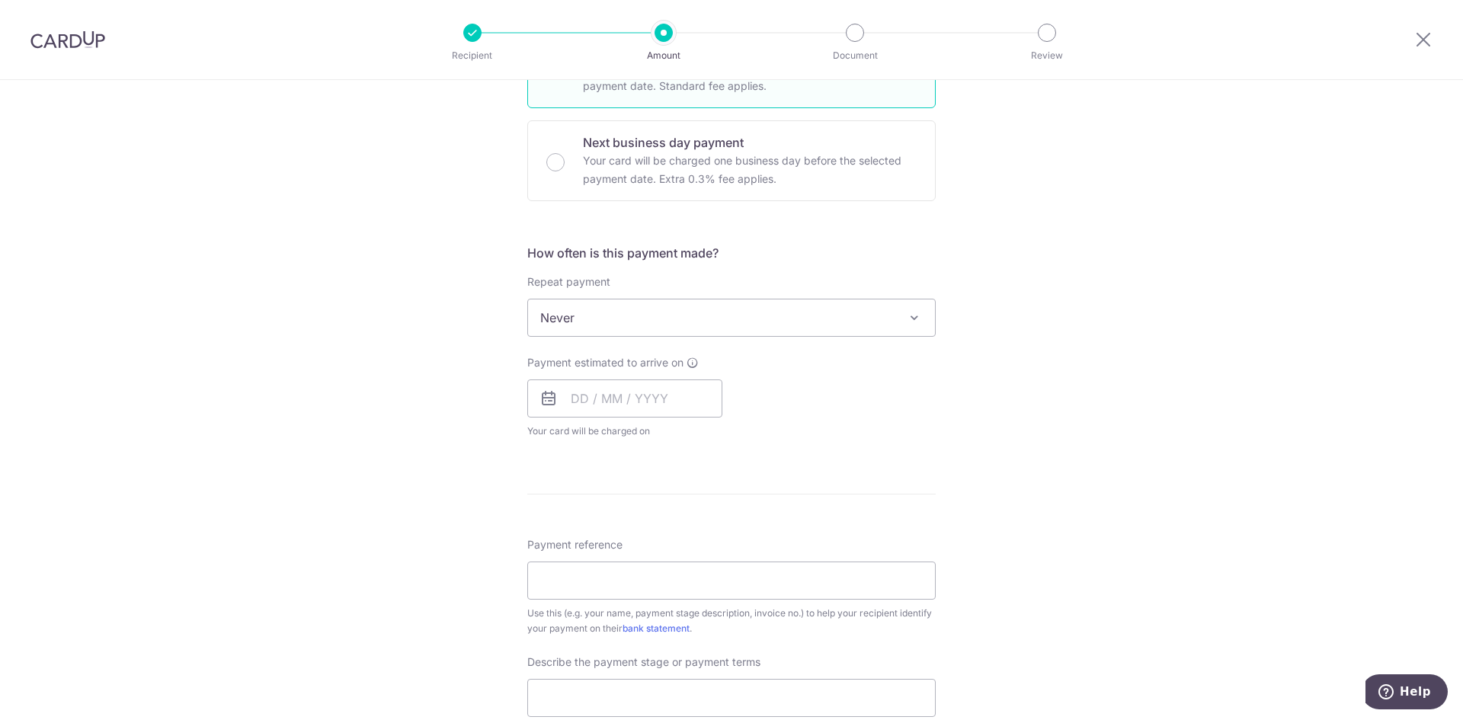
scroll to position [610, 0]
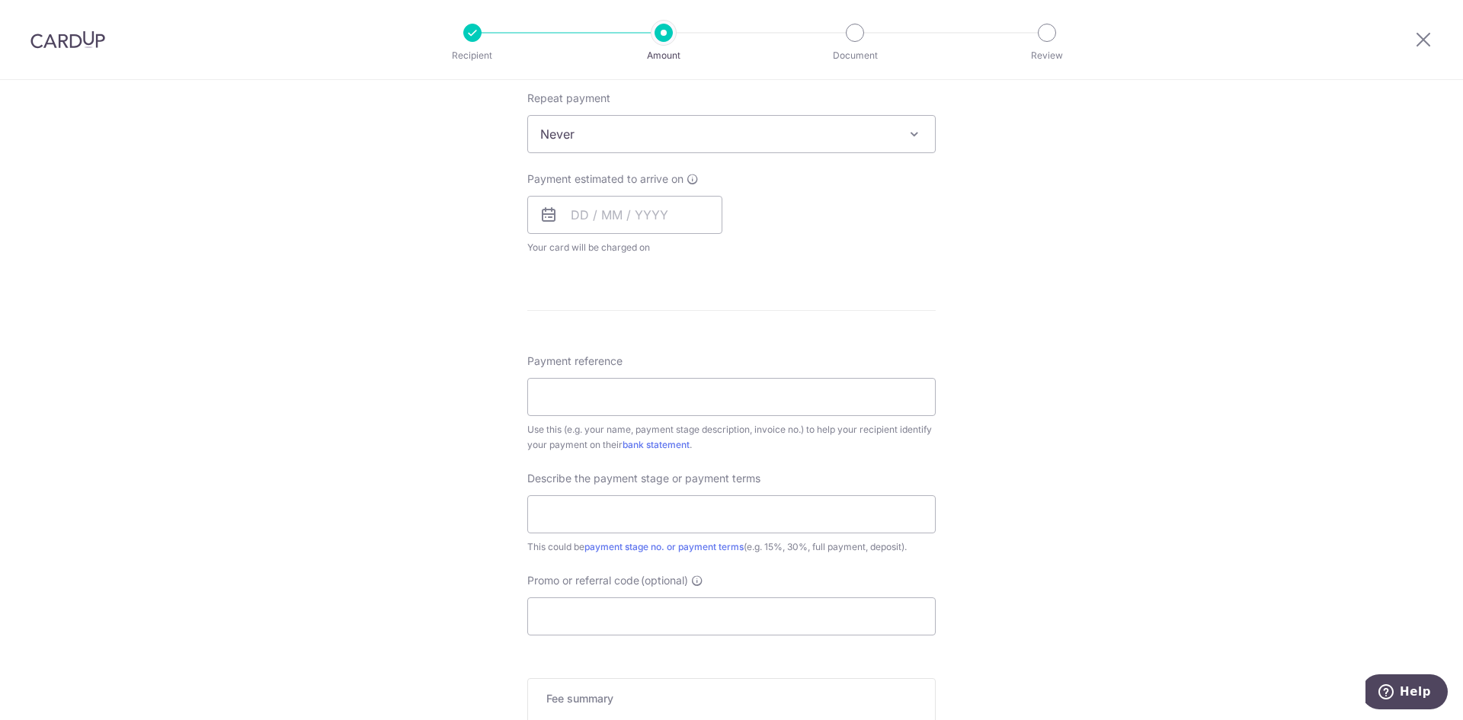
drag, startPoint x: 81, startPoint y: 38, endPoint x: 782, endPoint y: 91, distance: 703.2
click at [81, 38] on img at bounding box center [67, 39] width 75 height 18
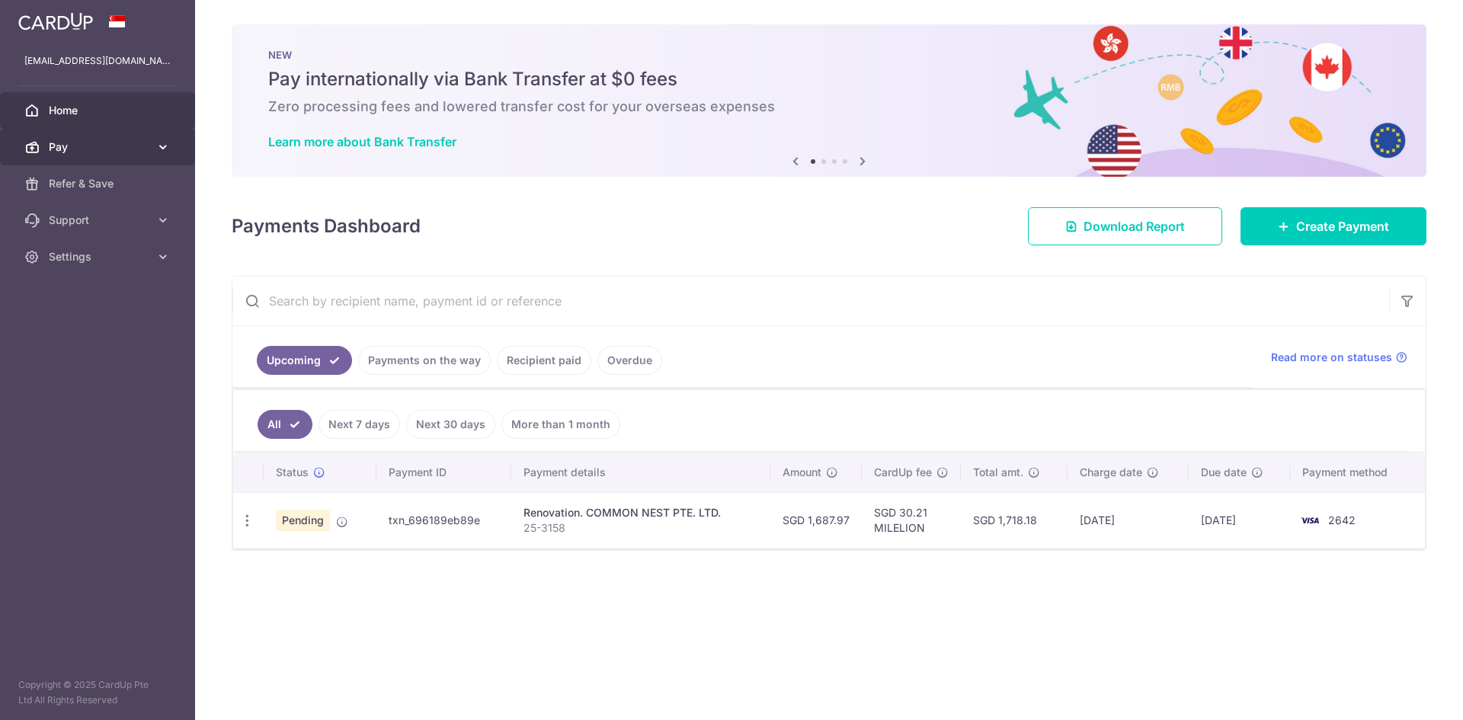
click at [82, 153] on span "Pay" at bounding box center [99, 146] width 101 height 15
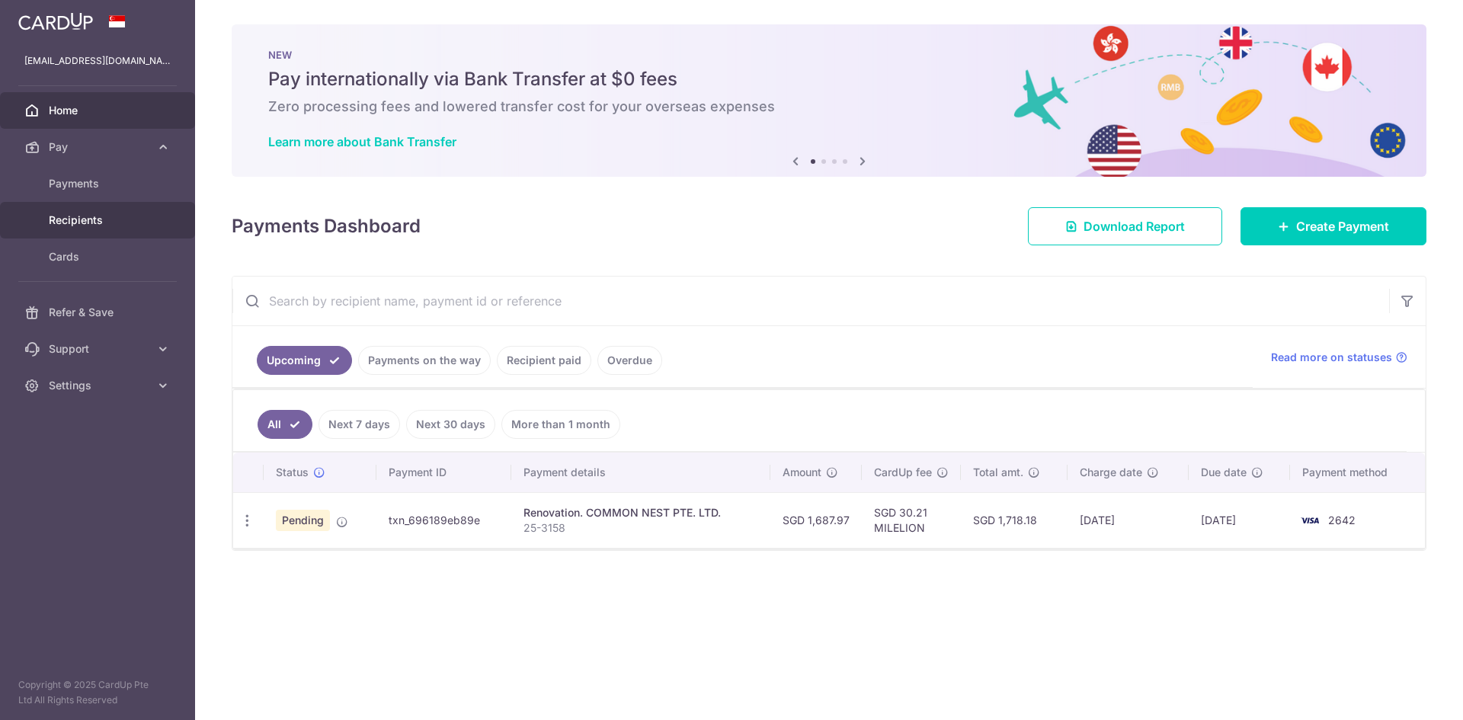
click at [87, 223] on span "Recipients" at bounding box center [99, 220] width 101 height 15
